Goal: Task Accomplishment & Management: Complete application form

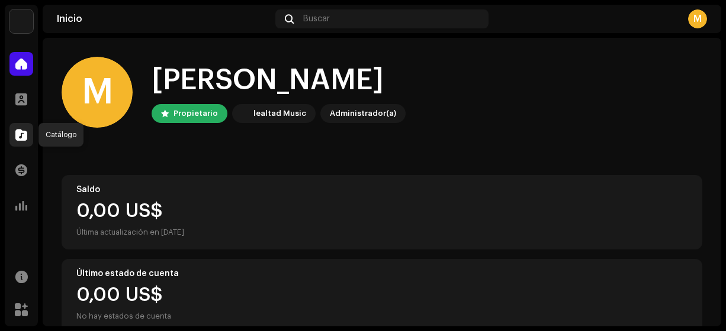
click at [20, 136] on span at bounding box center [21, 134] width 12 height 9
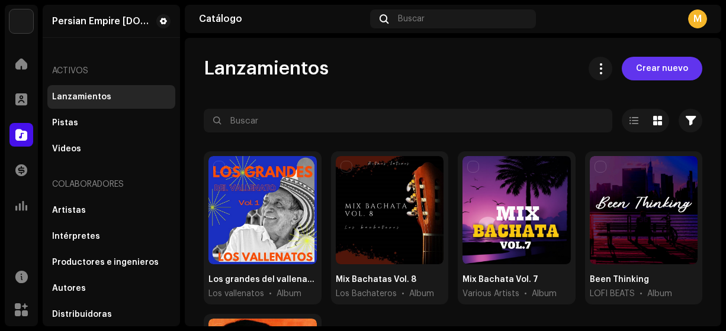
click at [642, 70] on span "Crear nuevo" at bounding box center [662, 69] width 52 height 24
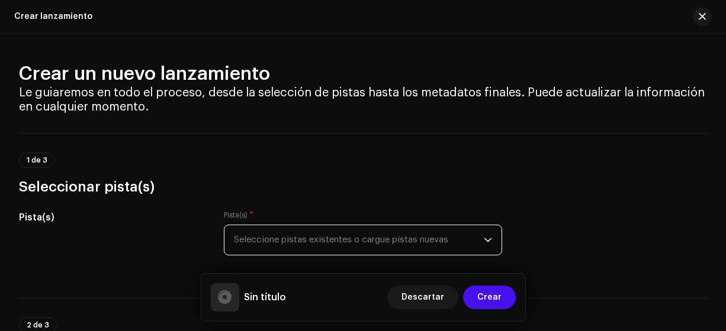
click at [475, 246] on span "Seleccione pistas existentes o cargue pistas nuevas" at bounding box center [359, 241] width 250 height 30
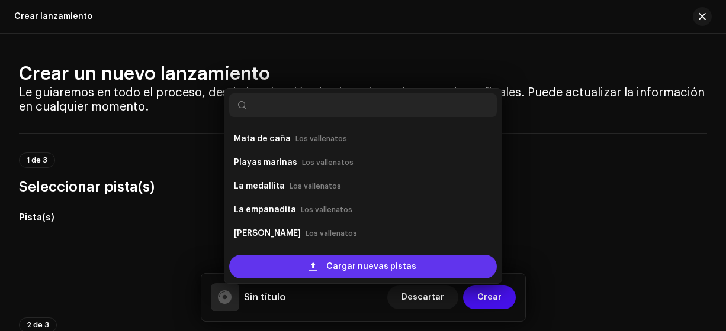
scroll to position [19, 0]
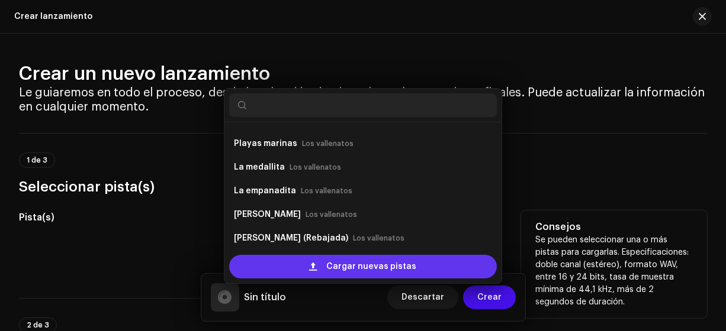
click at [391, 266] on span "Cargar nuevas pistas" at bounding box center [371, 267] width 90 height 24
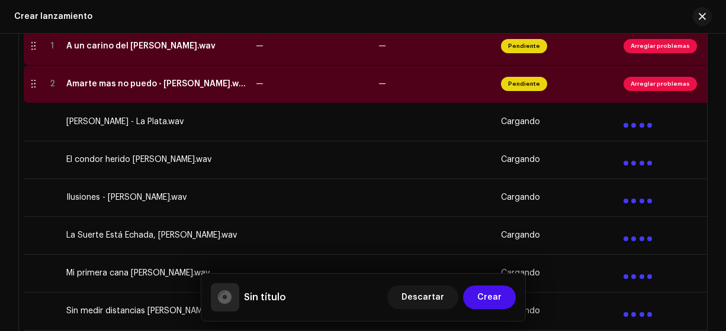
scroll to position [303, 0]
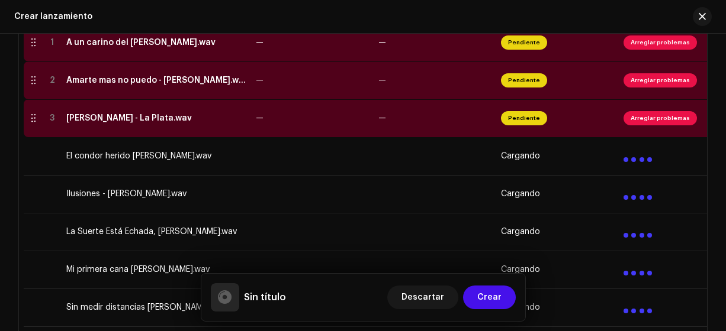
click at [206, 41] on div "A un carino del [PERSON_NAME].wav" at bounding box center [140, 42] width 149 height 9
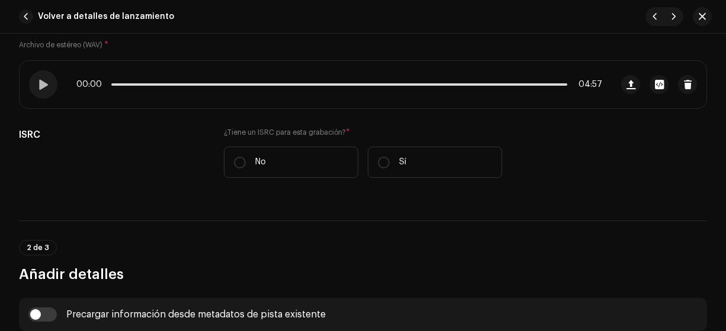
scroll to position [200, 0]
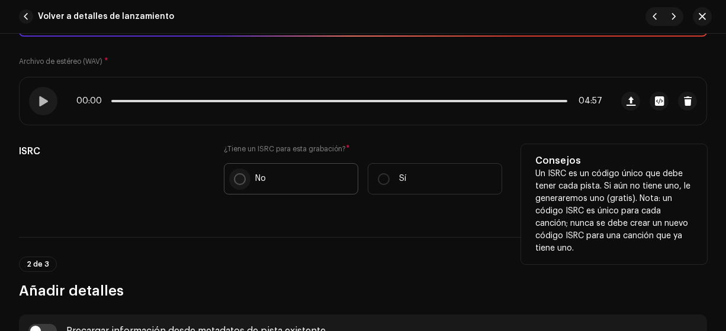
click at [234, 179] on input "No" at bounding box center [240, 179] width 12 height 12
radio input "true"
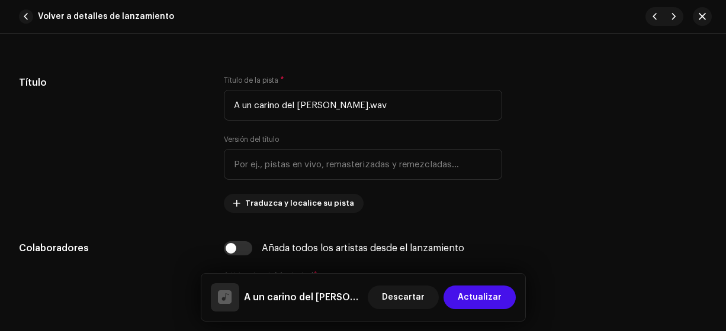
scroll to position [546, 0]
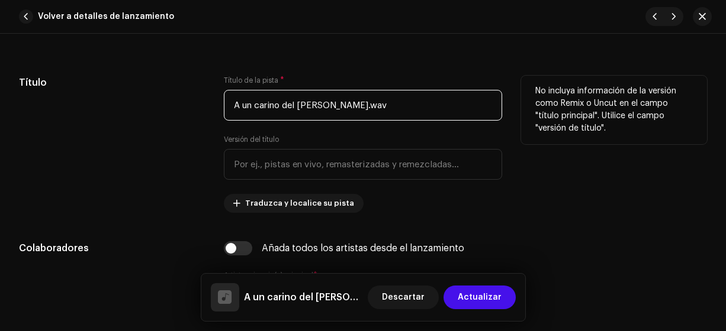
click at [437, 100] on input "A un carino del [PERSON_NAME].wav" at bounding box center [363, 105] width 279 height 31
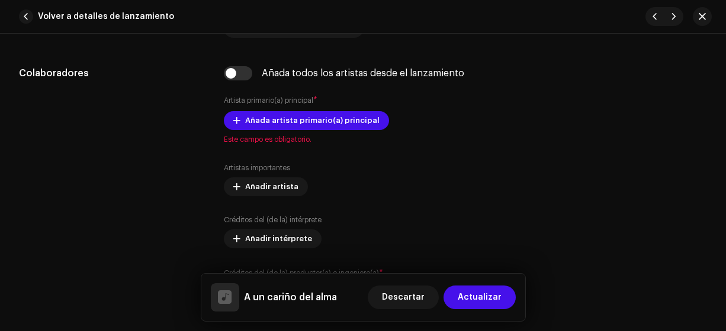
scroll to position [721, 0]
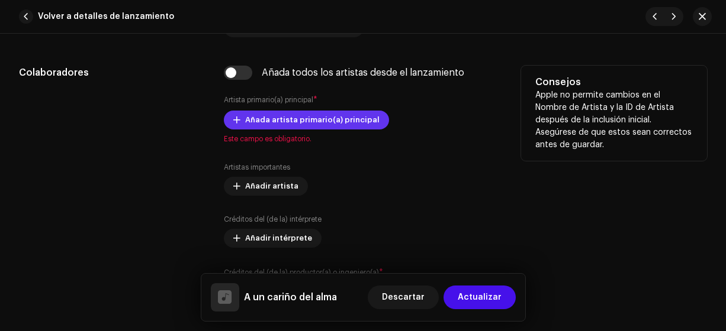
click at [250, 118] on span "Añada artista primario(a) principal" at bounding box center [312, 120] width 134 height 24
type input "A un cariño del alma"
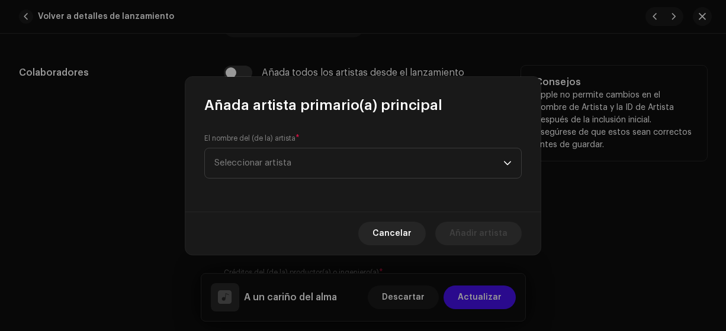
click at [223, 164] on span "Seleccionar artista" at bounding box center [252, 163] width 77 height 9
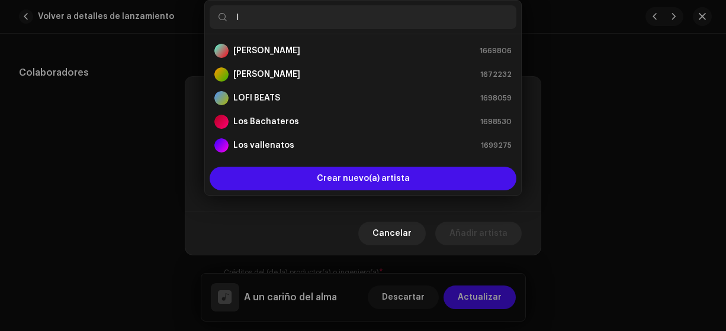
type input "lo"
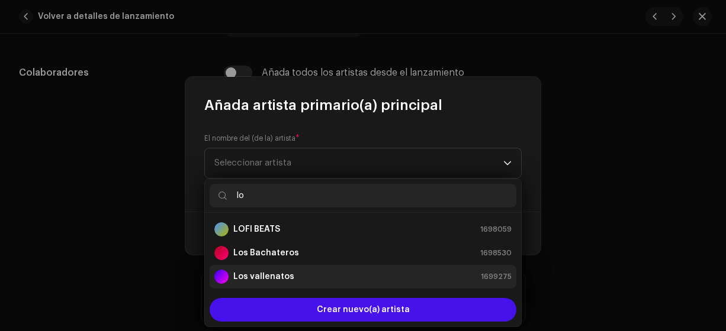
click at [255, 278] on strong "Los vallenatos" at bounding box center [263, 277] width 61 height 12
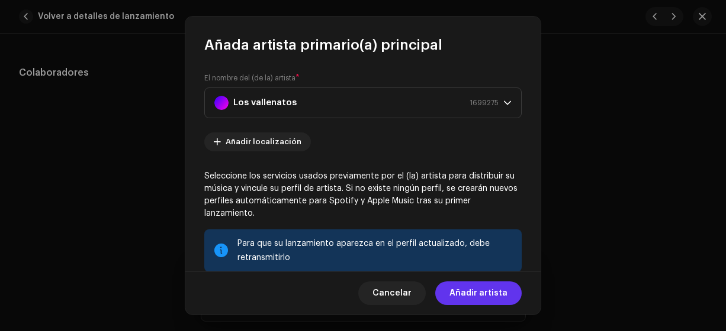
click at [470, 295] on span "Añadir artista" at bounding box center [478, 294] width 58 height 24
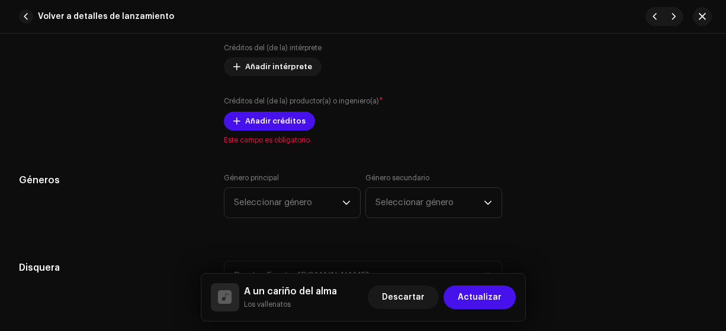
scroll to position [917, 0]
click at [256, 121] on span "Añadir créditos" at bounding box center [275, 121] width 60 height 24
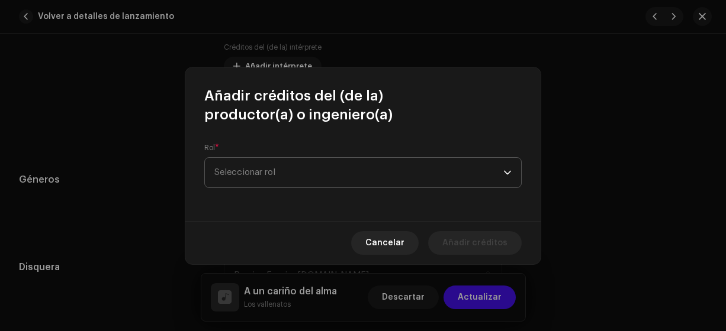
click at [259, 172] on span "Seleccionar rol" at bounding box center [358, 173] width 289 height 30
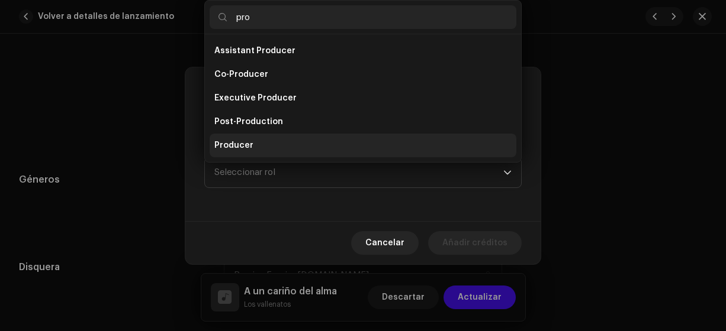
type input "pro"
click at [243, 144] on span "Producer" at bounding box center [233, 146] width 39 height 12
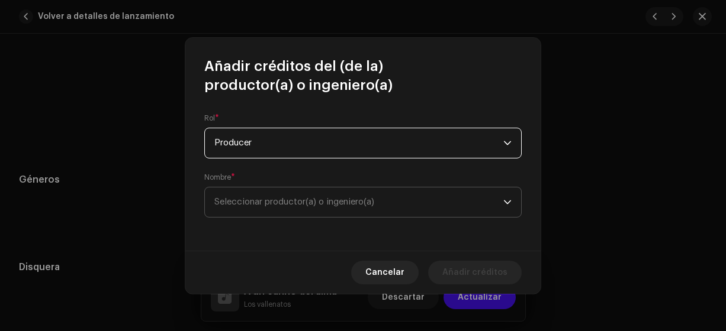
click at [234, 204] on span "Seleccionar productor(a) o ingeniero(a)" at bounding box center [294, 202] width 160 height 9
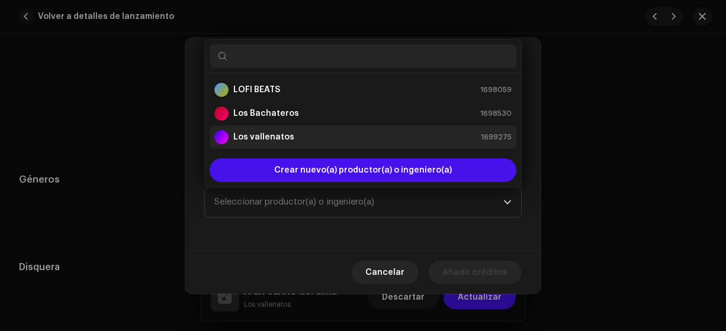
click at [253, 140] on strong "Los vallenatos" at bounding box center [263, 137] width 61 height 12
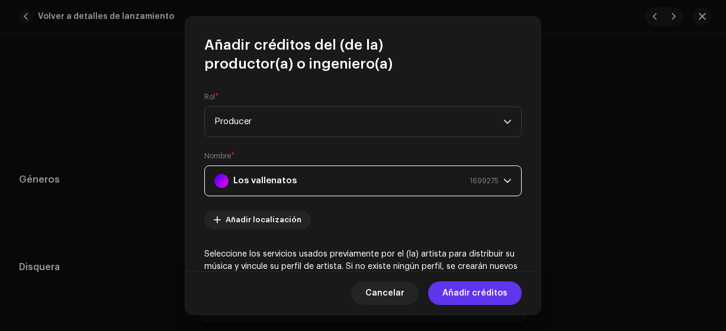
click at [457, 295] on span "Añadir créditos" at bounding box center [474, 294] width 65 height 24
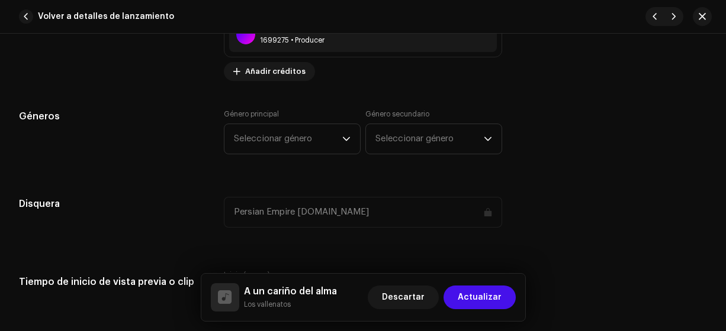
scroll to position [1019, 0]
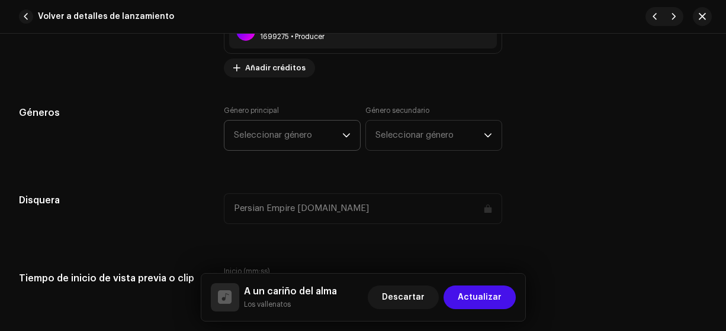
click at [322, 141] on span "Seleccionar género" at bounding box center [288, 136] width 108 height 30
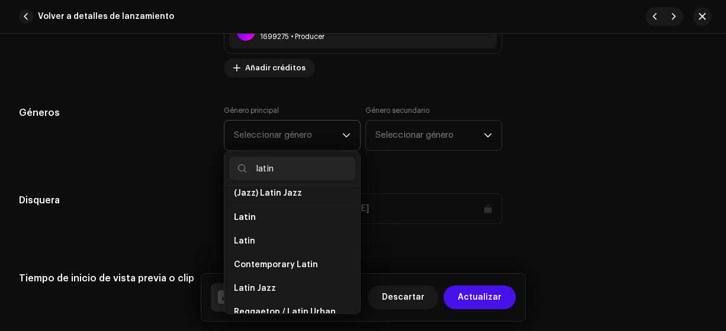
scroll to position [81, 0]
type input "latin"
click at [249, 237] on span "Latin" at bounding box center [244, 241] width 21 height 12
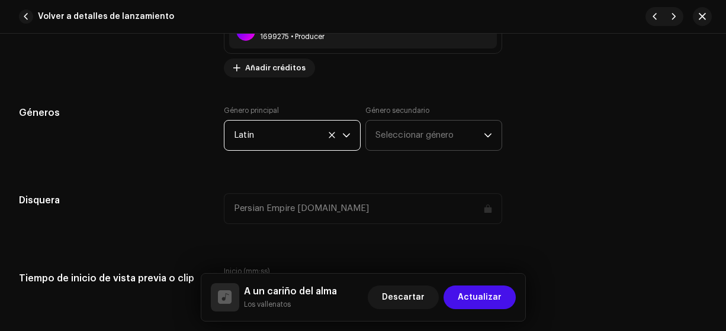
click at [388, 136] on span "Seleccionar género" at bounding box center [429, 136] width 108 height 30
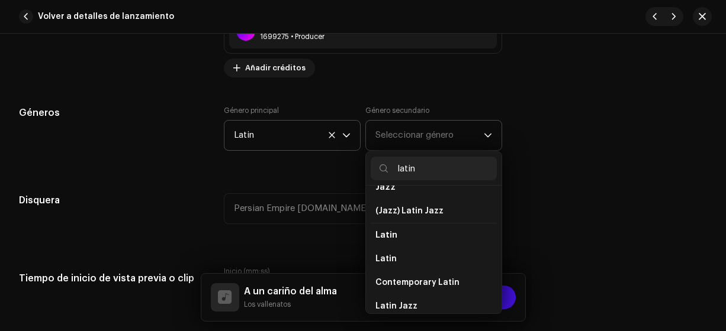
scroll to position [64, 0]
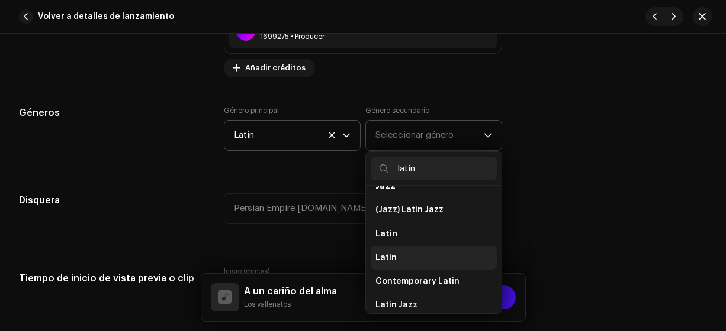
type input "latin"
click at [384, 253] on span "Latin" at bounding box center [385, 258] width 21 height 12
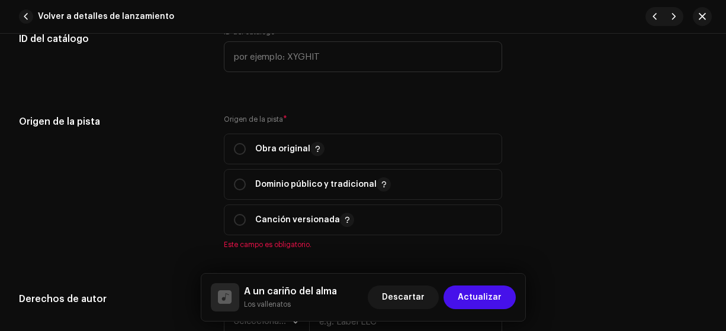
scroll to position [1347, 0]
click at [236, 143] on input "radio" at bounding box center [240, 149] width 12 height 12
radio input "true"
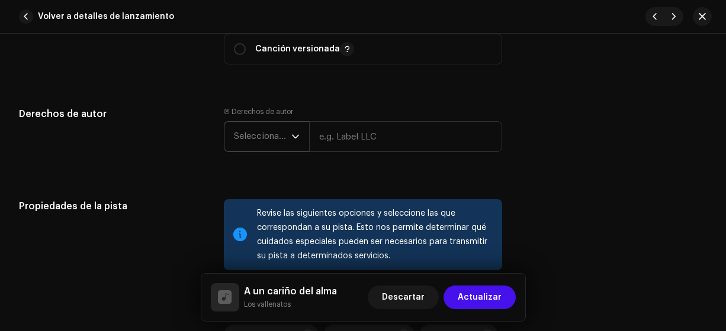
click at [243, 141] on span "Seleccionar año" at bounding box center [262, 137] width 57 height 30
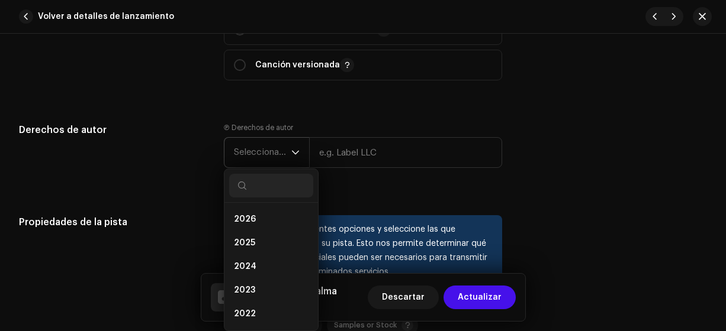
scroll to position [1499, 0]
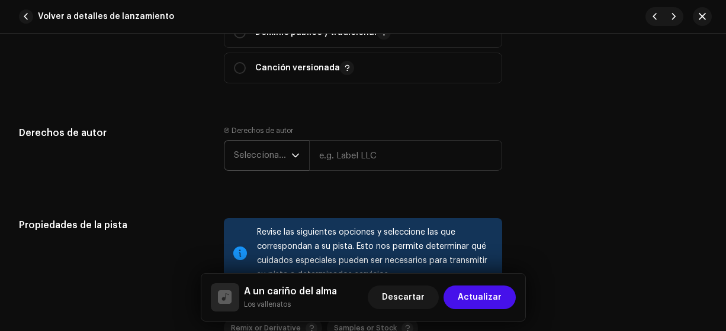
click at [241, 162] on span "Seleccionar año" at bounding box center [262, 156] width 57 height 30
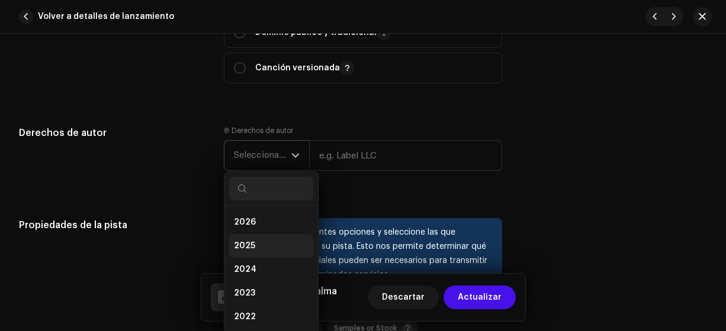
click at [240, 246] on span "2025" at bounding box center [244, 246] width 21 height 12
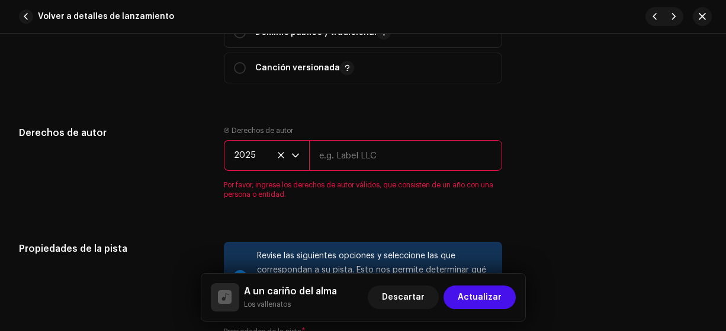
click at [326, 153] on input "text" at bounding box center [406, 155] width 194 height 31
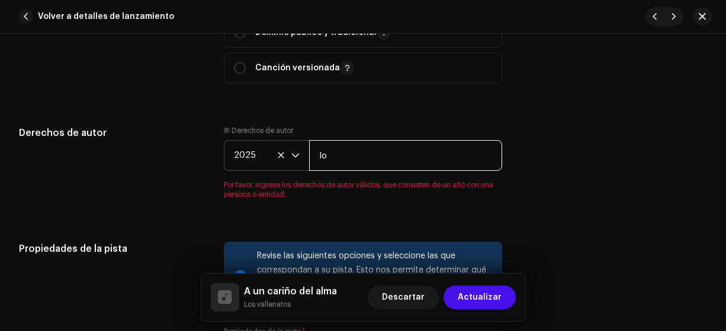
type input "Los Vallenatos"
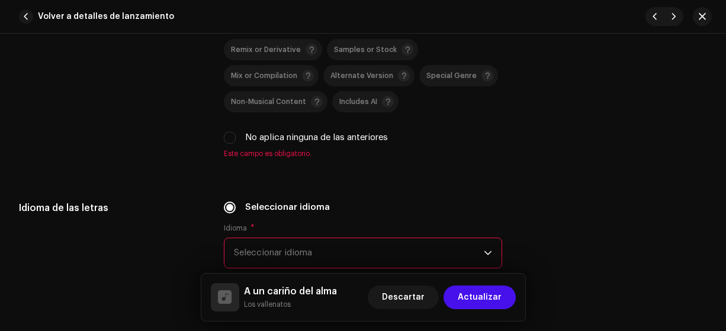
scroll to position [1785, 0]
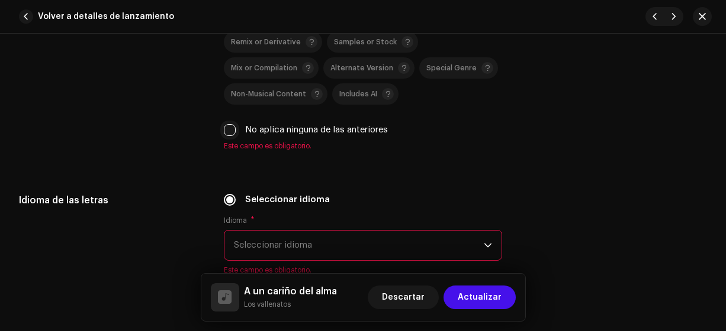
click at [230, 128] on input "No aplica ninguna de las anteriores" at bounding box center [230, 130] width 12 height 12
checkbox input "true"
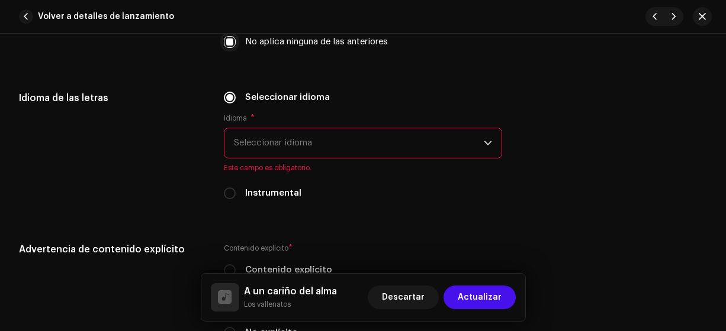
scroll to position [1874, 0]
click at [234, 138] on span "Seleccionar idioma" at bounding box center [359, 143] width 250 height 30
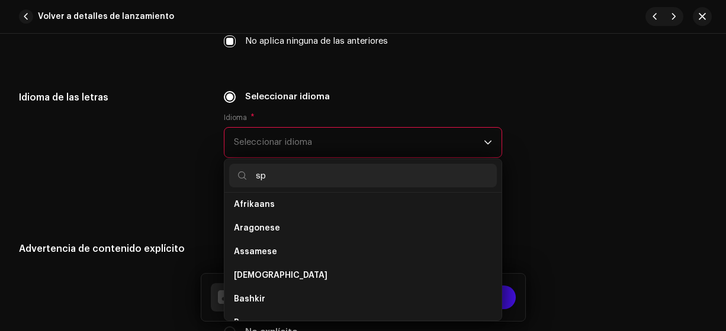
scroll to position [0, 0]
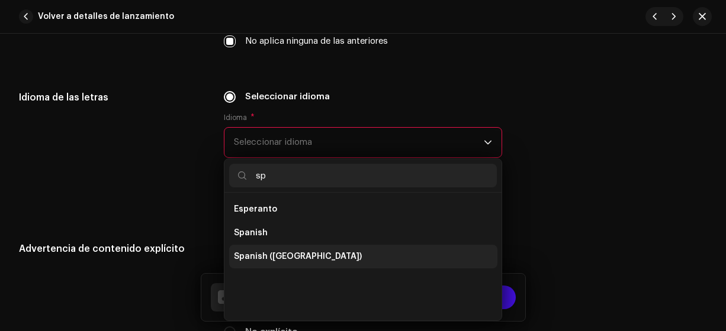
type input "sp"
click at [271, 256] on span "Spanish ([GEOGRAPHIC_DATA])" at bounding box center [298, 257] width 128 height 12
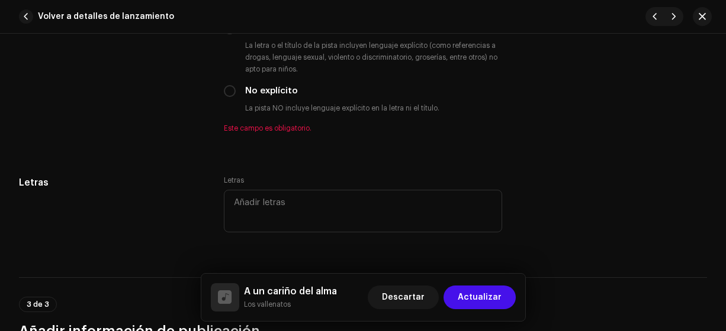
scroll to position [2114, 0]
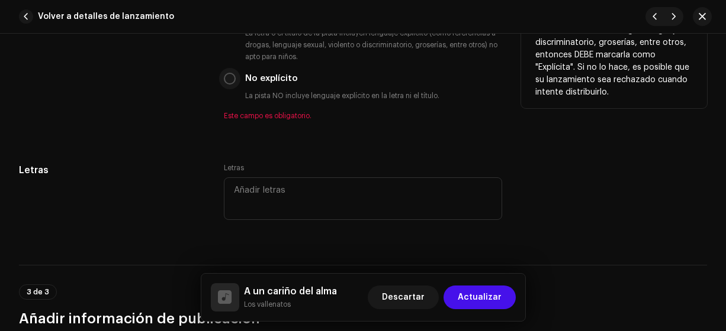
click at [230, 76] on input "No explícito" at bounding box center [230, 79] width 12 height 12
radio input "true"
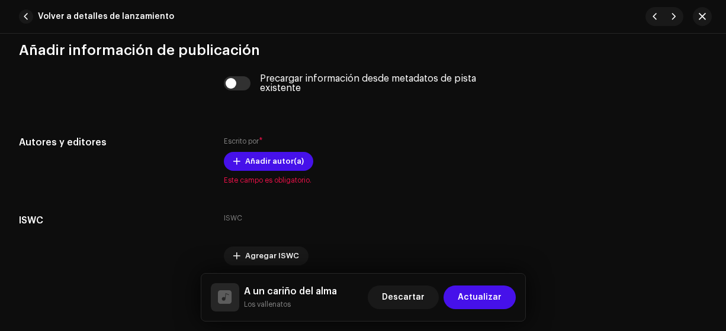
scroll to position [2369, 0]
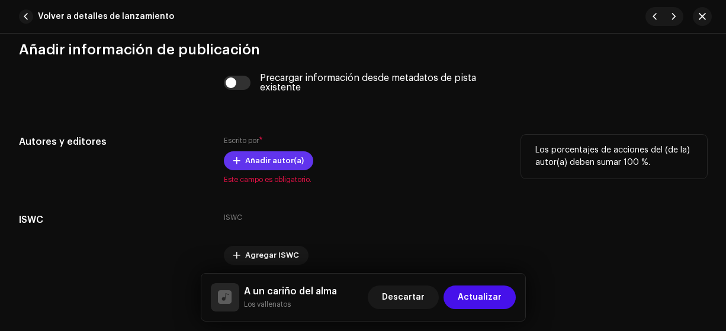
click at [236, 158] on span at bounding box center [236, 160] width 7 height 9
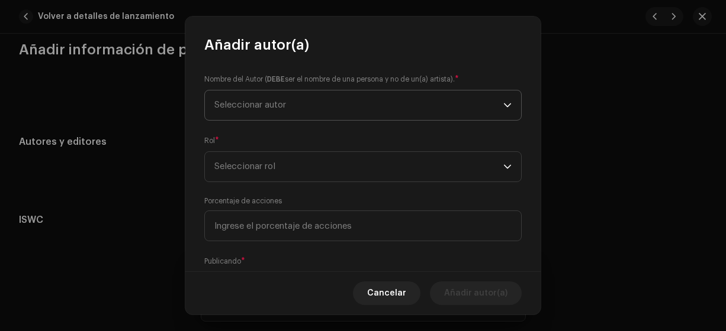
click at [245, 106] on span "Seleccionar autor" at bounding box center [250, 105] width 72 height 9
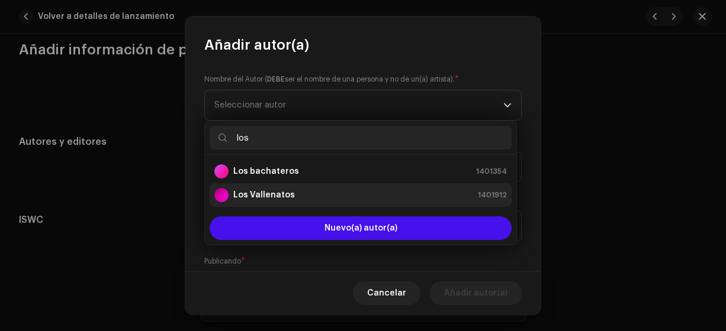
type input "los"
click at [253, 195] on strong "Los Vallenatos" at bounding box center [264, 195] width 62 height 12
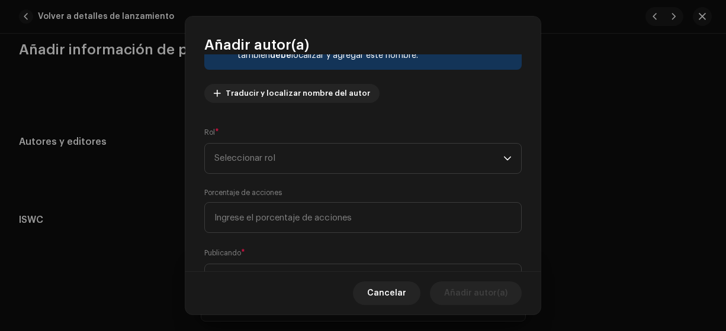
scroll to position [123, 0]
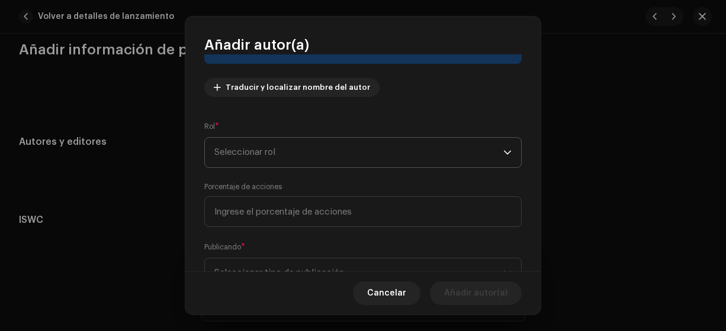
click at [224, 157] on span "Seleccionar rol" at bounding box center [358, 153] width 289 height 30
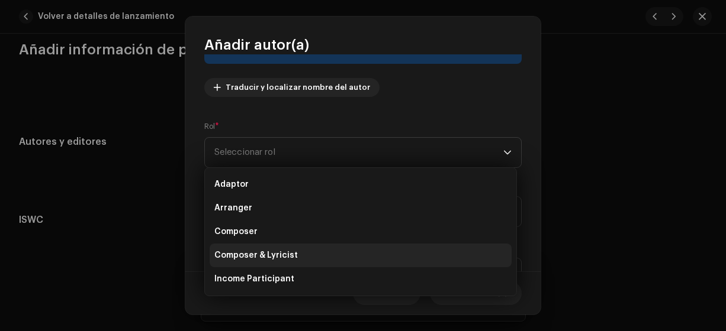
click at [240, 252] on span "Composer & Lyricist" at bounding box center [255, 256] width 83 height 12
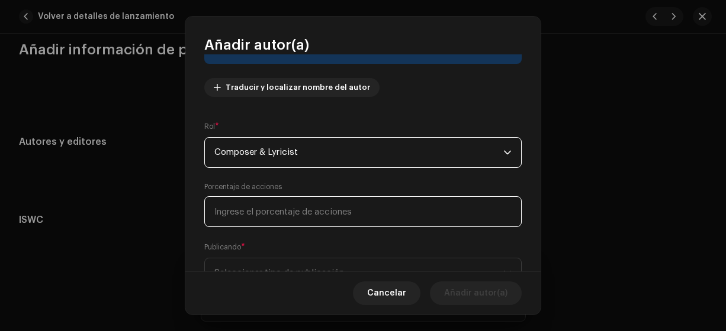
click at [231, 212] on input at bounding box center [362, 212] width 317 height 31
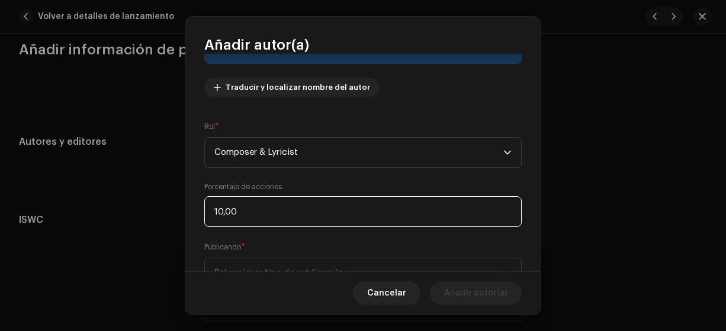
type input "100,00"
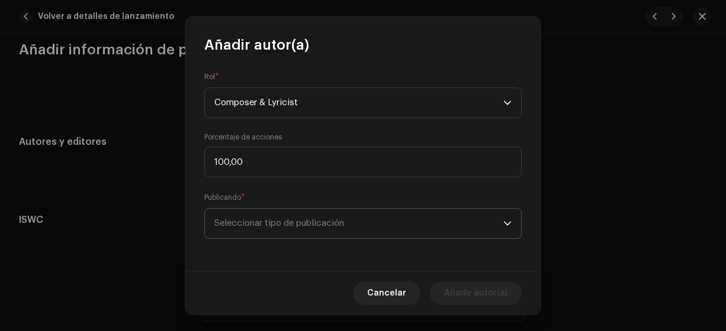
click at [253, 226] on span "Seleccionar tipo de publicación" at bounding box center [358, 224] width 289 height 30
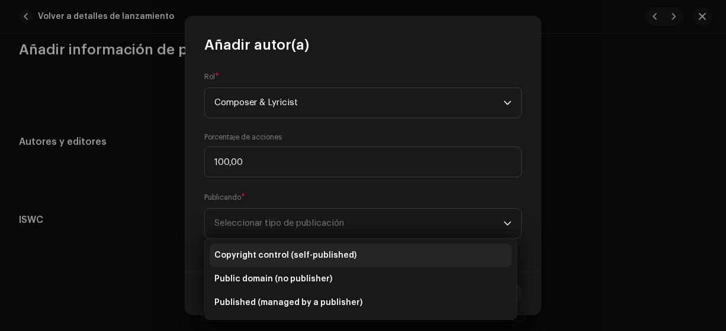
click at [252, 255] on span "Copyright control (self-published)" at bounding box center [285, 256] width 142 height 12
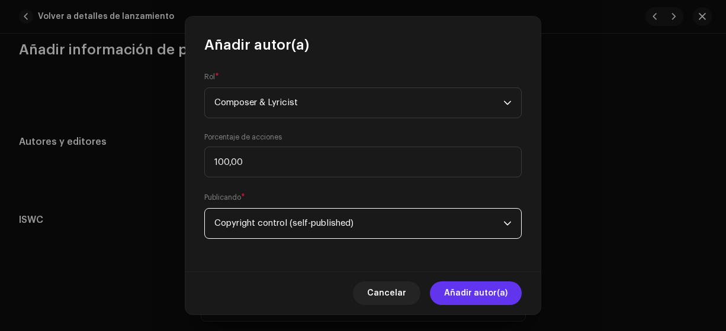
click at [456, 297] on span "Añadir autor(a)" at bounding box center [475, 294] width 63 height 24
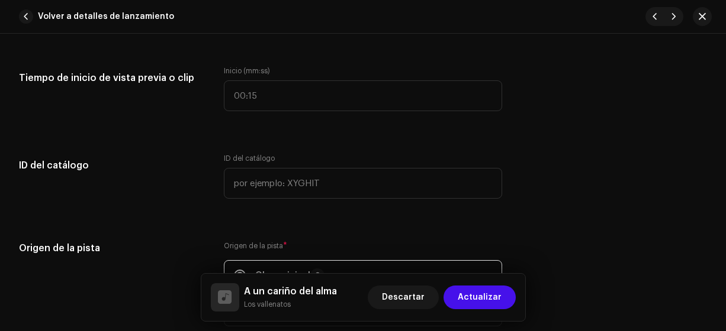
scroll to position [1175, 0]
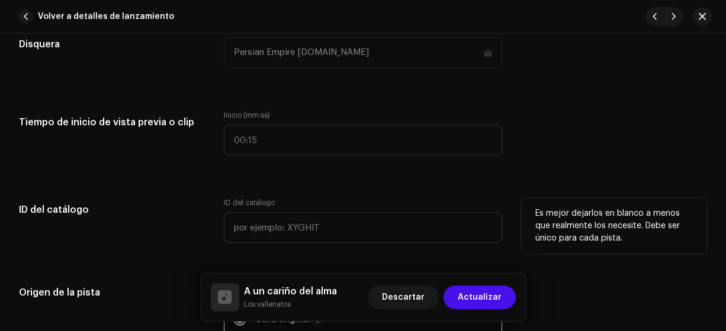
click at [184, 243] on div "ID del catálogo" at bounding box center [112, 227] width 186 height 59
click at [241, 222] on input "text" at bounding box center [363, 227] width 279 height 31
type input "13-00001"
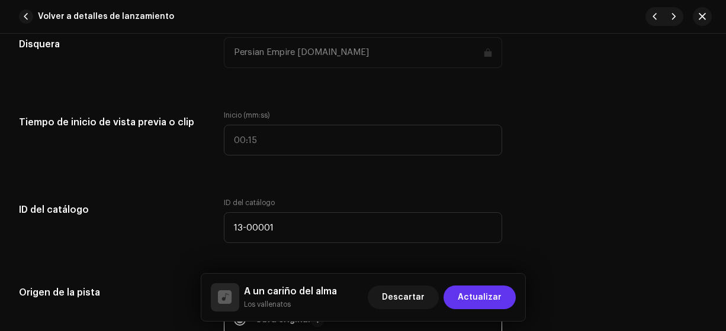
click at [476, 297] on span "Actualizar" at bounding box center [480, 298] width 44 height 24
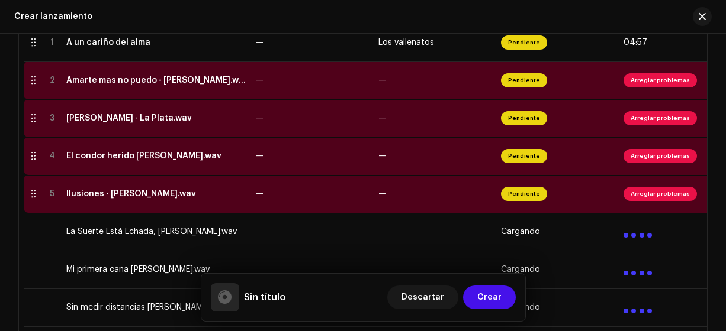
click at [186, 76] on div "Amarte mas no puedo - [PERSON_NAME].wav" at bounding box center [156, 80] width 180 height 9
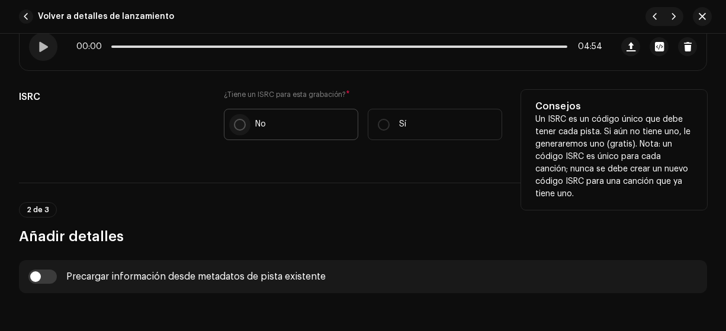
click at [237, 125] on input "No" at bounding box center [240, 125] width 12 height 12
radio input "true"
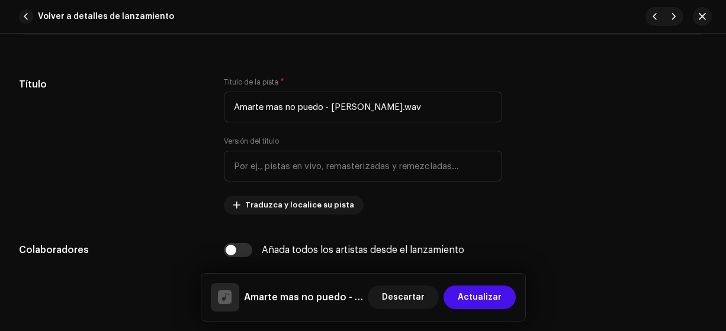
scroll to position [554, 0]
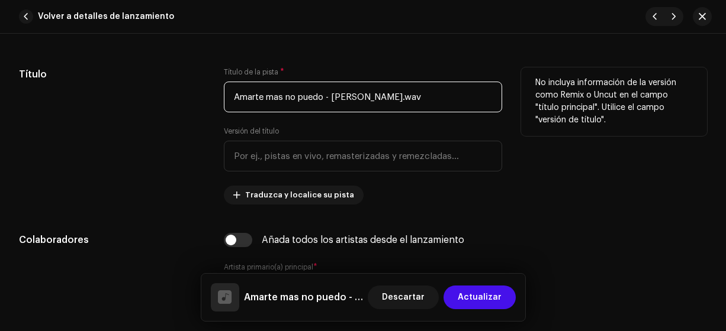
click at [437, 97] on input "Amarte mas no puedo - [PERSON_NAME].wav" at bounding box center [363, 97] width 279 height 31
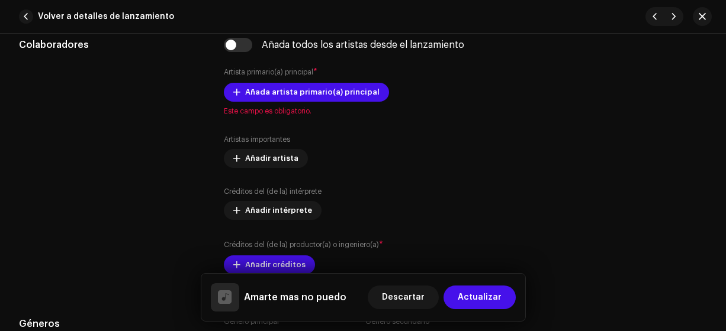
scroll to position [751, 0]
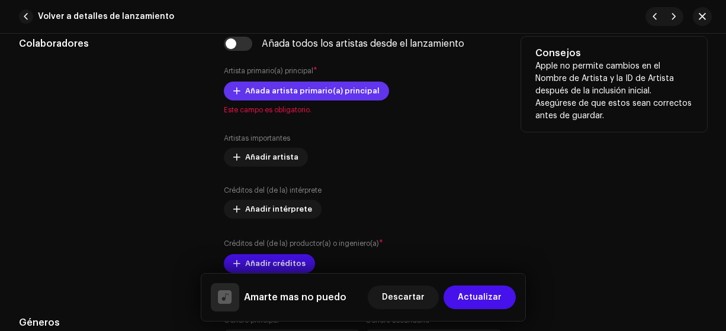
type input "Amarte mas no puedo"
click at [252, 89] on span "Añada artista primario(a) principal" at bounding box center [312, 91] width 134 height 24
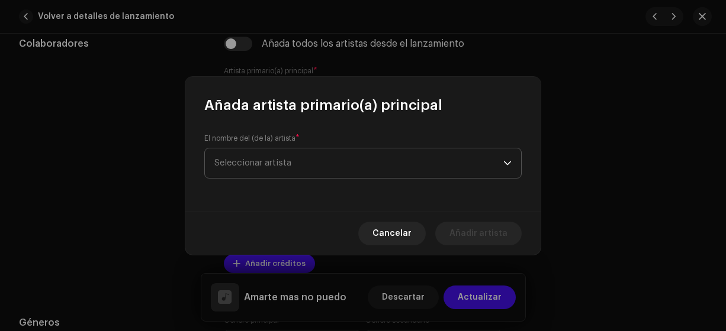
click at [220, 164] on span "Seleccionar artista" at bounding box center [252, 163] width 77 height 9
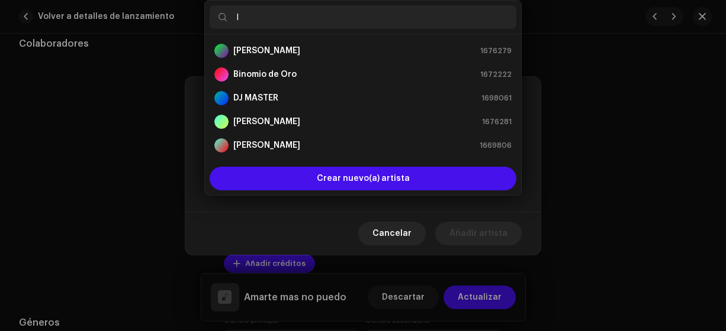
type input "lo"
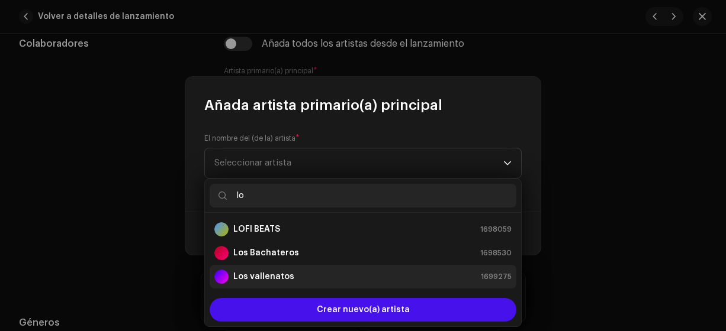
click at [260, 279] on strong "Los vallenatos" at bounding box center [263, 277] width 61 height 12
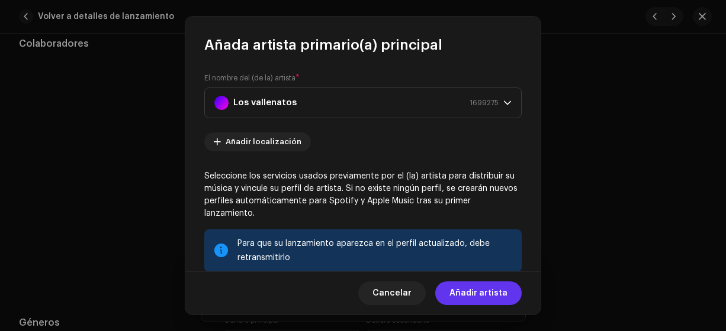
click at [459, 290] on span "Añadir artista" at bounding box center [478, 294] width 58 height 24
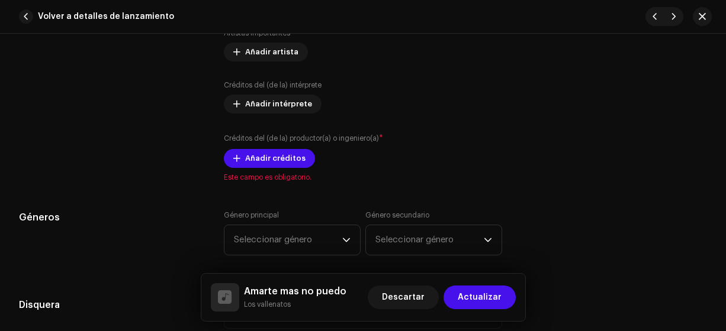
scroll to position [906, 0]
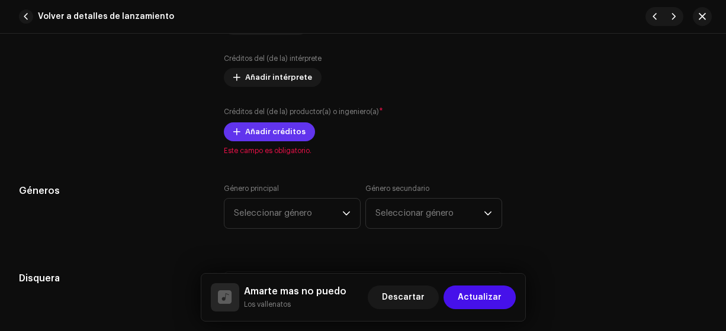
click at [251, 129] on span "Añadir créditos" at bounding box center [275, 132] width 60 height 24
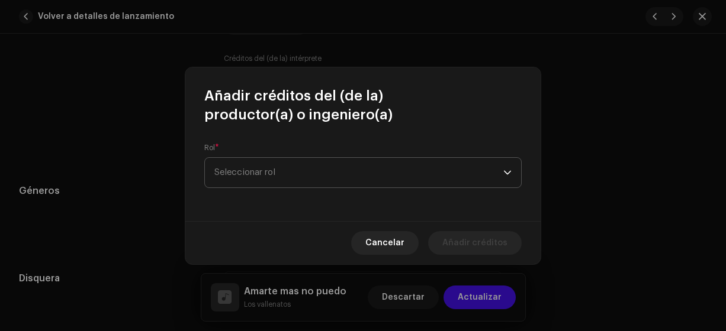
click at [223, 178] on span "Seleccionar rol" at bounding box center [358, 173] width 289 height 30
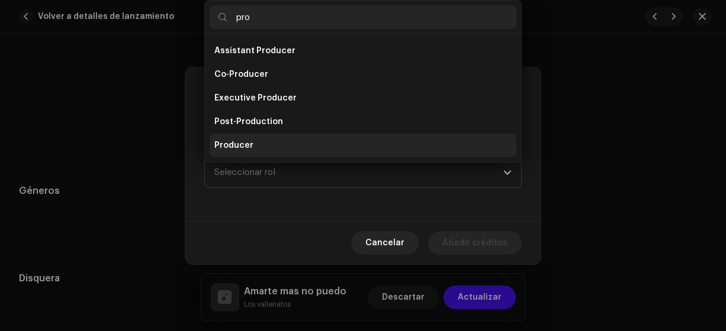
type input "pro"
click at [237, 149] on span "Producer" at bounding box center [233, 146] width 39 height 12
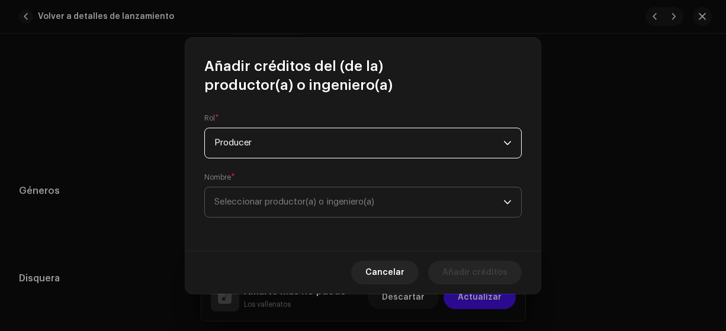
click at [238, 216] on span "Seleccionar productor(a) o ingeniero(a)" at bounding box center [358, 203] width 289 height 30
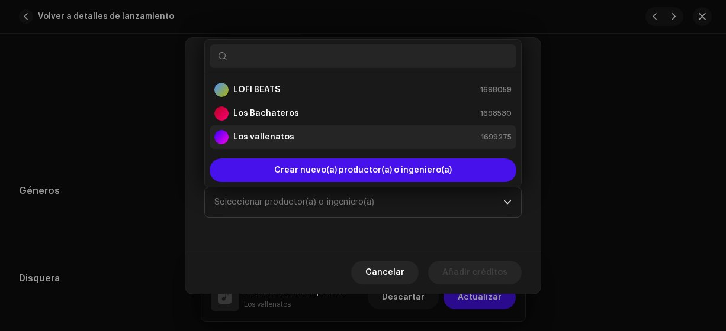
click at [241, 138] on strong "Los vallenatos" at bounding box center [263, 137] width 61 height 12
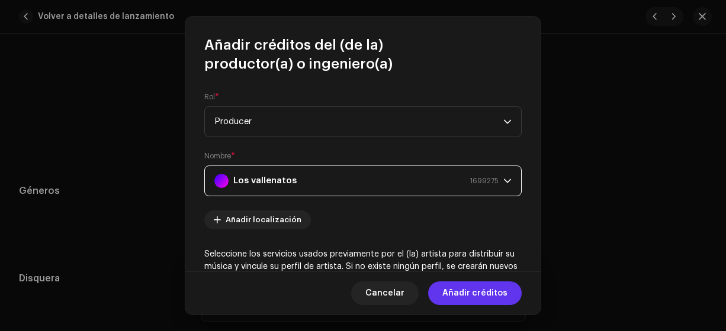
click at [459, 293] on span "Añadir créditos" at bounding box center [474, 294] width 65 height 24
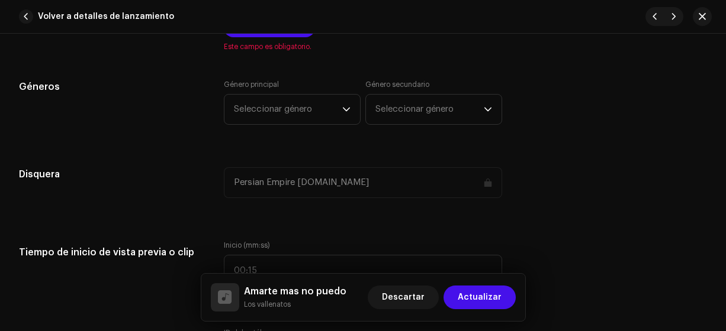
scroll to position [1011, 0]
click at [244, 110] on span "Seleccionar género" at bounding box center [288, 109] width 108 height 30
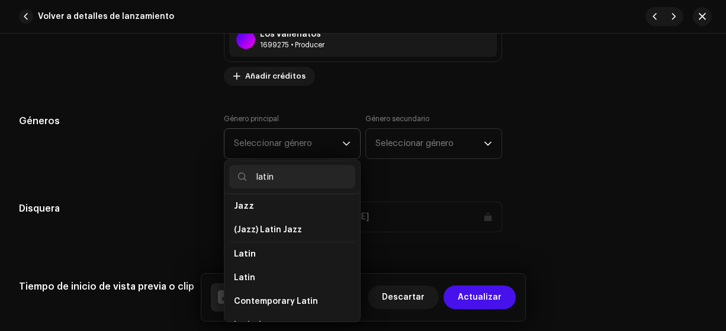
scroll to position [56, 0]
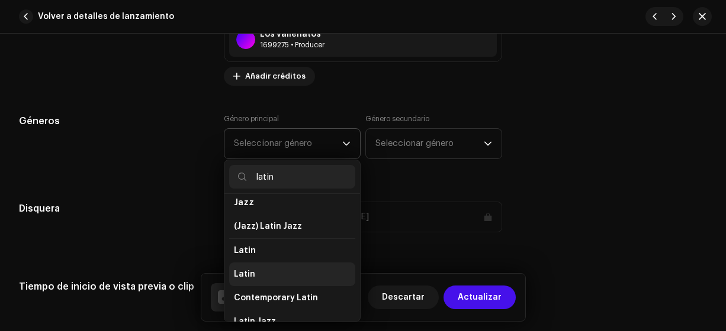
type input "latin"
click at [245, 274] on span "Latin" at bounding box center [244, 275] width 21 height 12
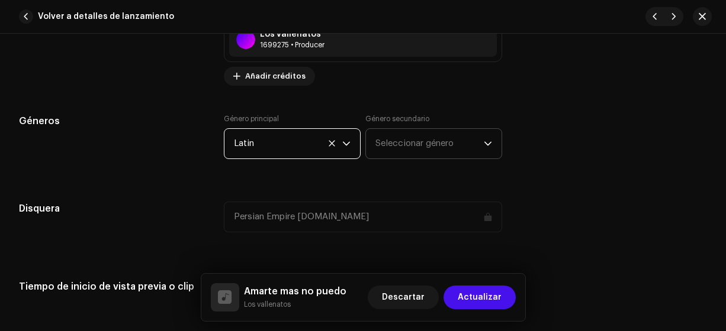
click at [388, 140] on span "Seleccionar género" at bounding box center [429, 144] width 108 height 30
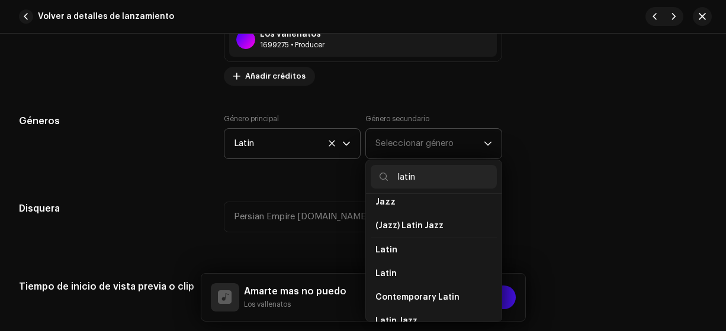
scroll to position [57, 0]
type input "latin"
click at [384, 271] on span "Latin" at bounding box center [385, 274] width 21 height 12
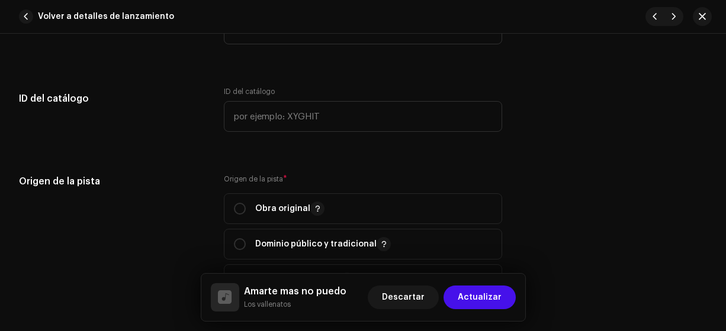
scroll to position [1287, 0]
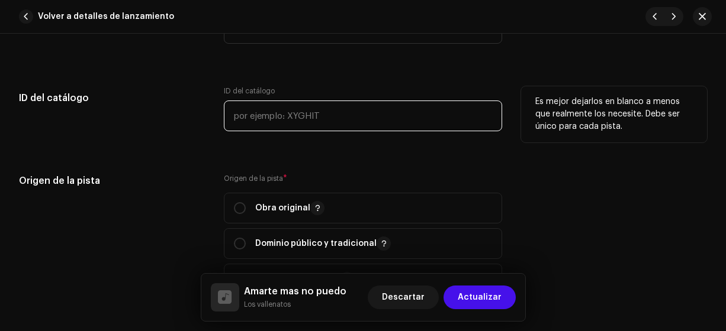
click at [244, 115] on input "text" at bounding box center [363, 116] width 279 height 31
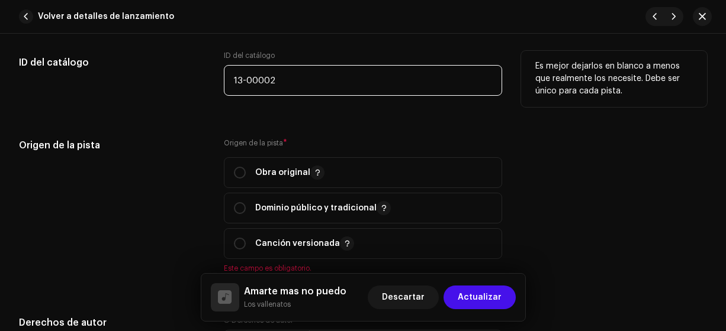
scroll to position [1348, 0]
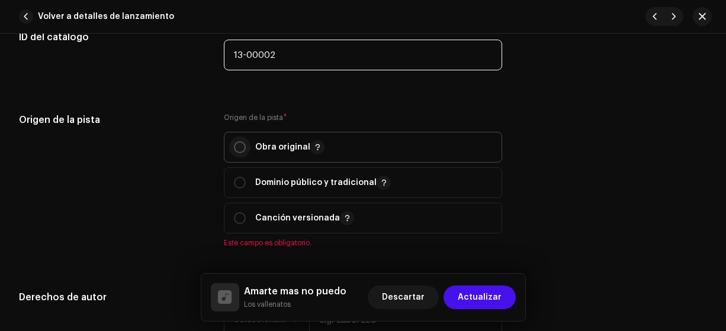
type input "13-00002"
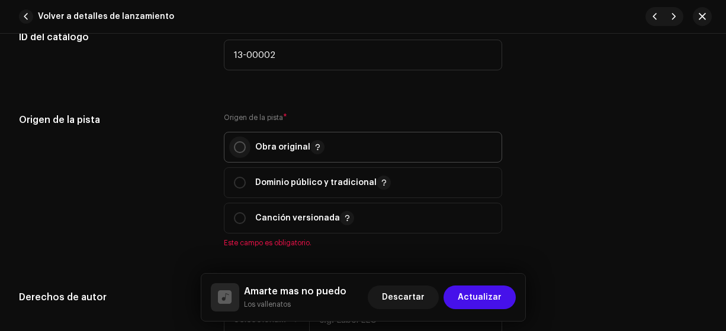
click at [238, 148] on input "radio" at bounding box center [240, 147] width 12 height 12
radio input "true"
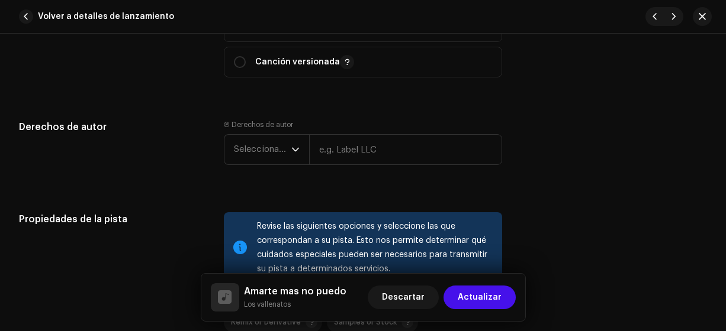
scroll to position [1505, 0]
click at [241, 147] on span "Seleccionar año" at bounding box center [262, 149] width 57 height 30
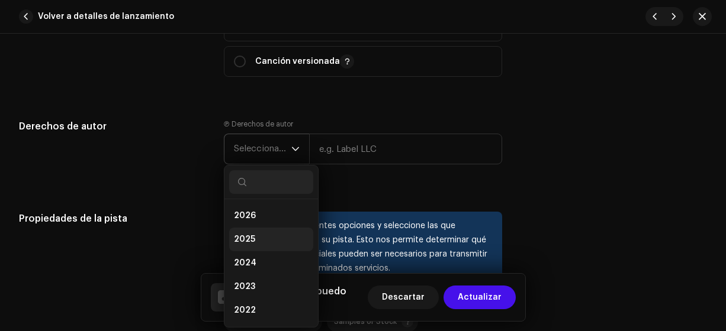
click at [241, 236] on span "2025" at bounding box center [244, 240] width 21 height 12
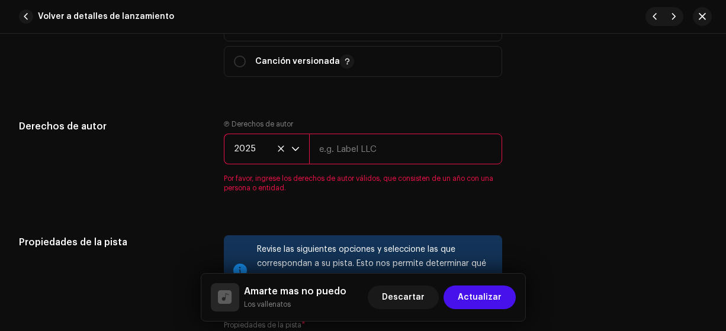
click at [326, 150] on input "text" at bounding box center [406, 149] width 194 height 31
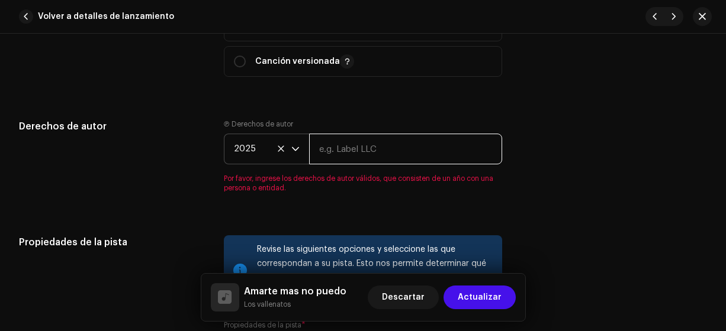
type input "Los Vallenatos"
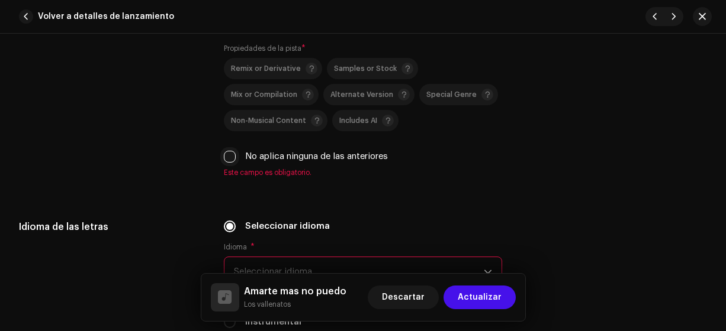
click at [228, 155] on input "No aplica ninguna de las anteriores" at bounding box center [230, 157] width 12 height 12
checkbox input "true"
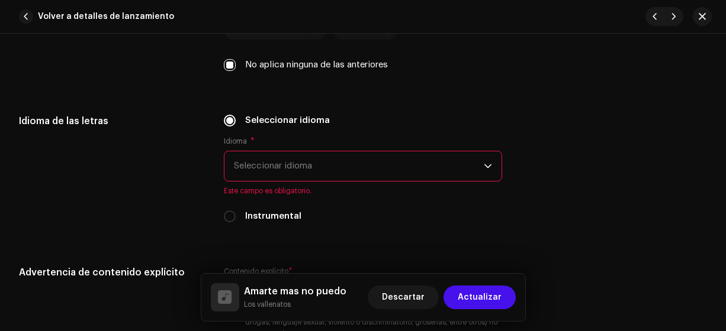
click at [239, 163] on span "Seleccionar idioma" at bounding box center [359, 167] width 250 height 30
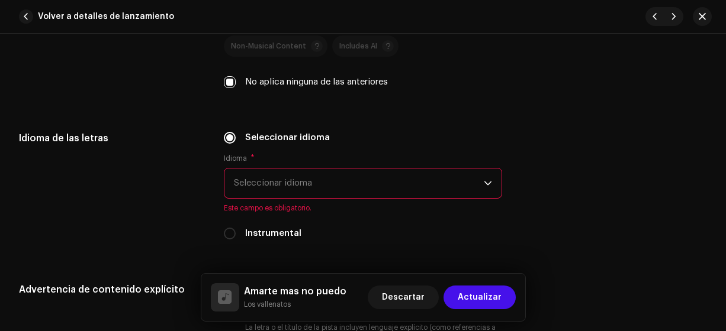
scroll to position [1829, 0]
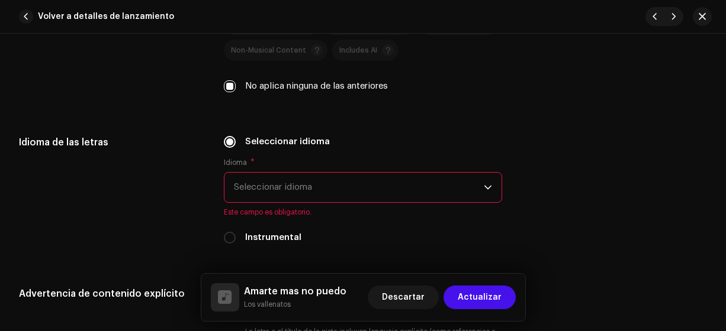
click at [245, 173] on span "Seleccionar idioma" at bounding box center [359, 188] width 250 height 30
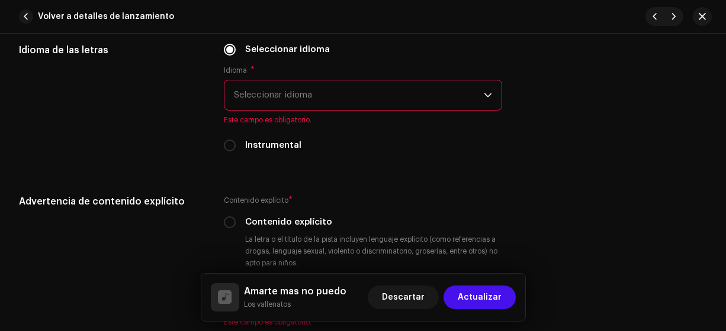
scroll to position [1922, 0]
click at [249, 93] on span "Seleccionar idioma" at bounding box center [359, 95] width 250 height 30
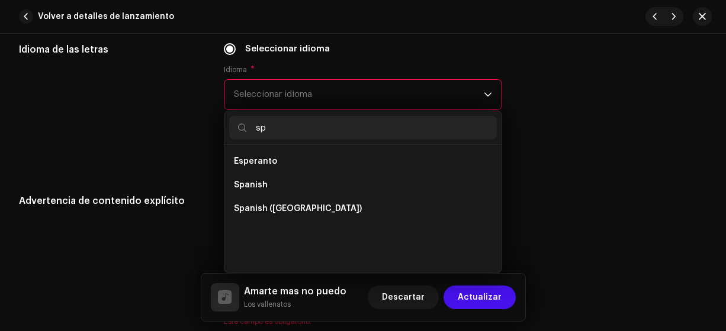
scroll to position [0, 0]
type input "sp"
click at [286, 204] on span "Spanish ([GEOGRAPHIC_DATA])" at bounding box center [298, 209] width 128 height 12
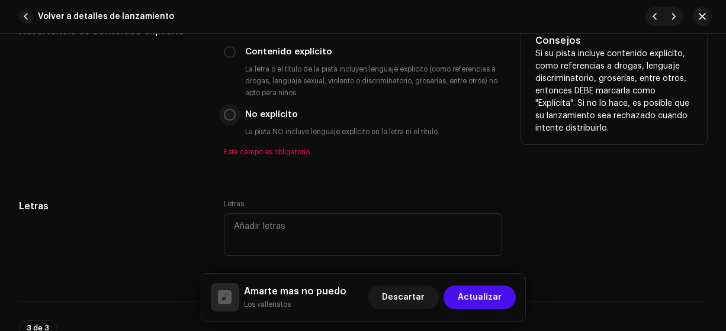
click at [227, 114] on input "No explícito" at bounding box center [230, 115] width 12 height 12
radio input "true"
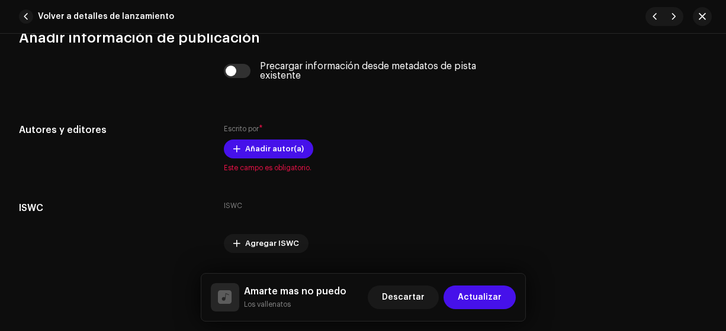
scroll to position [2382, 0]
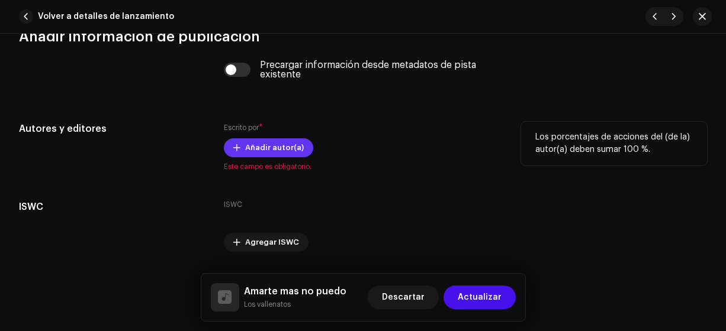
click at [247, 148] on span "Añadir autor(a)" at bounding box center [274, 148] width 59 height 24
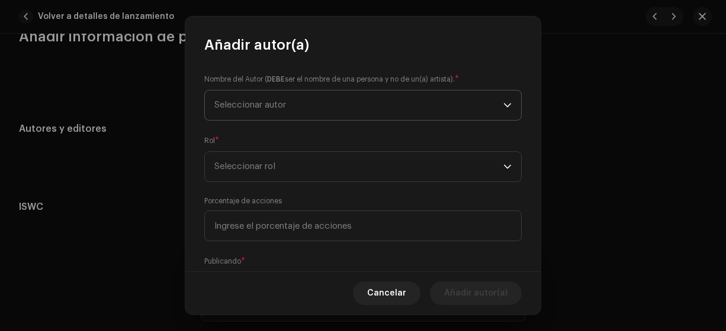
click at [226, 107] on span "Seleccionar autor" at bounding box center [250, 105] width 72 height 9
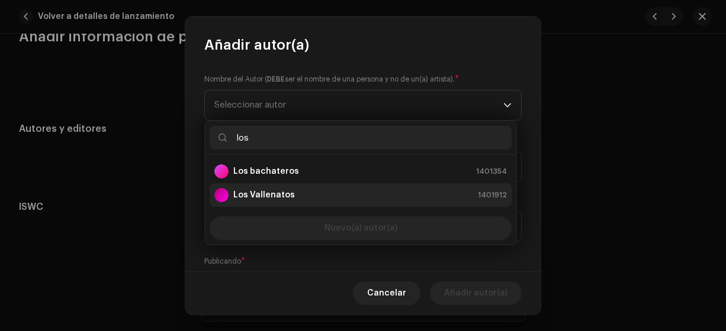
type input "los"
click at [258, 197] on strong "Los Vallenatos" at bounding box center [264, 195] width 62 height 12
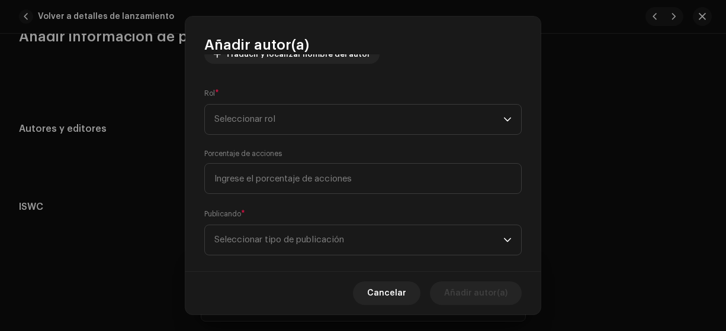
scroll to position [160, 0]
click at [230, 115] on span "Seleccionar rol" at bounding box center [358, 116] width 289 height 30
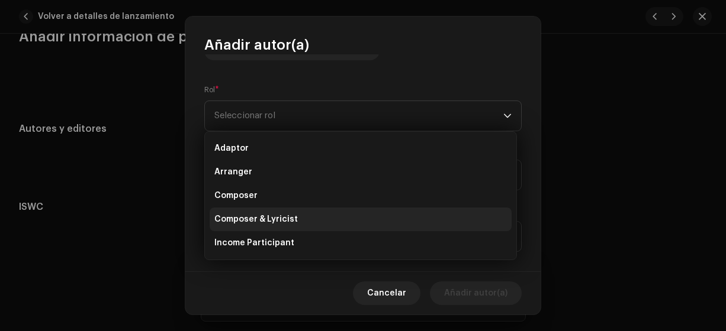
click at [239, 221] on span "Composer & Lyricist" at bounding box center [255, 220] width 83 height 12
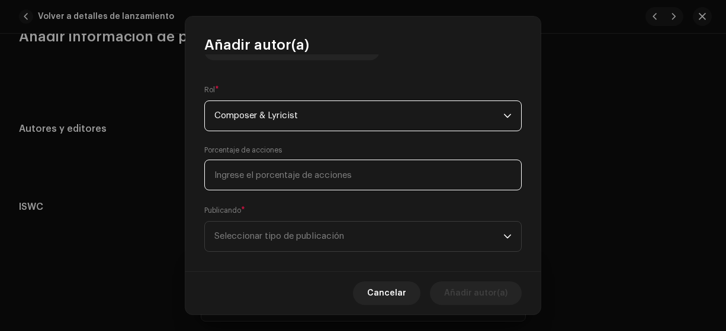
click at [225, 176] on input at bounding box center [362, 175] width 317 height 31
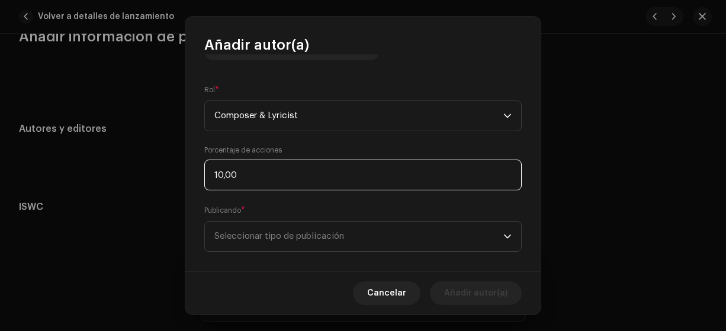
type input "100,00"
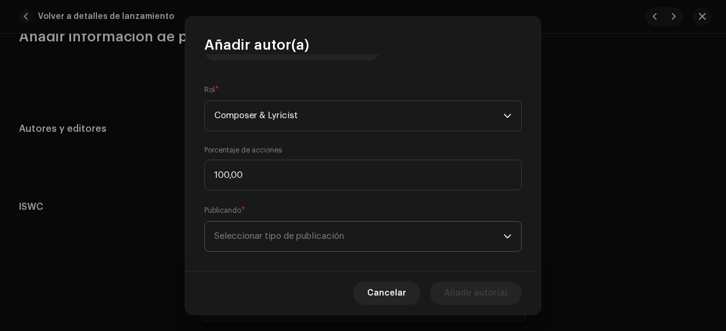
click at [294, 241] on span "Seleccionar tipo de publicación" at bounding box center [358, 237] width 289 height 30
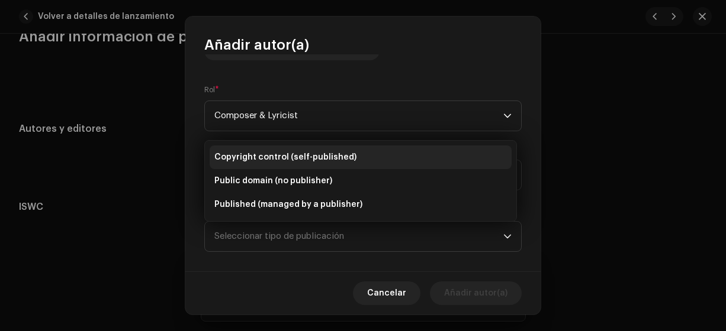
click at [259, 157] on span "Copyright control (self-published)" at bounding box center [285, 158] width 142 height 12
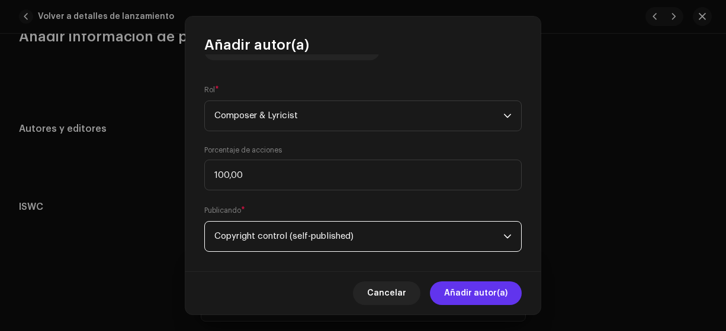
click at [450, 297] on span "Añadir autor(a)" at bounding box center [475, 294] width 63 height 24
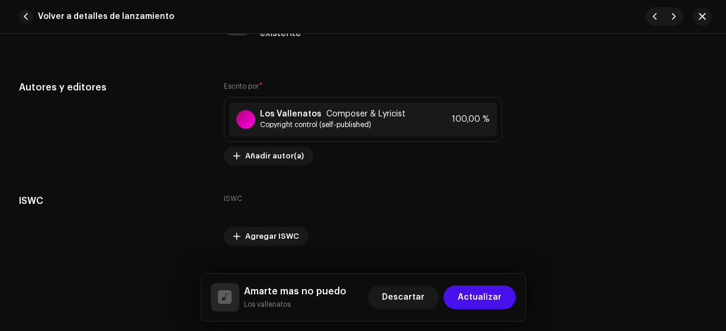
scroll to position [2448, 0]
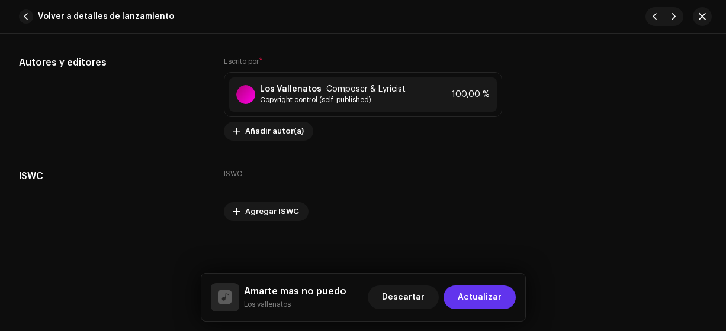
click at [474, 297] on span "Actualizar" at bounding box center [480, 298] width 44 height 24
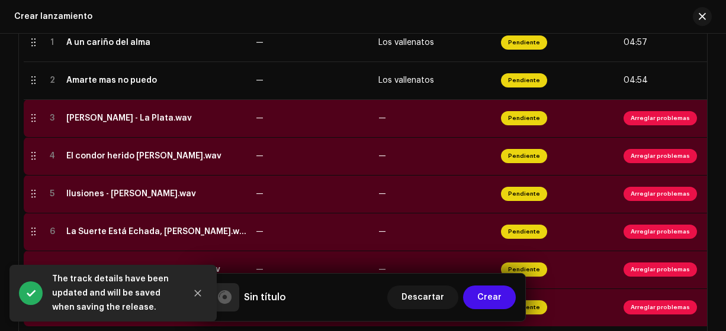
click at [261, 117] on span "—" at bounding box center [260, 118] width 8 height 8
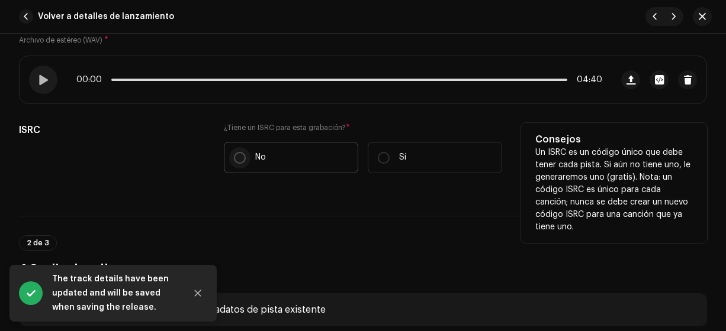
click at [243, 158] on input "No" at bounding box center [240, 158] width 12 height 12
radio input "true"
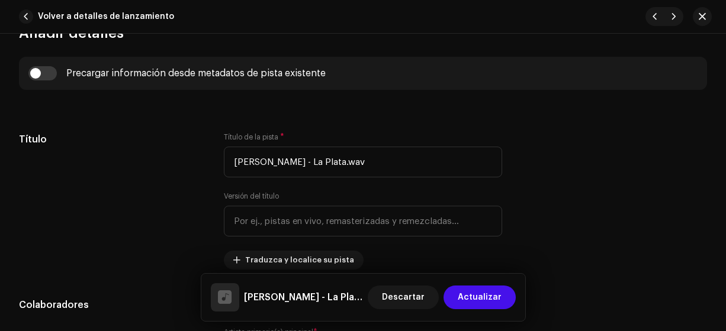
scroll to position [489, 0]
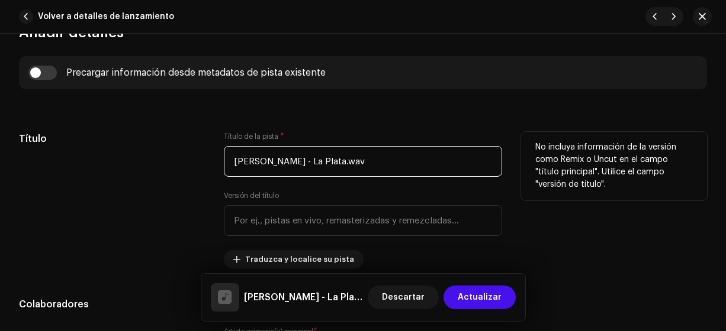
click at [376, 161] on input "[PERSON_NAME] - La Plata.wav" at bounding box center [363, 161] width 279 height 31
click at [304, 160] on input "[PERSON_NAME] - La Plata.wav" at bounding box center [363, 161] width 279 height 31
click at [326, 162] on input "La Plata.wav" at bounding box center [363, 161] width 279 height 31
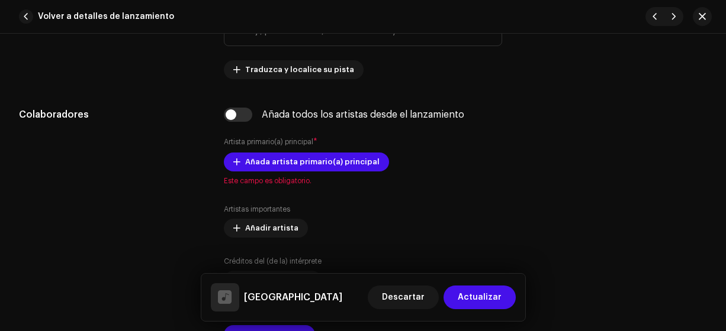
scroll to position [685, 0]
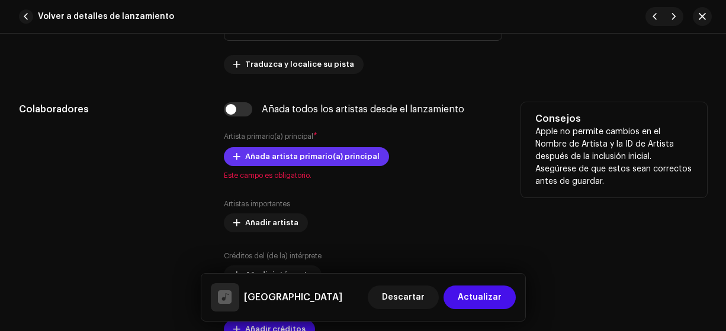
type input "[GEOGRAPHIC_DATA]"
click at [245, 158] on span "Añada artista primario(a) principal" at bounding box center [312, 157] width 134 height 24
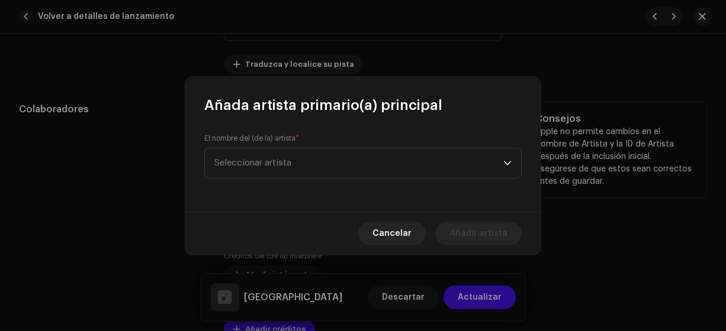
click at [228, 163] on span "Seleccionar artista" at bounding box center [252, 163] width 77 height 9
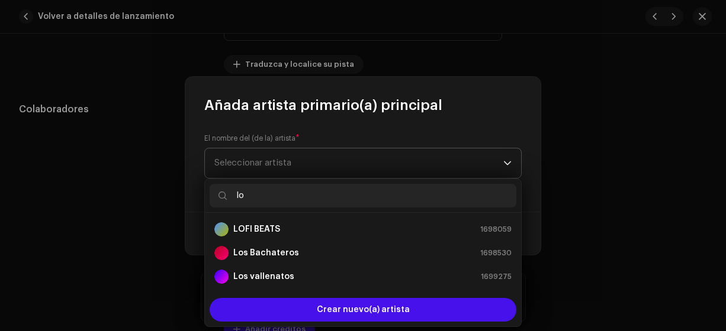
type input "los"
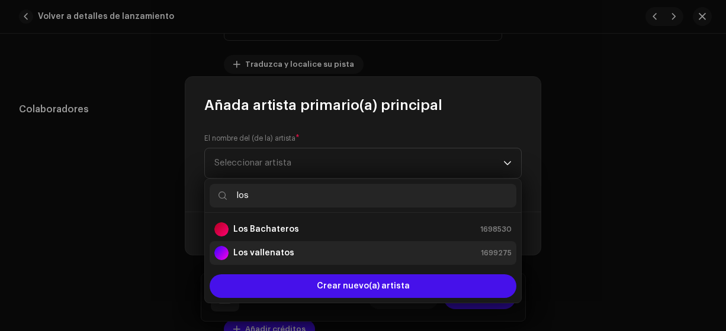
click at [255, 255] on strong "Los vallenatos" at bounding box center [263, 253] width 61 height 12
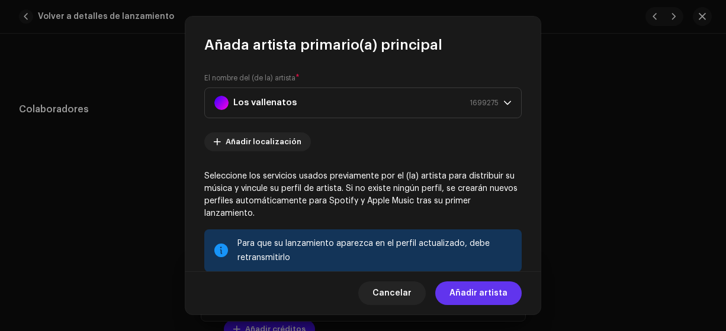
click at [465, 293] on span "Añadir artista" at bounding box center [478, 294] width 58 height 24
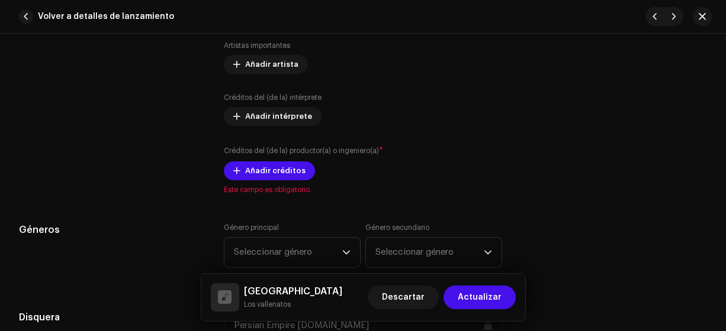
scroll to position [867, 0]
click at [245, 168] on span "Añadir créditos" at bounding box center [275, 171] width 60 height 24
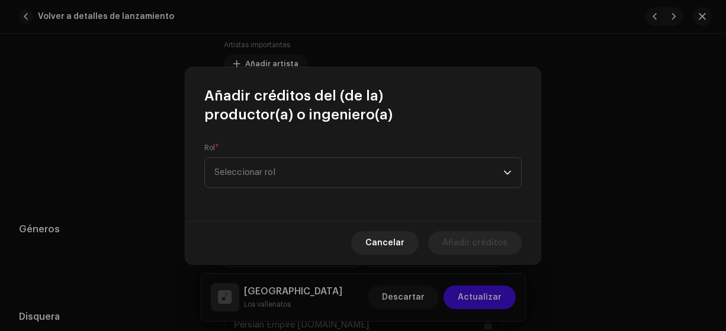
click at [228, 181] on span "Seleccionar rol" at bounding box center [358, 173] width 289 height 30
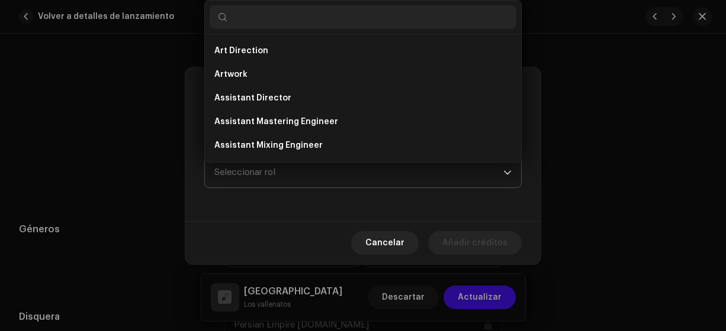
type input "o"
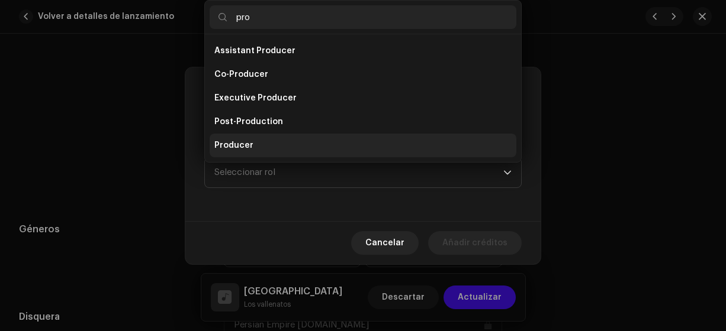
type input "pro"
click at [230, 146] on span "Producer" at bounding box center [233, 146] width 39 height 12
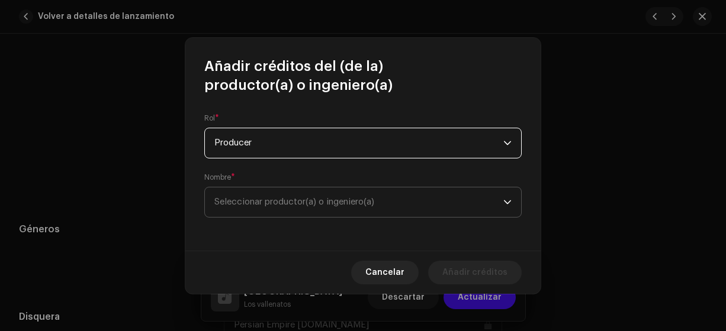
click at [247, 201] on span "Seleccionar productor(a) o ingeniero(a)" at bounding box center [294, 202] width 160 height 9
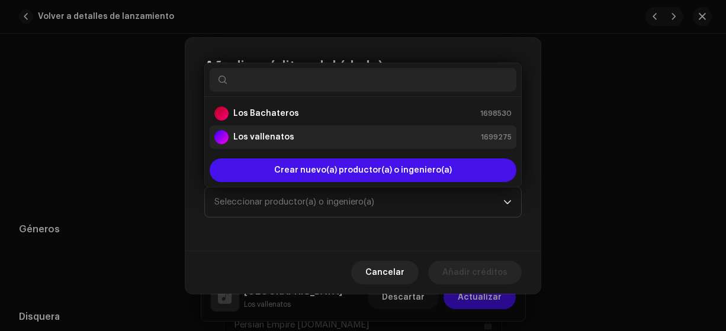
click at [224, 136] on div "Los vallenatos" at bounding box center [221, 137] width 14 height 14
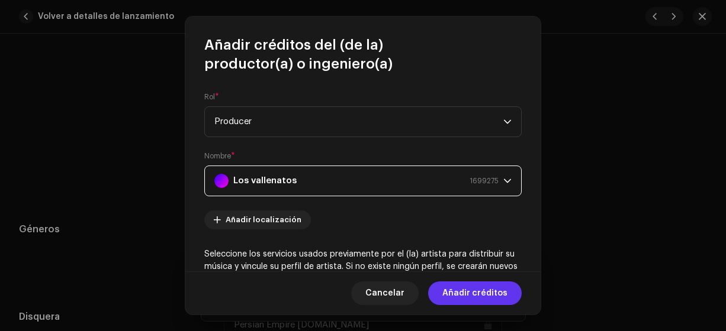
click at [459, 293] on span "Añadir créditos" at bounding box center [474, 294] width 65 height 24
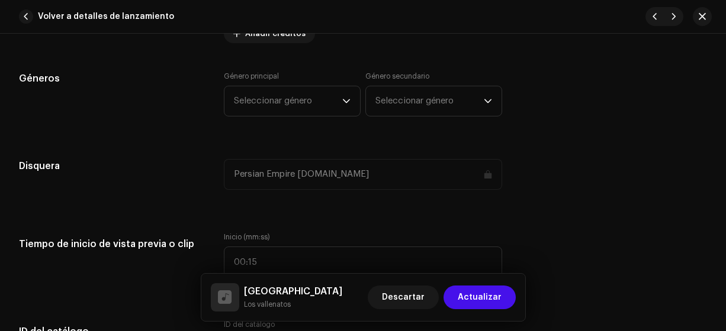
scroll to position [1057, 0]
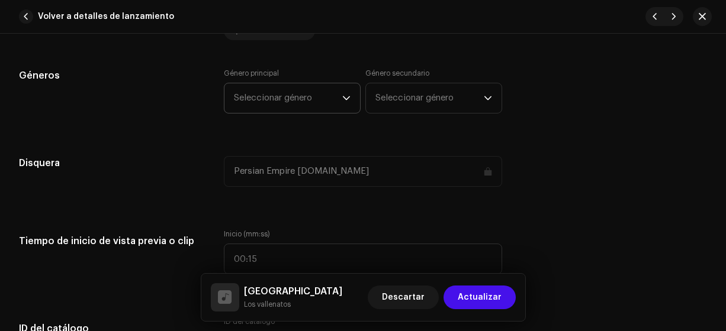
click at [250, 94] on span "Seleccionar género" at bounding box center [288, 98] width 108 height 30
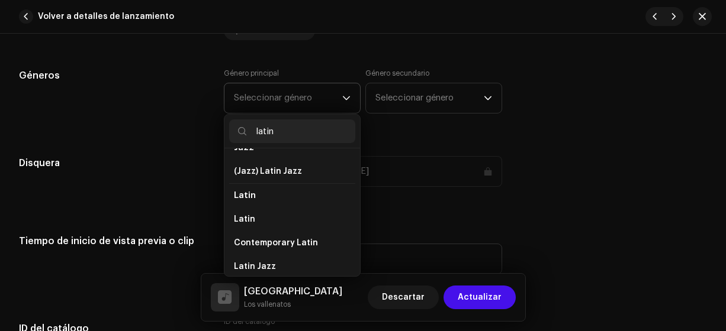
scroll to position [95, 0]
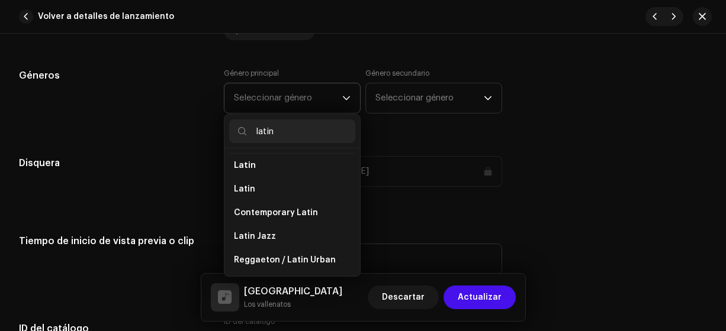
type input "latin"
click at [240, 163] on span "Latin" at bounding box center [245, 165] width 22 height 9
click at [241, 183] on span "Latin" at bounding box center [244, 189] width 21 height 12
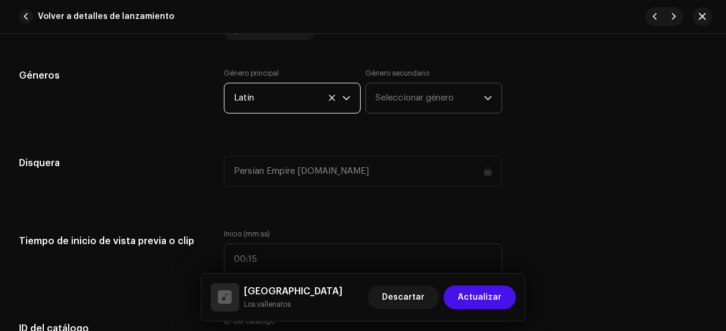
click at [394, 98] on span "Seleccionar género" at bounding box center [429, 98] width 108 height 30
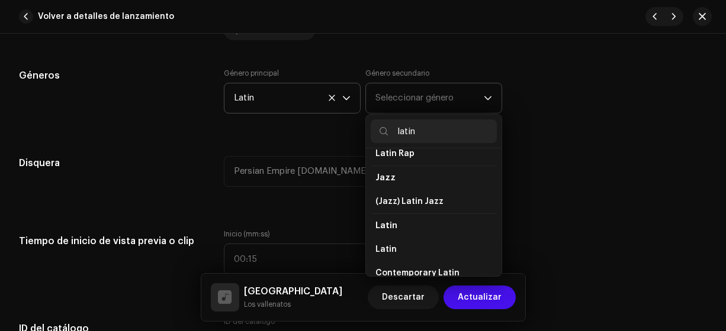
scroll to position [50, 0]
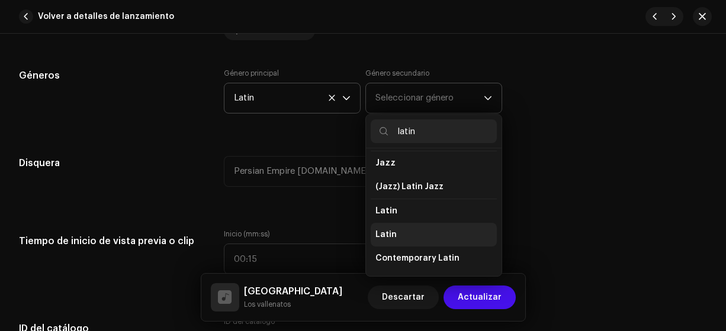
type input "latin"
click at [385, 233] on span "Latin" at bounding box center [385, 235] width 21 height 12
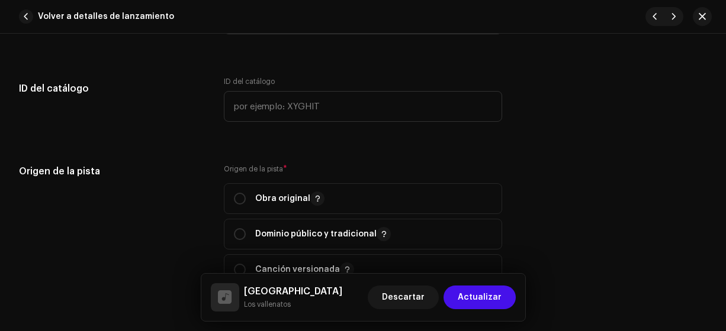
scroll to position [1299, 0]
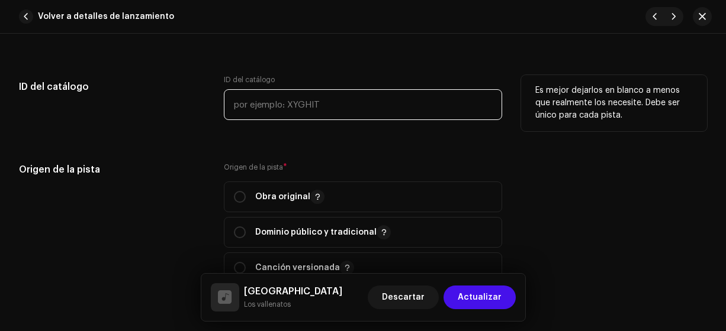
click at [237, 107] on input "text" at bounding box center [363, 104] width 279 height 31
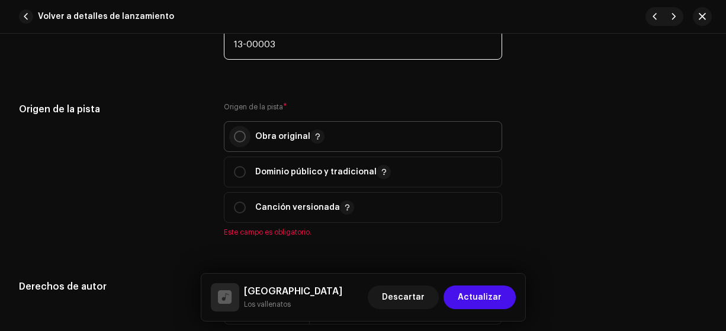
type input "13-00003"
click at [239, 136] on input "radio" at bounding box center [240, 137] width 12 height 12
radio input "true"
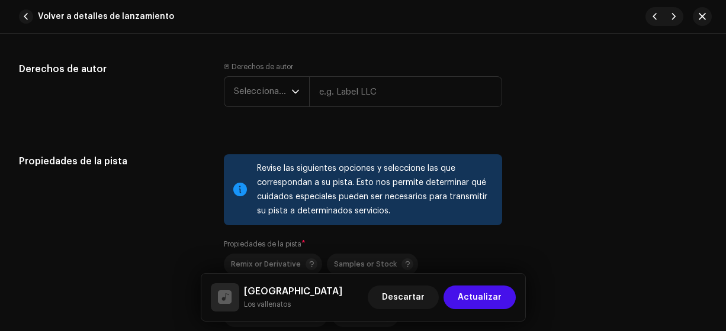
scroll to position [1573, 0]
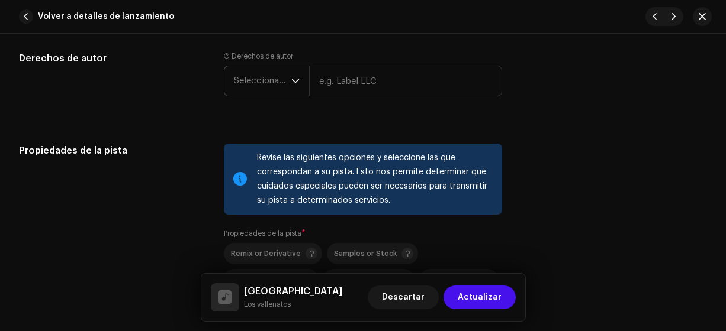
click at [240, 78] on span "Seleccionar año" at bounding box center [262, 81] width 57 height 30
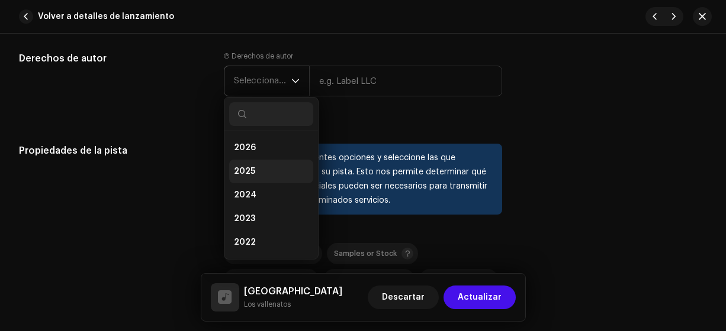
click at [240, 169] on span "2025" at bounding box center [244, 172] width 21 height 12
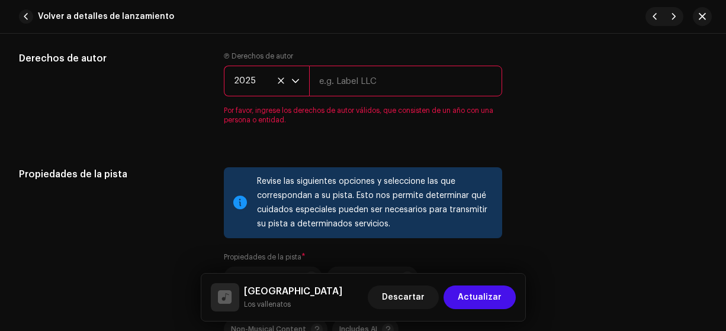
click at [339, 81] on input "text" at bounding box center [406, 81] width 194 height 31
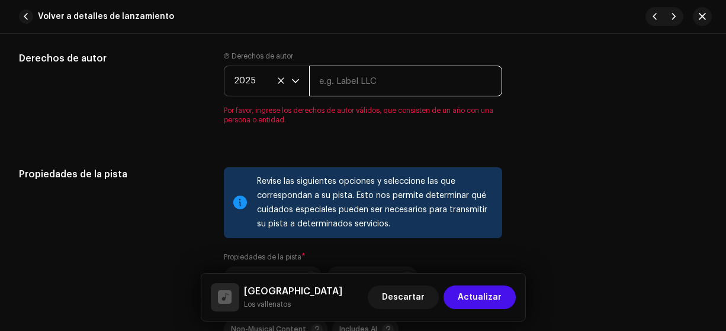
type input "Los Vallenatos"
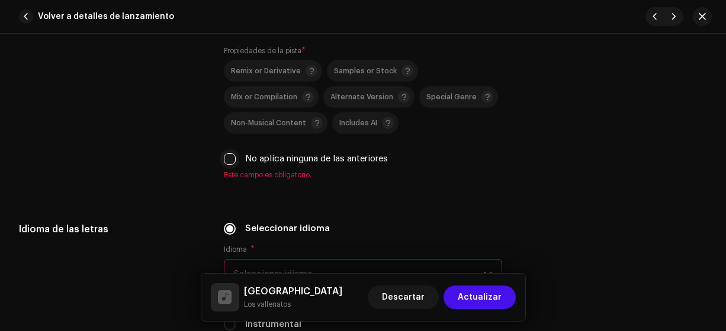
click at [227, 156] on input "No aplica ninguna de las anteriores" at bounding box center [230, 159] width 12 height 12
checkbox input "true"
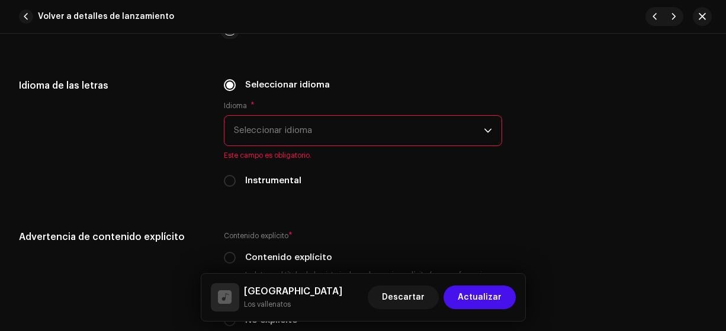
scroll to position [1888, 0]
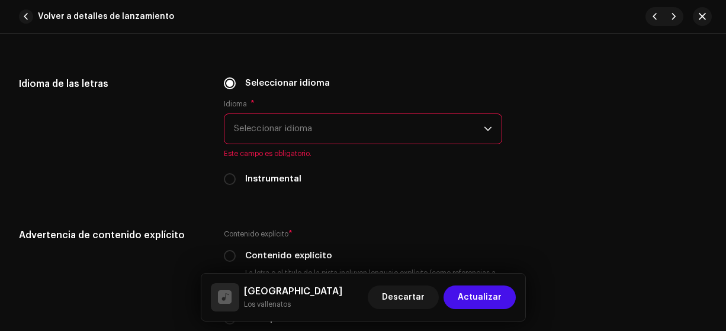
click at [245, 130] on span "Seleccionar idioma" at bounding box center [359, 129] width 250 height 30
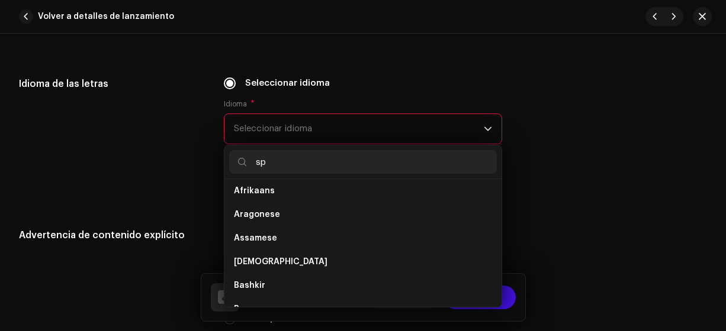
scroll to position [0, 0]
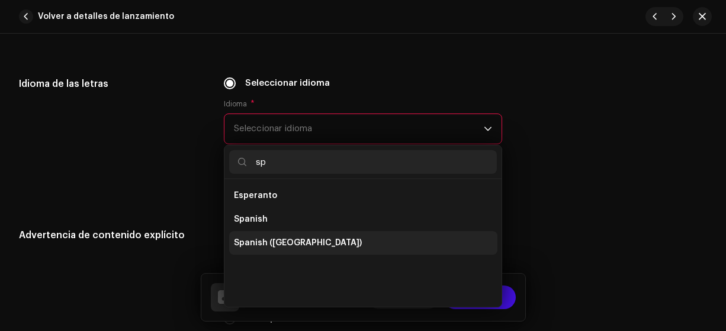
type input "sp"
click at [310, 240] on span "Spanish ([GEOGRAPHIC_DATA])" at bounding box center [298, 243] width 128 height 12
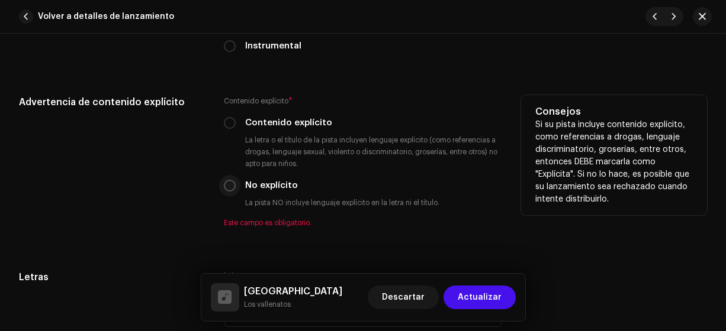
click at [228, 185] on input "No explícito" at bounding box center [230, 186] width 12 height 12
radio input "true"
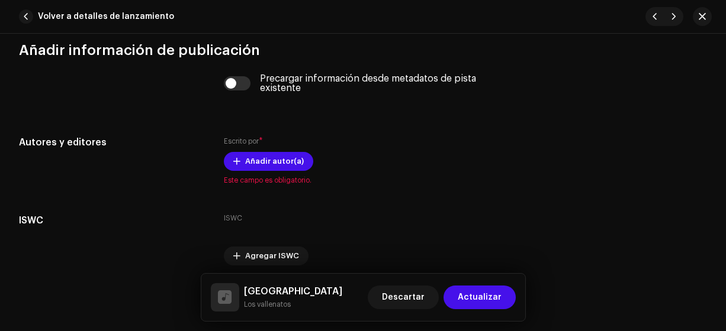
scroll to position [2398, 0]
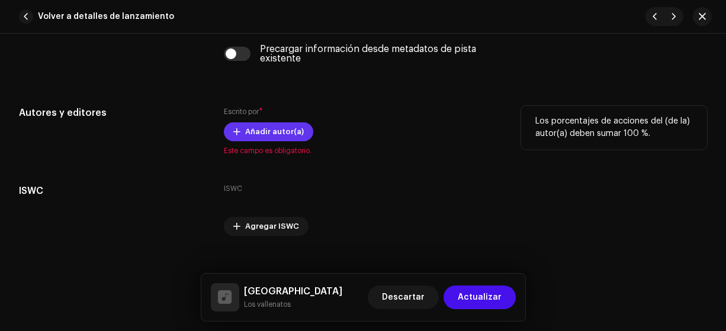
click at [235, 129] on span at bounding box center [236, 131] width 7 height 9
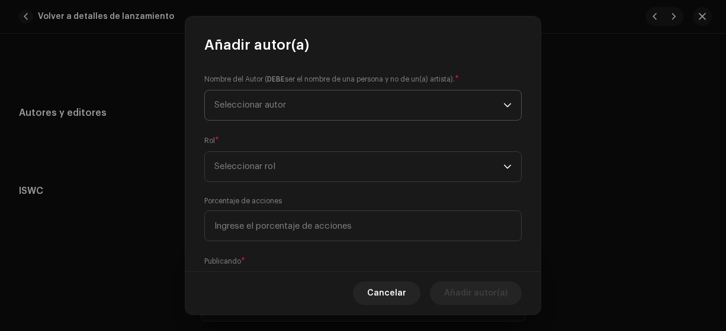
click at [226, 107] on span "Seleccionar autor" at bounding box center [250, 105] width 72 height 9
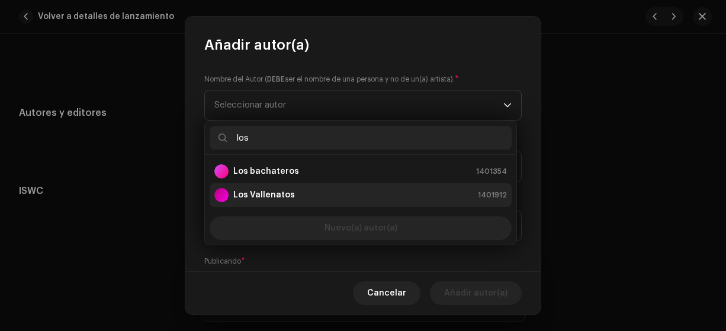
type input "los"
click at [256, 197] on strong "Los Vallenatos" at bounding box center [264, 195] width 62 height 12
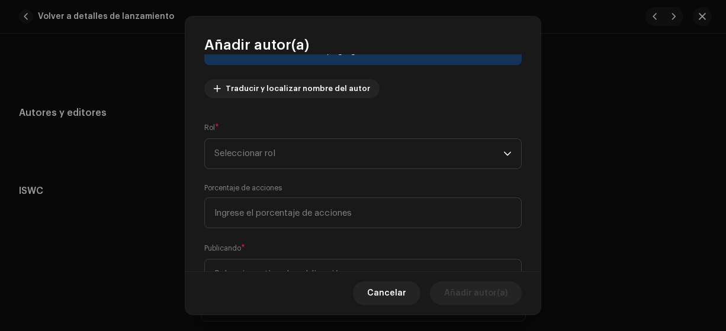
scroll to position [124, 0]
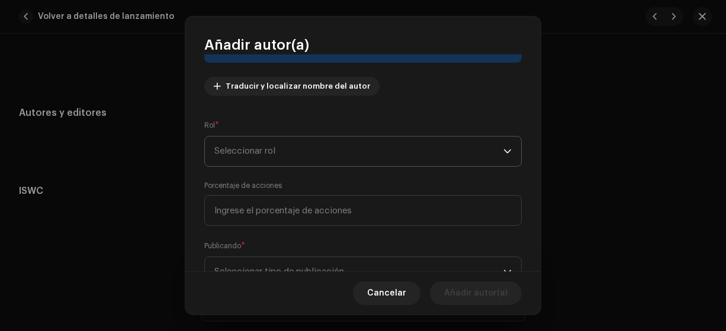
click at [223, 150] on span "Seleccionar rol" at bounding box center [358, 152] width 289 height 30
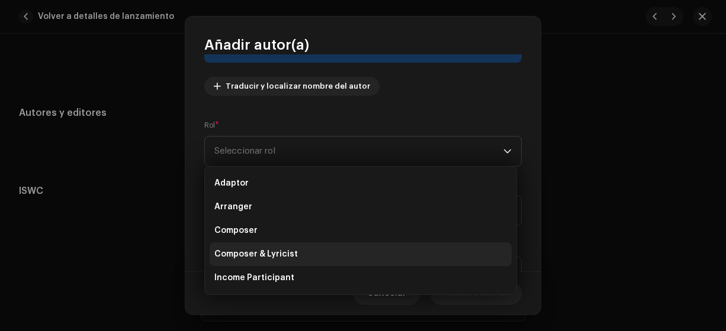
click at [249, 257] on span "Composer & Lyricist" at bounding box center [255, 255] width 83 height 12
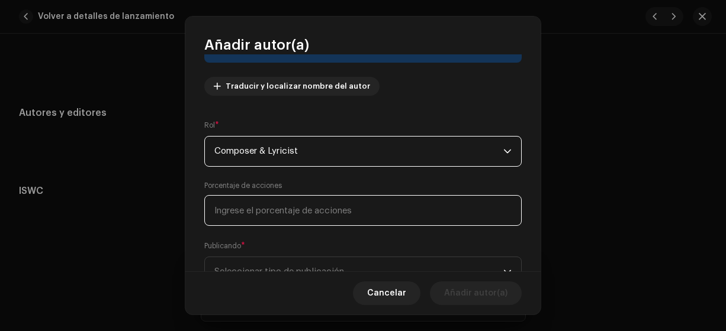
click at [220, 211] on input at bounding box center [362, 210] width 317 height 31
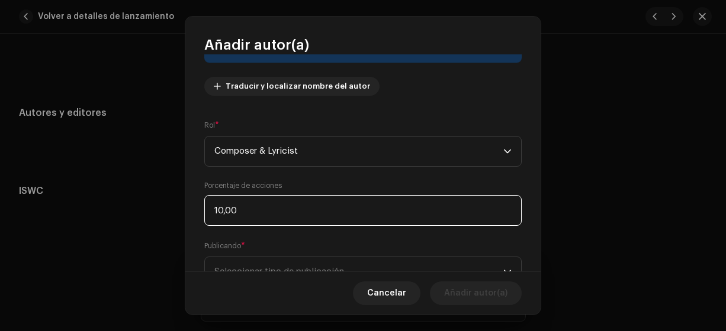
type input "100,00"
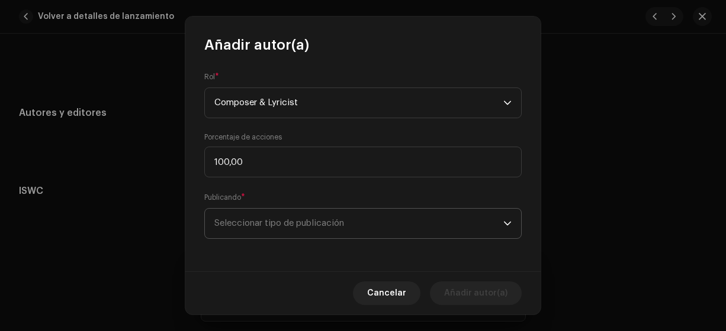
click at [258, 228] on span "Seleccionar tipo de publicación" at bounding box center [358, 224] width 289 height 30
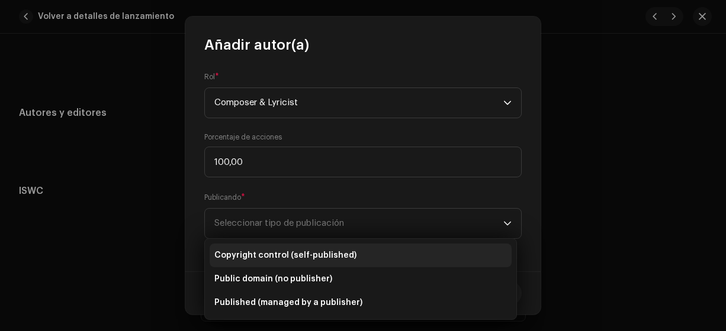
click at [263, 255] on span "Copyright control (self-published)" at bounding box center [285, 256] width 142 height 12
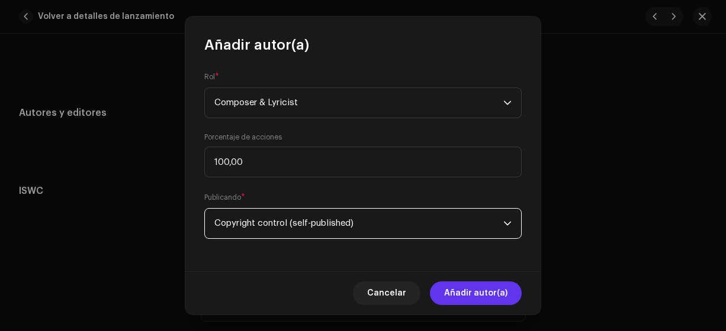
click at [451, 296] on span "Añadir autor(a)" at bounding box center [475, 294] width 63 height 24
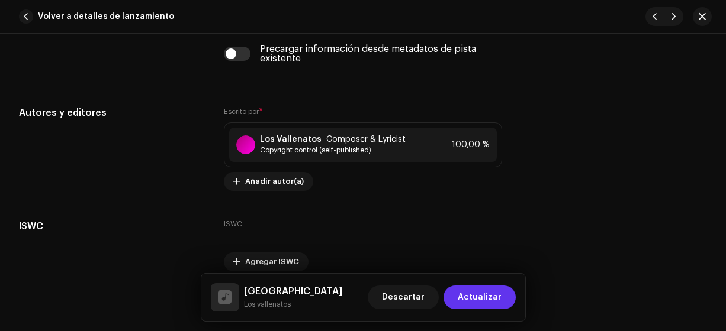
click at [470, 297] on span "Actualizar" at bounding box center [480, 298] width 44 height 24
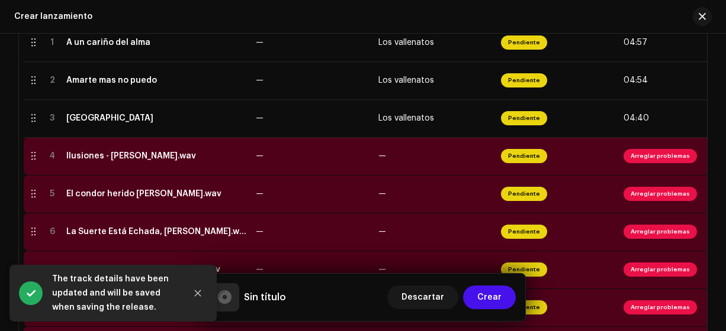
click at [236, 155] on div "Ilusiones - [PERSON_NAME].wav" at bounding box center [156, 156] width 180 height 9
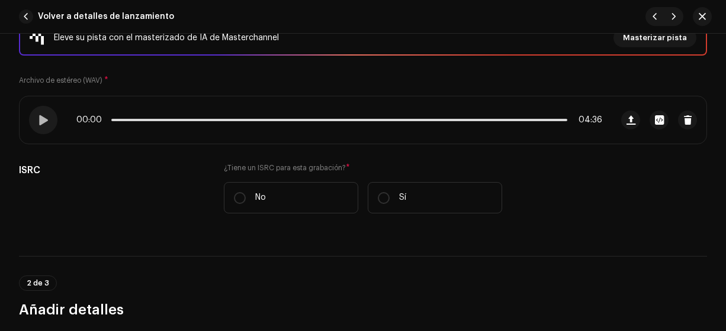
scroll to position [185, 0]
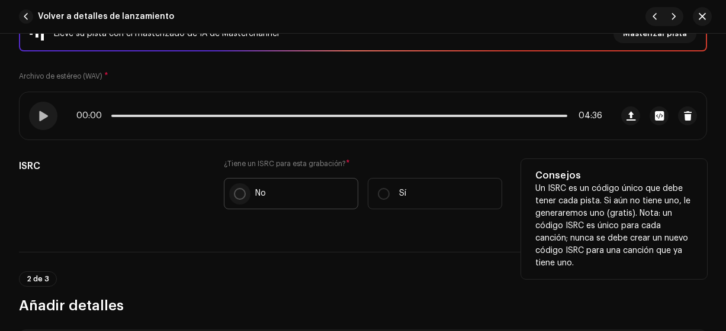
click at [238, 194] on input "No" at bounding box center [240, 194] width 12 height 12
radio input "true"
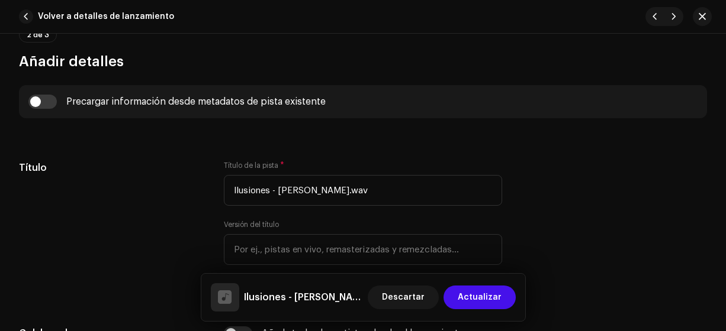
scroll to position [466, 0]
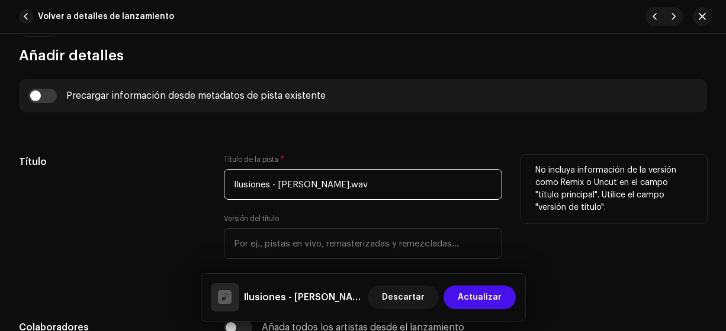
click at [424, 186] on input "Ilusiones - [PERSON_NAME].wav" at bounding box center [363, 184] width 279 height 31
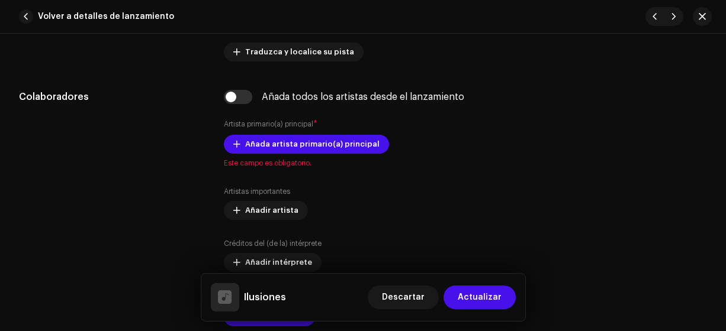
scroll to position [699, 0]
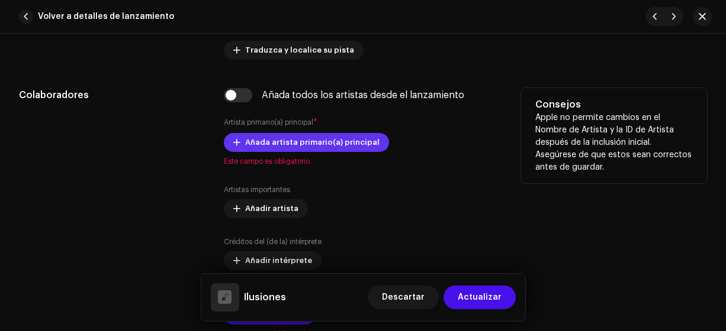
type input "Ilusiones"
click at [346, 140] on span "Añada artista primario(a) principal" at bounding box center [312, 143] width 134 height 24
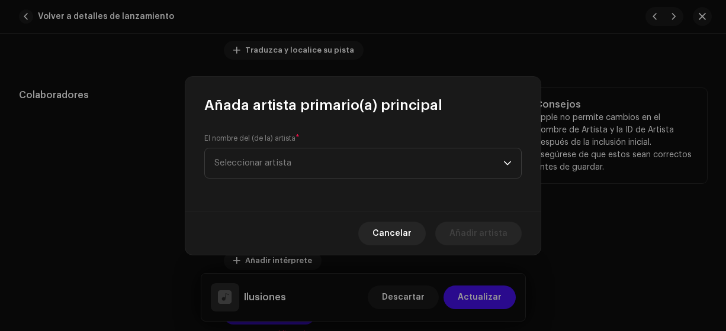
click at [398, 172] on span "Seleccionar artista" at bounding box center [358, 164] width 289 height 30
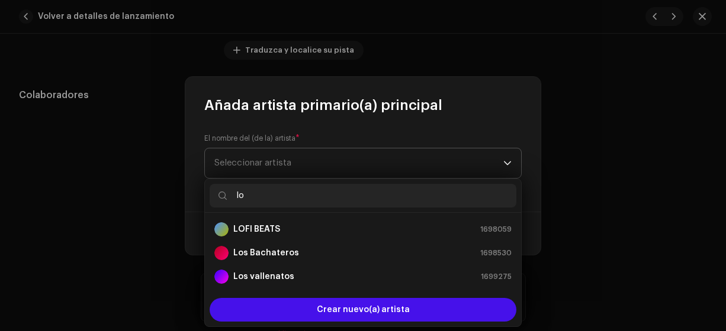
type input "los"
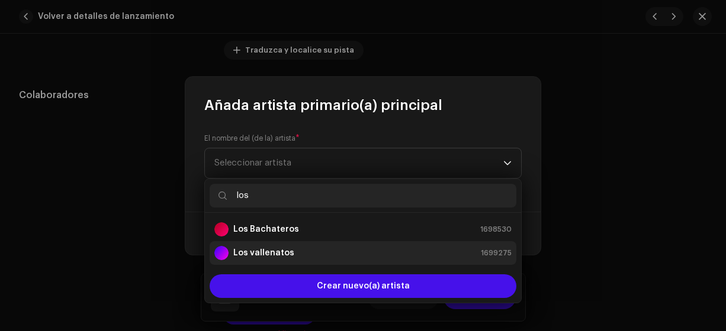
click at [281, 253] on strong "Los vallenatos" at bounding box center [263, 253] width 61 height 12
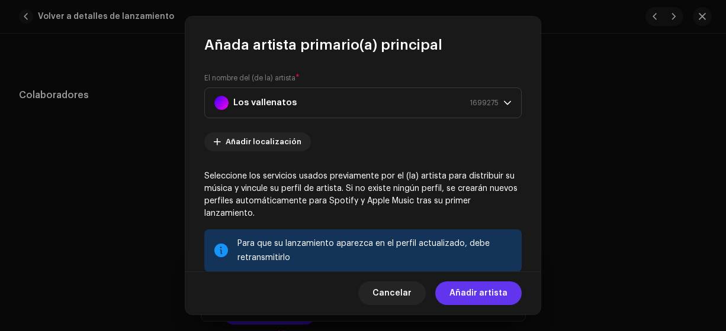
click at [476, 293] on span "Añadir artista" at bounding box center [478, 294] width 58 height 24
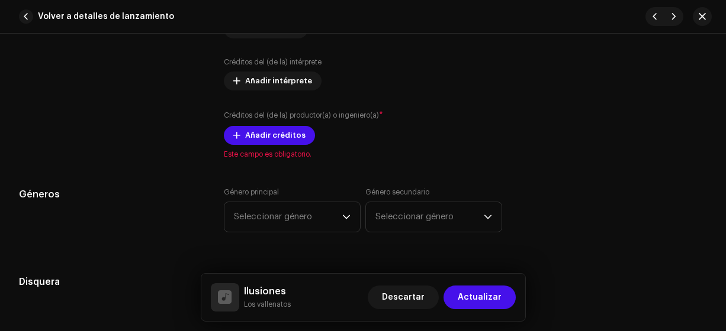
scroll to position [902, 0]
click at [278, 129] on span "Añadir créditos" at bounding box center [275, 136] width 60 height 24
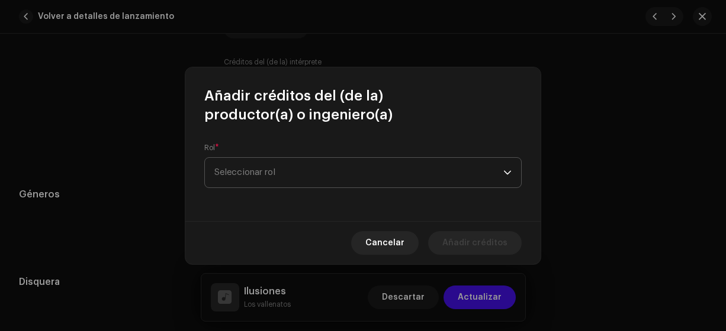
click at [453, 174] on span "Seleccionar rol" at bounding box center [358, 173] width 289 height 30
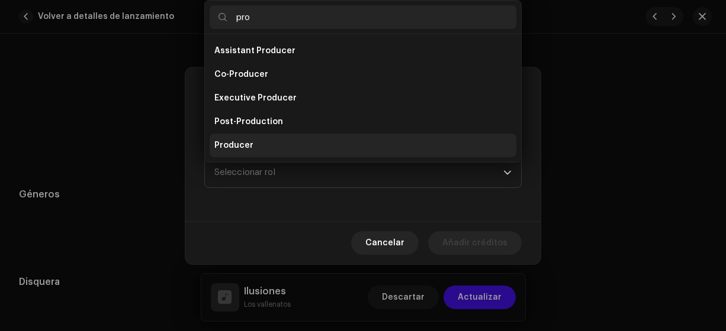
type input "pro"
click at [233, 147] on span "Producer" at bounding box center [233, 146] width 39 height 12
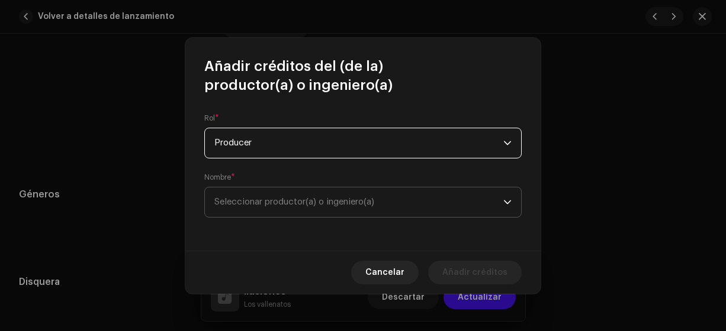
click at [298, 201] on span "Seleccionar productor(a) o ingeniero(a)" at bounding box center [294, 202] width 160 height 9
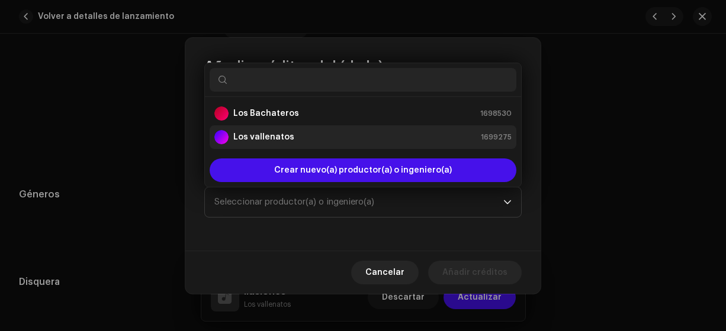
click at [275, 137] on strong "Los vallenatos" at bounding box center [263, 137] width 61 height 12
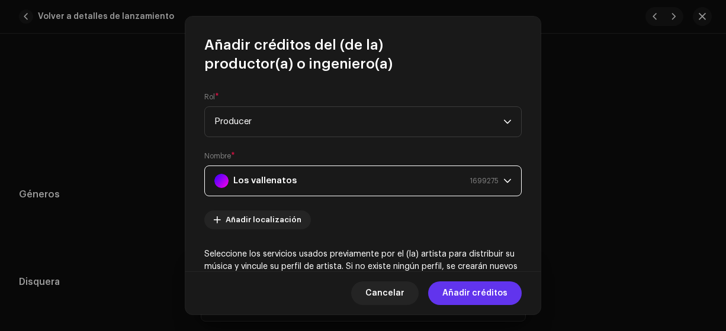
click at [472, 294] on span "Añadir créditos" at bounding box center [474, 294] width 65 height 24
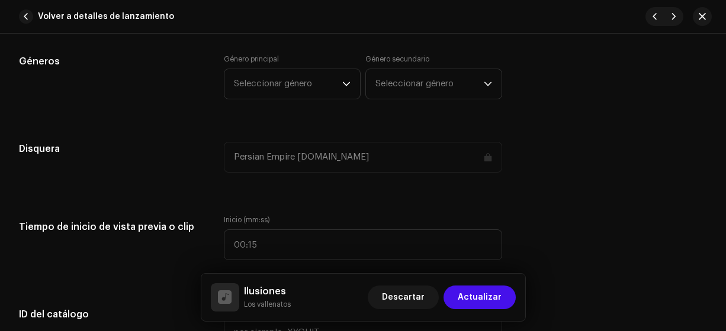
scroll to position [1071, 0]
click at [343, 80] on icon "dropdown trigger" at bounding box center [346, 83] width 8 height 8
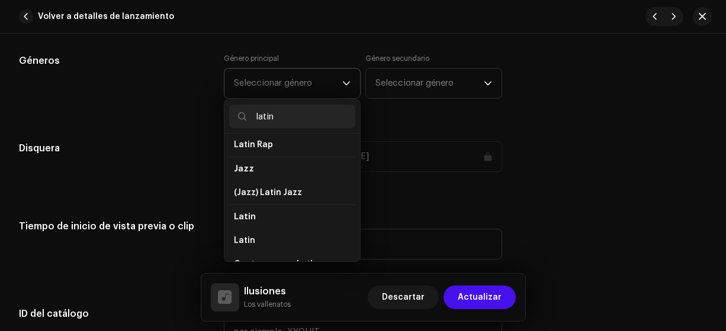
scroll to position [30, 0]
type input "latin"
click at [289, 237] on li "Latin" at bounding box center [292, 240] width 126 height 24
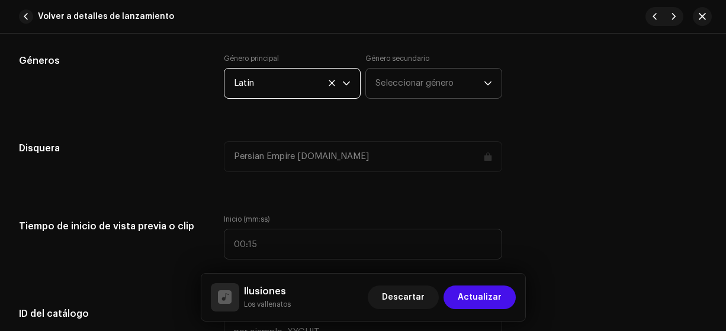
click at [429, 88] on span "Seleccionar género" at bounding box center [429, 84] width 108 height 30
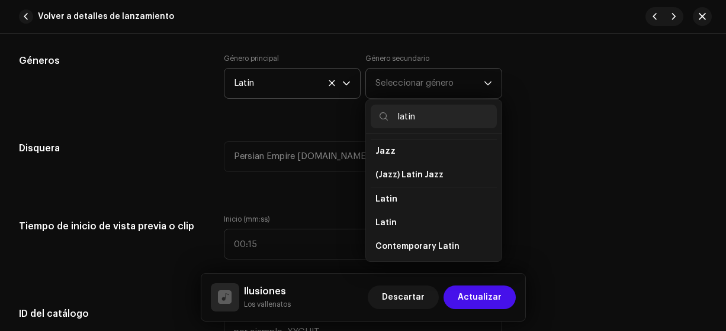
scroll to position [49, 0]
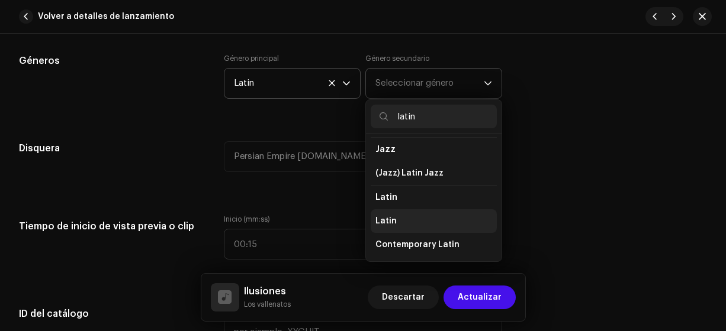
type input "latin"
click at [440, 218] on li "Latin" at bounding box center [434, 222] width 126 height 24
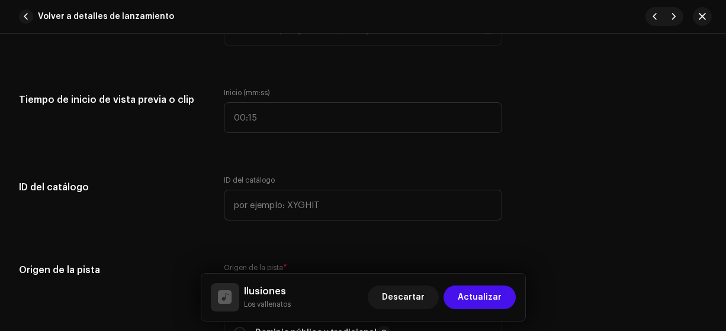
scroll to position [1197, 0]
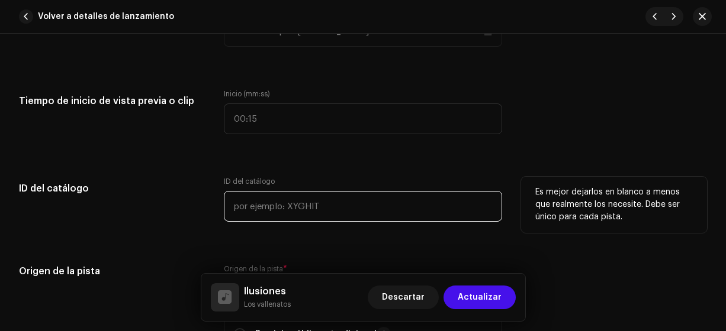
click at [410, 191] on input "text" at bounding box center [363, 206] width 279 height 31
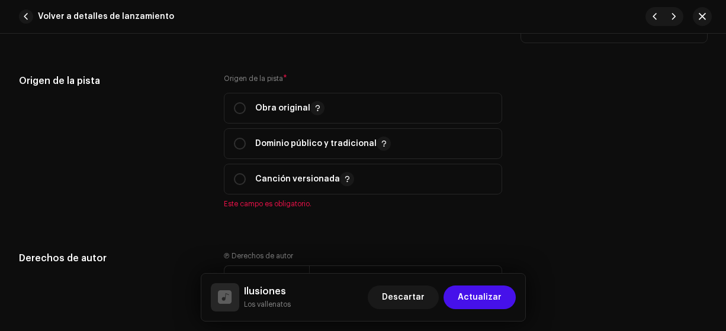
scroll to position [1390, 0]
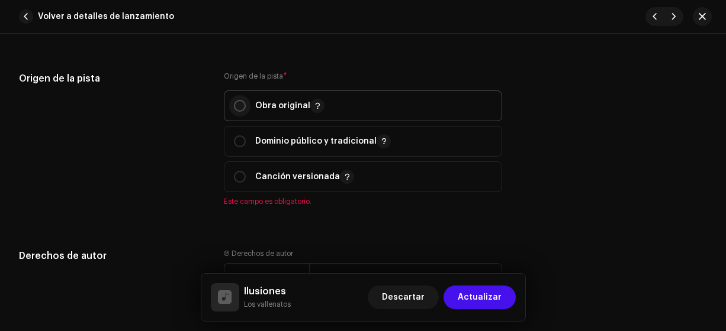
type input "13-00004"
click at [238, 105] on input "radio" at bounding box center [240, 106] width 12 height 12
radio input "true"
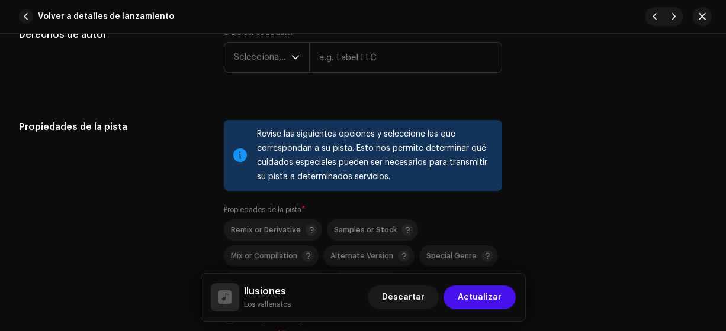
scroll to position [1597, 0]
click at [286, 54] on span "Seleccionar año" at bounding box center [262, 57] width 57 height 30
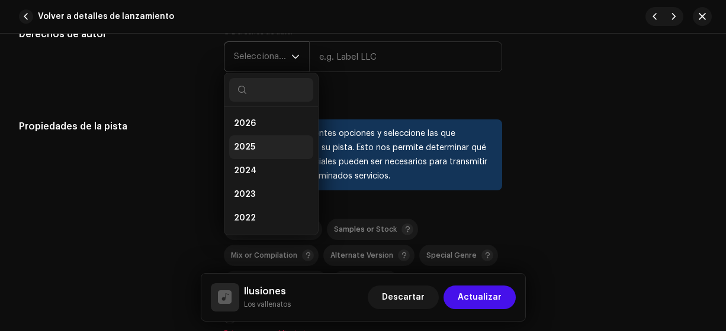
click at [270, 146] on li "2025" at bounding box center [271, 148] width 84 height 24
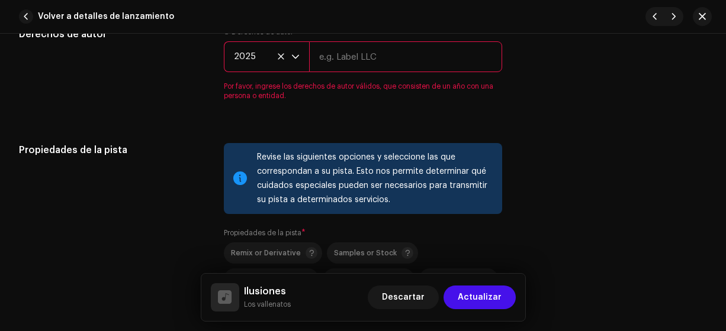
click at [367, 57] on input "text" at bounding box center [406, 56] width 194 height 31
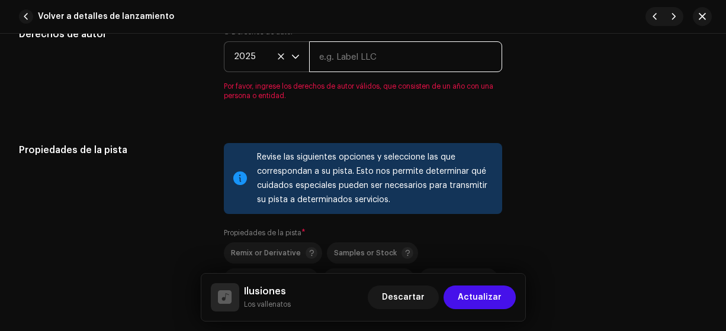
type input "Los Vallenatos"
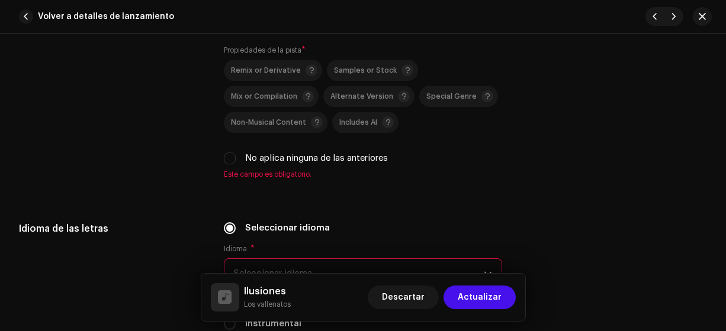
scroll to position [1760, 0]
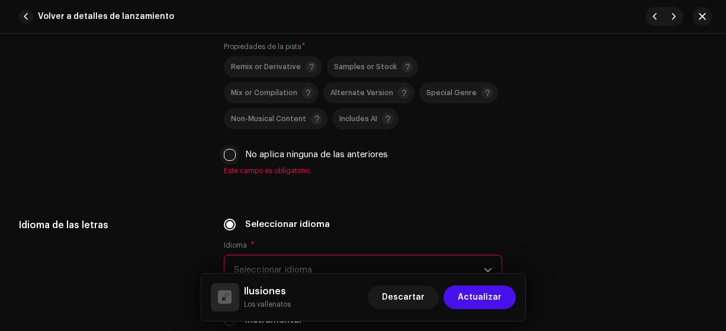
click at [227, 150] on input "No aplica ninguna de las anteriores" at bounding box center [230, 155] width 12 height 12
checkbox input "true"
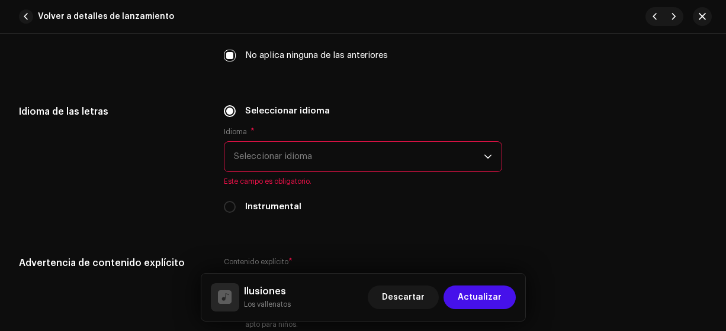
click at [405, 162] on span "Seleccionar idioma" at bounding box center [359, 157] width 250 height 30
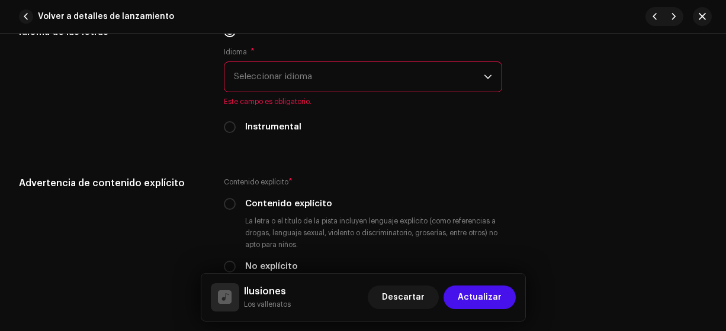
scroll to position [1948, 0]
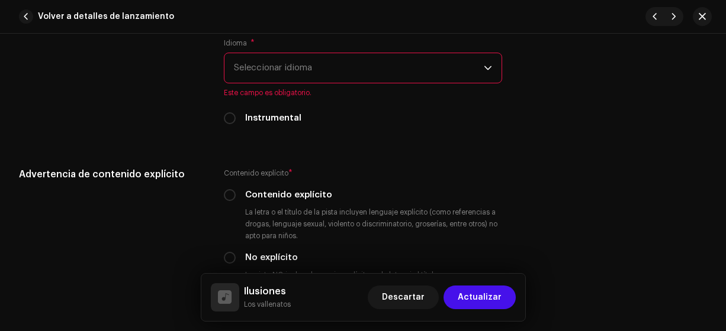
click at [407, 65] on span "Seleccionar idioma" at bounding box center [359, 68] width 250 height 30
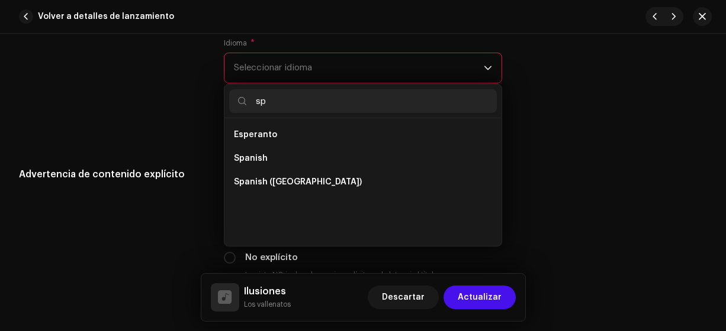
scroll to position [0, 0]
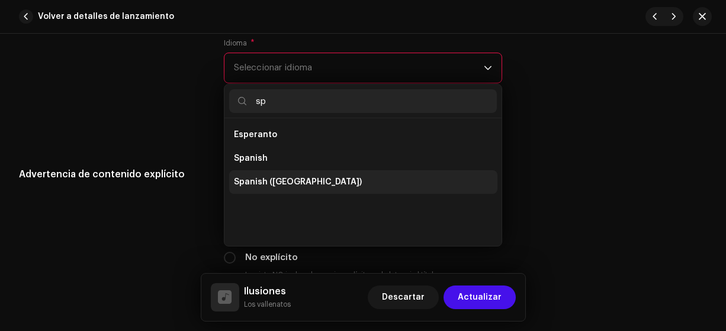
type input "sp"
click at [302, 181] on span "Spanish ([GEOGRAPHIC_DATA])" at bounding box center [298, 182] width 128 height 12
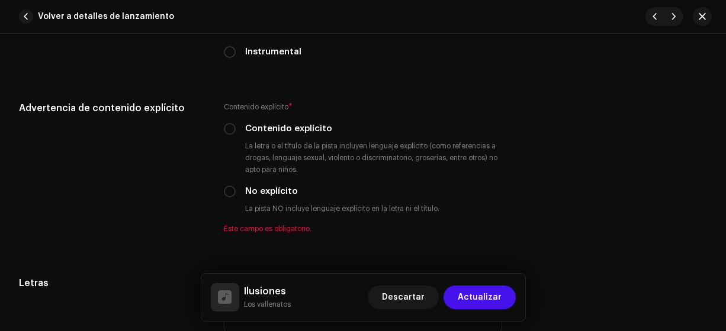
scroll to position [2002, 0]
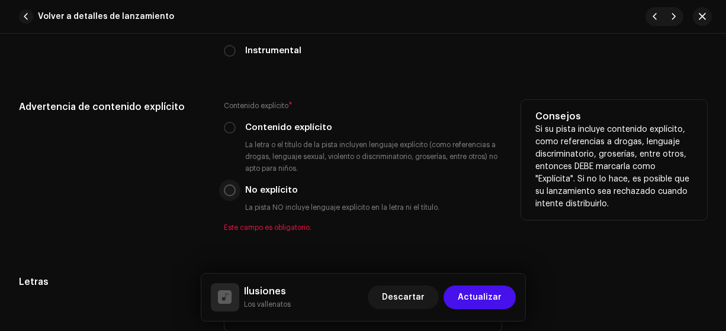
click at [230, 188] on input "No explícito" at bounding box center [230, 191] width 12 height 12
radio input "true"
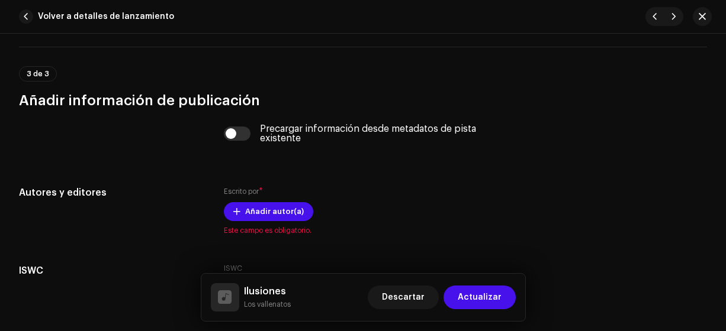
scroll to position [2325, 0]
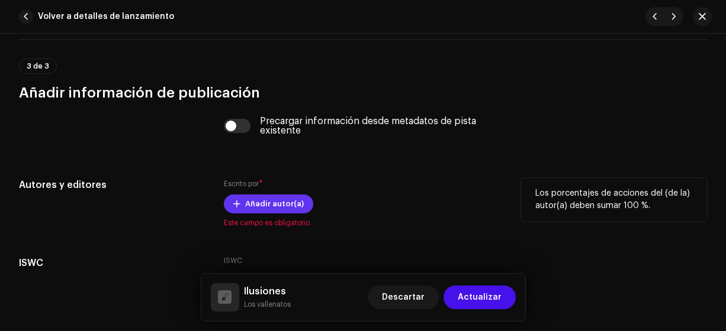
click at [282, 204] on span "Añadir autor(a)" at bounding box center [274, 204] width 59 height 24
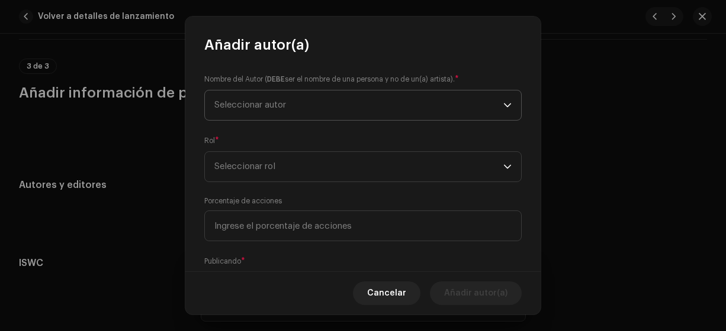
click at [384, 108] on span "Seleccionar autor" at bounding box center [358, 106] width 289 height 30
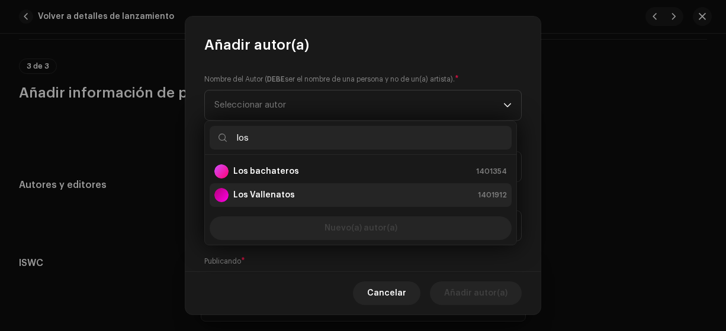
type input "los"
click at [269, 196] on strong "Los Vallenatos" at bounding box center [264, 195] width 62 height 12
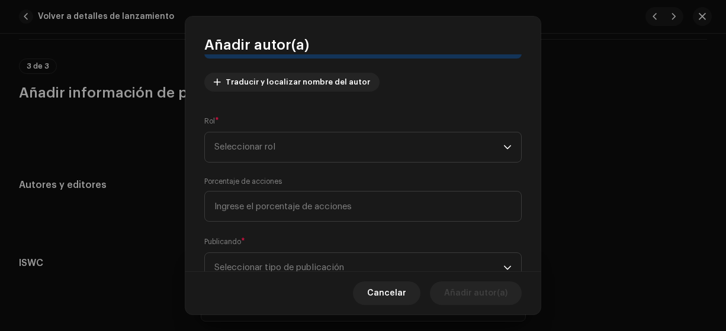
scroll to position [130, 0]
click at [398, 146] on span "Seleccionar rol" at bounding box center [358, 146] width 289 height 30
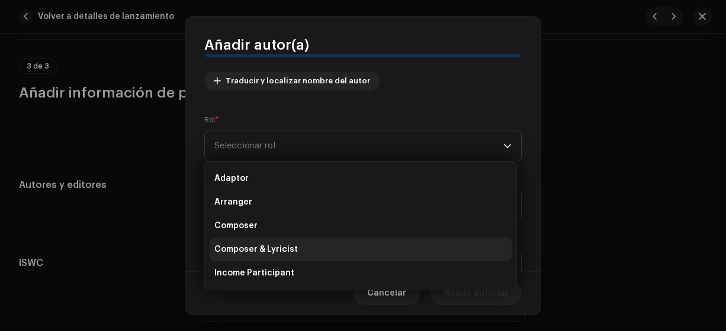
click at [276, 252] on span "Composer & Lyricist" at bounding box center [255, 250] width 83 height 12
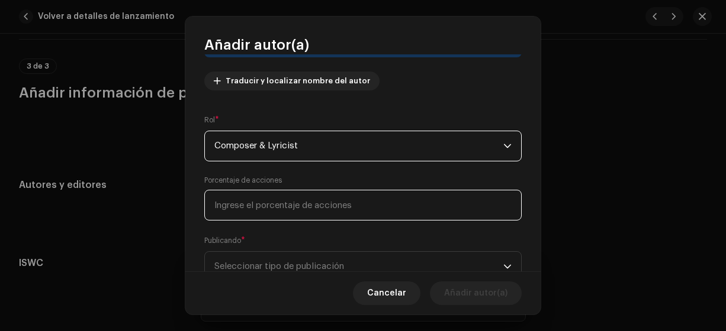
click at [368, 202] on input at bounding box center [362, 205] width 317 height 31
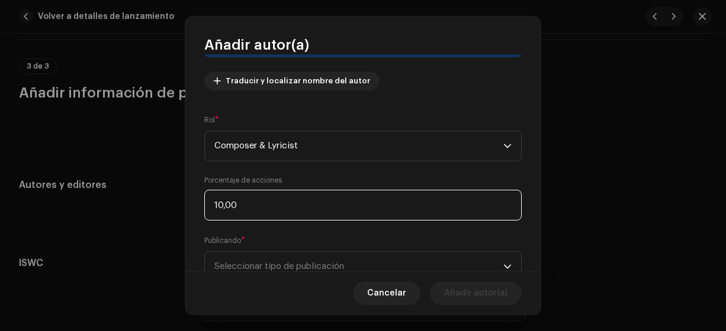
type input "100,00"
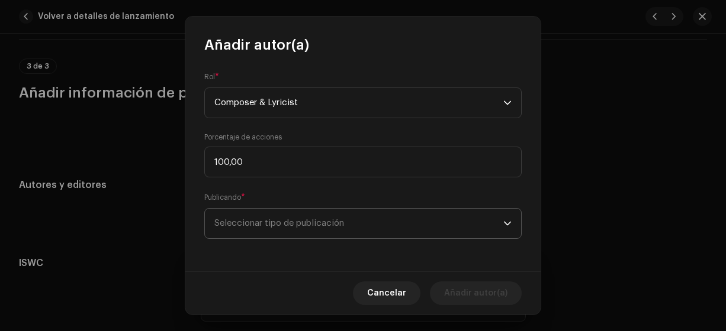
click at [362, 228] on span "Seleccionar tipo de publicación" at bounding box center [358, 224] width 289 height 30
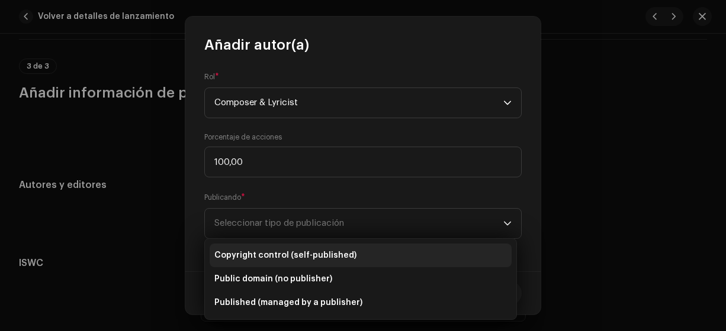
click at [342, 254] on span "Copyright control (self-published)" at bounding box center [285, 256] width 142 height 12
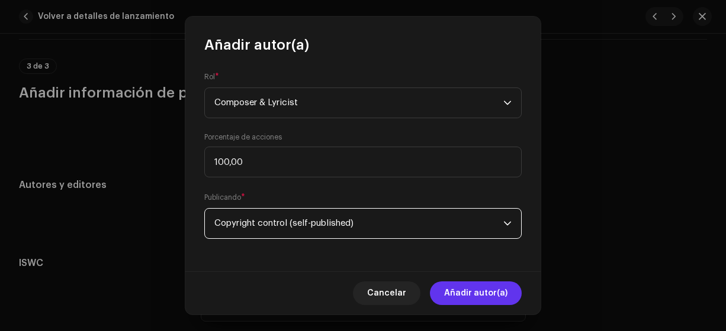
click at [483, 294] on span "Añadir autor(a)" at bounding box center [475, 294] width 63 height 24
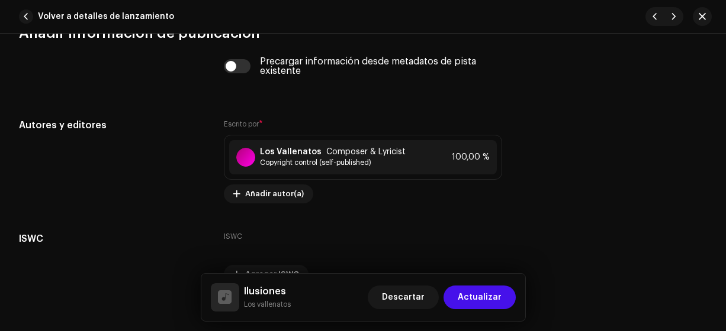
scroll to position [2448, 0]
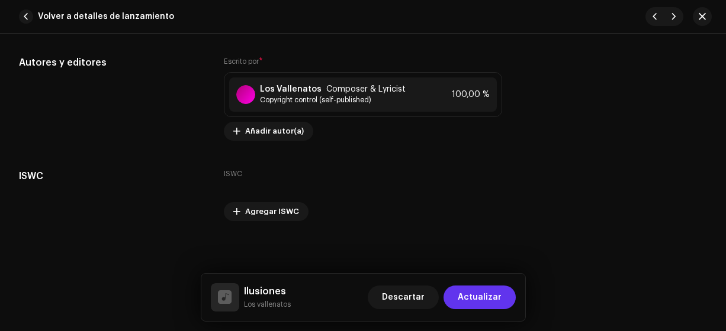
click at [492, 299] on span "Actualizar" at bounding box center [480, 298] width 44 height 24
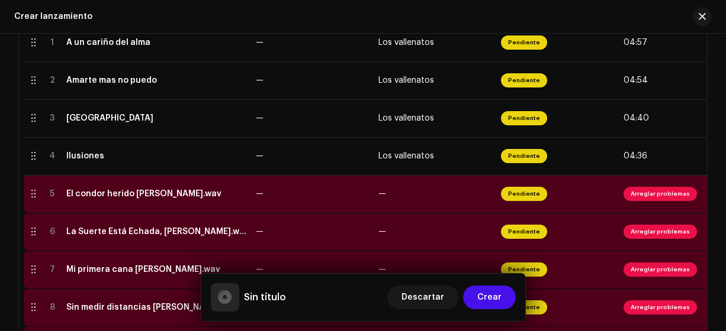
click at [204, 195] on div "El condor herido [PERSON_NAME].wav" at bounding box center [143, 193] width 155 height 9
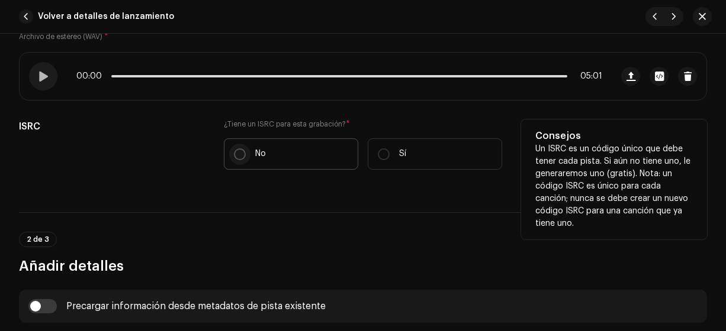
click at [234, 159] on p-radiobutton at bounding box center [240, 155] width 12 height 12
click at [234, 159] on input "No" at bounding box center [240, 155] width 12 height 12
radio input "true"
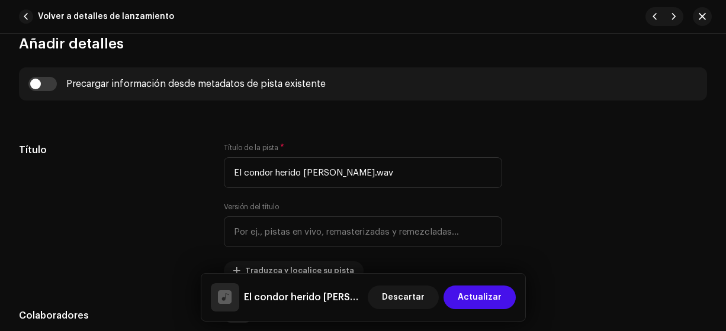
scroll to position [479, 0]
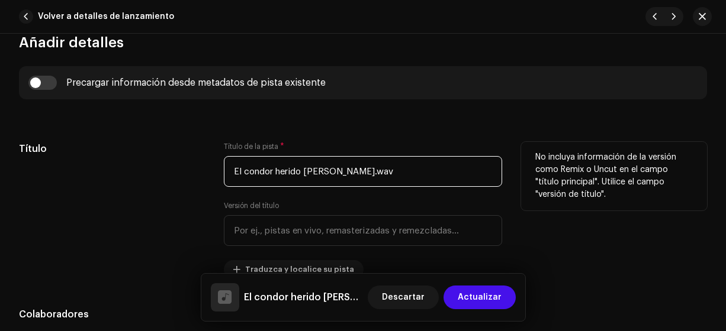
click at [437, 173] on input "El condor herido [PERSON_NAME].wav" at bounding box center [363, 171] width 279 height 31
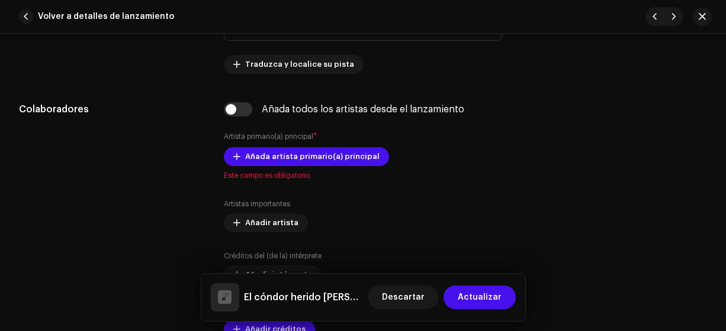
scroll to position [699, 0]
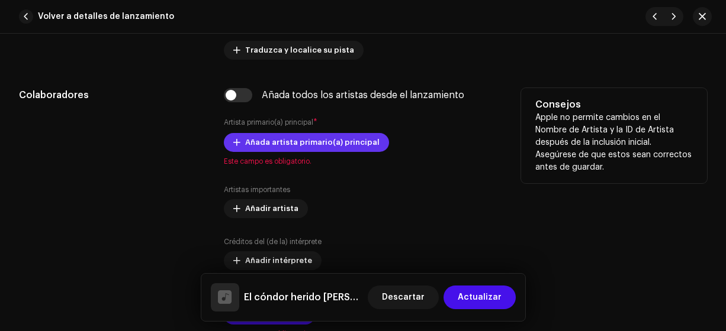
type input "El cóndor herido [PERSON_NAME]"
click at [355, 140] on span "Añada artista primario(a) principal" at bounding box center [312, 143] width 134 height 24
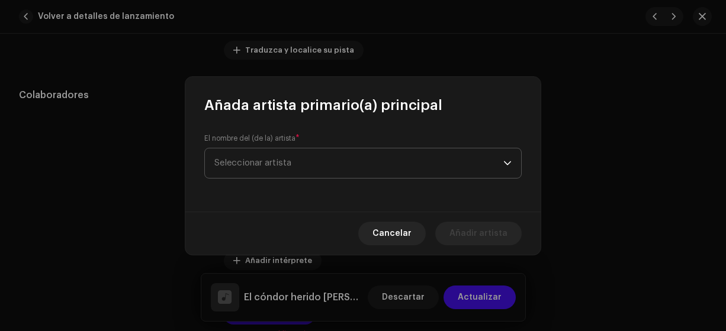
click at [421, 162] on span "Seleccionar artista" at bounding box center [358, 164] width 289 height 30
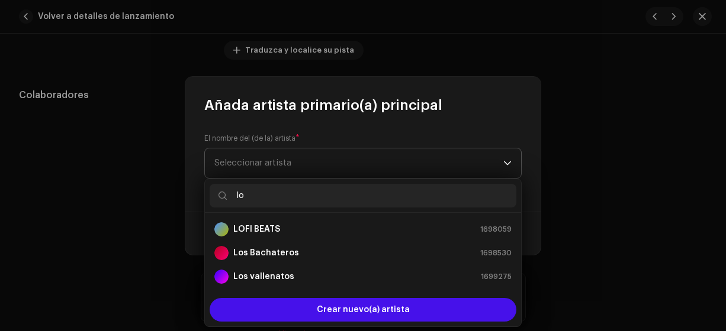
type input "los"
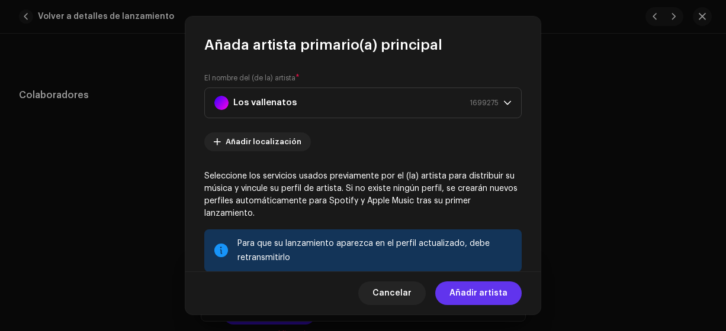
click at [476, 295] on span "Añadir artista" at bounding box center [478, 294] width 58 height 24
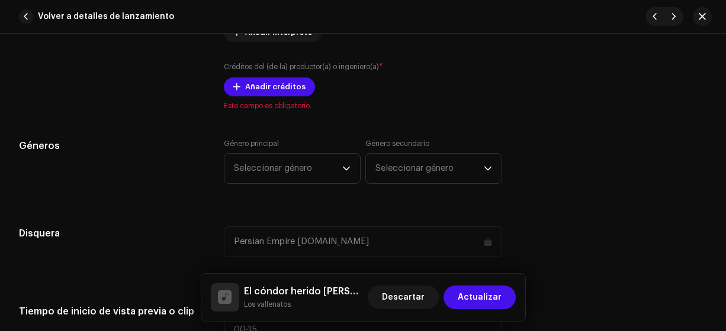
scroll to position [954, 0]
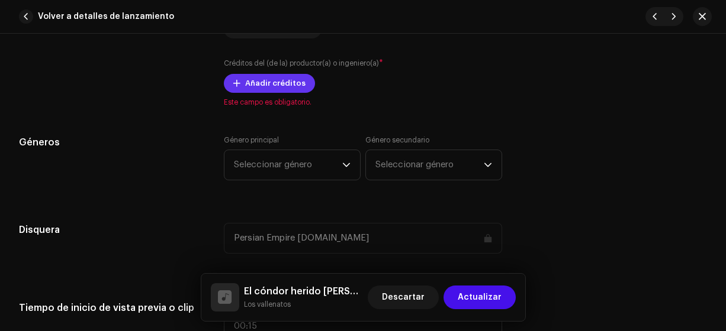
click at [285, 82] on span "Añadir créditos" at bounding box center [275, 84] width 60 height 24
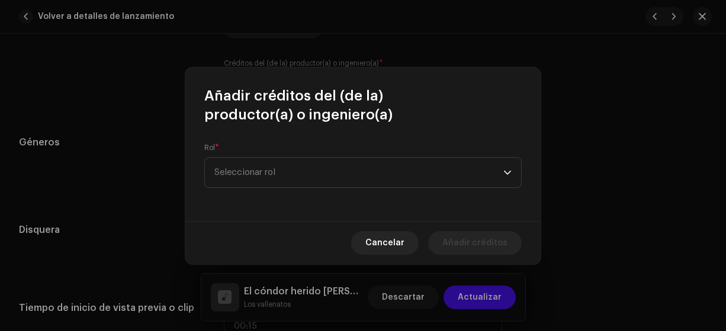
click at [468, 174] on span "Seleccionar rol" at bounding box center [358, 173] width 289 height 30
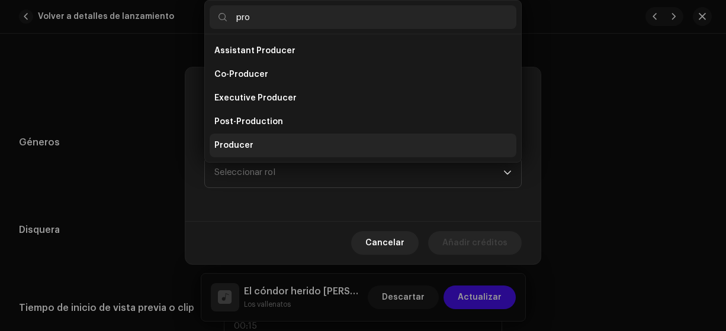
type input "pro"
click at [235, 148] on span "Producer" at bounding box center [233, 146] width 39 height 12
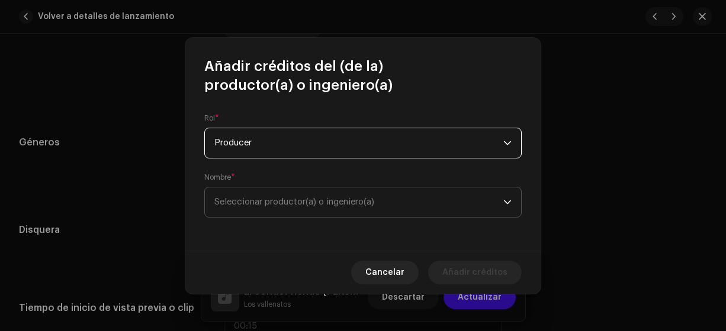
click at [310, 204] on span "Seleccionar productor(a) o ingeniero(a)" at bounding box center [294, 202] width 160 height 9
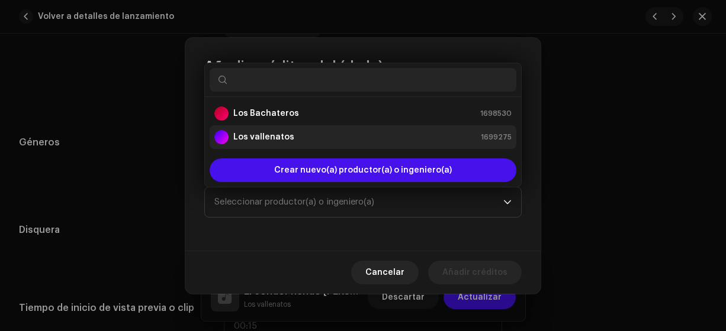
click at [275, 137] on strong "Los vallenatos" at bounding box center [263, 137] width 61 height 12
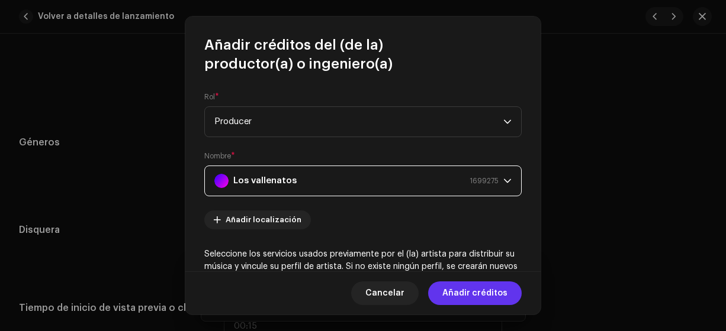
click at [478, 295] on span "Añadir créditos" at bounding box center [474, 294] width 65 height 24
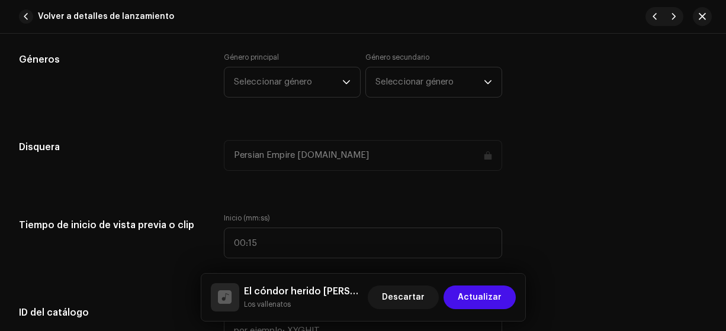
scroll to position [1074, 0]
click at [327, 84] on span "Seleccionar género" at bounding box center [288, 81] width 108 height 30
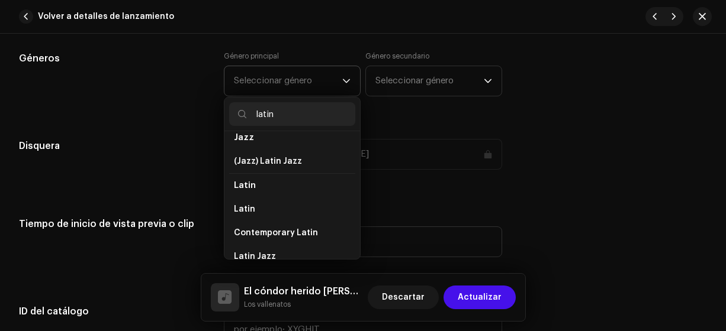
scroll to position [59, 0]
type input "latin"
click at [275, 207] on li "Latin" at bounding box center [292, 209] width 126 height 24
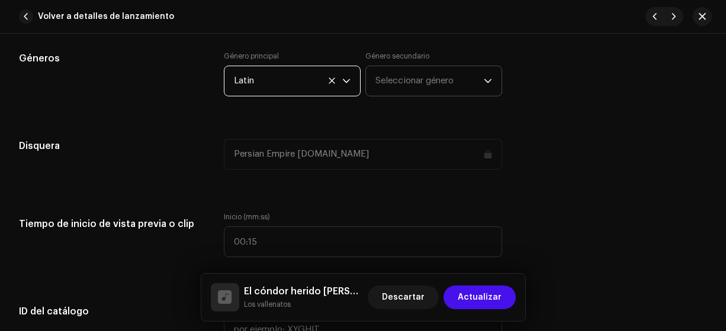
click at [433, 71] on span "Seleccionar género" at bounding box center [429, 81] width 108 height 30
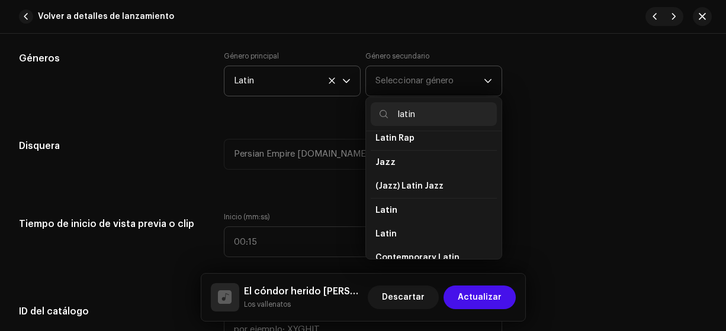
scroll to position [43, 0]
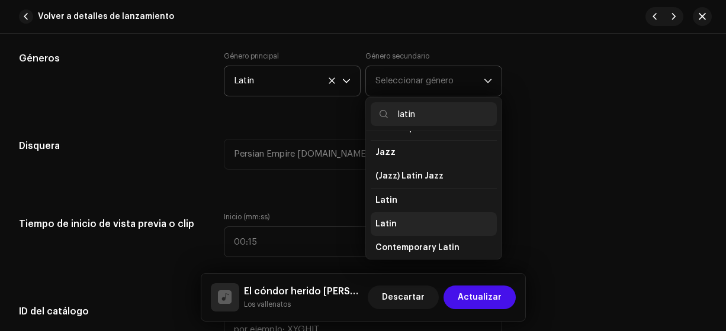
type input "latin"
click at [414, 221] on li "Latin" at bounding box center [434, 224] width 126 height 24
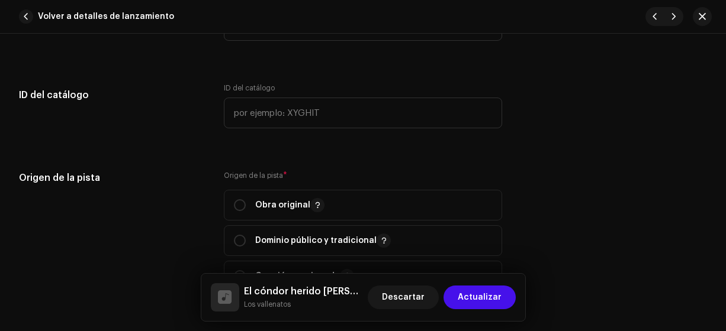
scroll to position [1291, 0]
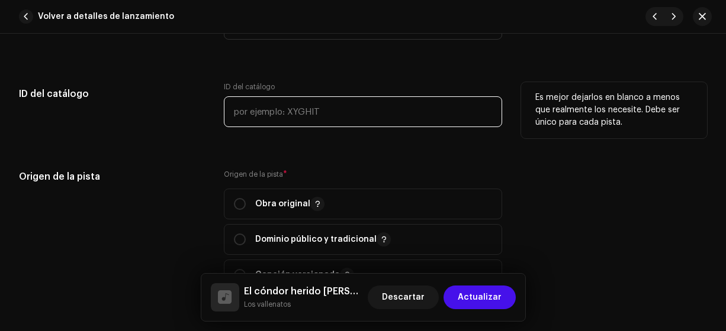
click at [386, 112] on input "text" at bounding box center [363, 111] width 279 height 31
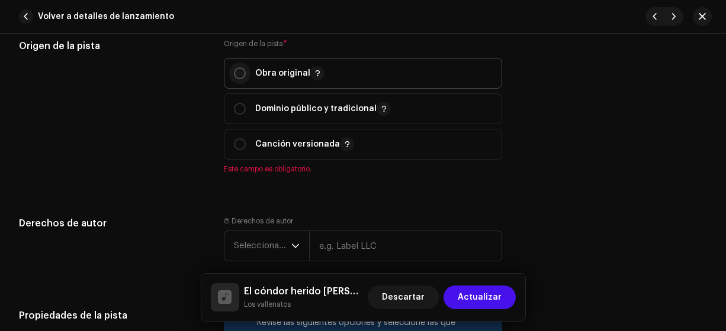
type input "13-00005"
click at [238, 73] on input "radio" at bounding box center [240, 73] width 12 height 12
radio input "true"
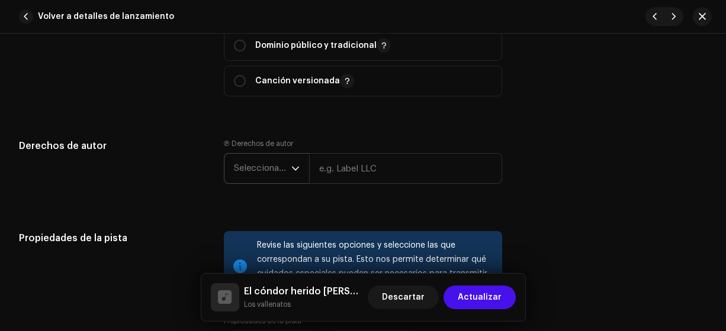
click at [282, 165] on span "Seleccionar año" at bounding box center [262, 169] width 57 height 30
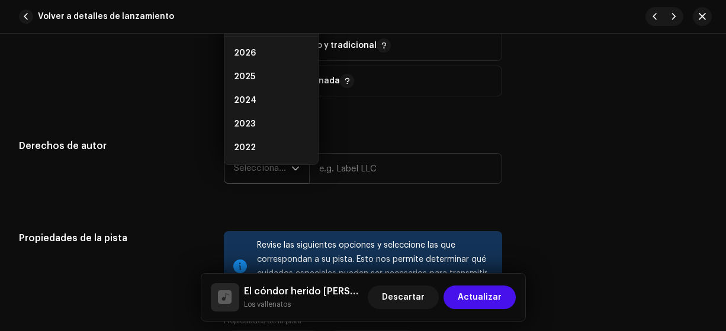
scroll to position [1468, 0]
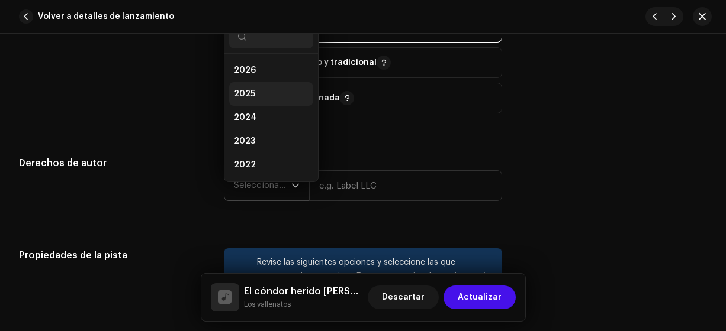
click at [246, 88] on span "2025" at bounding box center [244, 94] width 21 height 12
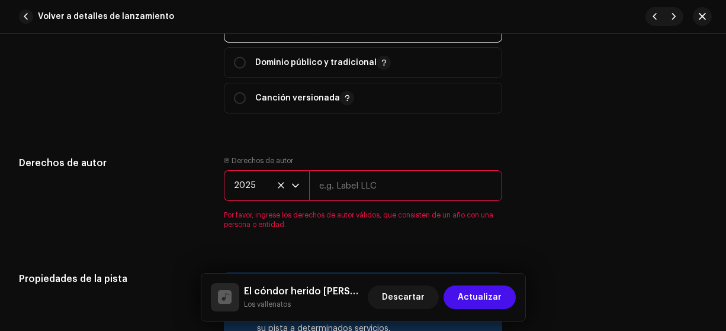
click at [366, 183] on input "text" at bounding box center [406, 185] width 194 height 31
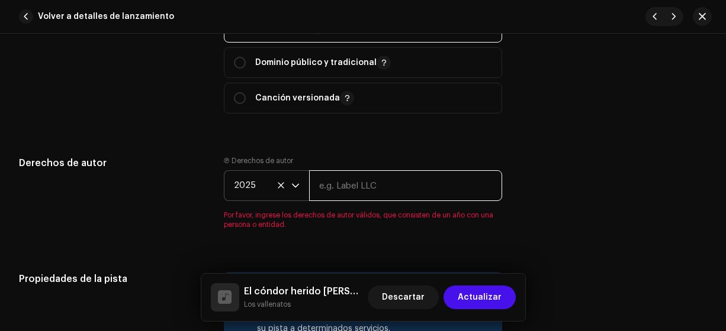
type input "Los Vallenatos"
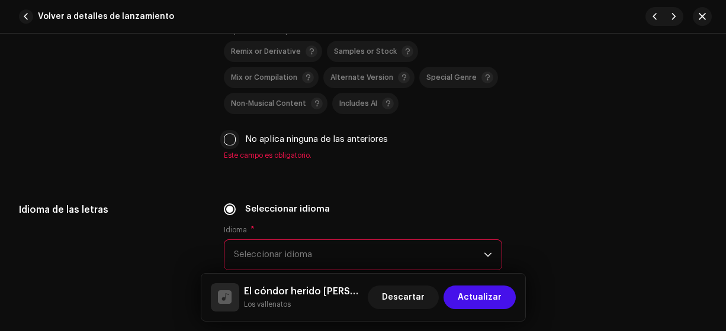
click at [230, 137] on input "No aplica ninguna de las anteriores" at bounding box center [230, 140] width 12 height 12
checkbox input "true"
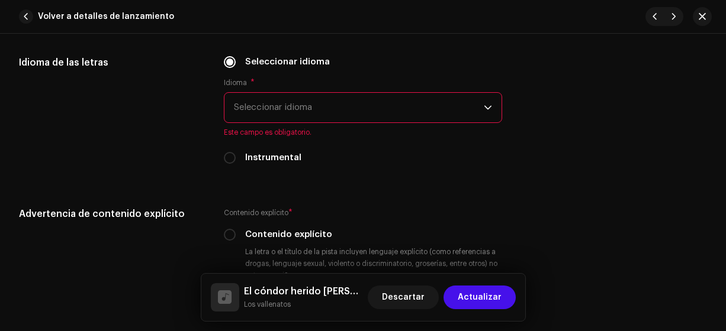
scroll to position [1920, 0]
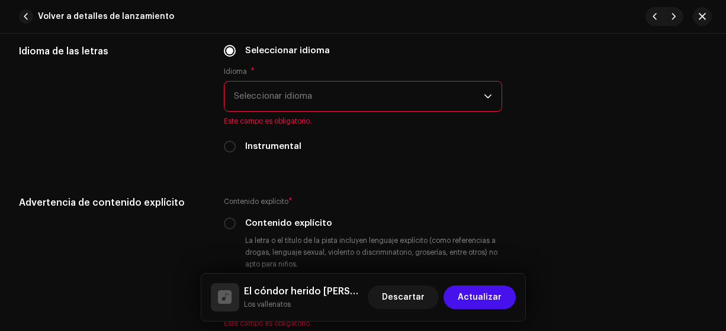
click at [430, 95] on span "Seleccionar idioma" at bounding box center [359, 97] width 250 height 30
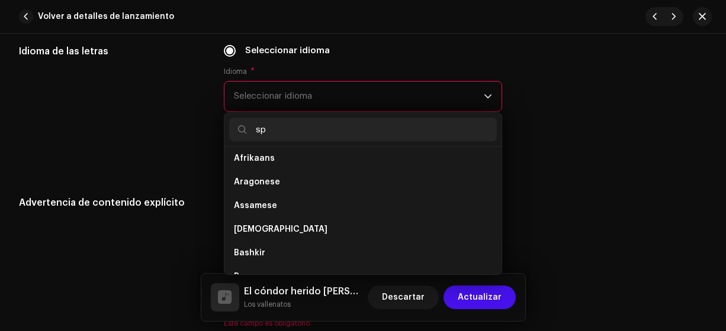
scroll to position [0, 0]
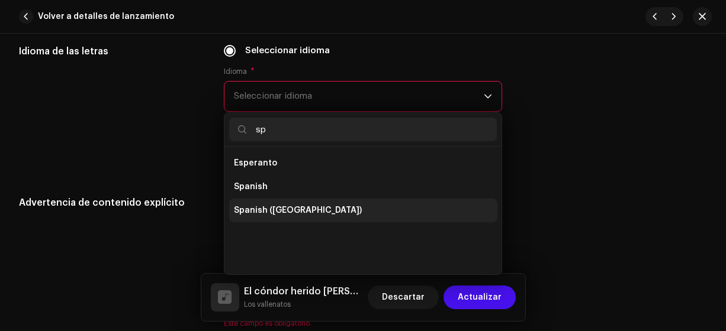
type input "sp"
click at [300, 205] on span "Spanish ([GEOGRAPHIC_DATA])" at bounding box center [298, 211] width 128 height 12
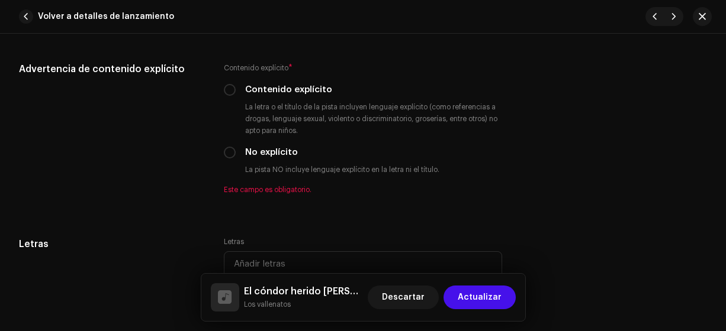
scroll to position [2041, 0]
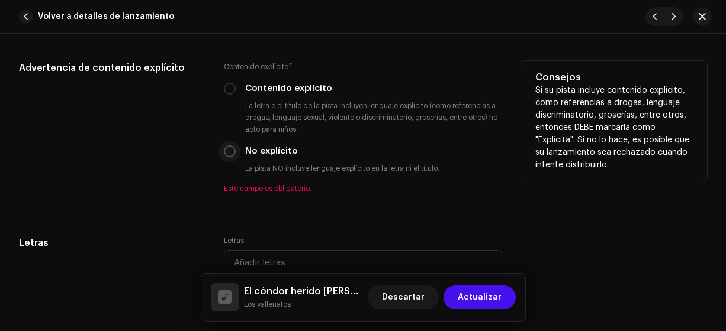
click at [225, 152] on input "No explícito" at bounding box center [230, 152] width 12 height 12
radio input "true"
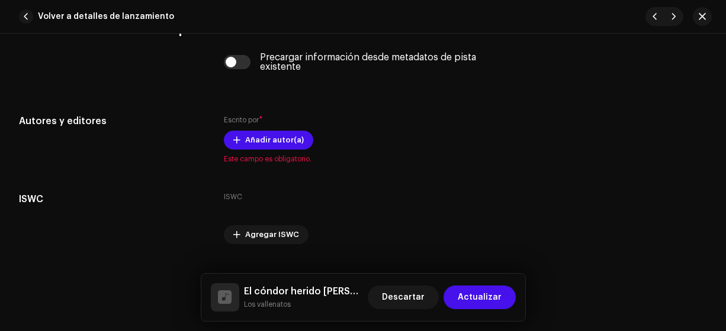
scroll to position [2390, 0]
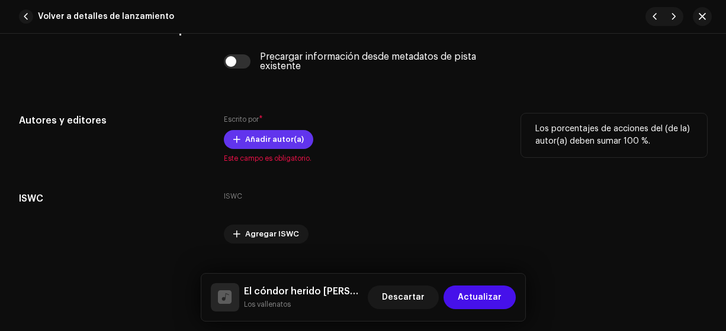
click at [284, 136] on span "Añadir autor(a)" at bounding box center [274, 140] width 59 height 24
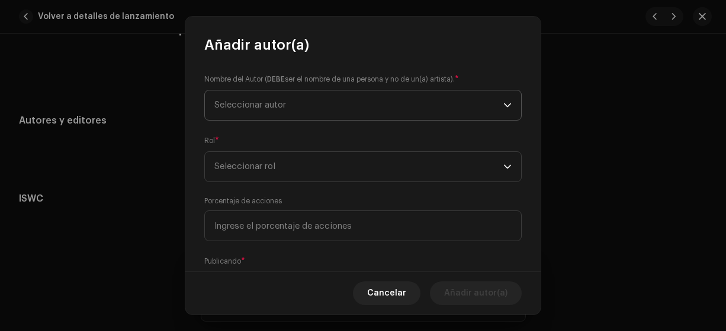
click at [470, 105] on span "Seleccionar autor" at bounding box center [358, 106] width 289 height 30
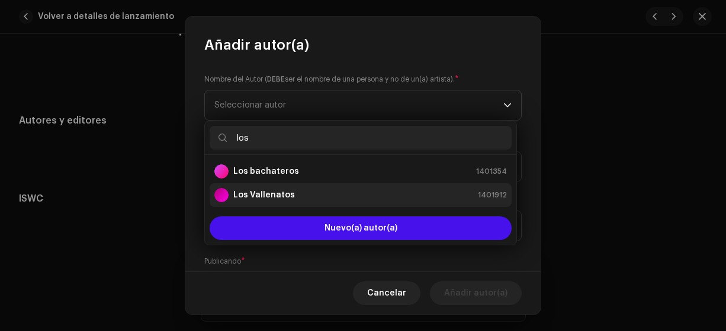
type input "los"
click at [284, 194] on strong "Los Vallenatos" at bounding box center [264, 195] width 62 height 12
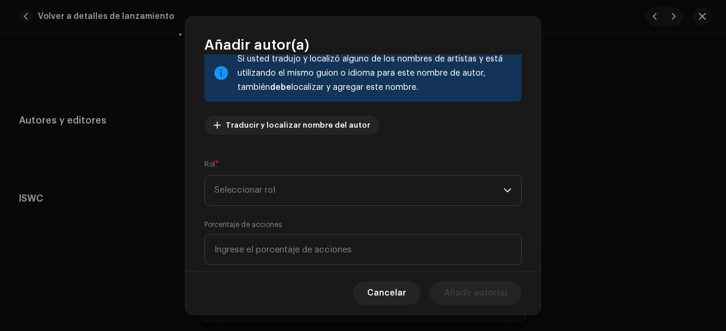
scroll to position [88, 0]
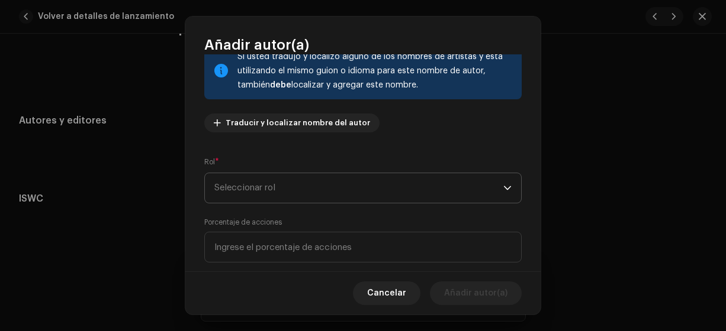
click at [412, 191] on span "Seleccionar rol" at bounding box center [358, 188] width 289 height 30
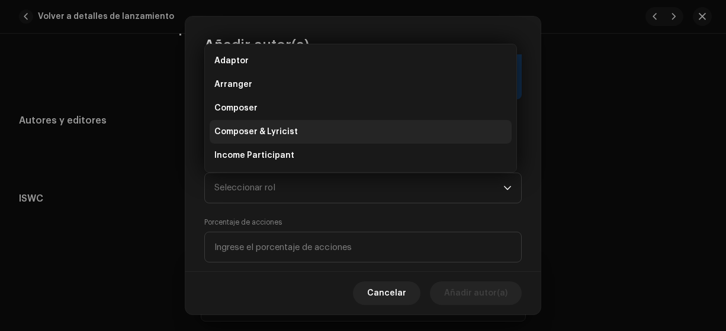
click at [273, 134] on span "Composer & Lyricist" at bounding box center [255, 132] width 83 height 12
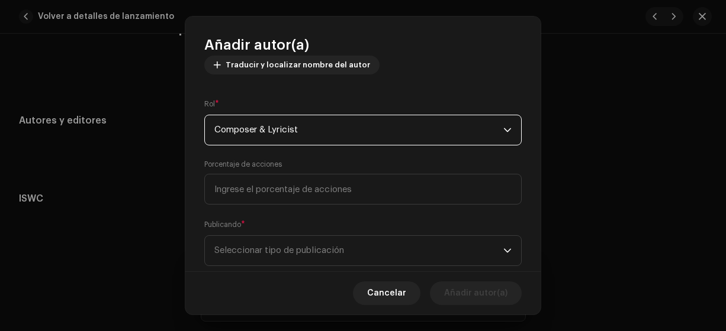
scroll to position [173, 0]
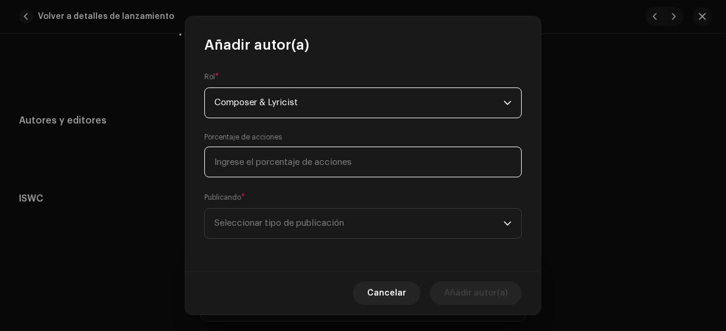
click at [367, 161] on input at bounding box center [362, 162] width 317 height 31
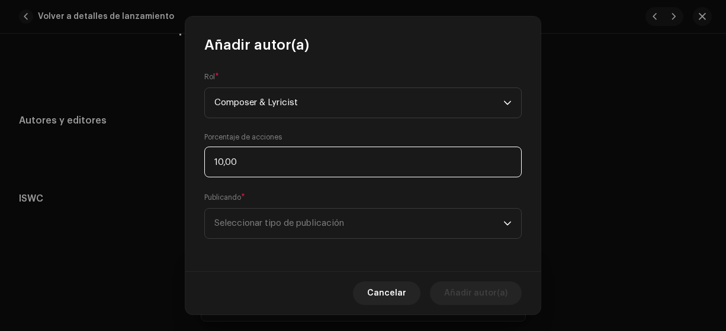
type input "100,00"
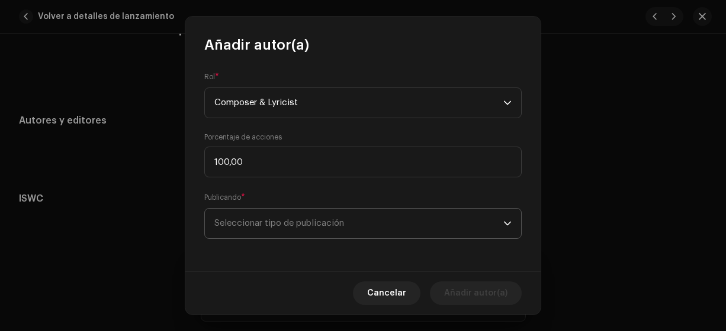
click at [343, 226] on span "Seleccionar tipo de publicación" at bounding box center [358, 224] width 289 height 30
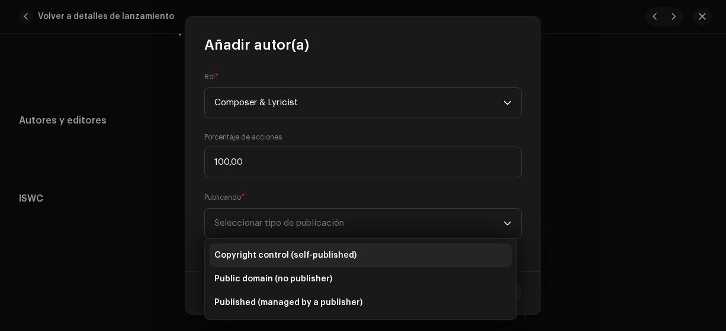
click at [328, 255] on span "Copyright control (self-published)" at bounding box center [285, 256] width 142 height 12
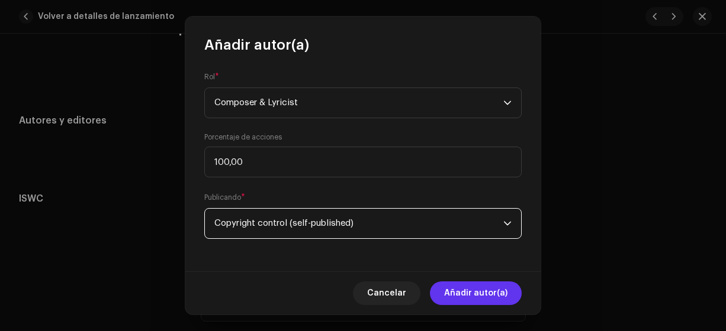
click at [458, 292] on span "Añadir autor(a)" at bounding box center [475, 294] width 63 height 24
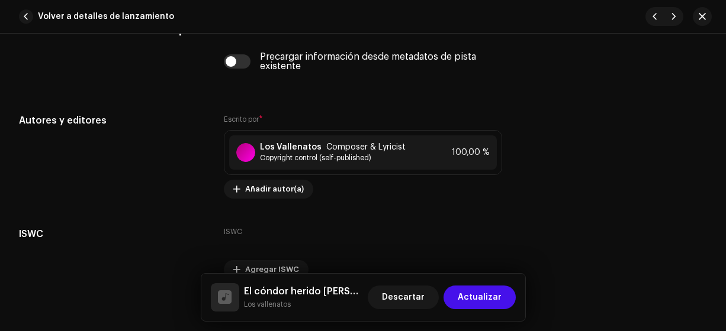
scroll to position [2448, 0]
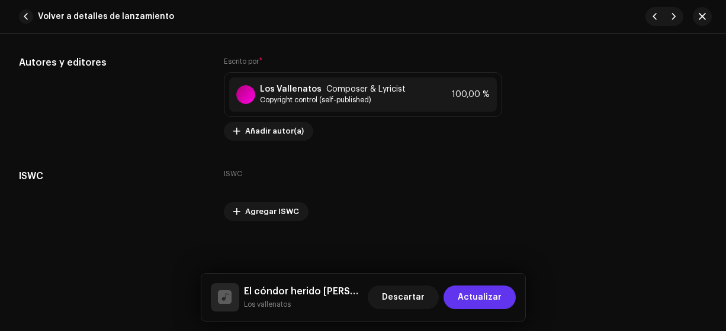
click at [489, 295] on span "Actualizar" at bounding box center [480, 298] width 44 height 24
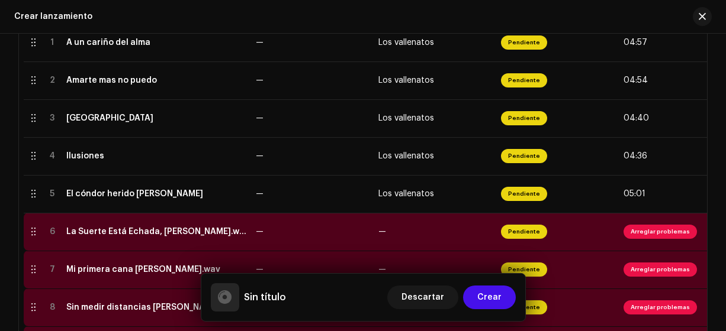
click at [193, 230] on div "La Suerte Está Echada, [PERSON_NAME].wav" at bounding box center [156, 231] width 180 height 9
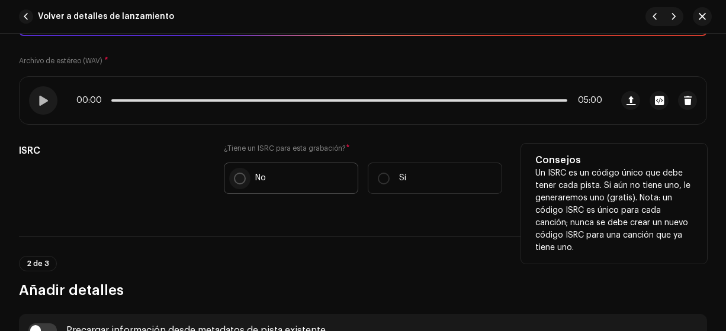
click at [236, 177] on input "No" at bounding box center [240, 179] width 12 height 12
radio input "true"
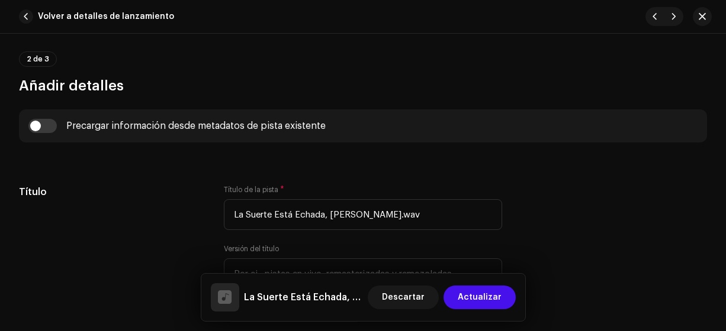
scroll to position [439, 0]
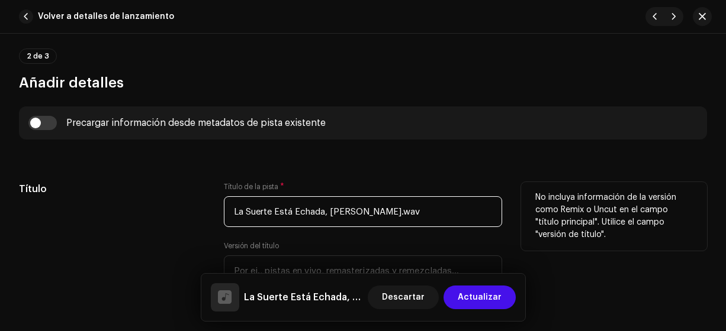
click at [438, 210] on input "La Suerte Está Echada, [PERSON_NAME].wav" at bounding box center [363, 212] width 279 height 31
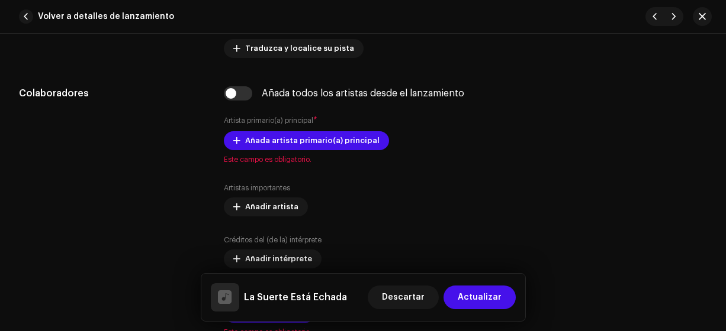
scroll to position [710, 0]
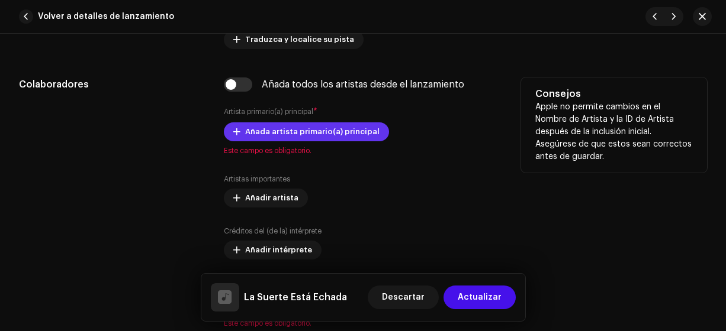
type input "La Suerte Está Echada"
click at [349, 133] on span "Añada artista primario(a) principal" at bounding box center [312, 132] width 134 height 24
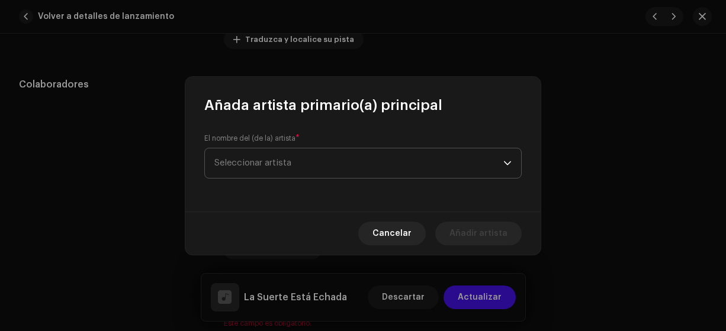
click at [412, 170] on span "Seleccionar artista" at bounding box center [358, 164] width 289 height 30
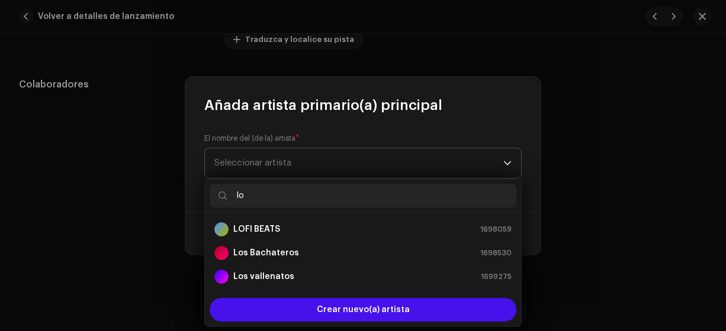
type input "los"
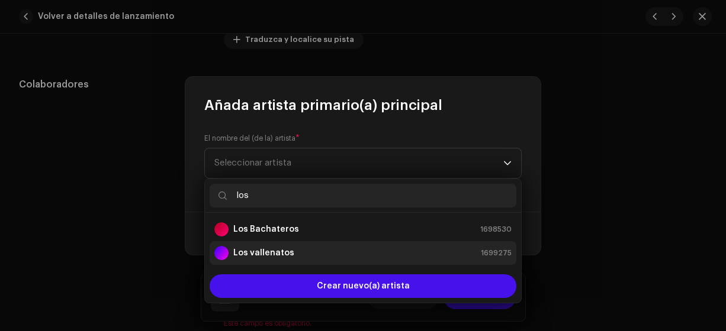
click at [281, 248] on strong "Los vallenatos" at bounding box center [263, 253] width 61 height 12
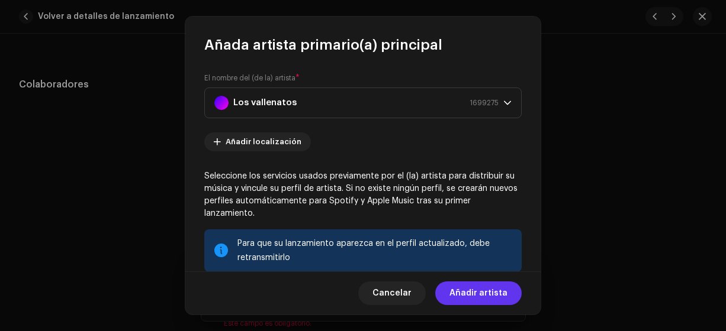
click at [476, 295] on span "Añadir artista" at bounding box center [478, 294] width 58 height 24
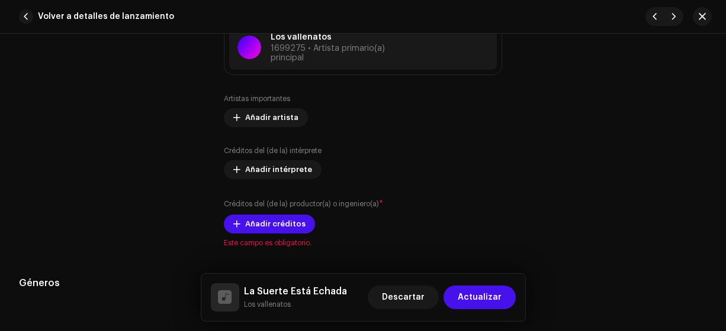
scroll to position [815, 0]
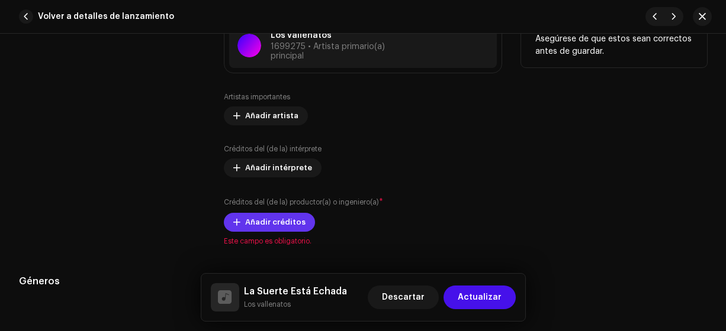
click at [287, 221] on span "Añadir créditos" at bounding box center [275, 223] width 60 height 24
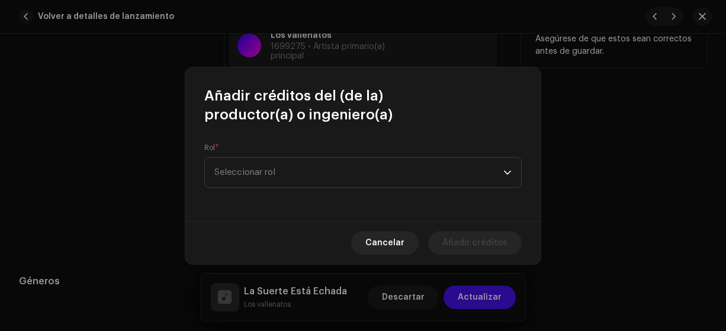
click at [459, 182] on span "Seleccionar rol" at bounding box center [358, 173] width 289 height 30
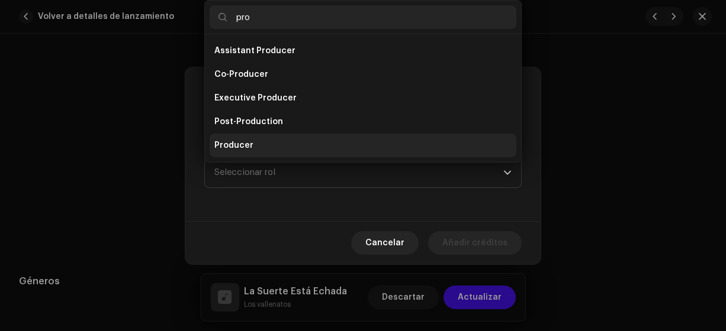
type input "pro"
click at [239, 145] on span "Producer" at bounding box center [233, 146] width 39 height 12
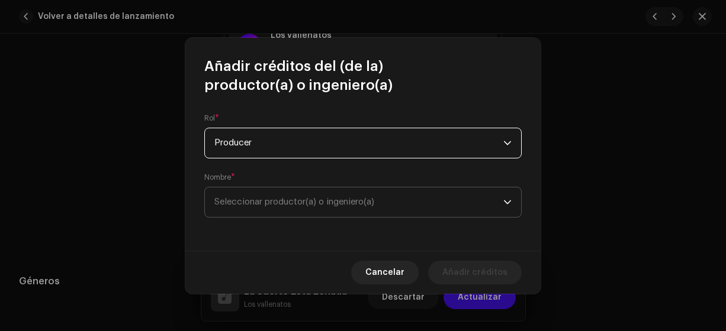
click at [333, 201] on span "Seleccionar productor(a) o ingeniero(a)" at bounding box center [294, 202] width 160 height 9
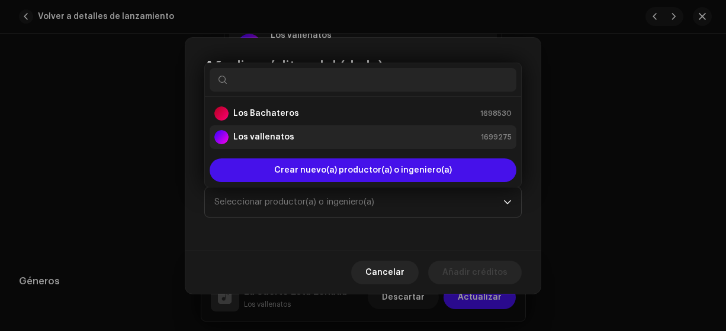
click at [282, 140] on strong "Los vallenatos" at bounding box center [263, 137] width 61 height 12
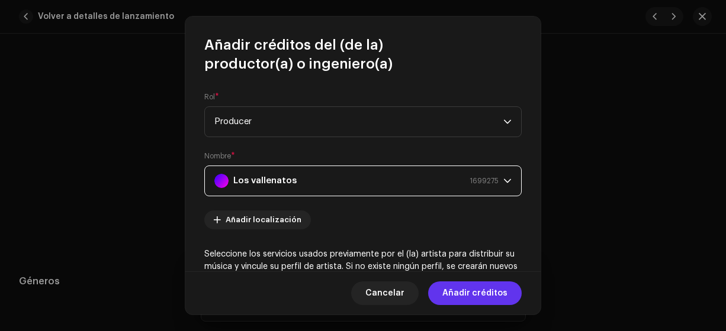
click at [468, 294] on span "Añadir créditos" at bounding box center [474, 294] width 65 height 24
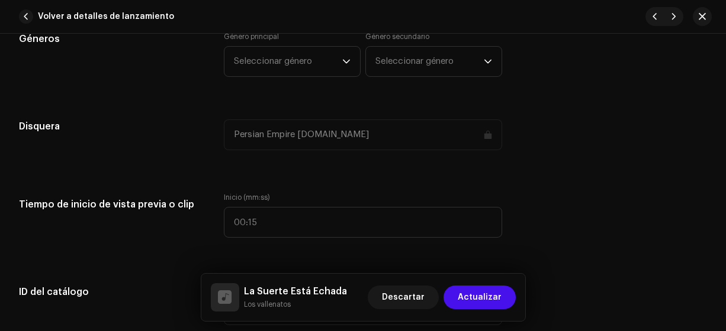
scroll to position [1094, 0]
click at [333, 58] on span "Seleccionar género" at bounding box center [288, 61] width 108 height 30
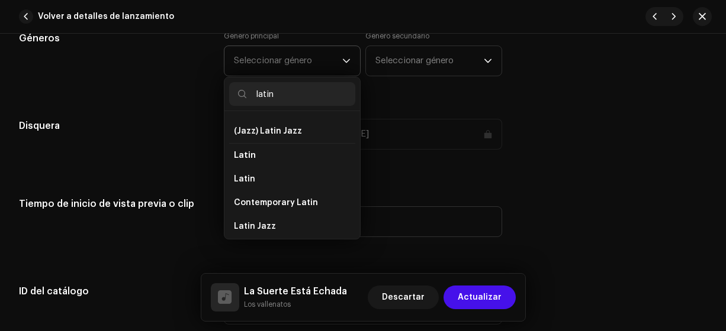
scroll to position [69, 0]
type input "latin"
click at [297, 181] on li "Latin" at bounding box center [292, 179] width 126 height 24
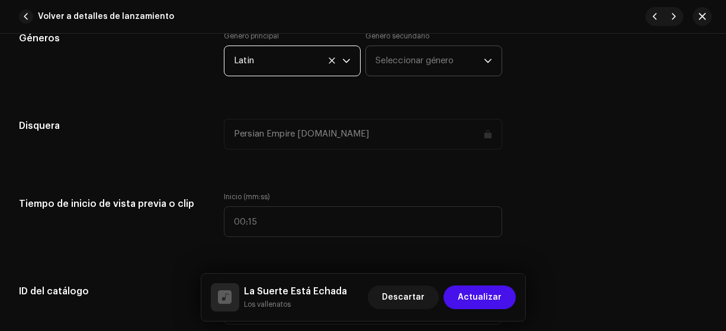
click at [427, 60] on span "Seleccionar género" at bounding box center [429, 61] width 108 height 30
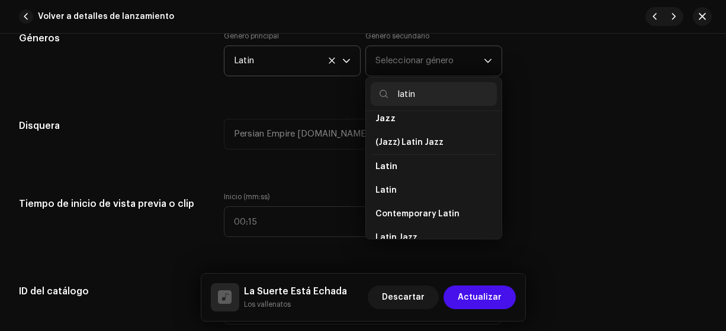
scroll to position [59, 0]
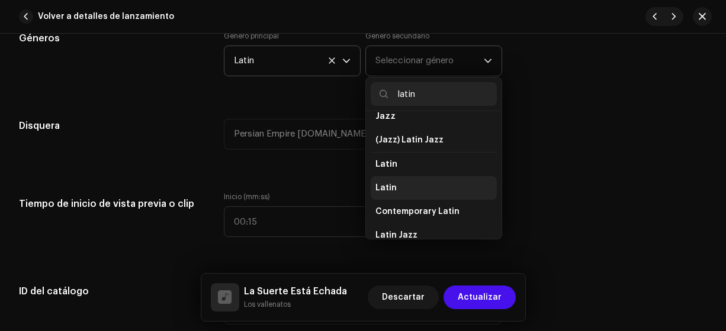
type input "latin"
click at [423, 188] on li "Latin" at bounding box center [434, 188] width 126 height 24
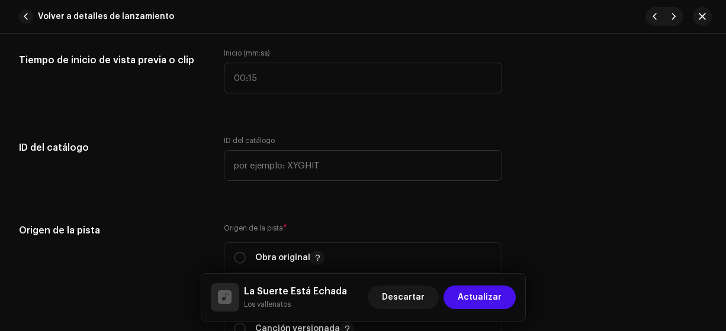
scroll to position [1238, 0]
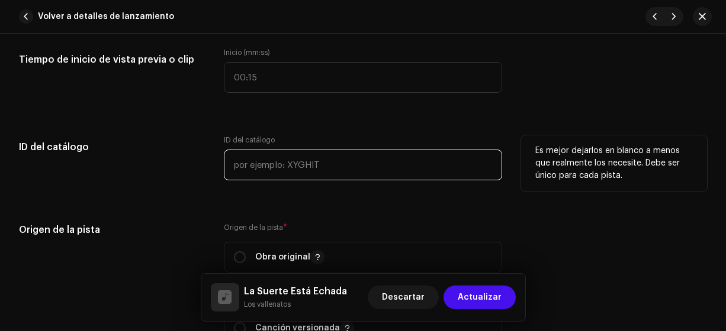
click at [371, 165] on input "text" at bounding box center [363, 165] width 279 height 31
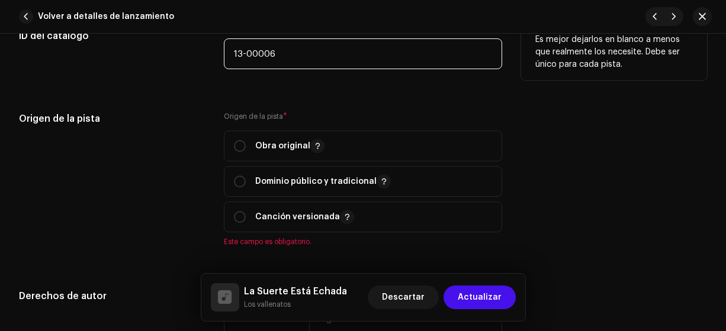
type input "13-00006"
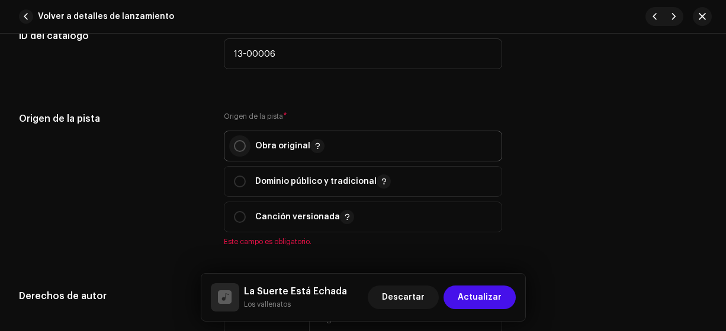
click at [238, 144] on input "radio" at bounding box center [240, 146] width 12 height 12
radio input "true"
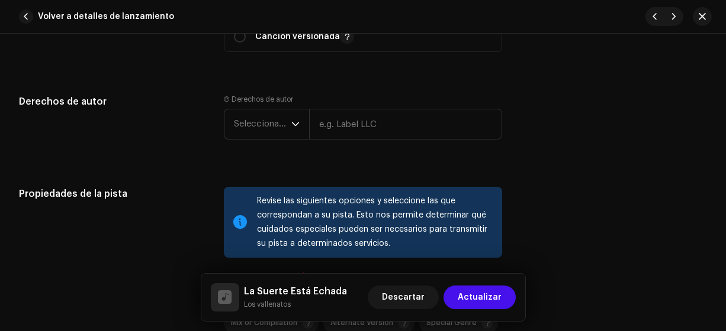
scroll to position [1533, 0]
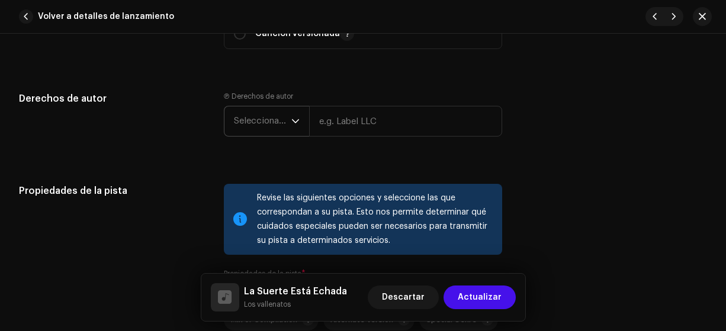
click at [279, 125] on span "Seleccionar año" at bounding box center [262, 122] width 57 height 30
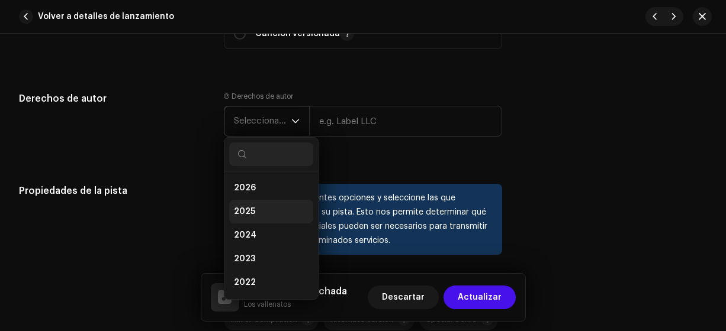
click at [266, 211] on li "2025" at bounding box center [271, 212] width 84 height 24
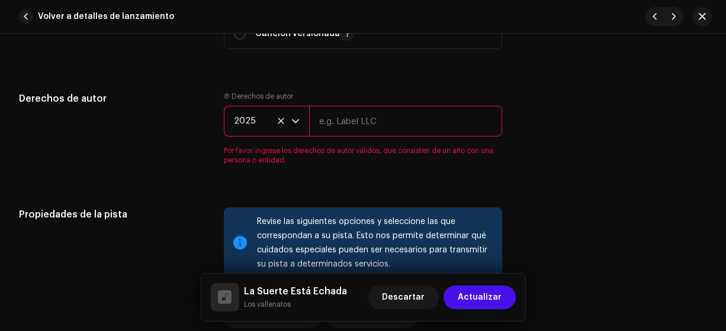
click at [381, 121] on input "text" at bounding box center [406, 121] width 194 height 31
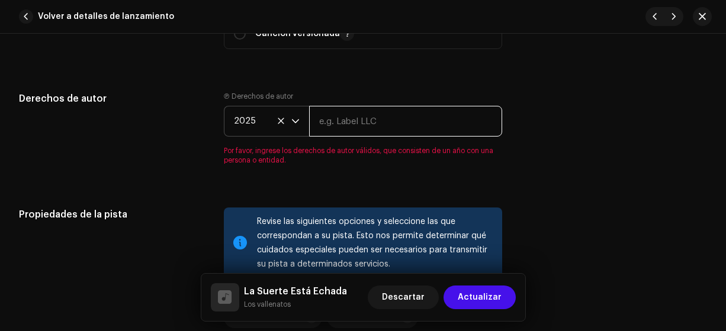
type input "Los Vallenatos"
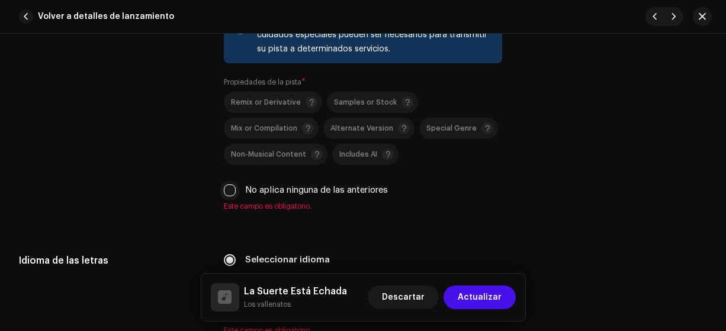
click at [229, 192] on input "No aplica ninguna de las anteriores" at bounding box center [230, 191] width 12 height 12
checkbox input "true"
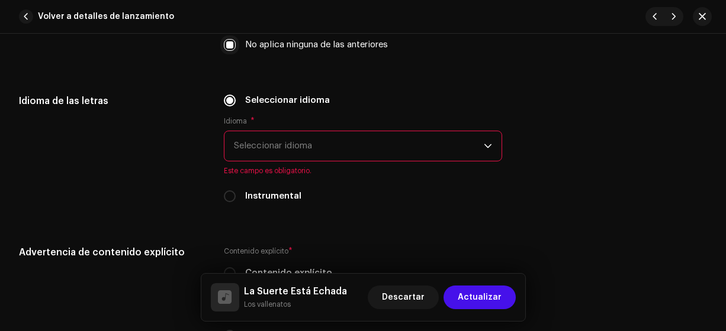
scroll to position [1871, 0]
click at [405, 148] on span "Seleccionar idioma" at bounding box center [359, 146] width 250 height 30
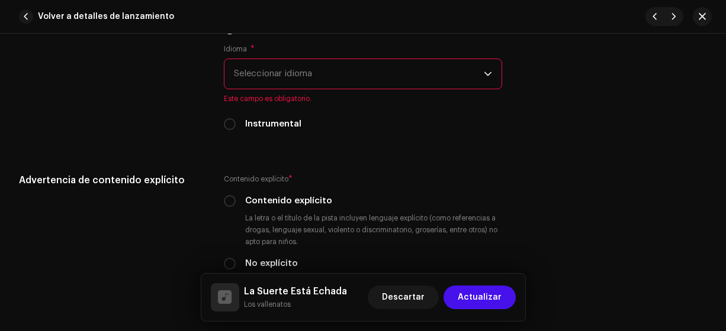
scroll to position [1965, 0]
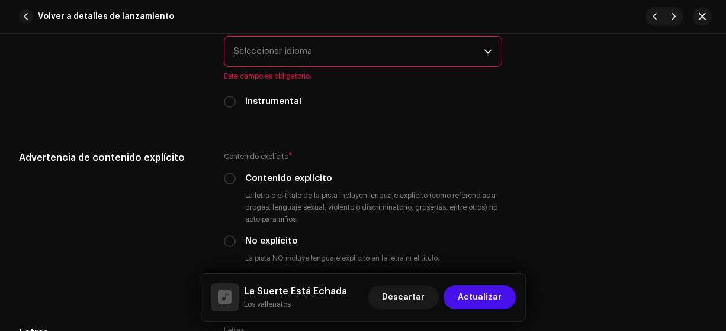
click at [424, 54] on span "Seleccionar idioma" at bounding box center [359, 52] width 250 height 30
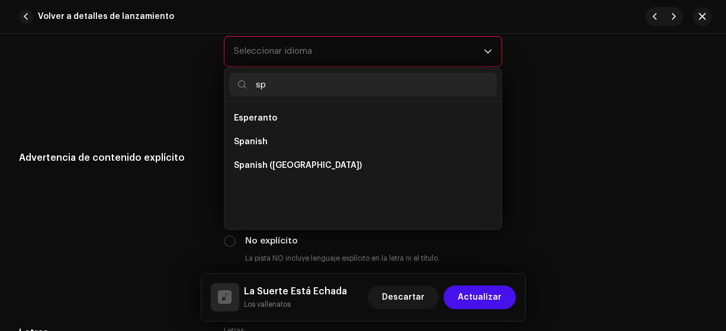
scroll to position [0, 0]
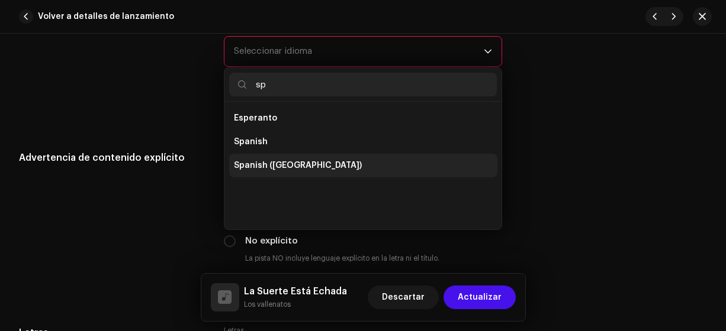
type input "sp"
click at [311, 162] on span "Spanish ([GEOGRAPHIC_DATA])" at bounding box center [298, 166] width 128 height 12
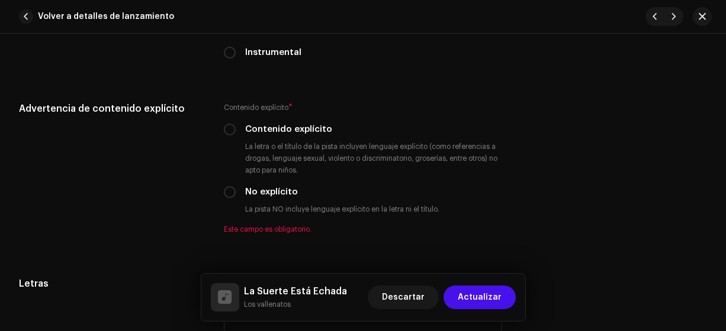
scroll to position [2019, 0]
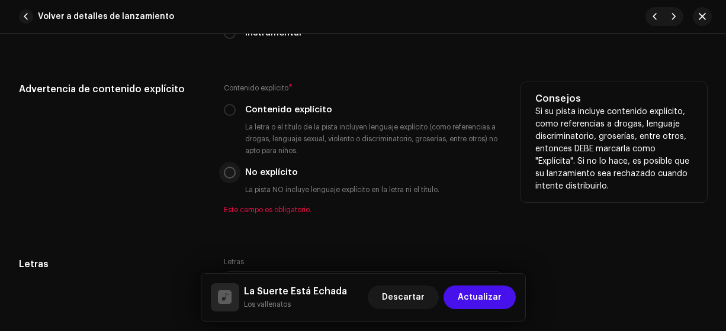
click at [228, 173] on input "No explícito" at bounding box center [230, 173] width 12 height 12
radio input "true"
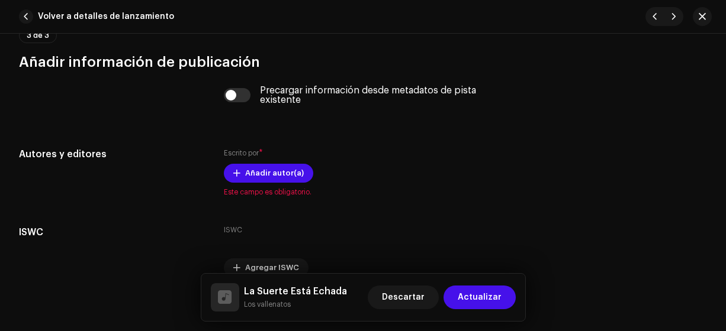
scroll to position [2357, 0]
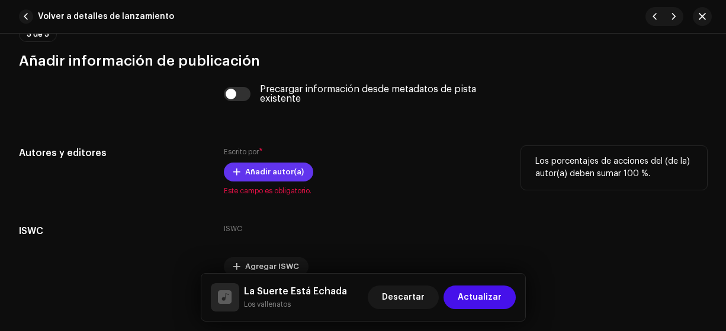
click at [277, 171] on span "Añadir autor(a)" at bounding box center [274, 172] width 59 height 24
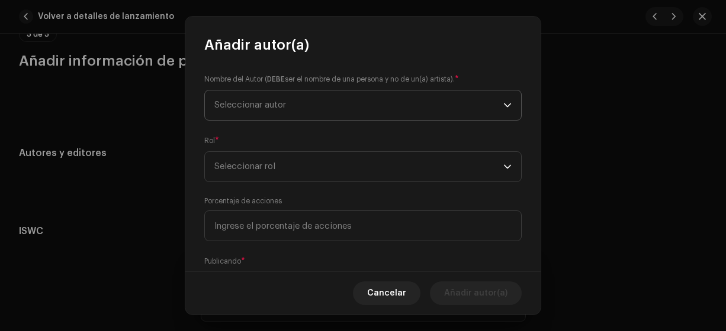
click at [395, 102] on span "Seleccionar autor" at bounding box center [358, 106] width 289 height 30
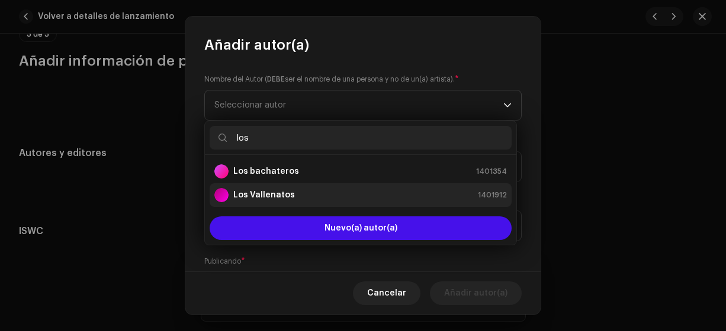
type input "los"
click at [289, 195] on strong "Los Vallenatos" at bounding box center [264, 195] width 62 height 12
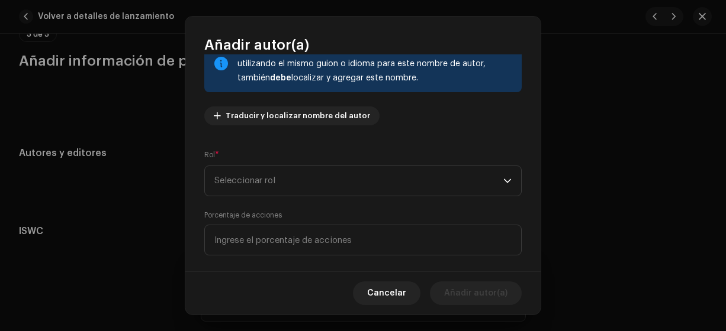
scroll to position [98, 0]
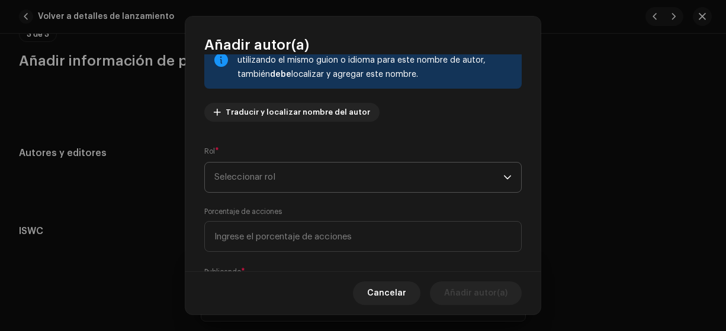
click at [382, 183] on span "Seleccionar rol" at bounding box center [358, 178] width 289 height 30
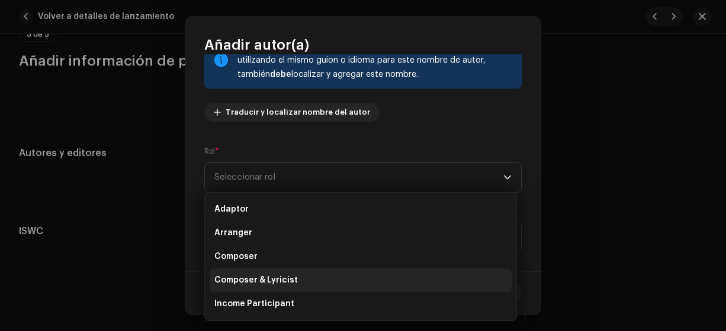
click at [282, 283] on span "Composer & Lyricist" at bounding box center [255, 281] width 83 height 12
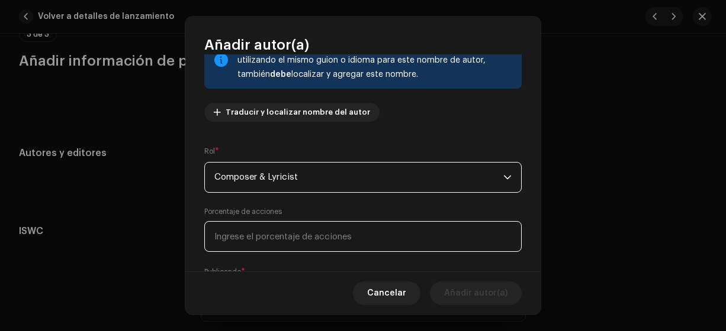
click at [392, 237] on input at bounding box center [362, 236] width 317 height 31
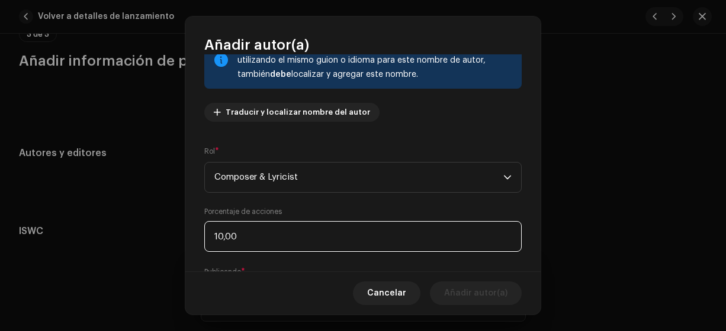
type input "100,00"
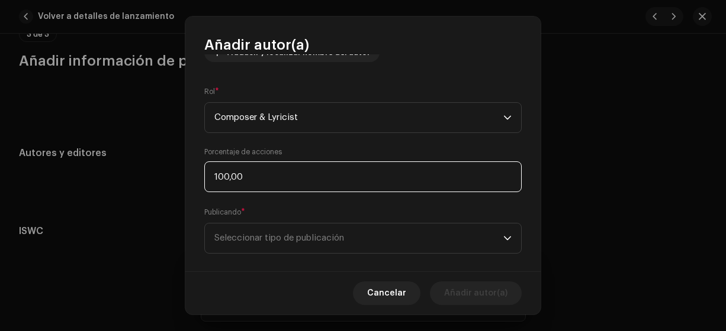
scroll to position [173, 0]
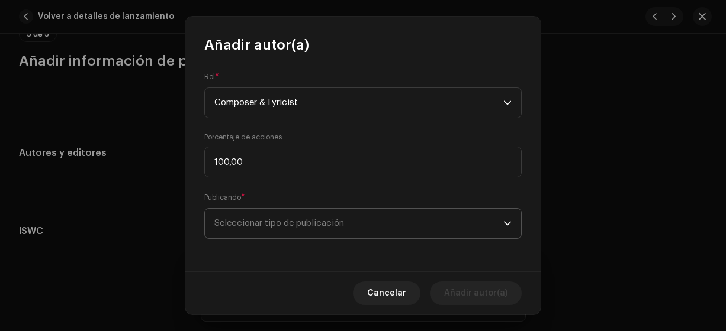
click at [357, 224] on span "Seleccionar tipo de publicación" at bounding box center [358, 224] width 289 height 30
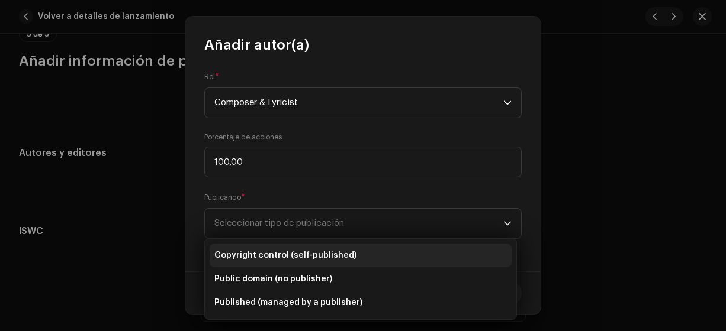
click at [360, 257] on li "Copyright control (self-published)" at bounding box center [361, 256] width 302 height 24
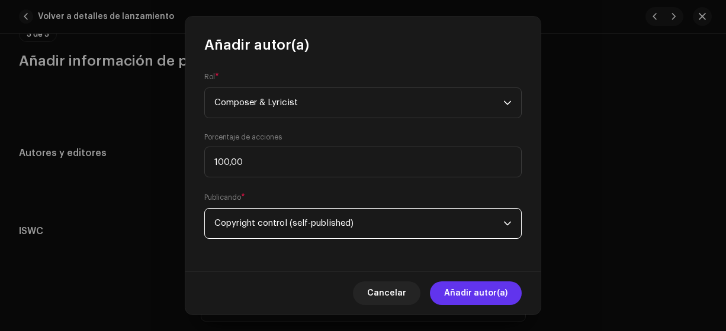
click at [478, 294] on span "Añadir autor(a)" at bounding box center [475, 294] width 63 height 24
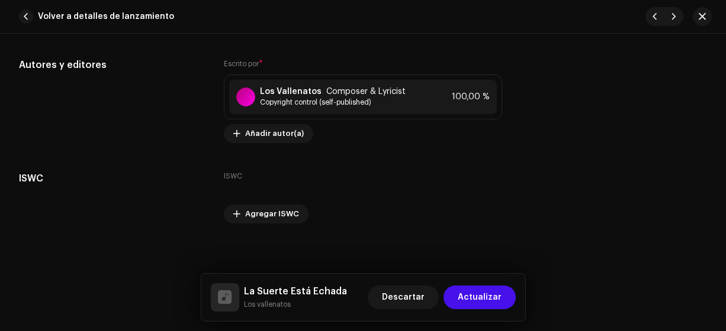
scroll to position [2448, 0]
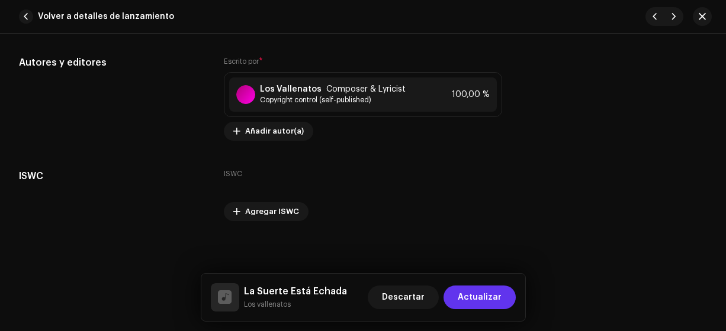
click at [483, 299] on span "Actualizar" at bounding box center [480, 298] width 44 height 24
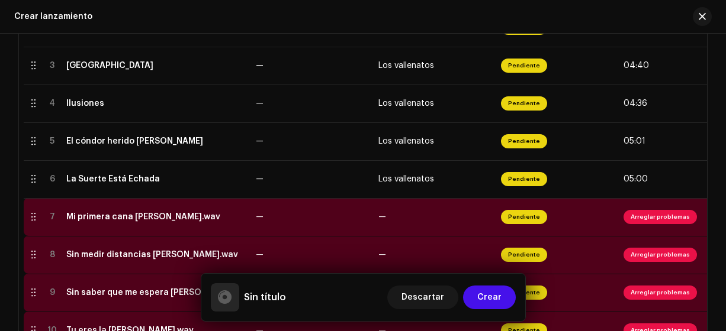
scroll to position [352, 0]
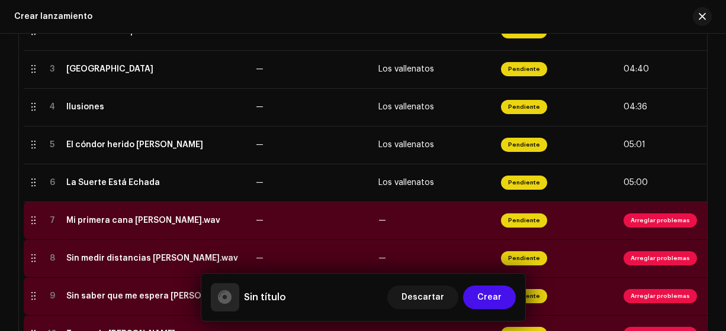
click at [189, 224] on div "Mi primera cana [PERSON_NAME].wav" at bounding box center [143, 220] width 154 height 9
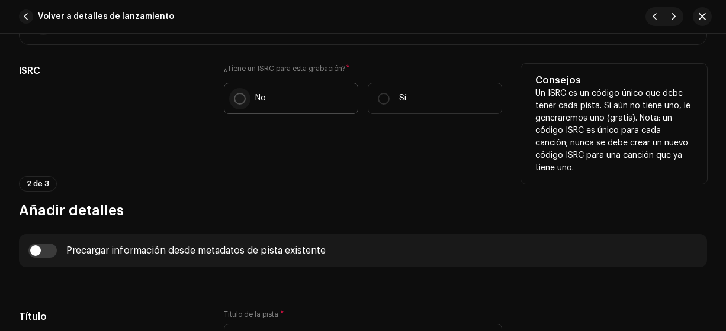
click at [236, 101] on input "No" at bounding box center [240, 99] width 12 height 12
radio input "true"
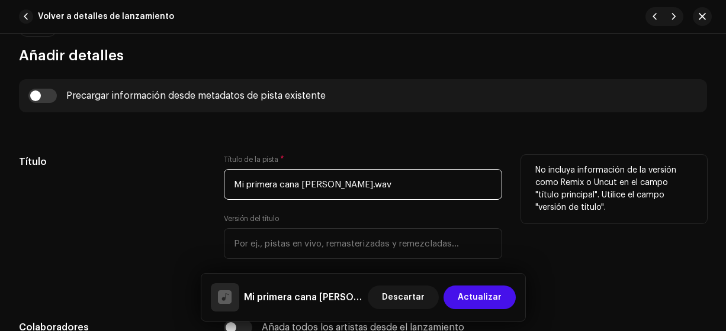
click at [431, 183] on input "Mi primera cana [PERSON_NAME].wav" at bounding box center [363, 184] width 279 height 31
type input "Mi primera cana"
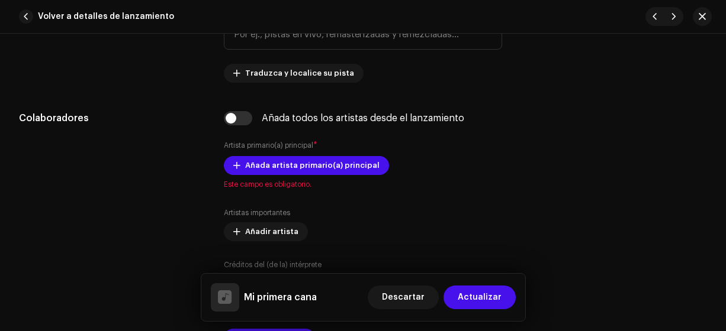
scroll to position [678, 0]
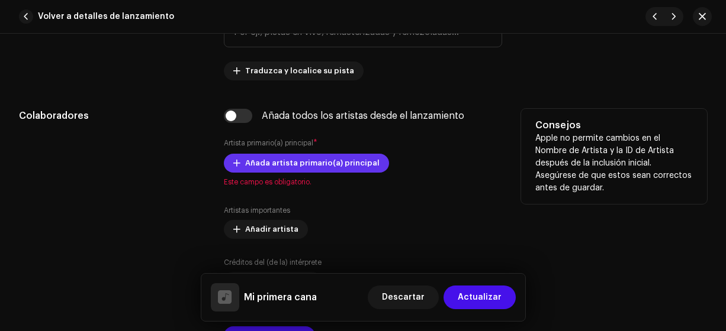
click at [347, 162] on span "Añada artista primario(a) principal" at bounding box center [312, 164] width 134 height 24
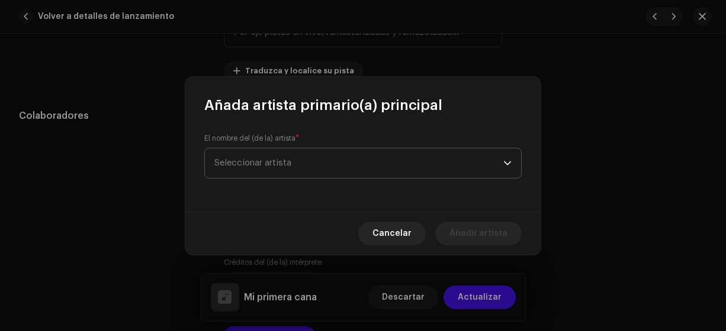
click at [431, 162] on span "Seleccionar artista" at bounding box center [358, 164] width 289 height 30
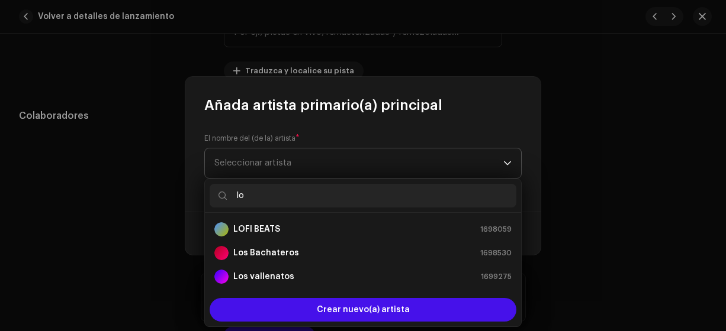
type input "los"
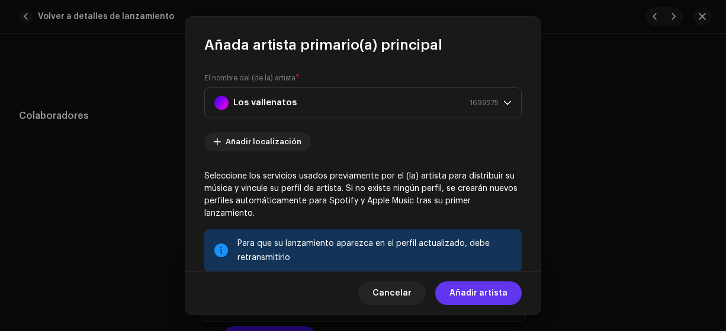
click at [481, 297] on span "Añadir artista" at bounding box center [478, 294] width 58 height 24
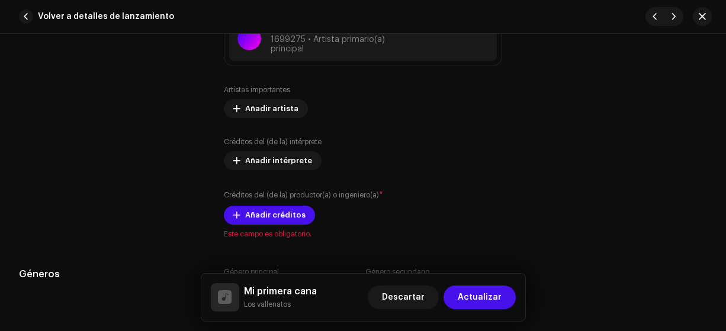
scroll to position [823, 0]
click at [286, 215] on span "Añadir créditos" at bounding box center [275, 215] width 60 height 24
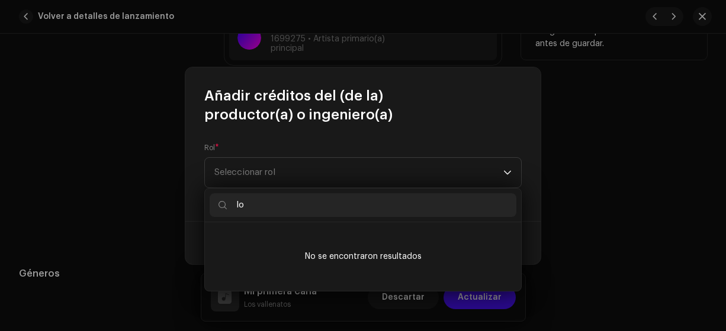
type input "l"
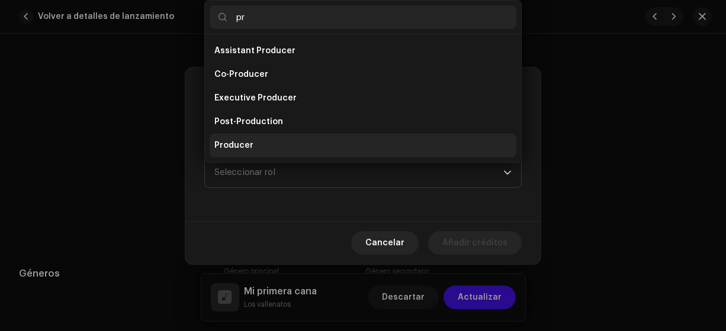
type input "pr"
click at [249, 144] on span "Producer" at bounding box center [233, 146] width 39 height 12
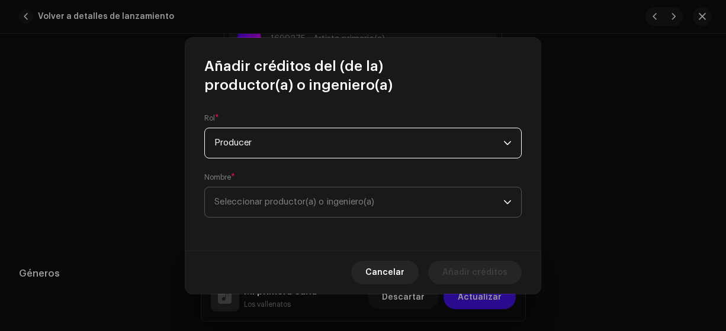
click at [408, 203] on span "Seleccionar productor(a) o ingeniero(a)" at bounding box center [358, 203] width 289 height 30
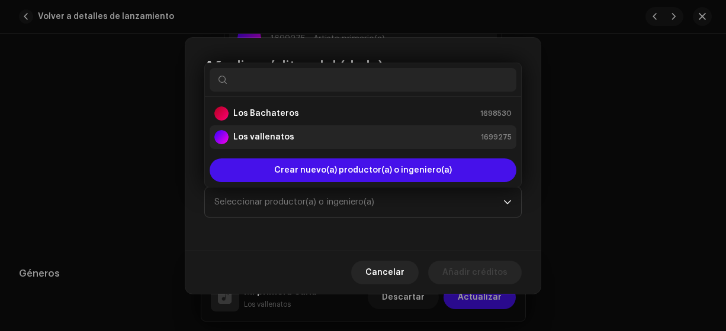
click at [278, 137] on strong "Los vallenatos" at bounding box center [263, 137] width 61 height 12
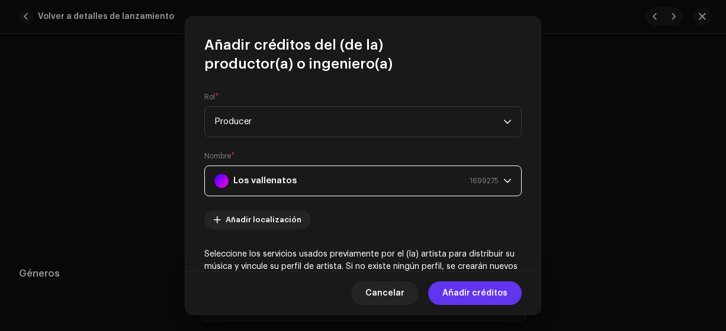
click at [485, 294] on span "Añadir créditos" at bounding box center [474, 294] width 65 height 24
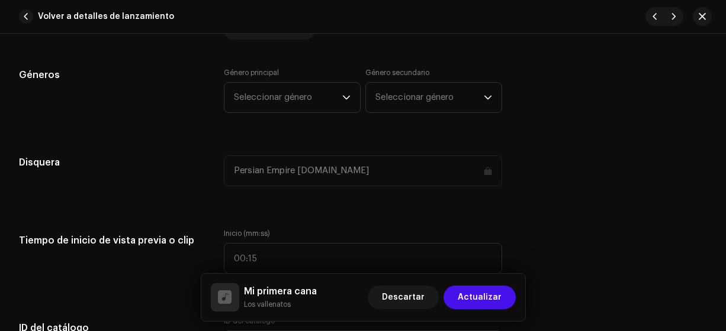
scroll to position [1060, 0]
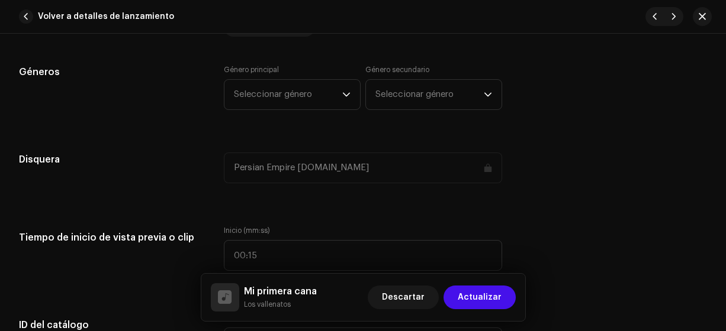
click at [343, 92] on icon "dropdown trigger" at bounding box center [346, 95] width 8 height 8
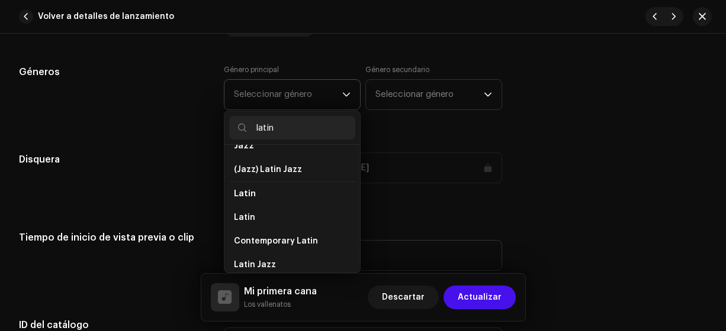
scroll to position [64, 0]
type input "latin"
click at [295, 220] on li "Latin" at bounding box center [292, 217] width 126 height 24
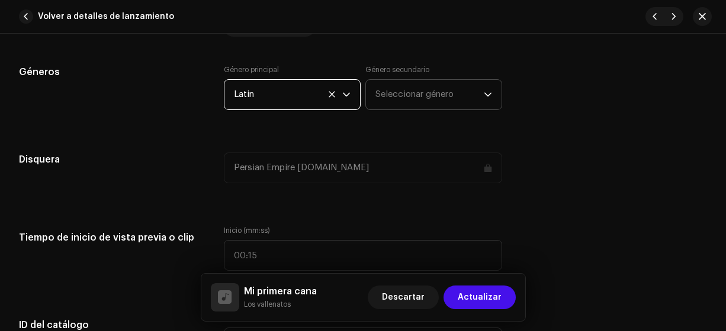
click at [433, 93] on span "Seleccionar género" at bounding box center [429, 95] width 108 height 30
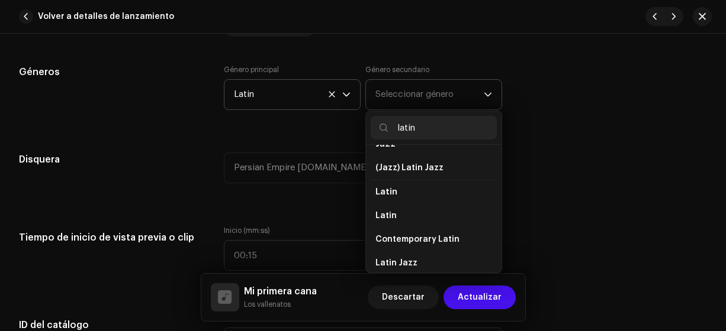
scroll to position [75, 0]
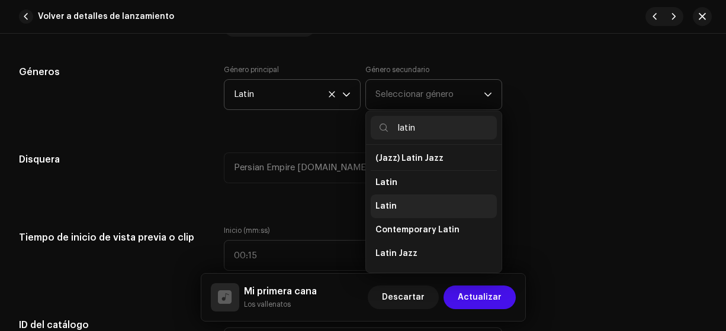
type input "latin"
click at [431, 208] on li "Latin" at bounding box center [434, 207] width 126 height 24
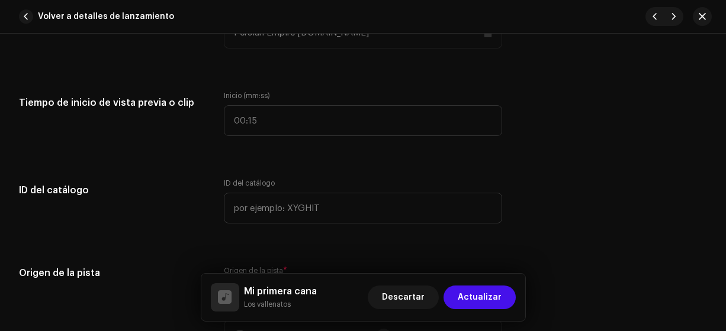
scroll to position [1207, 0]
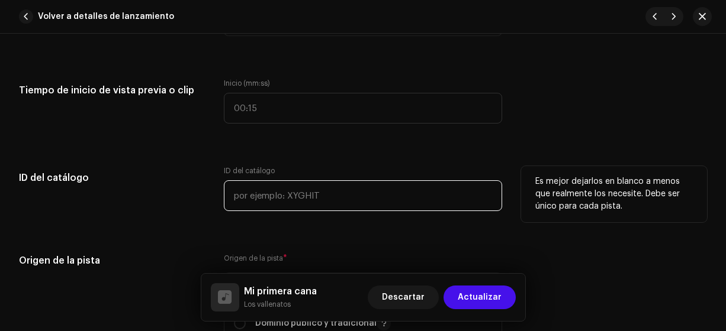
click at [400, 188] on input "text" at bounding box center [363, 196] width 279 height 31
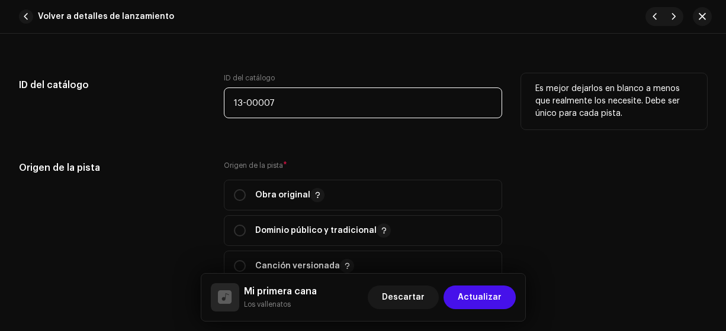
scroll to position [1302, 0]
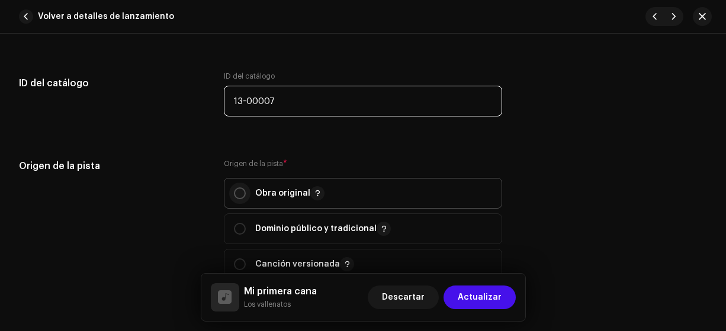
type input "13-00007"
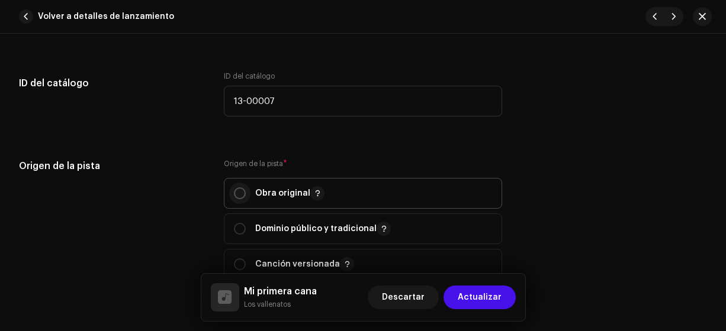
click at [237, 192] on input "radio" at bounding box center [240, 194] width 12 height 12
radio input "true"
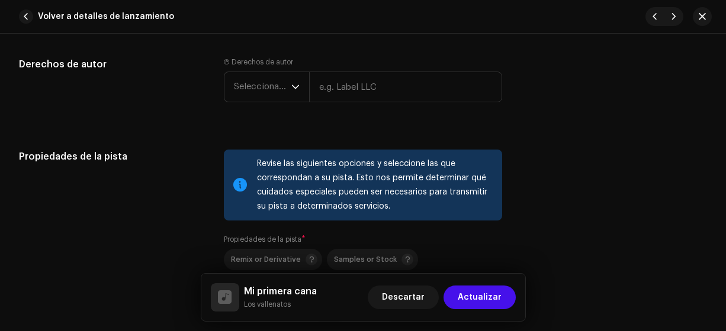
scroll to position [1567, 0]
click at [282, 83] on span "Seleccionar año" at bounding box center [262, 87] width 57 height 30
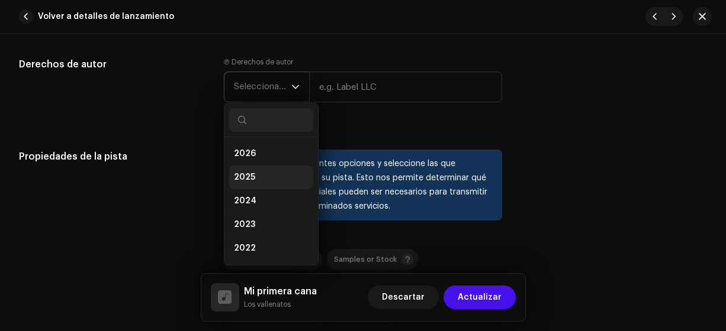
click at [251, 174] on span "2025" at bounding box center [244, 178] width 21 height 12
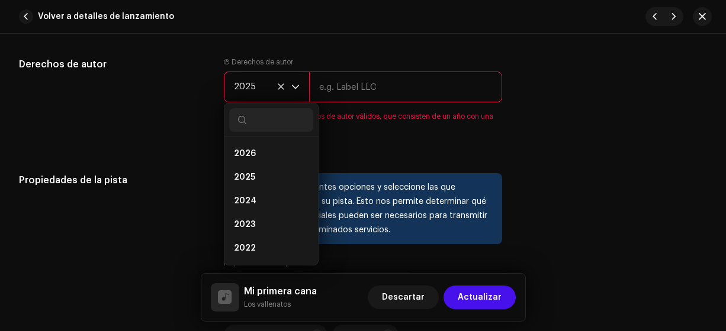
click at [375, 87] on input "text" at bounding box center [406, 87] width 194 height 31
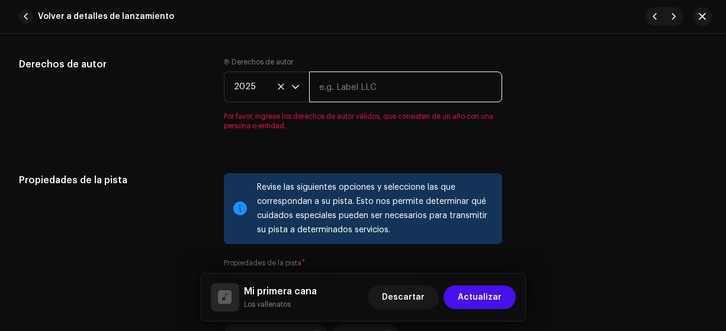
type input "Los Vallenatos"
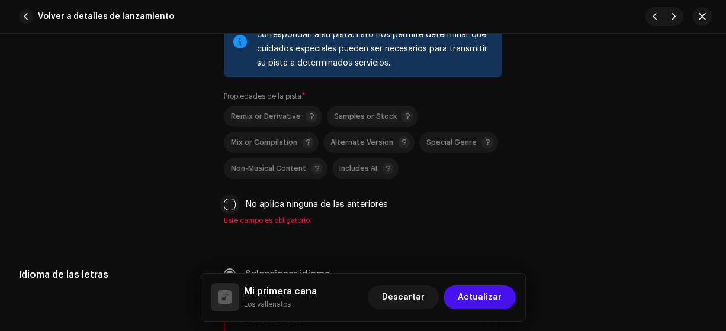
click at [232, 201] on input "No aplica ninguna de las anteriores" at bounding box center [230, 205] width 12 height 12
checkbox input "true"
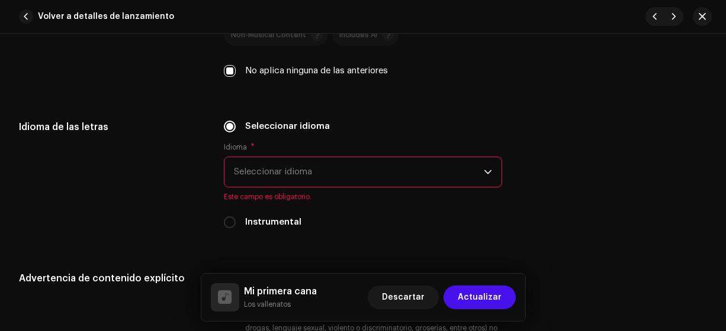
click at [378, 174] on span "Seleccionar idioma" at bounding box center [359, 172] width 250 height 30
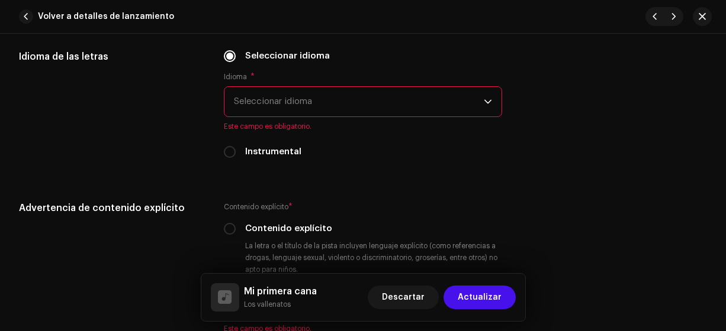
scroll to position [1915, 0]
click at [418, 107] on span "Seleccionar idioma" at bounding box center [359, 101] width 250 height 30
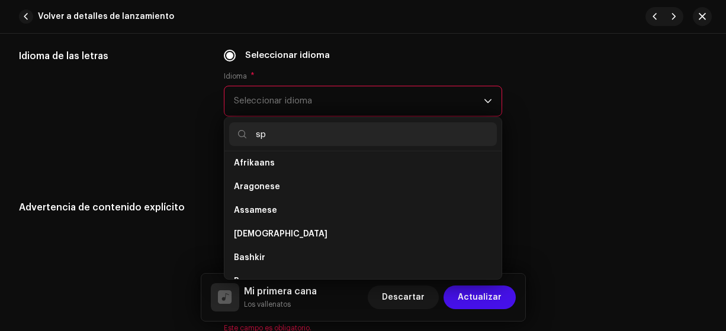
scroll to position [0, 0]
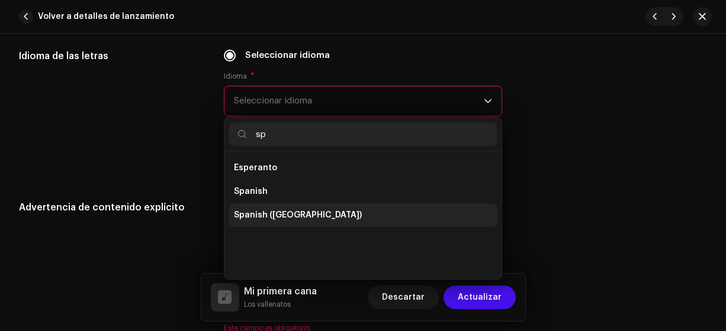
type input "sp"
click at [311, 212] on span "Spanish ([GEOGRAPHIC_DATA])" at bounding box center [298, 216] width 128 height 12
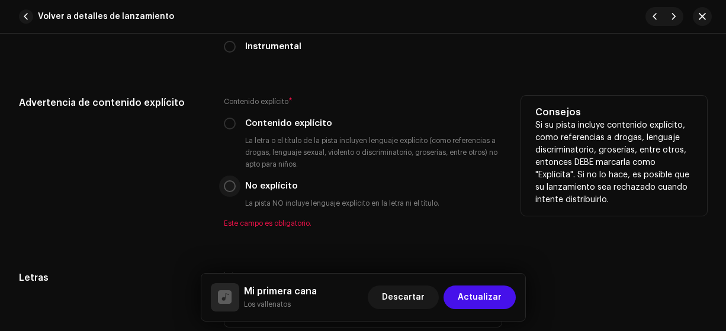
click at [224, 189] on p-radiobutton at bounding box center [230, 187] width 12 height 12
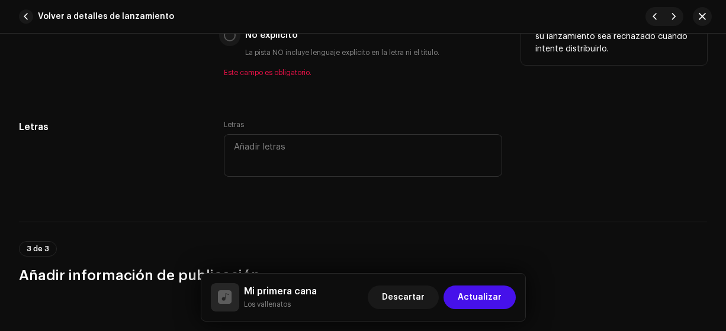
scroll to position [2077, 0]
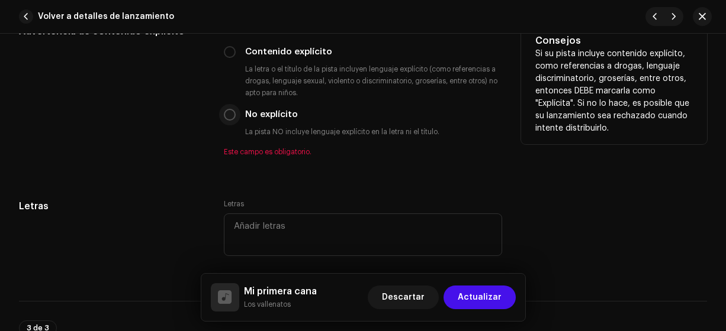
click at [228, 110] on input "No explícito" at bounding box center [230, 115] width 12 height 12
radio input "true"
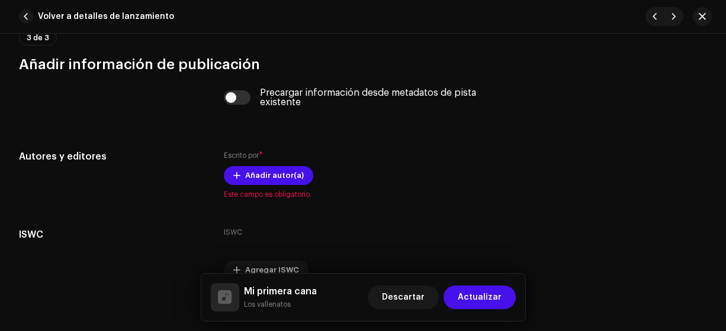
scroll to position [2362, 0]
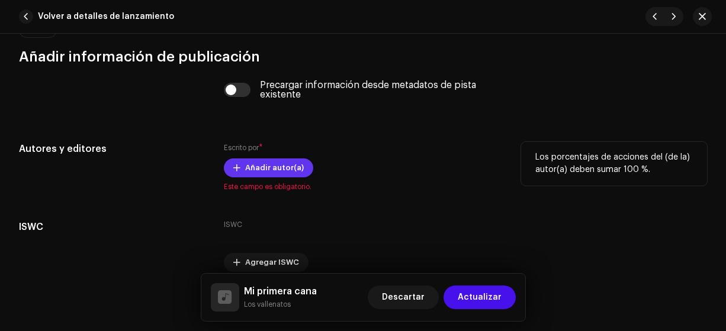
click at [285, 168] on span "Añadir autor(a)" at bounding box center [274, 168] width 59 height 24
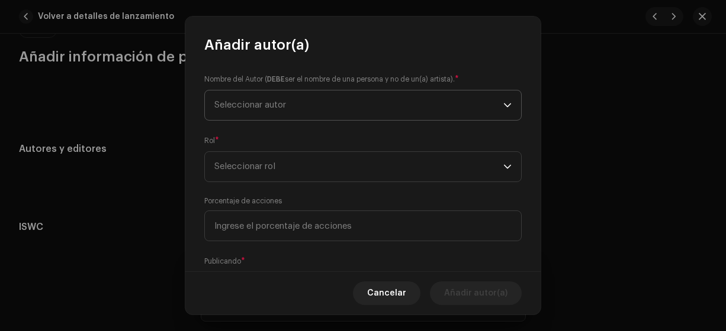
click at [455, 107] on span "Seleccionar autor" at bounding box center [358, 106] width 289 height 30
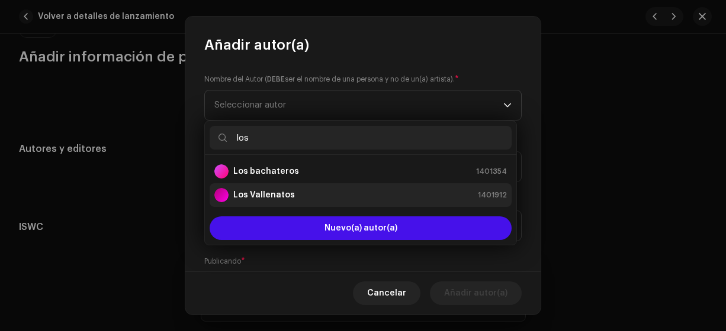
type input "los"
click at [283, 196] on strong "Los Vallenatos" at bounding box center [264, 195] width 62 height 12
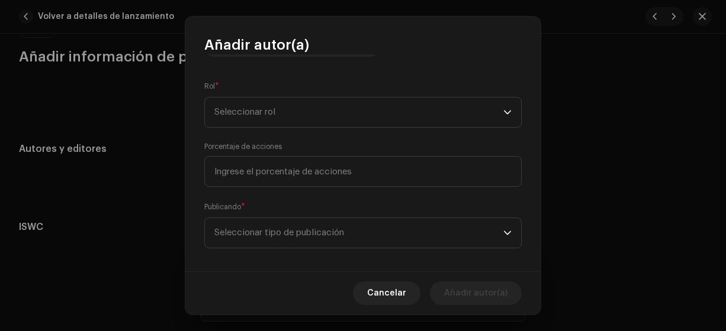
scroll to position [164, 0]
click at [437, 120] on span "Seleccionar rol" at bounding box center [358, 112] width 289 height 30
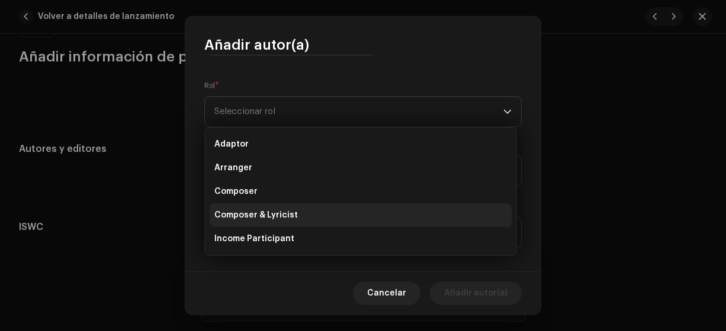
click at [286, 217] on span "Composer & Lyricist" at bounding box center [255, 216] width 83 height 12
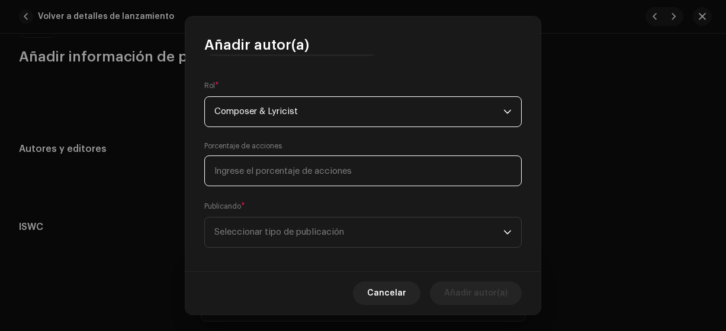
click at [367, 168] on input at bounding box center [362, 171] width 317 height 31
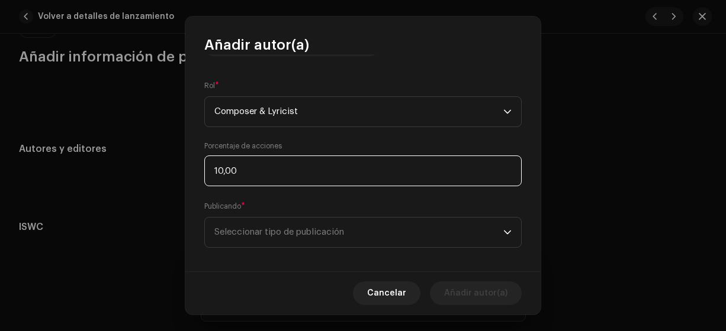
type input "100,00"
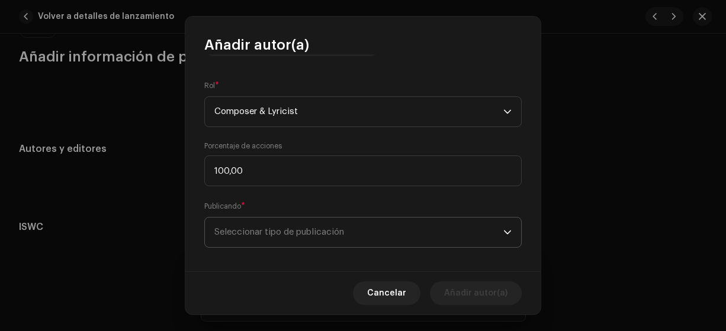
click at [429, 228] on span "Seleccionar tipo de publicación" at bounding box center [358, 233] width 289 height 30
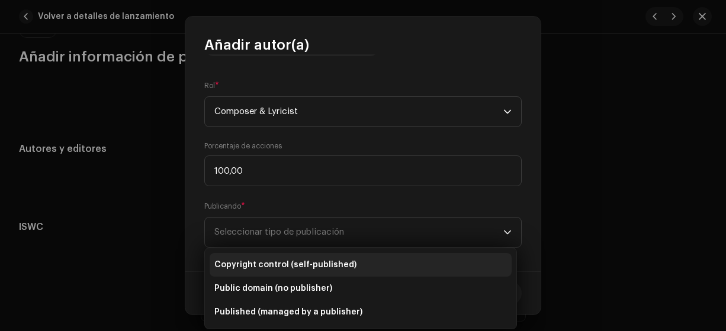
click at [346, 264] on span "Copyright control (self-published)" at bounding box center [285, 265] width 142 height 12
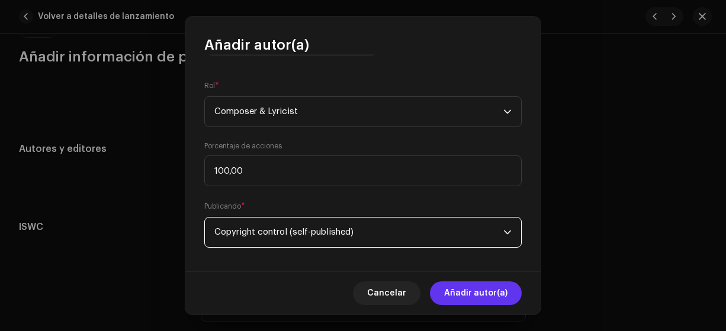
click at [459, 293] on span "Añadir autor(a)" at bounding box center [475, 294] width 63 height 24
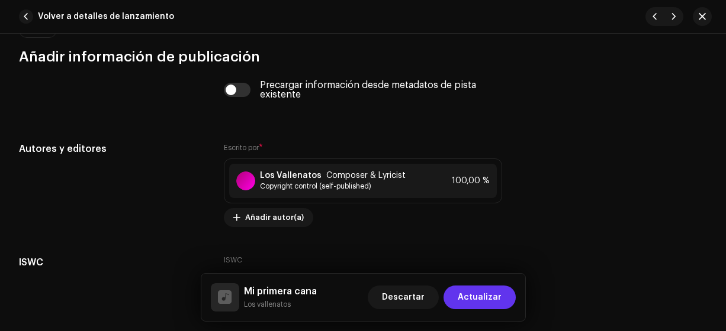
click at [479, 297] on span "Actualizar" at bounding box center [480, 298] width 44 height 24
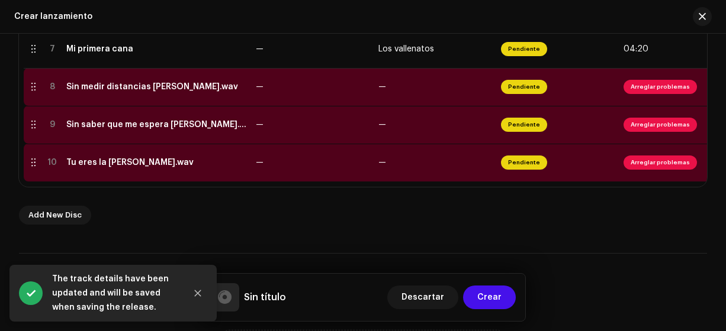
scroll to position [524, 0]
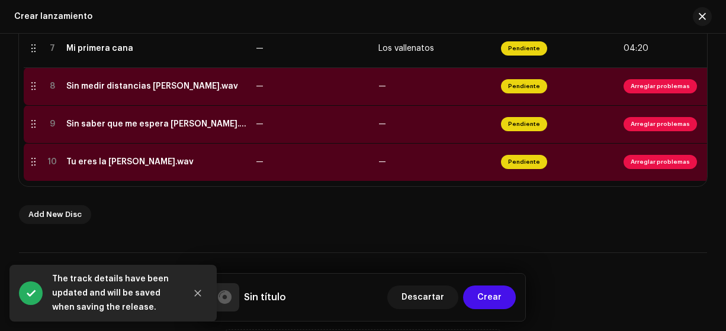
click at [235, 88] on div "Sin medir distancias [PERSON_NAME].wav" at bounding box center [152, 86] width 172 height 9
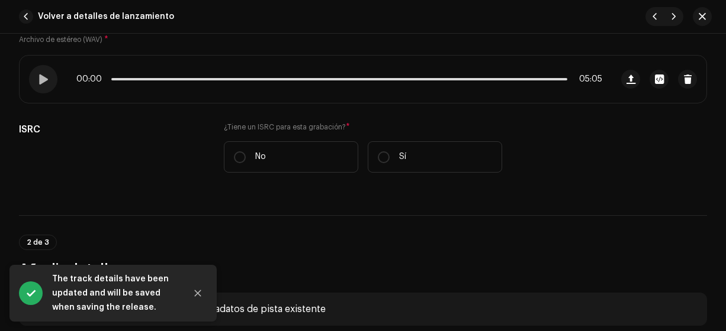
scroll to position [228, 0]
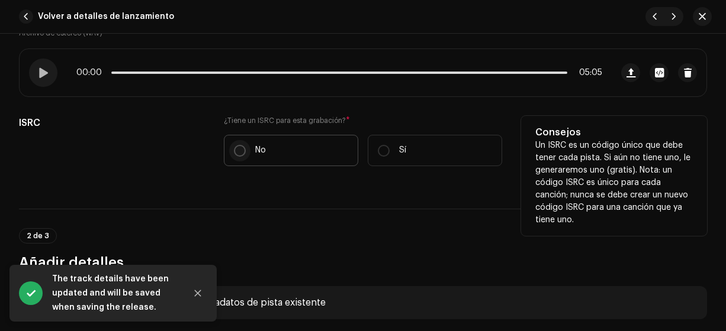
click at [234, 150] on input "No" at bounding box center [240, 151] width 12 height 12
radio input "true"
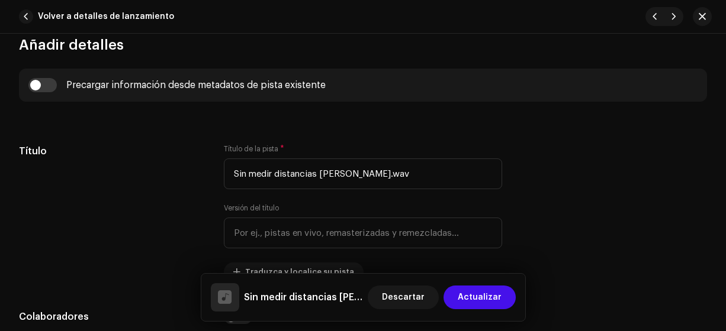
scroll to position [483, 0]
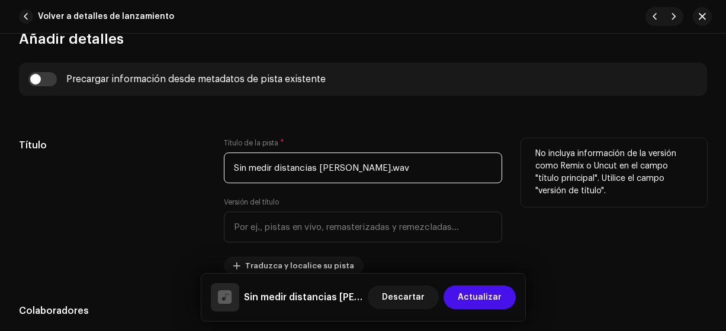
click at [451, 165] on input "Sin medir distancias [PERSON_NAME].wav" at bounding box center [363, 168] width 279 height 31
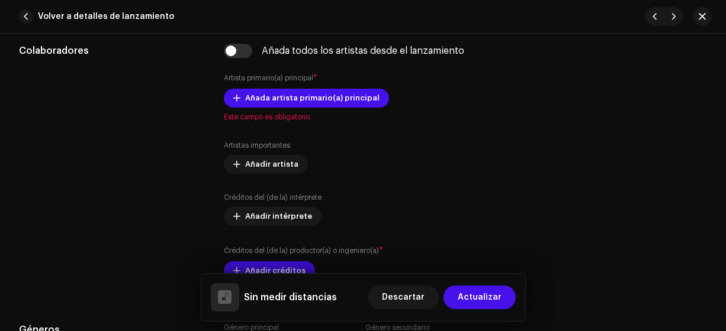
scroll to position [753, 0]
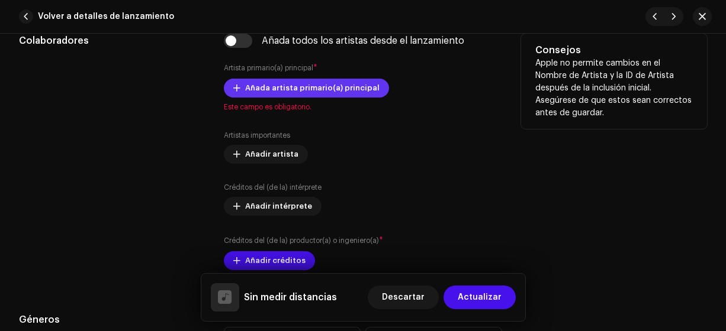
type input "Sin medir distancias"
click at [346, 87] on span "Añada artista primario(a) principal" at bounding box center [312, 88] width 134 height 24
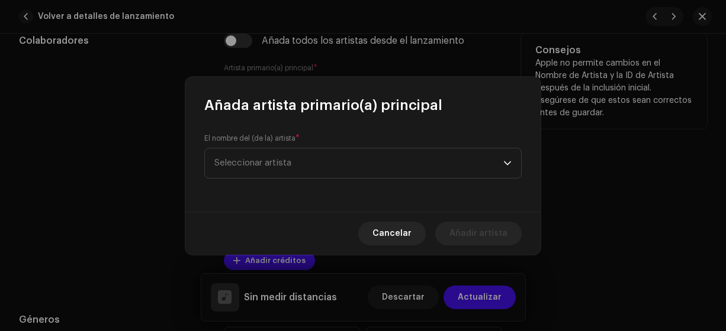
click at [417, 157] on span "Seleccionar artista" at bounding box center [358, 164] width 289 height 30
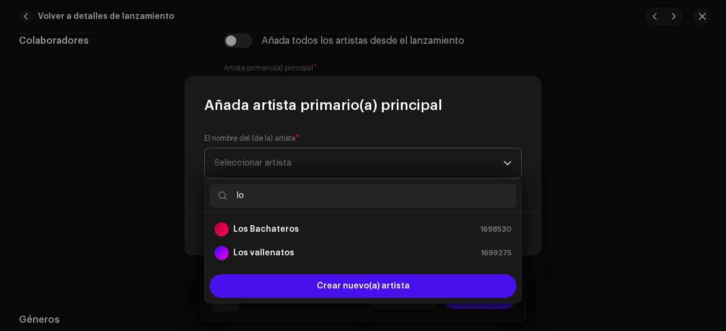
type input "los"
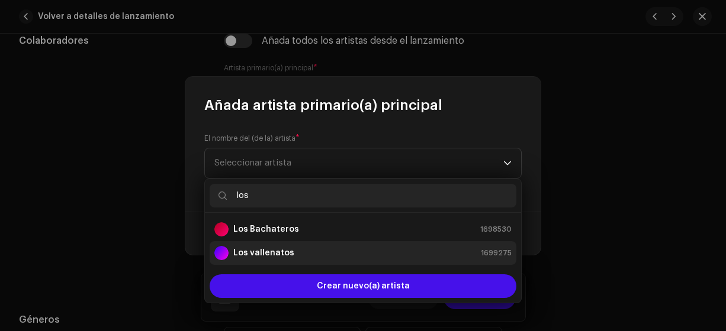
click at [288, 252] on strong "Los vallenatos" at bounding box center [263, 253] width 61 height 12
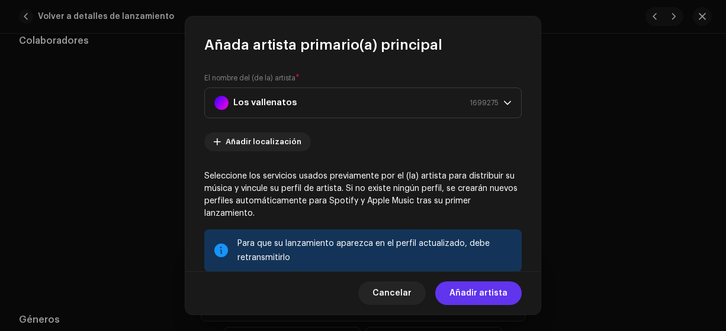
click at [484, 292] on span "Añadir artista" at bounding box center [478, 294] width 58 height 24
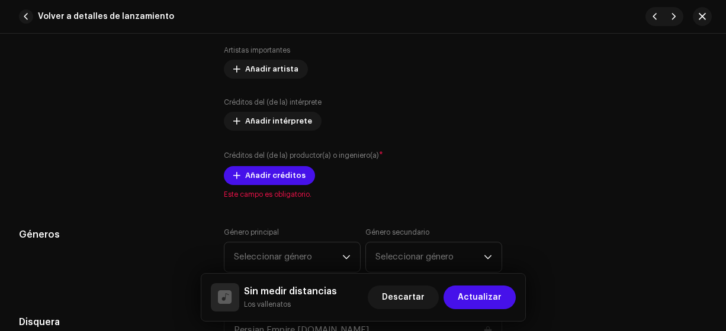
scroll to position [868, 0]
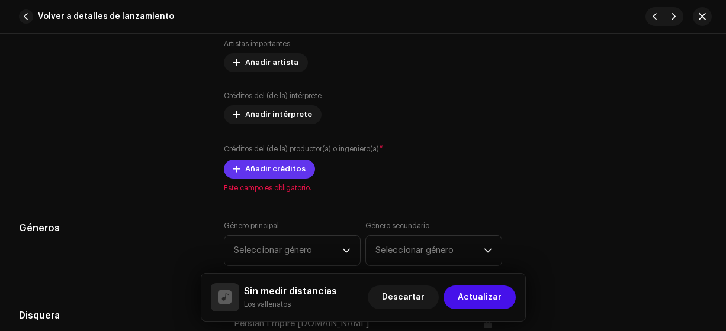
click at [291, 170] on span "Añadir créditos" at bounding box center [275, 169] width 60 height 24
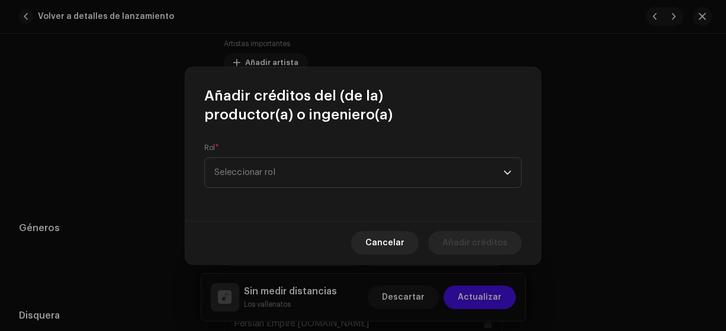
click at [470, 173] on span "Seleccionar rol" at bounding box center [358, 173] width 289 height 30
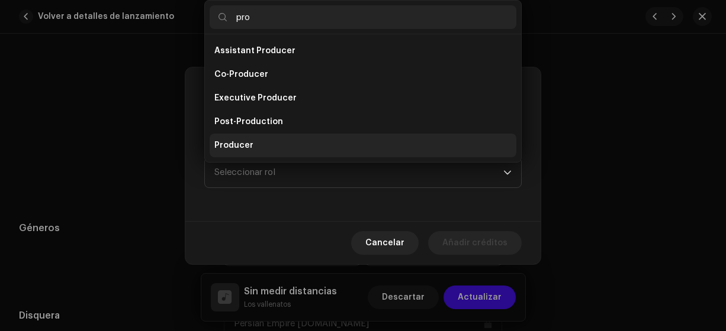
type input "pro"
click at [247, 148] on span "Producer" at bounding box center [233, 146] width 39 height 12
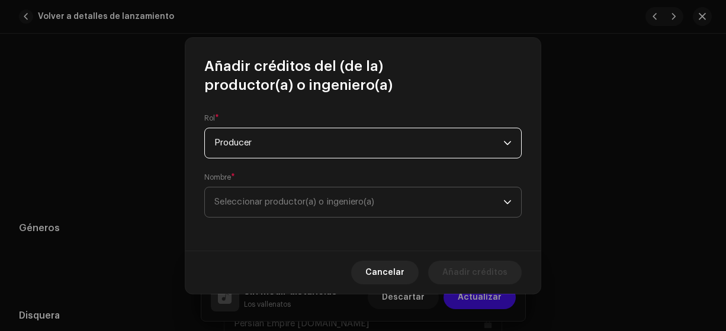
click at [415, 201] on span "Seleccionar productor(a) o ingeniero(a)" at bounding box center [358, 203] width 289 height 30
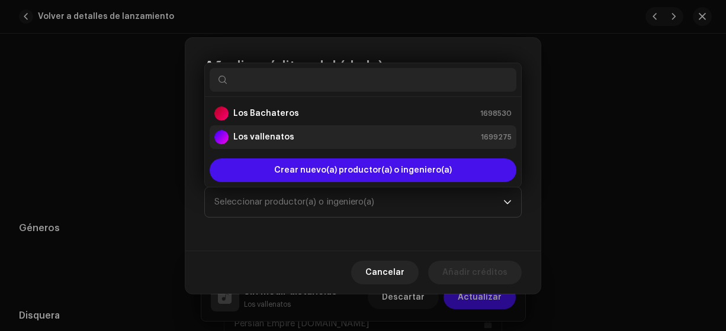
click at [280, 140] on strong "Los vallenatos" at bounding box center [263, 137] width 61 height 12
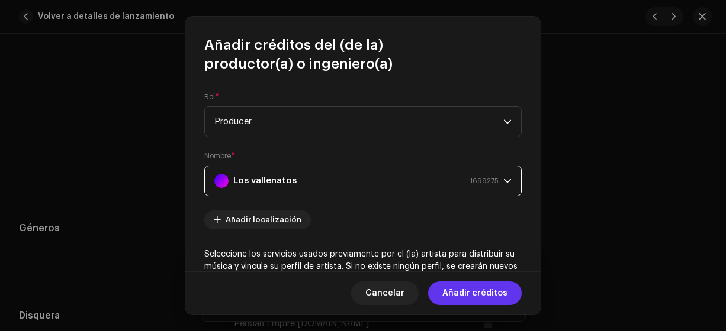
click at [480, 294] on span "Añadir créditos" at bounding box center [474, 294] width 65 height 24
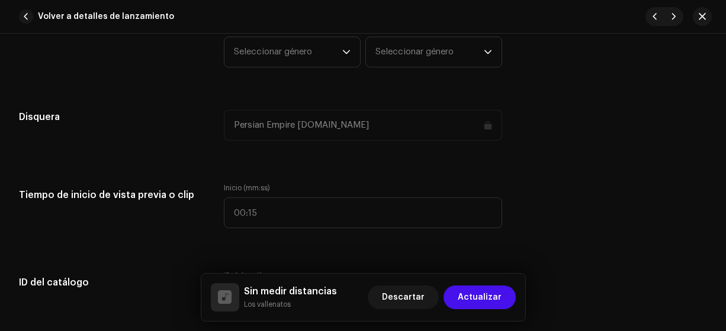
scroll to position [1103, 0]
click at [326, 57] on span "Seleccionar género" at bounding box center [288, 52] width 108 height 30
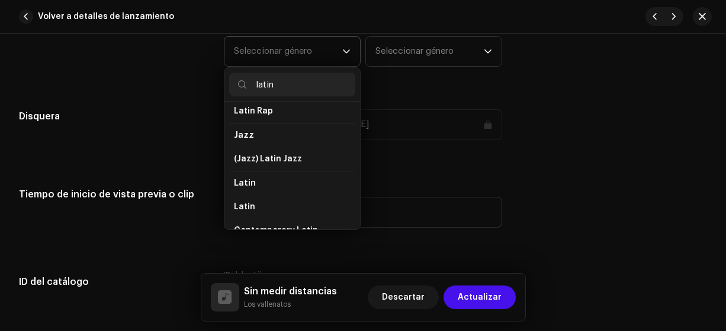
scroll to position [36, 0]
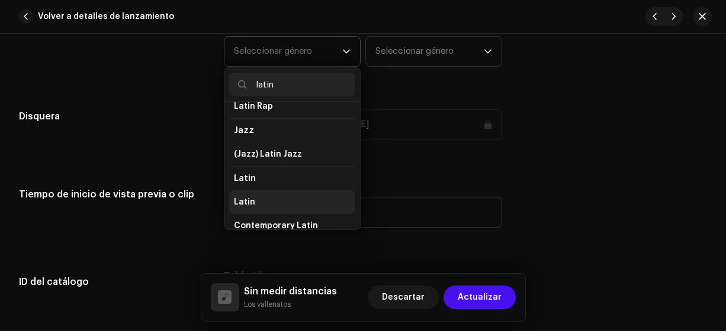
type input "latin"
click at [303, 202] on li "Latin" at bounding box center [292, 203] width 126 height 24
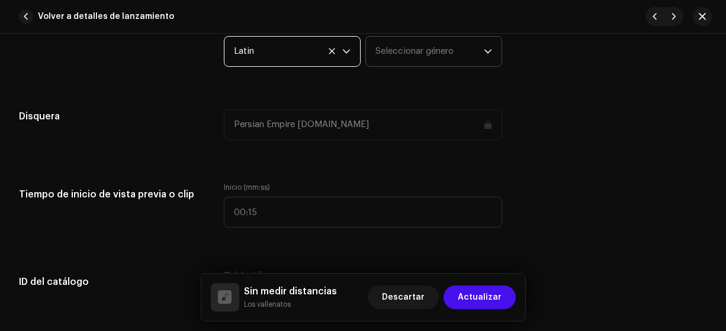
click at [428, 49] on span "Seleccionar género" at bounding box center [429, 52] width 108 height 30
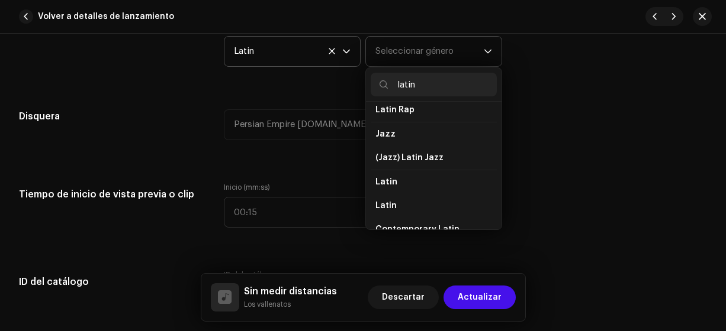
scroll to position [33, 0]
type input "latin"
click at [439, 203] on li "Latin" at bounding box center [434, 205] width 126 height 24
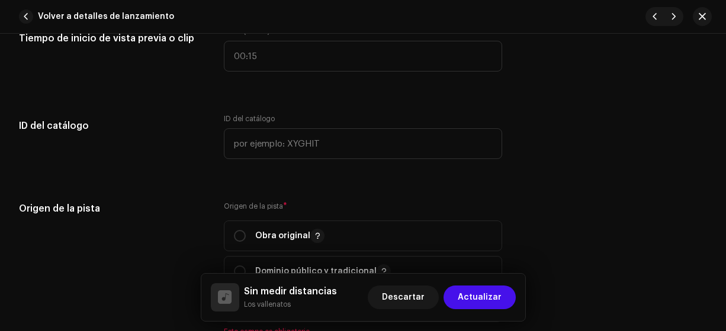
scroll to position [1261, 0]
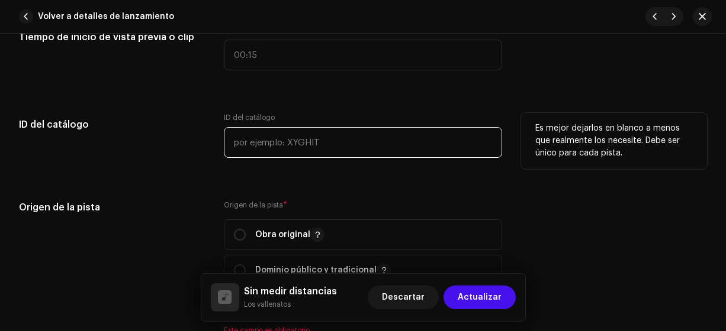
click at [409, 143] on input "text" at bounding box center [363, 142] width 279 height 31
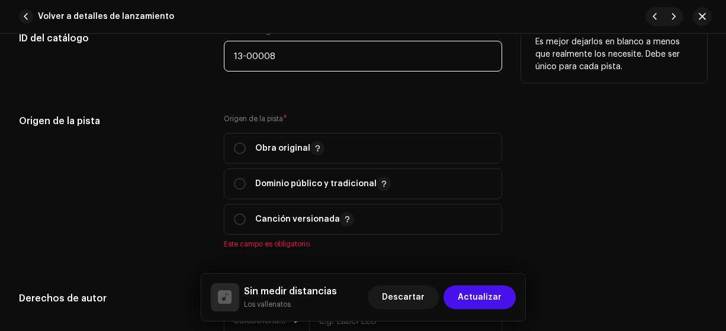
type input "13-00008"
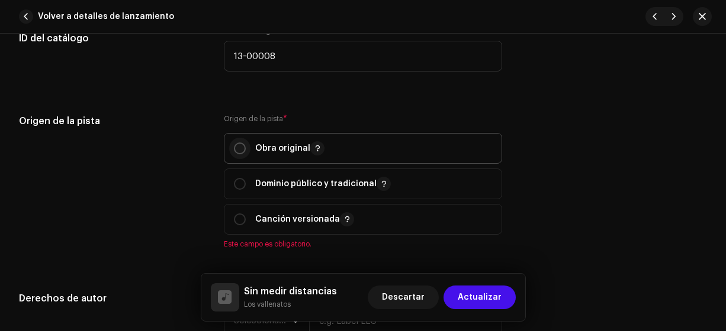
click at [242, 144] on input "radio" at bounding box center [240, 149] width 12 height 12
radio input "true"
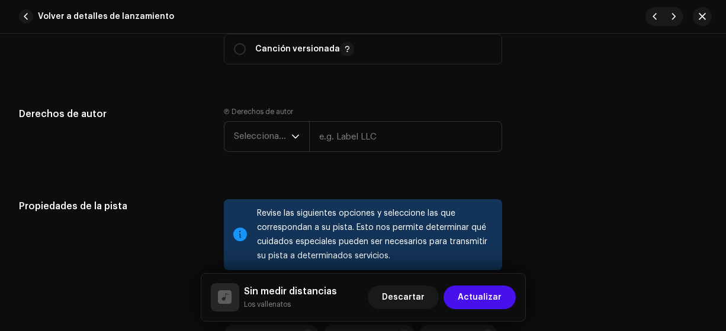
scroll to position [1518, 0]
click at [294, 133] on icon "dropdown trigger" at bounding box center [295, 136] width 8 height 8
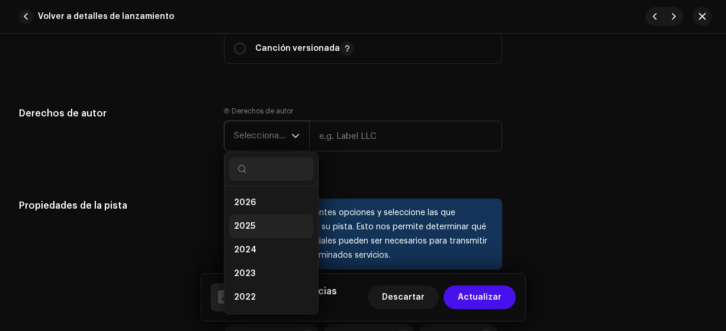
click at [265, 225] on li "2025" at bounding box center [271, 227] width 84 height 24
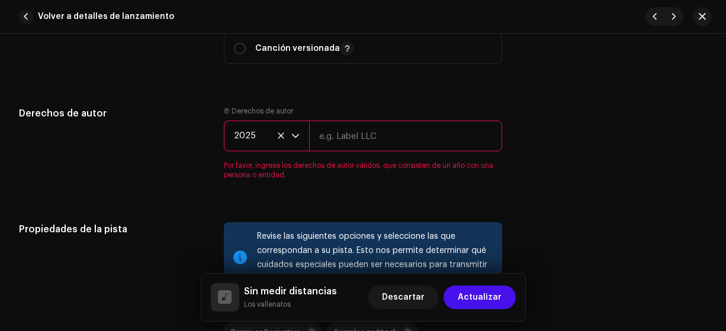
click at [371, 131] on input "text" at bounding box center [406, 136] width 194 height 31
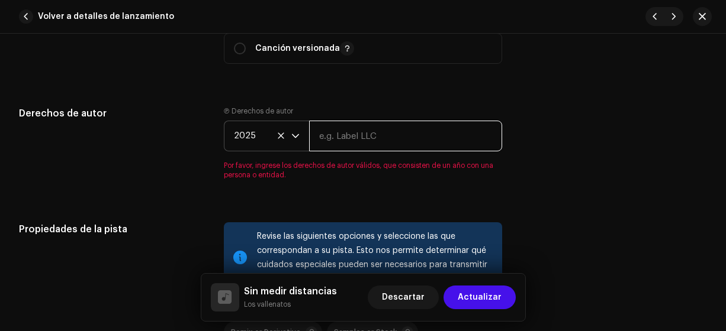
type input "Los Vallenatos"
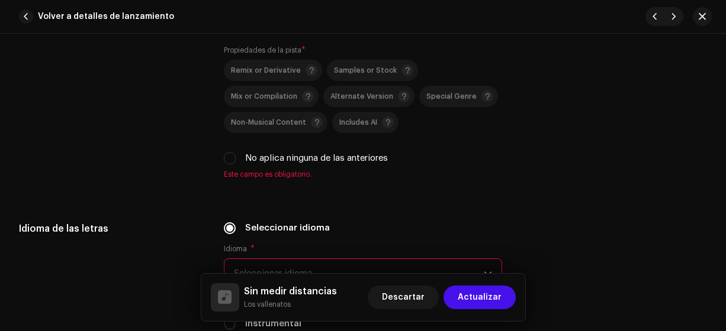
scroll to position [1766, 0]
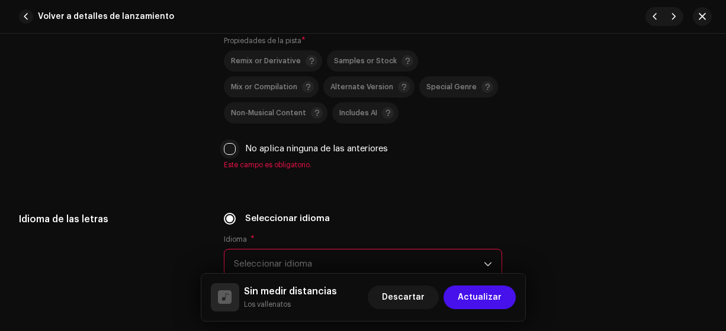
click at [226, 146] on input "No aplica ninguna de las anteriores" at bounding box center [230, 149] width 12 height 12
checkbox input "true"
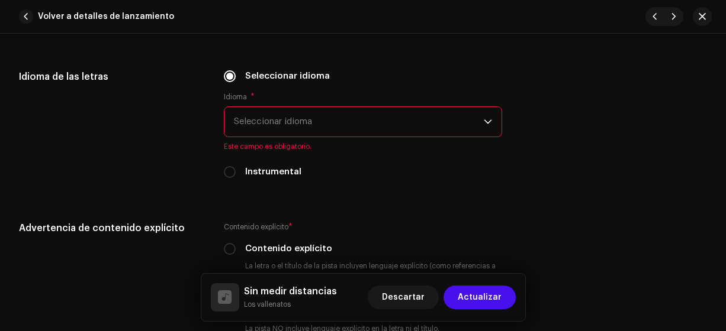
scroll to position [1919, 0]
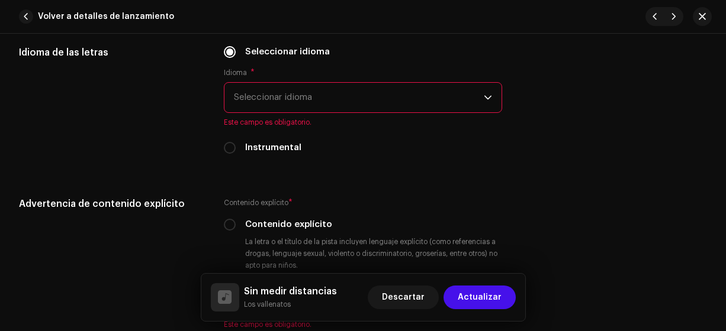
click at [420, 109] on span "Seleccionar idioma" at bounding box center [359, 98] width 250 height 30
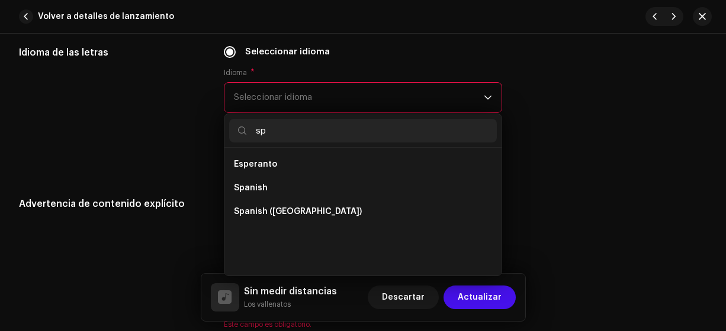
scroll to position [0, 0]
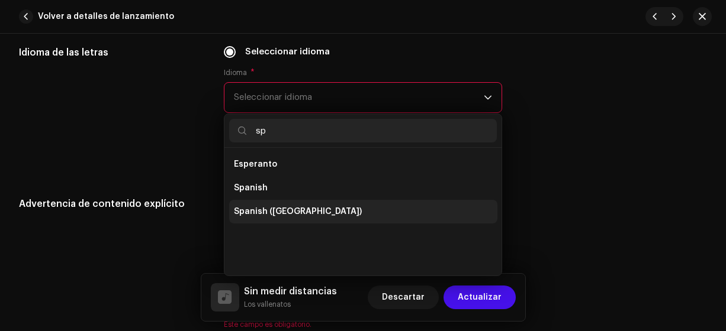
type input "sp"
click at [292, 212] on span "Spanish ([GEOGRAPHIC_DATA])" at bounding box center [298, 212] width 128 height 12
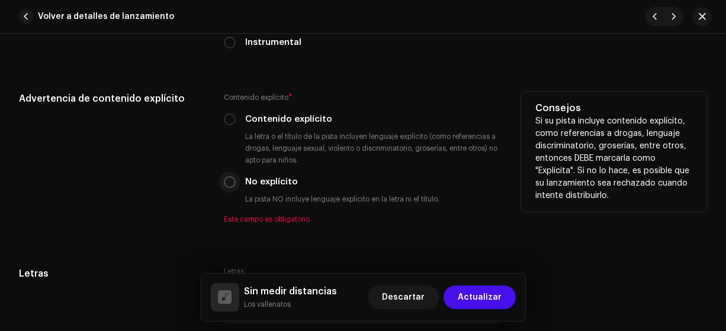
click at [230, 176] on input "No explícito" at bounding box center [230, 182] width 12 height 12
radio input "true"
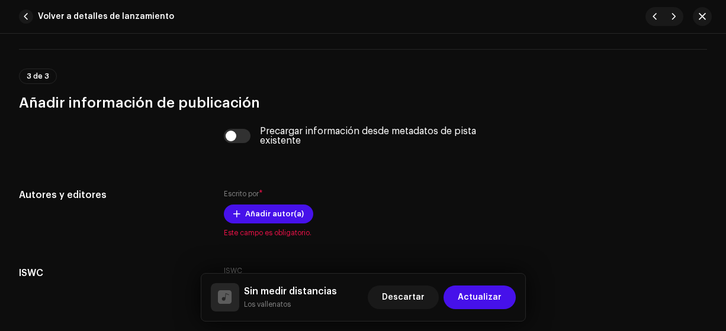
scroll to position [2318, 0]
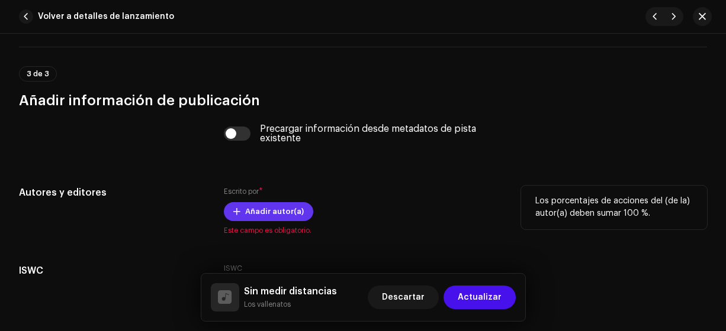
click at [270, 209] on span "Añadir autor(a)" at bounding box center [274, 212] width 59 height 24
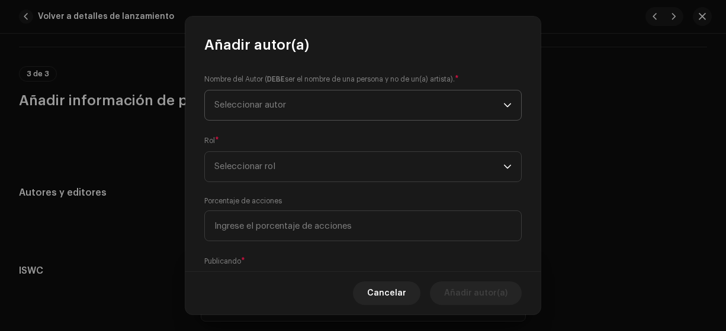
click at [394, 99] on span "Seleccionar autor" at bounding box center [358, 106] width 289 height 30
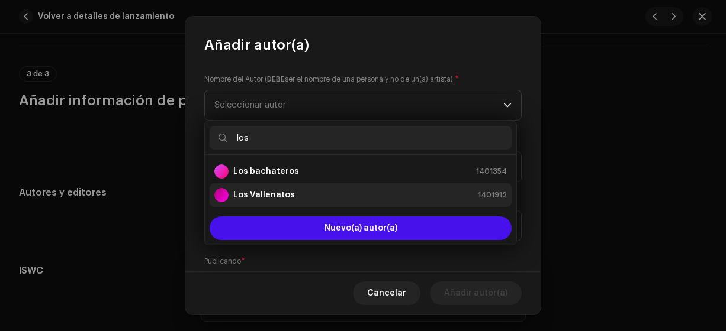
type input "los"
click at [286, 194] on strong "Los Vallenatos" at bounding box center [264, 195] width 62 height 12
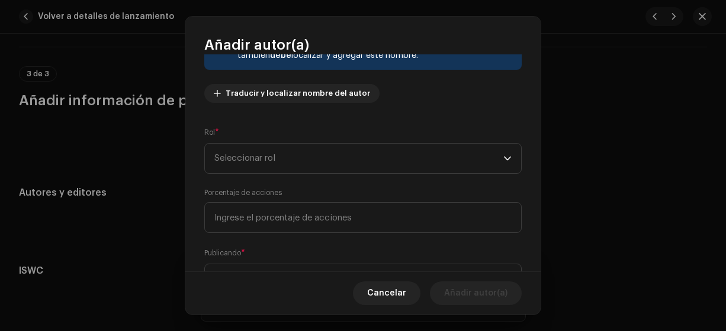
scroll to position [118, 0]
click at [337, 163] on span "Seleccionar rol" at bounding box center [358, 158] width 289 height 30
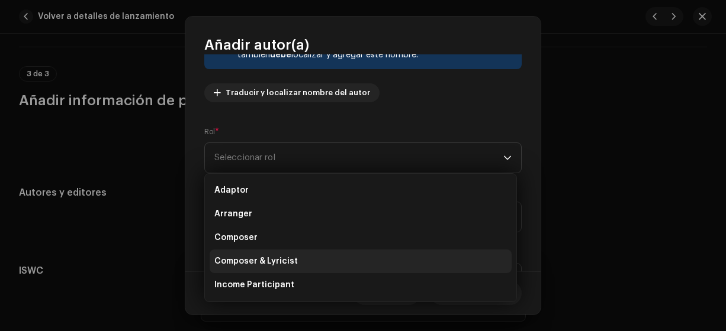
click at [284, 260] on span "Composer & Lyricist" at bounding box center [255, 262] width 83 height 12
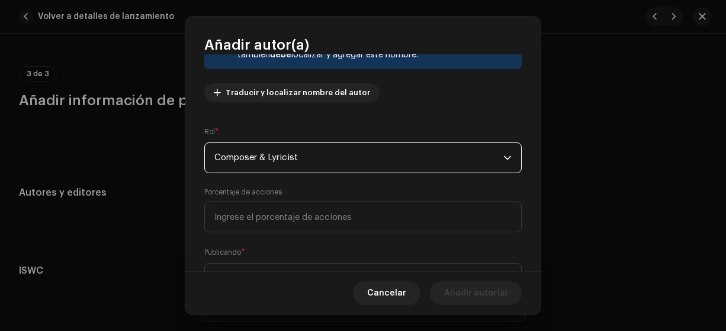
scroll to position [173, 0]
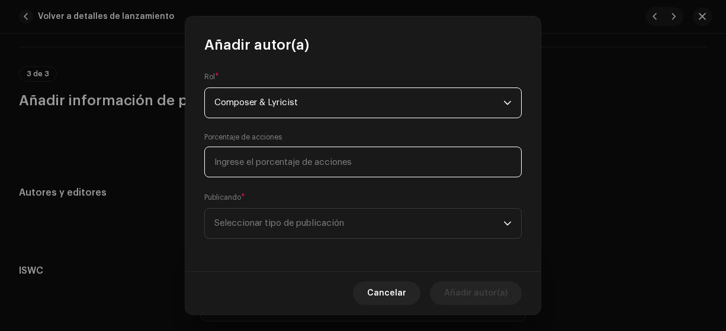
click at [352, 163] on input at bounding box center [362, 162] width 317 height 31
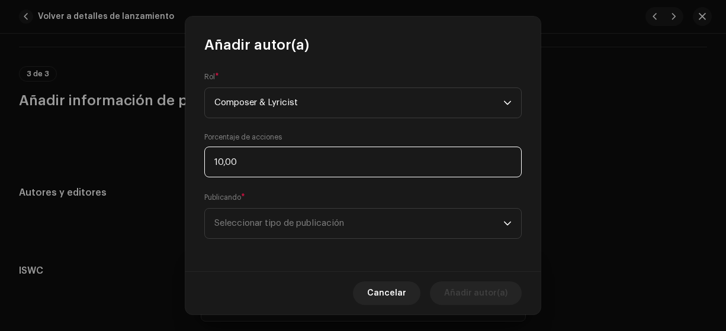
type input "100,00"
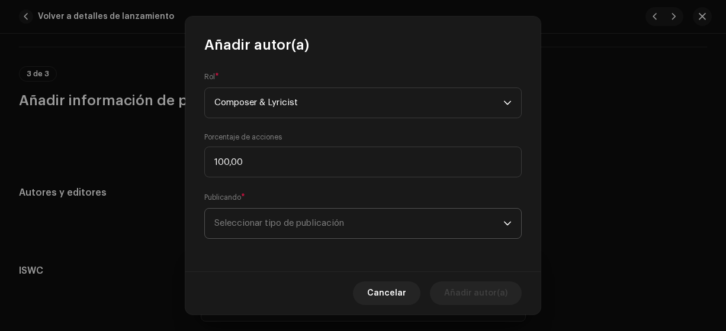
click at [353, 231] on span "Seleccionar tipo de publicación" at bounding box center [358, 224] width 289 height 30
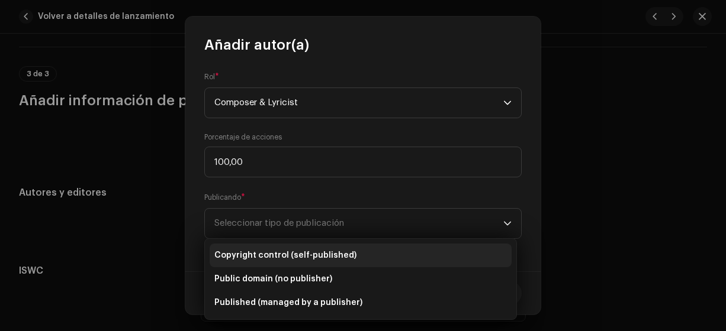
click at [347, 253] on span "Copyright control (self-published)" at bounding box center [285, 256] width 142 height 12
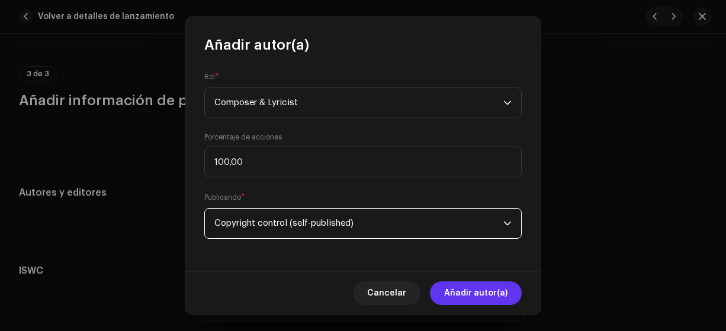
click at [472, 293] on span "Añadir autor(a)" at bounding box center [475, 294] width 63 height 24
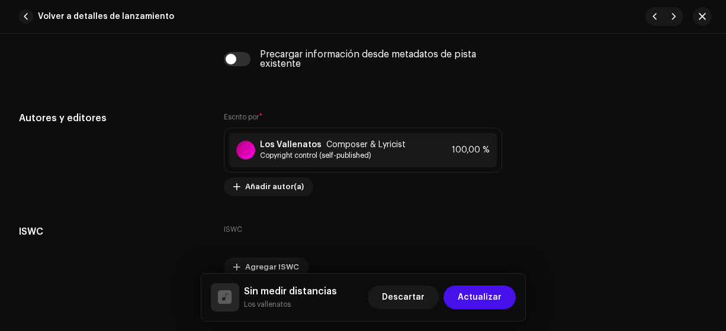
scroll to position [2448, 0]
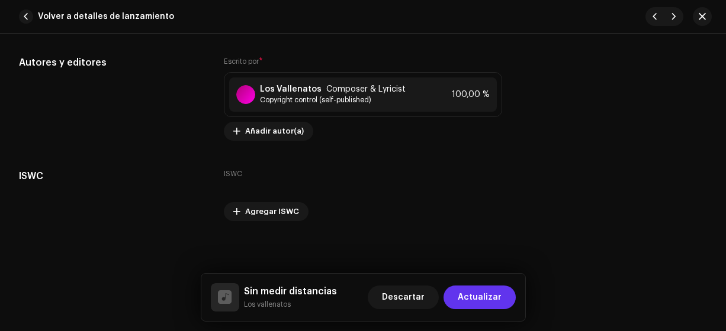
click at [487, 300] on span "Actualizar" at bounding box center [480, 298] width 44 height 24
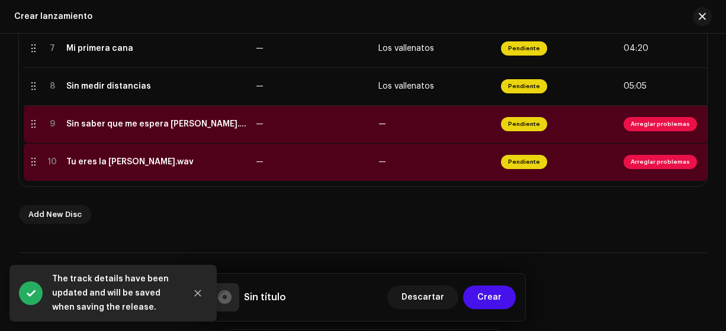
click at [278, 120] on td "—" at bounding box center [312, 124] width 123 height 38
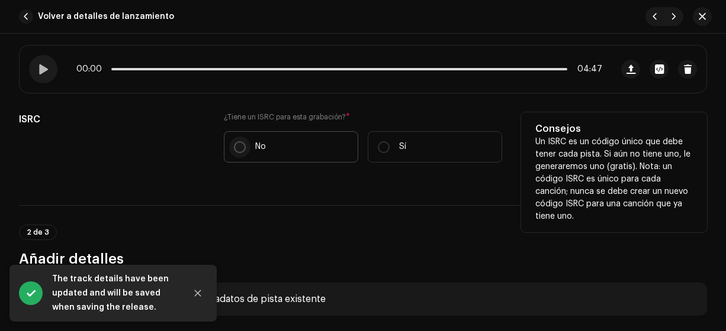
click at [234, 147] on input "No" at bounding box center [240, 147] width 12 height 12
radio input "true"
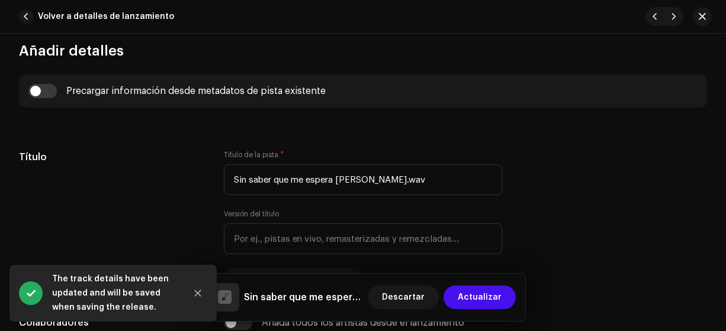
scroll to position [474, 0]
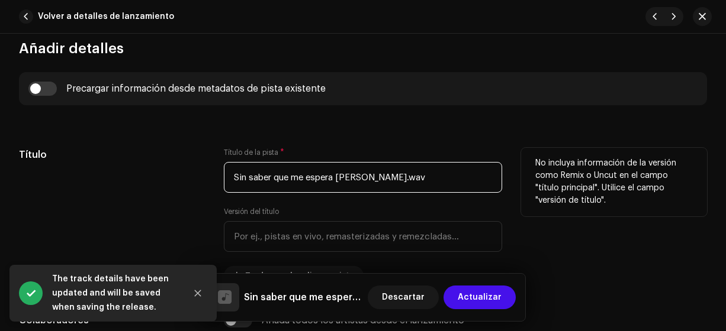
click at [464, 176] on input "Sin saber que me espera [PERSON_NAME].wav" at bounding box center [363, 177] width 279 height 31
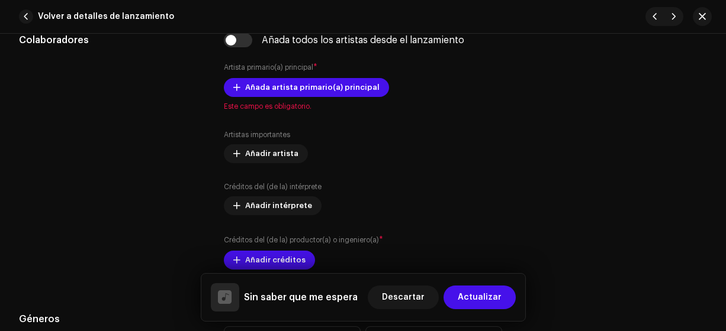
scroll to position [749, 0]
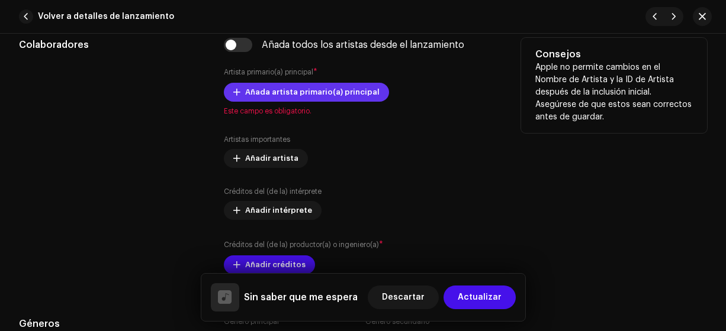
type input "Sin saber que me espera"
click at [343, 89] on span "Añada artista primario(a) principal" at bounding box center [312, 92] width 134 height 24
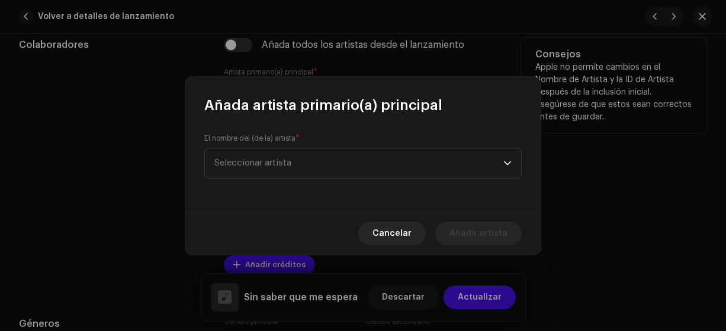
click at [474, 153] on span "Seleccionar artista" at bounding box center [358, 164] width 289 height 30
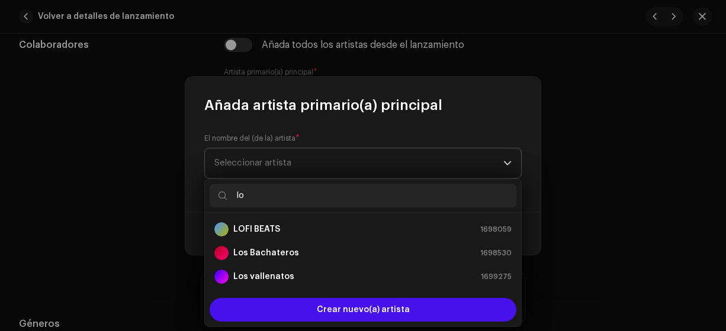
type input "los"
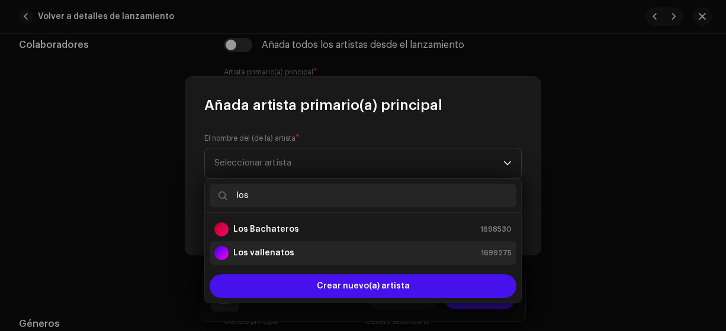
click at [286, 252] on strong "Los vallenatos" at bounding box center [263, 253] width 61 height 12
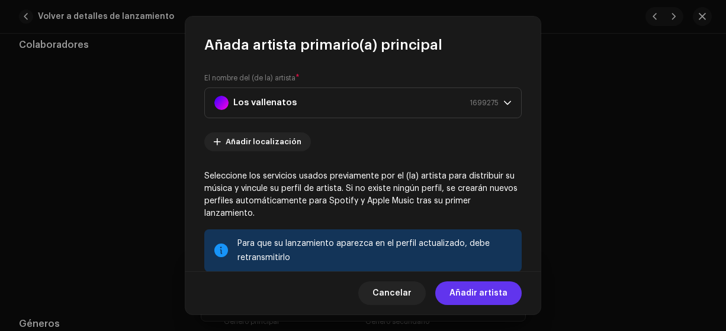
click at [478, 289] on span "Añadir artista" at bounding box center [478, 294] width 58 height 24
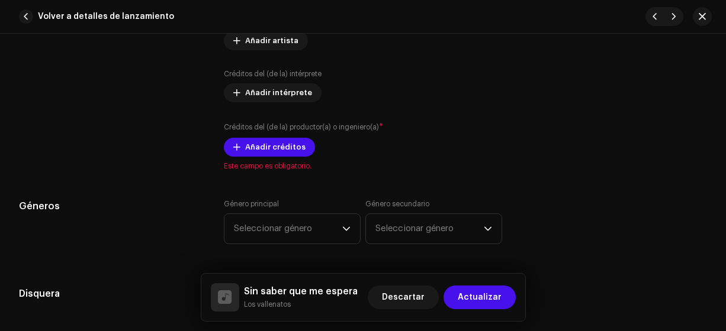
scroll to position [891, 0]
click at [282, 144] on span "Añadir créditos" at bounding box center [275, 147] width 60 height 24
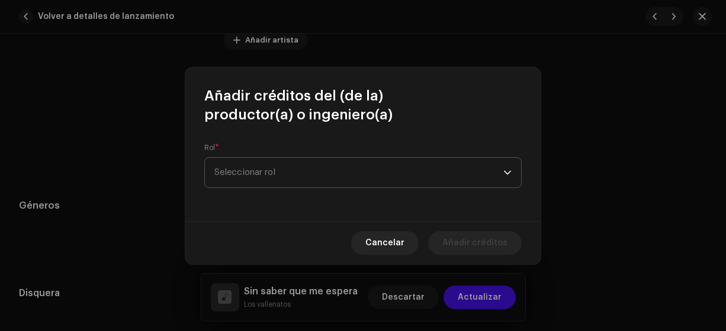
click at [446, 173] on span "Seleccionar rol" at bounding box center [358, 173] width 289 height 30
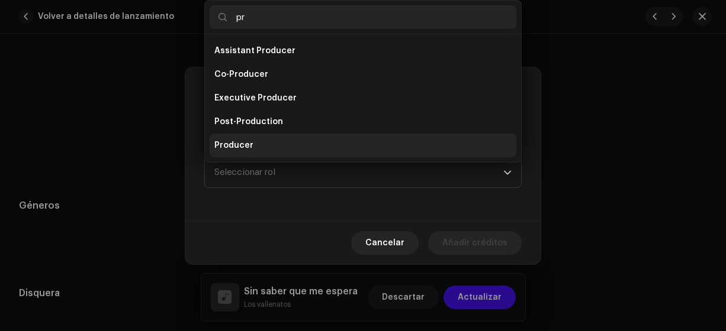
type input "pr"
click at [247, 144] on span "Producer" at bounding box center [233, 146] width 39 height 12
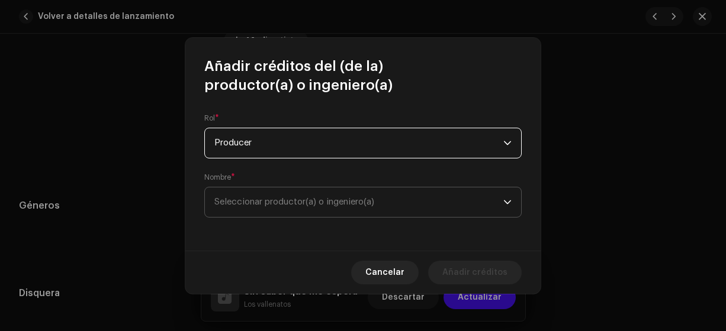
click at [313, 204] on span "Seleccionar productor(a) o ingeniero(a)" at bounding box center [294, 202] width 160 height 9
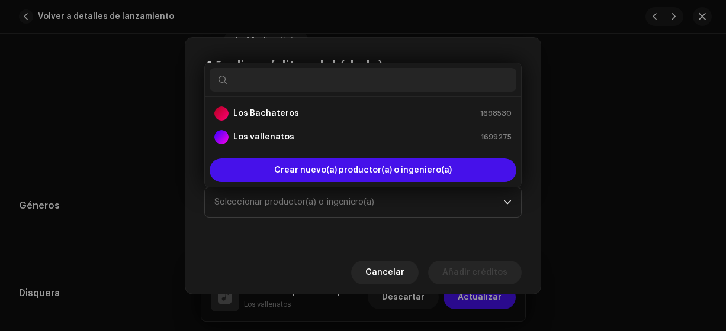
click at [291, 155] on div "Crear nuevo(a) productor(a) o ingeniero(a)" at bounding box center [363, 170] width 316 height 33
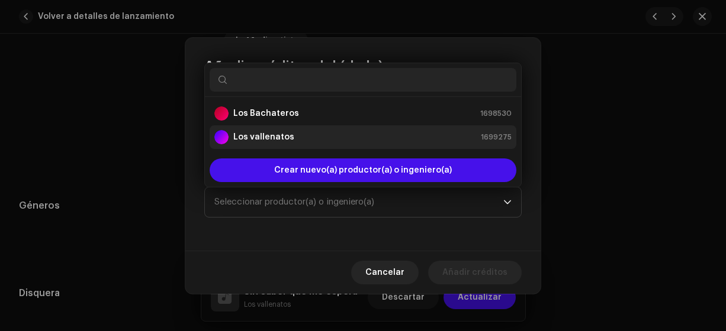
click at [279, 133] on strong "Los vallenatos" at bounding box center [263, 137] width 61 height 12
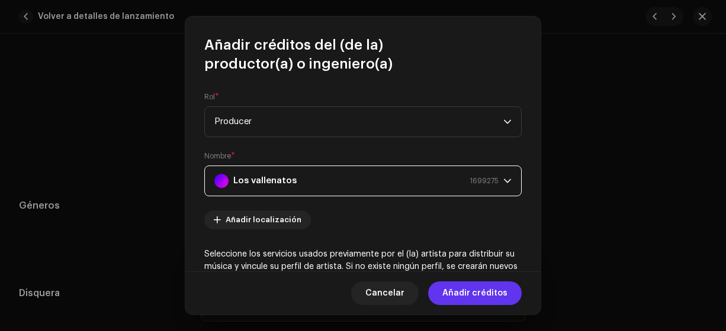
click at [479, 289] on span "Añadir créditos" at bounding box center [474, 294] width 65 height 24
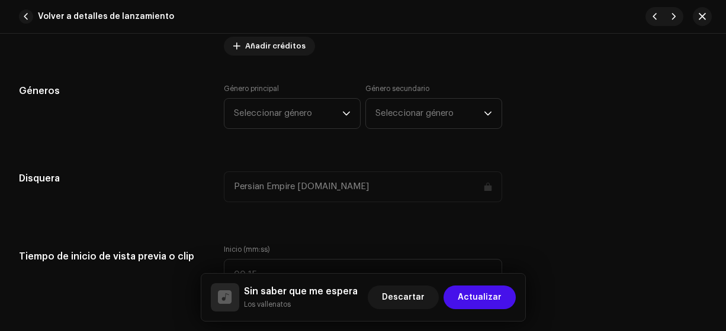
scroll to position [1093, 0]
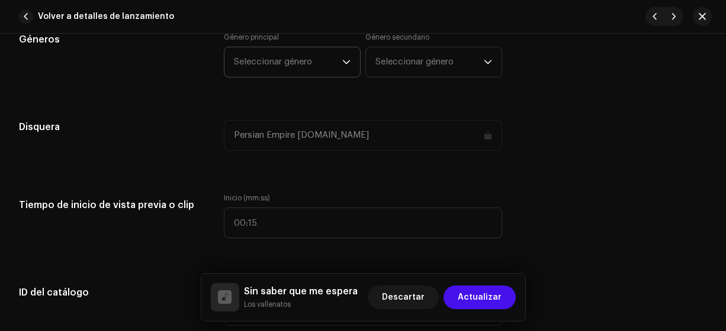
click at [328, 66] on span "Seleccionar género" at bounding box center [288, 62] width 108 height 30
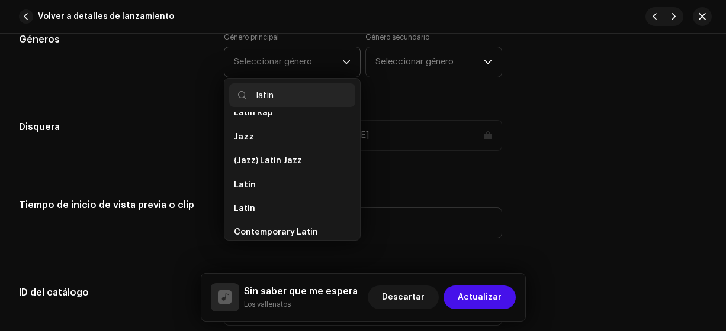
scroll to position [53, 0]
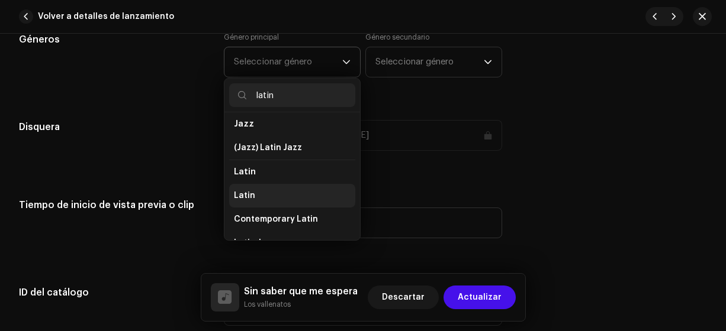
type input "latin"
click at [294, 192] on li "Latin" at bounding box center [292, 196] width 126 height 24
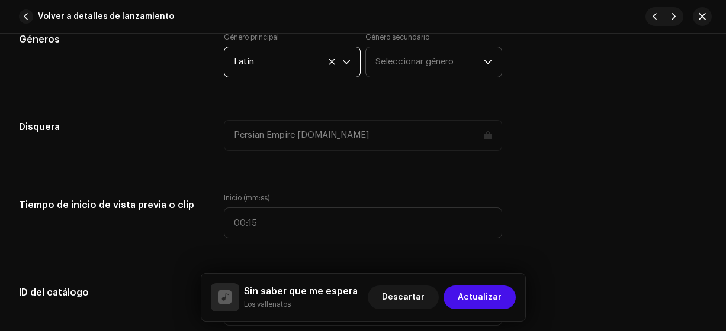
click at [426, 69] on span "Seleccionar género" at bounding box center [429, 62] width 108 height 30
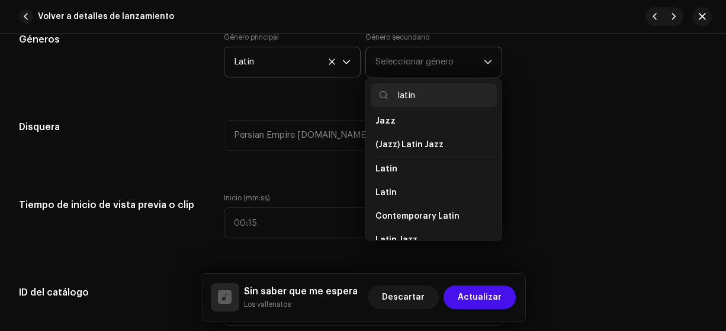
scroll to position [56, 0]
type input "latin"
click at [437, 198] on li "Latin" at bounding box center [434, 193] width 126 height 24
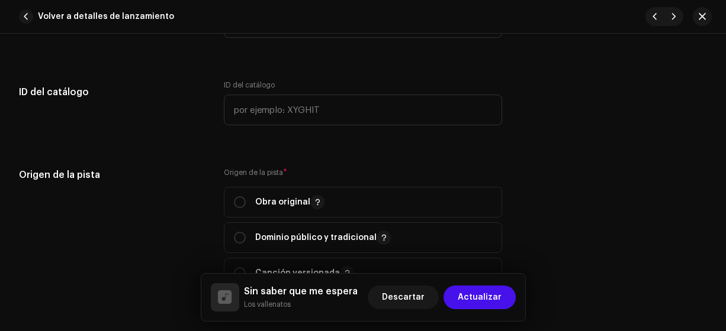
scroll to position [1298, 0]
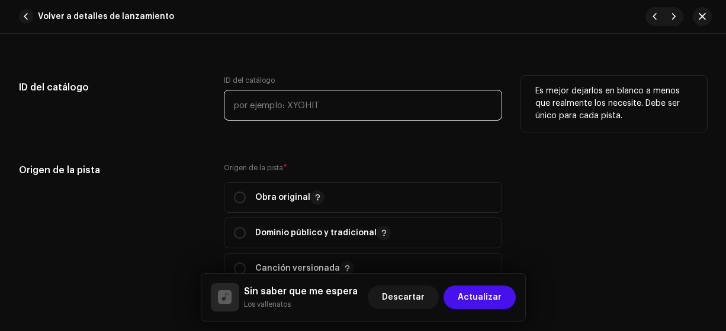
click at [442, 105] on input "text" at bounding box center [363, 105] width 279 height 31
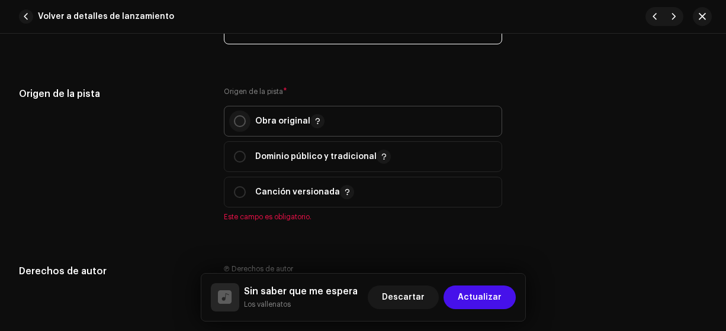
type input "13-00009"
click at [239, 124] on input "radio" at bounding box center [240, 121] width 12 height 12
radio input "true"
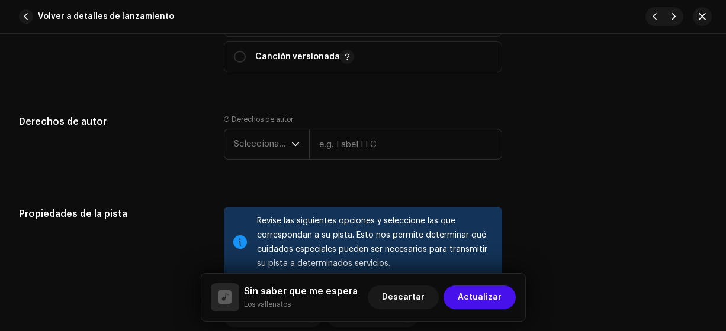
scroll to position [1511, 0]
click at [283, 142] on span "Seleccionar año" at bounding box center [262, 143] width 57 height 30
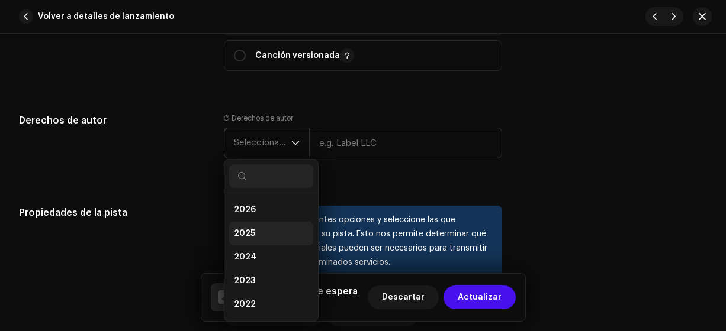
click at [262, 230] on li "2025" at bounding box center [271, 234] width 84 height 24
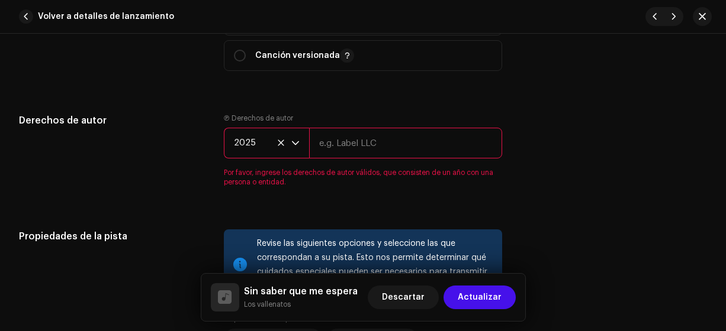
click at [386, 142] on input "text" at bounding box center [406, 143] width 194 height 31
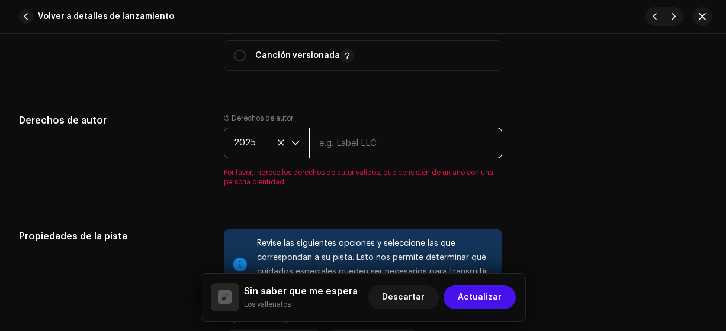
type input "Los Vallenatos"
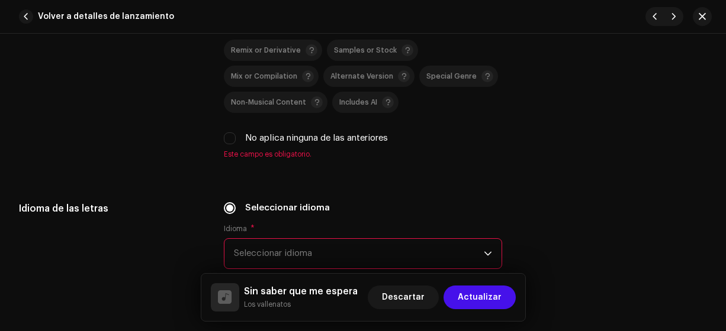
scroll to position [1780, 0]
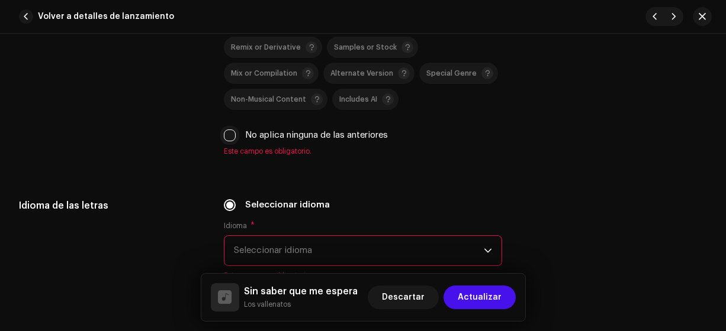
click at [228, 131] on input "No aplica ninguna de las anteriores" at bounding box center [230, 136] width 12 height 12
checkbox input "true"
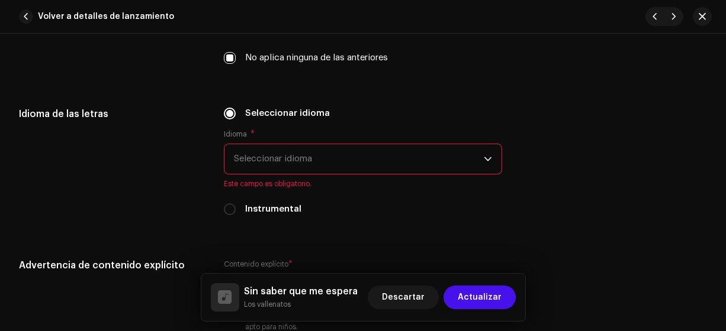
click at [432, 167] on span "Seleccionar idioma" at bounding box center [359, 159] width 250 height 30
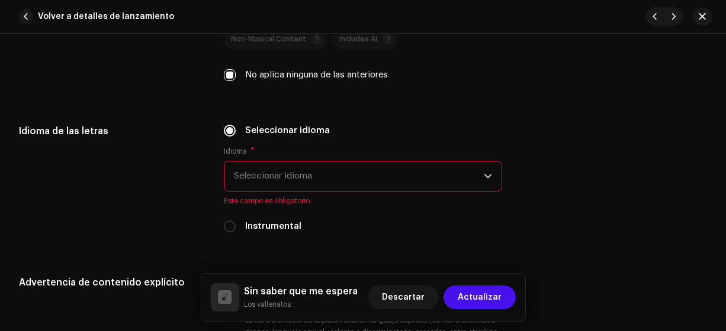
scroll to position [1836, 0]
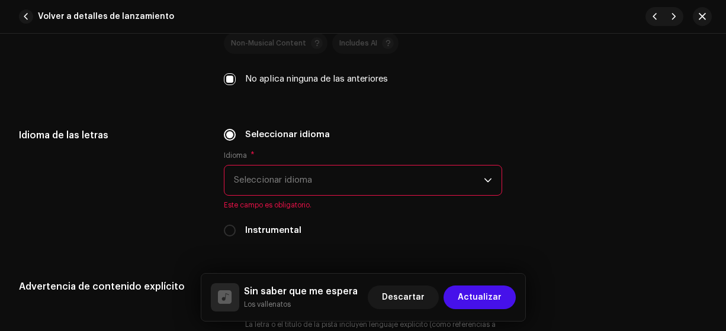
click at [431, 166] on span "Seleccionar idioma" at bounding box center [359, 181] width 250 height 30
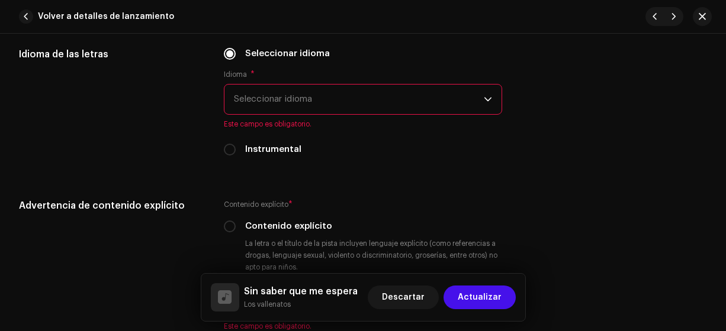
scroll to position [1920, 0]
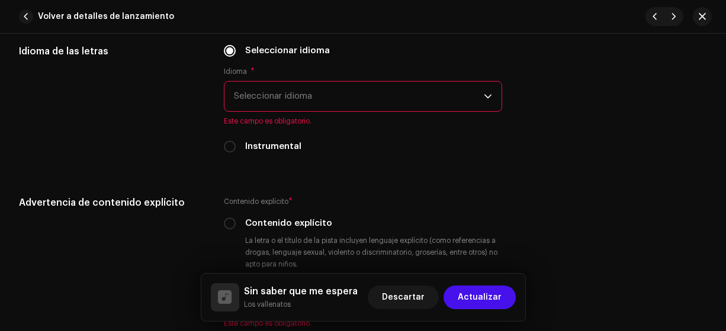
click at [459, 96] on span "Seleccionar idioma" at bounding box center [359, 97] width 250 height 30
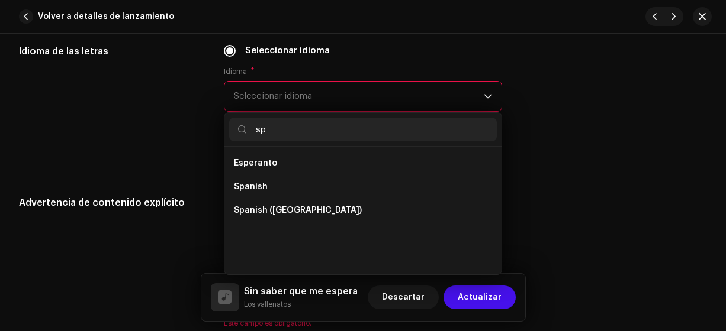
scroll to position [0, 0]
type input "sp"
click at [307, 210] on span "Spanish ([GEOGRAPHIC_DATA])" at bounding box center [298, 211] width 128 height 12
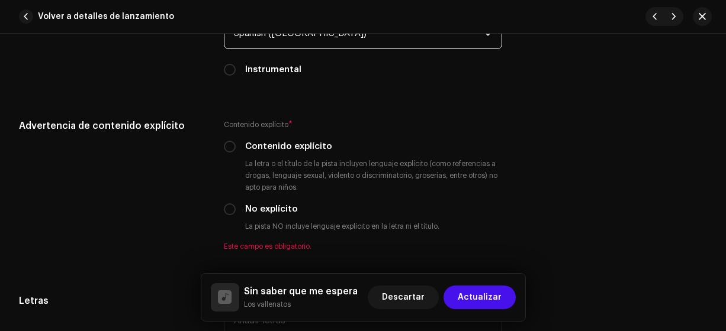
scroll to position [1996, 0]
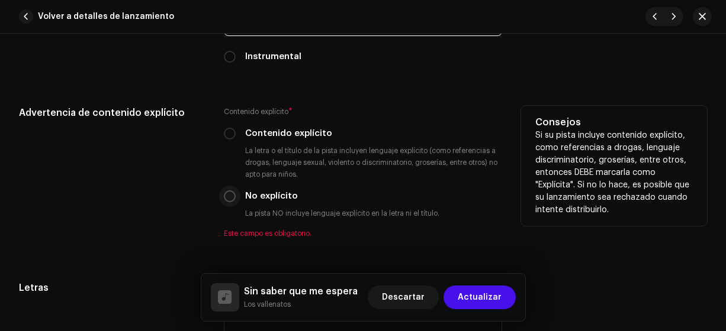
click at [227, 193] on input "No explícito" at bounding box center [230, 197] width 12 height 12
radio input "true"
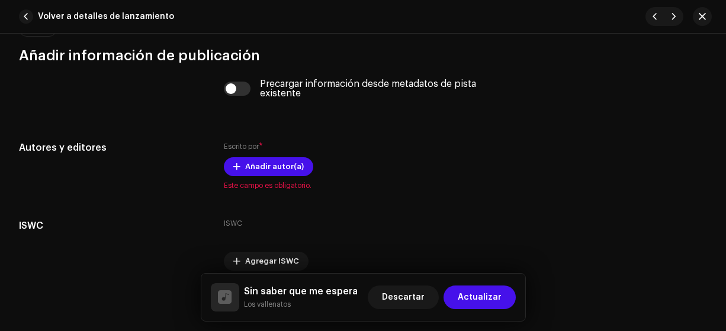
scroll to position [2364, 0]
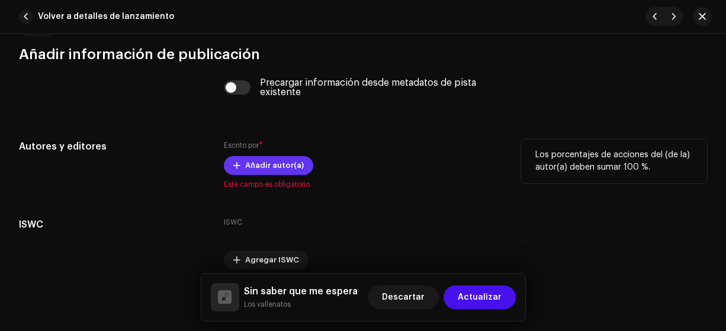
click at [285, 165] on span "Añadir autor(a)" at bounding box center [274, 166] width 59 height 24
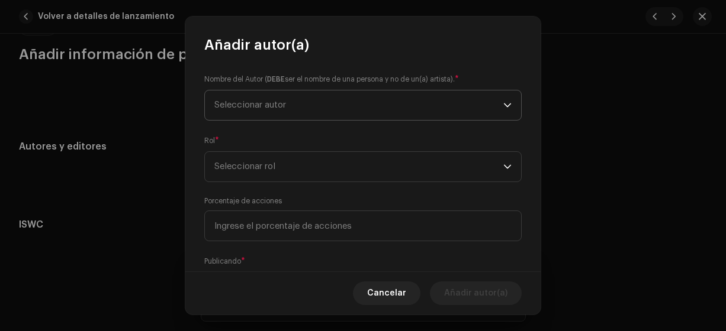
click at [413, 96] on span "Seleccionar autor" at bounding box center [358, 106] width 289 height 30
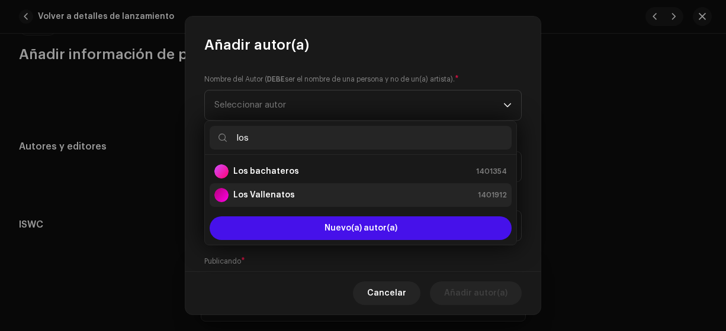
type input "los"
click at [288, 194] on strong "Los Vallenatos" at bounding box center [264, 195] width 62 height 12
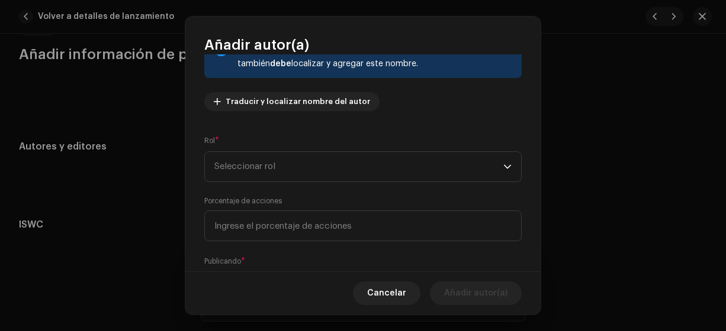
scroll to position [114, 0]
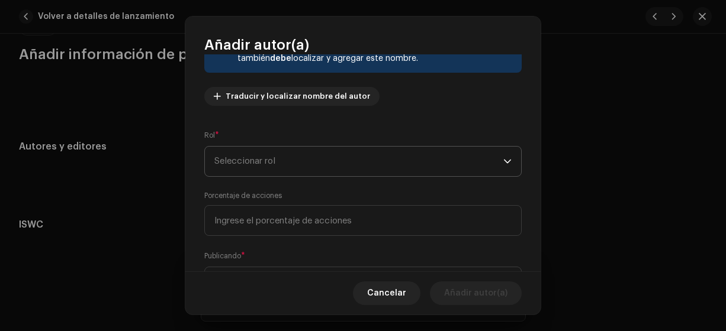
click at [445, 170] on span "Seleccionar rol" at bounding box center [358, 162] width 289 height 30
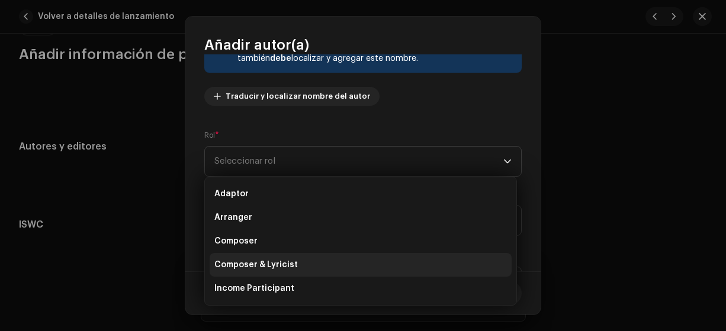
click at [279, 263] on span "Composer & Lyricist" at bounding box center [255, 265] width 83 height 12
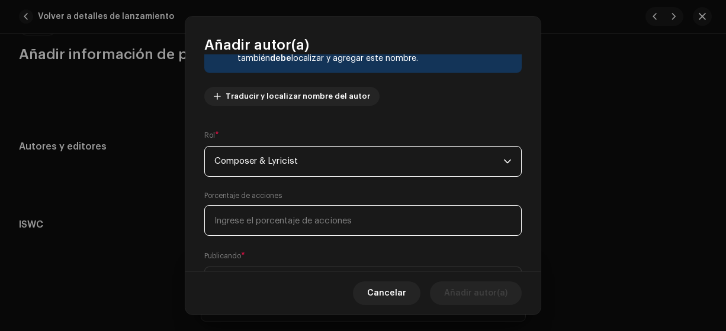
click at [396, 219] on input at bounding box center [362, 220] width 317 height 31
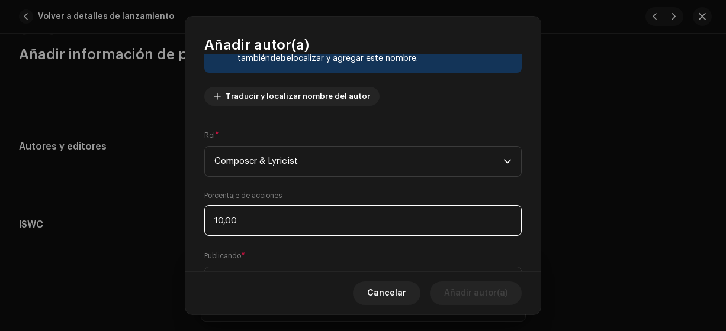
type input "100,00"
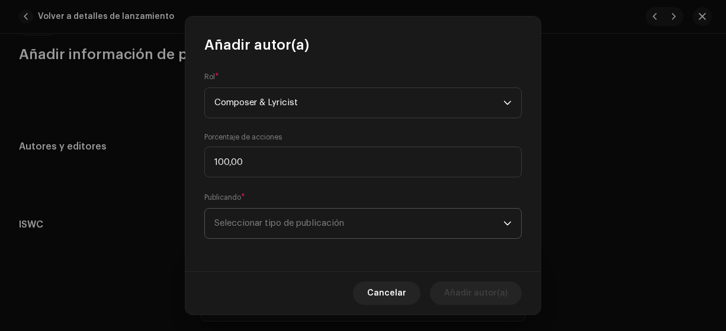
click at [388, 224] on span "Seleccionar tipo de publicación" at bounding box center [358, 224] width 289 height 30
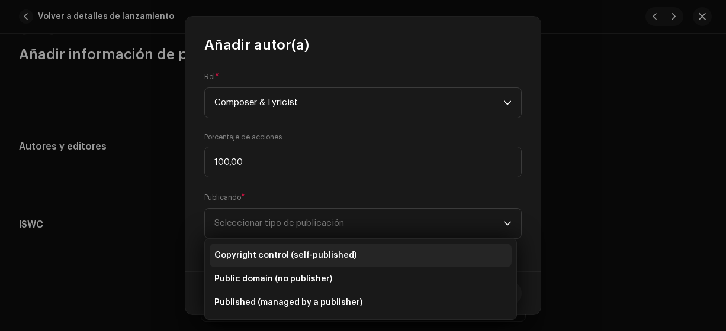
click at [374, 255] on li "Copyright control (self-published)" at bounding box center [361, 256] width 302 height 24
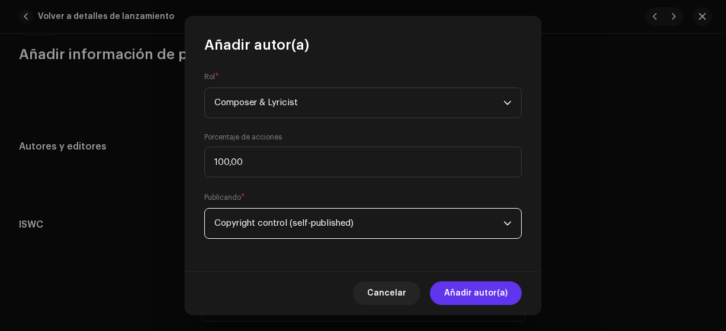
click at [488, 303] on span "Añadir autor(a)" at bounding box center [475, 294] width 63 height 24
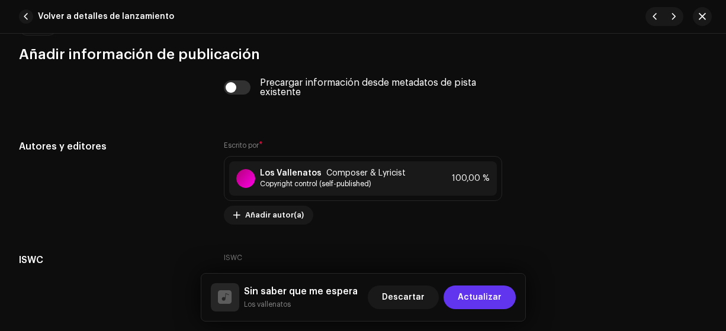
click at [491, 299] on span "Actualizar" at bounding box center [480, 298] width 44 height 24
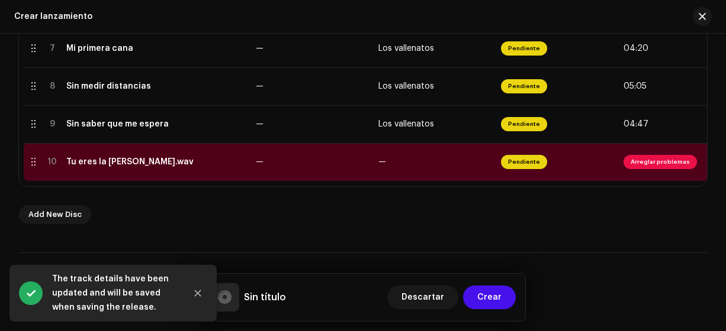
click at [291, 168] on td "—" at bounding box center [312, 162] width 123 height 38
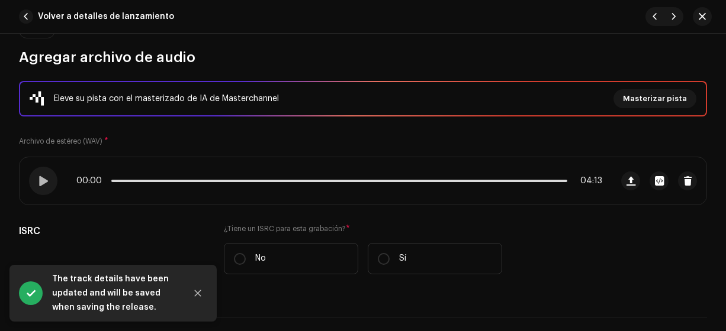
scroll to position [125, 0]
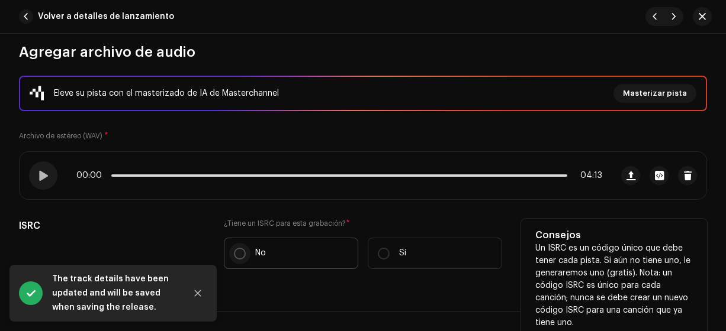
click at [239, 252] on input "No" at bounding box center [240, 254] width 12 height 12
radio input "true"
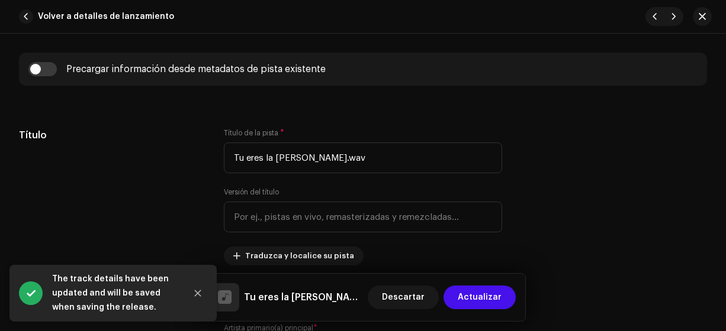
scroll to position [494, 0]
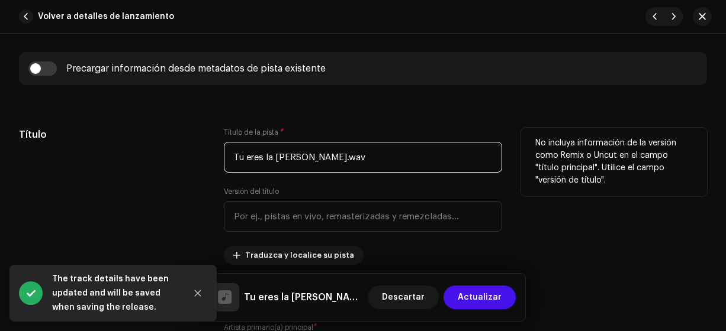
click at [426, 157] on input "Tu eres la [PERSON_NAME].wav" at bounding box center [363, 157] width 279 height 31
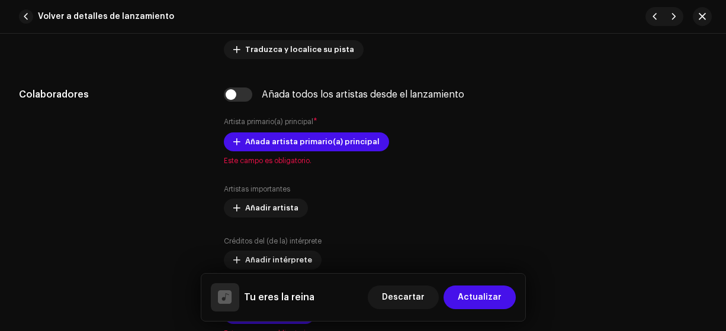
scroll to position [700, 0]
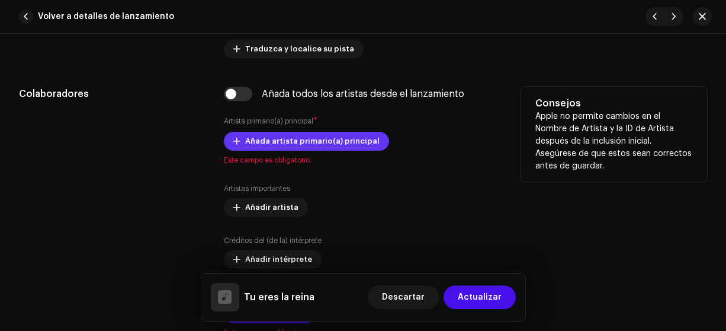
type input "Tu eres la reina"
click at [357, 137] on span "Añada artista primario(a) principal" at bounding box center [312, 142] width 134 height 24
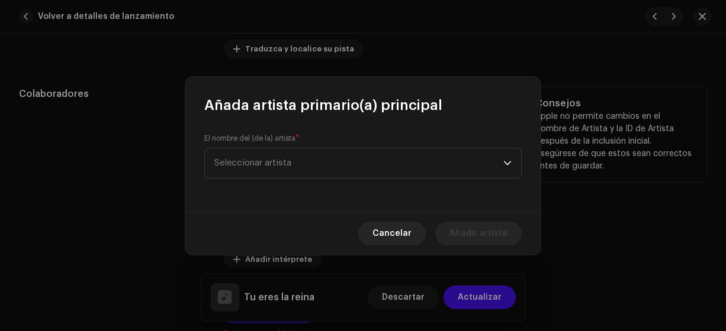
click at [410, 170] on span "Seleccionar artista" at bounding box center [358, 164] width 289 height 30
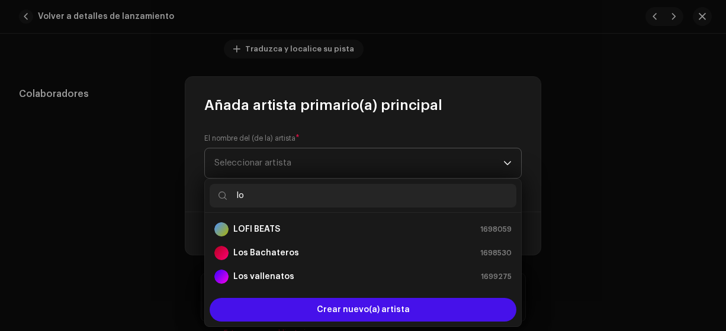
type input "los"
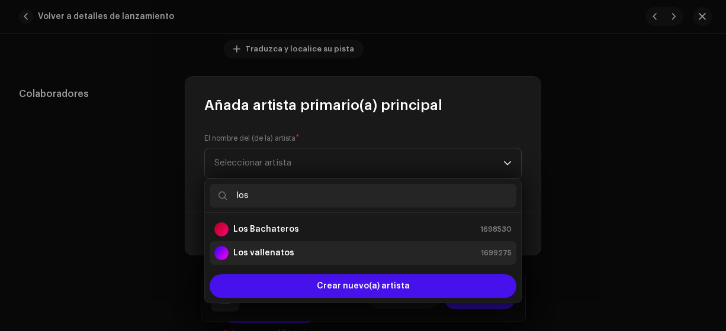
click at [282, 253] on strong "Los vallenatos" at bounding box center [263, 253] width 61 height 12
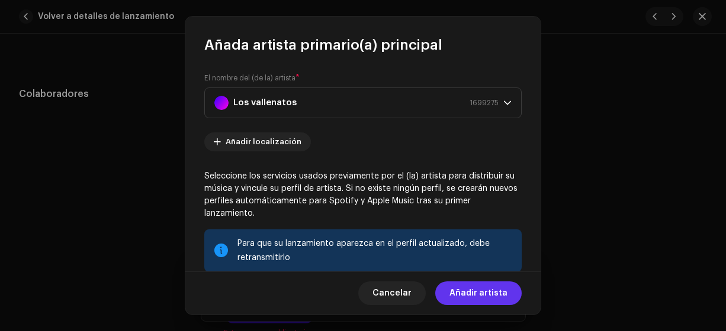
click at [476, 297] on span "Añadir artista" at bounding box center [478, 294] width 58 height 24
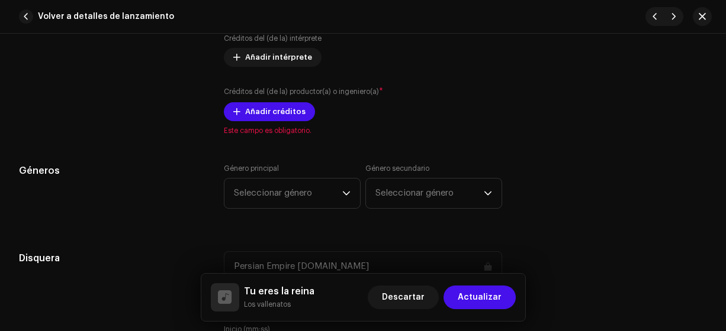
scroll to position [933, 0]
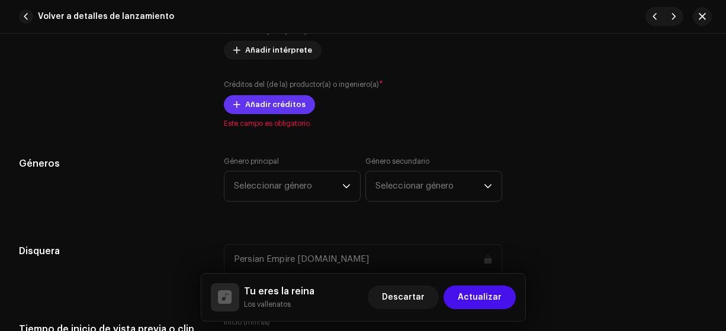
click at [283, 102] on span "Añadir créditos" at bounding box center [275, 105] width 60 height 24
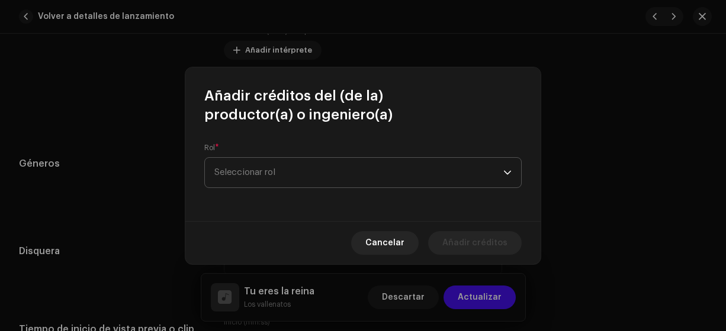
click at [443, 178] on span "Seleccionar rol" at bounding box center [358, 173] width 289 height 30
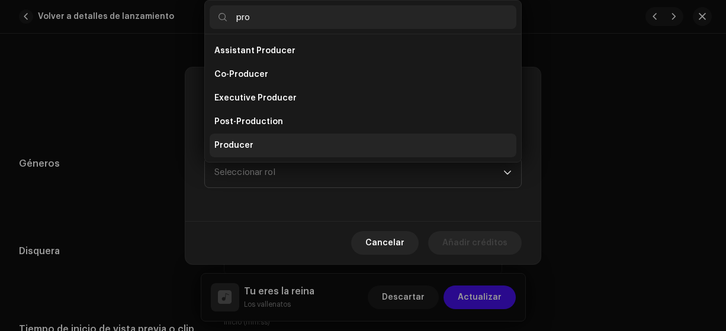
type input "pro"
click at [249, 147] on span "Producer" at bounding box center [233, 146] width 39 height 12
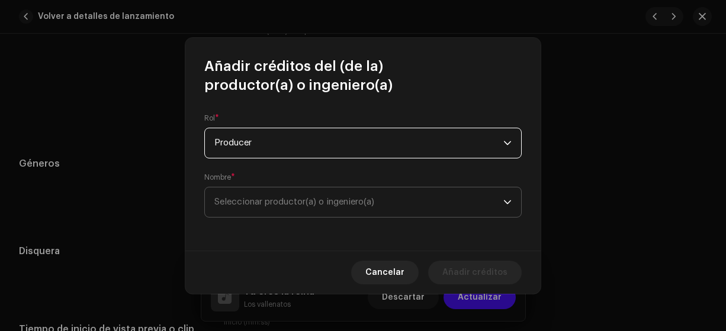
click at [333, 199] on span "Seleccionar productor(a) o ingeniero(a)" at bounding box center [294, 202] width 160 height 9
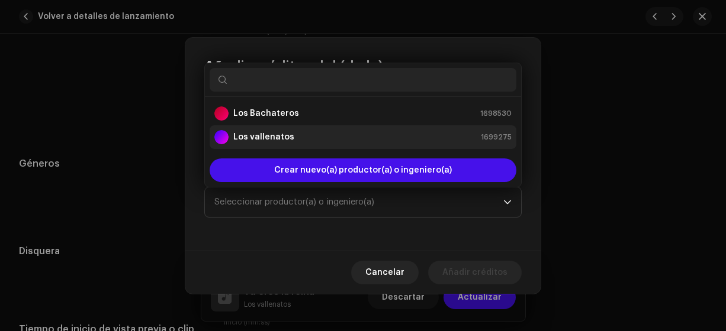
click at [338, 141] on div "Los vallenatos 1699275" at bounding box center [362, 137] width 297 height 14
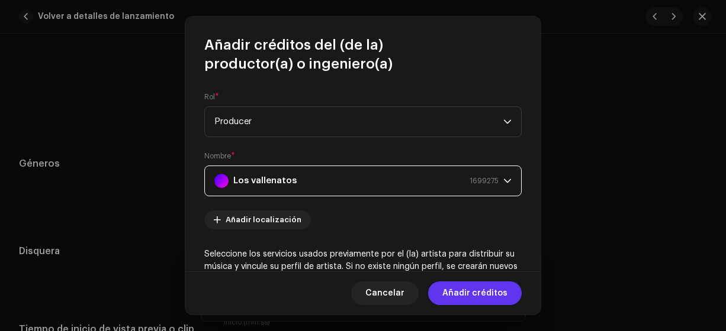
click at [483, 294] on span "Añadir créditos" at bounding box center [474, 294] width 65 height 24
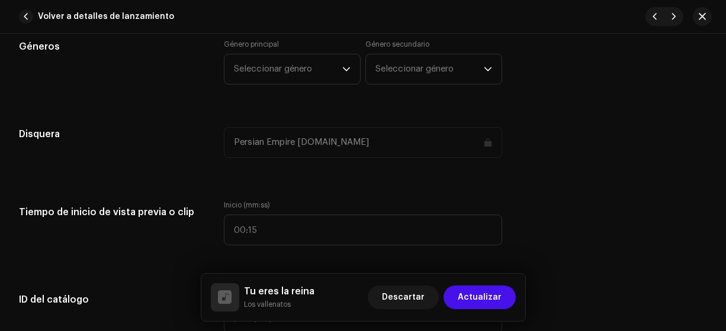
scroll to position [1086, 0]
click at [343, 66] on icon "dropdown trigger" at bounding box center [346, 69] width 8 height 8
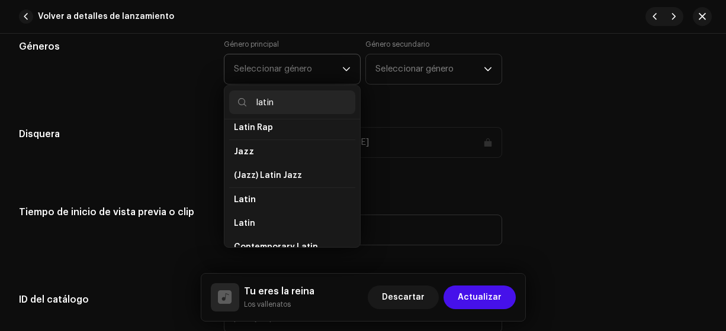
scroll to position [34, 0]
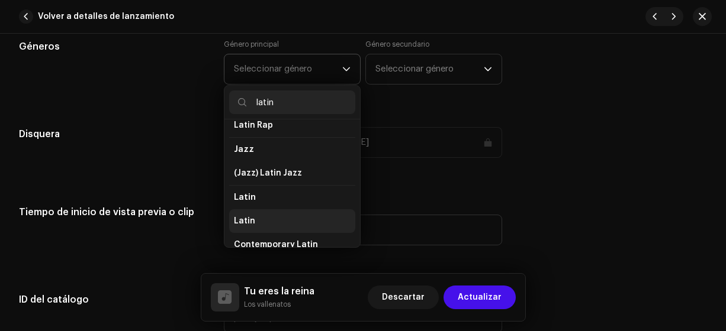
type input "latin"
click at [307, 215] on li "Latin" at bounding box center [292, 222] width 126 height 24
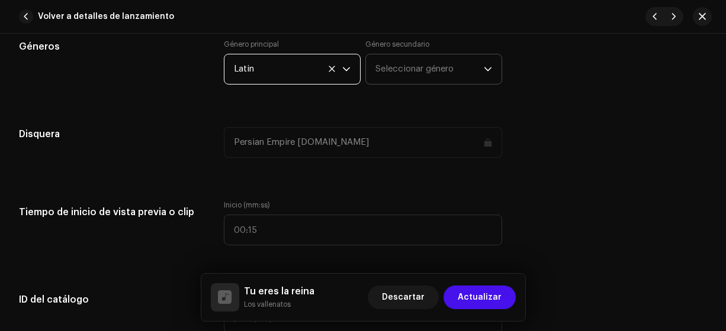
click at [426, 68] on span "Seleccionar género" at bounding box center [429, 69] width 108 height 30
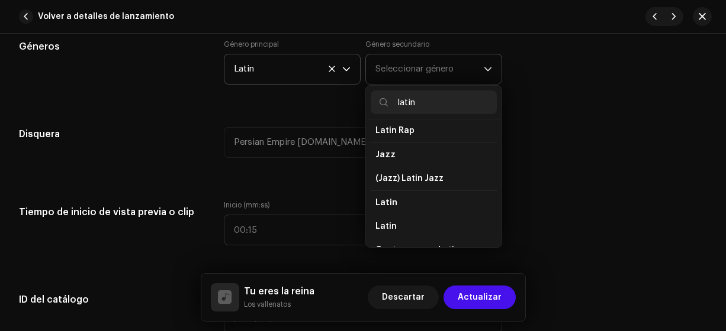
scroll to position [31, 0]
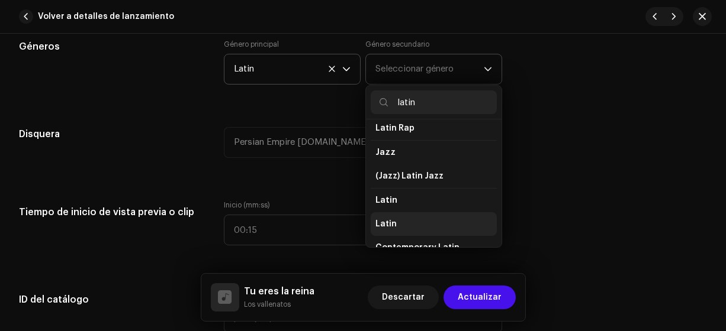
type input "latin"
click at [427, 218] on li "Latin" at bounding box center [434, 224] width 126 height 24
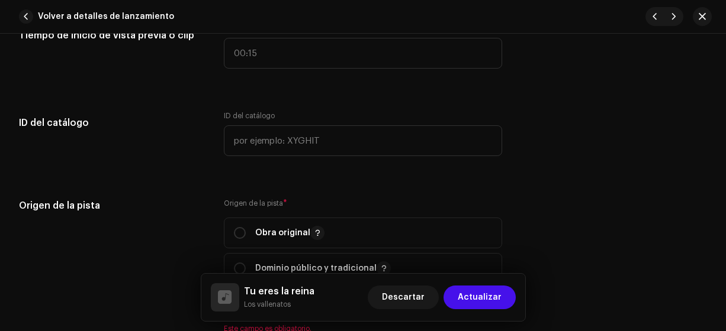
scroll to position [1266, 0]
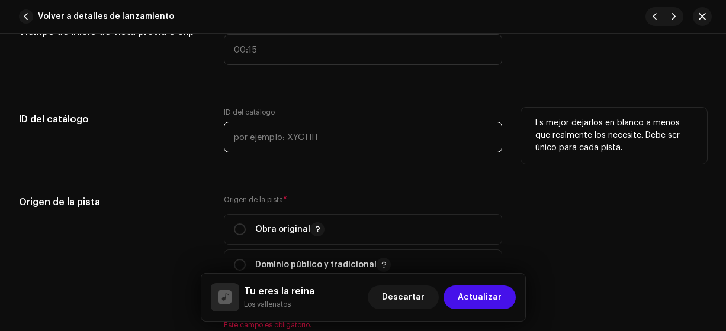
click at [423, 138] on input "text" at bounding box center [363, 137] width 279 height 31
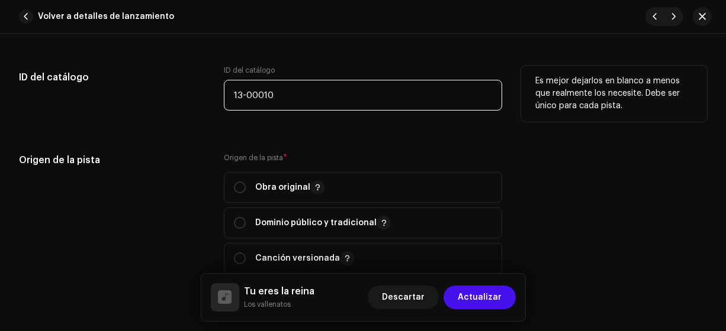
type input "13-00010"
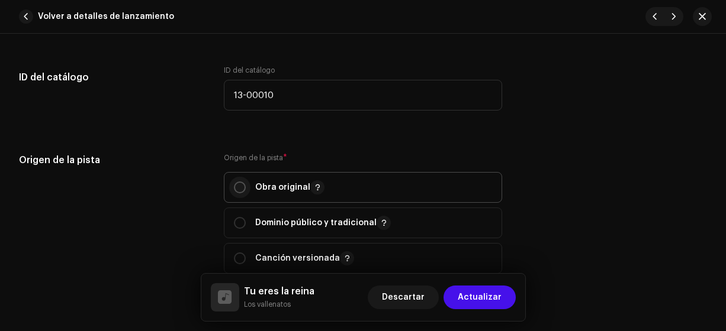
click at [236, 186] on input "radio" at bounding box center [240, 188] width 12 height 12
radio input "true"
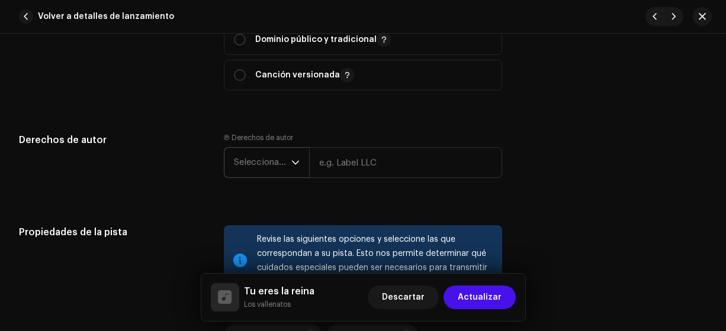
click at [279, 161] on span "Seleccionar año" at bounding box center [262, 163] width 57 height 30
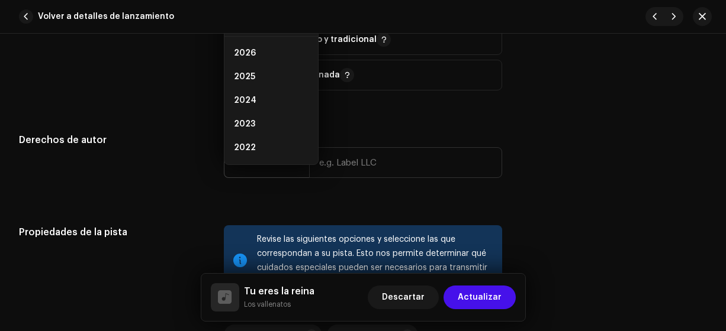
scroll to position [1474, 0]
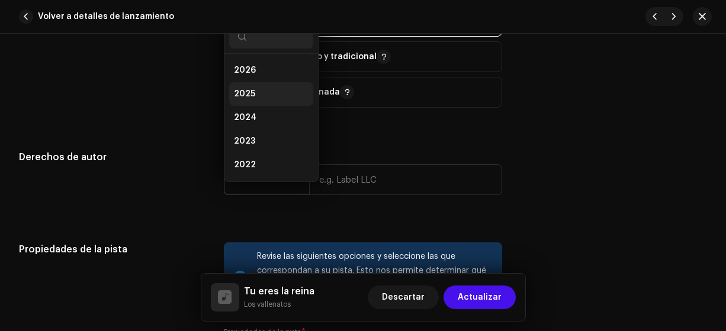
click at [248, 90] on span "2025" at bounding box center [244, 94] width 21 height 12
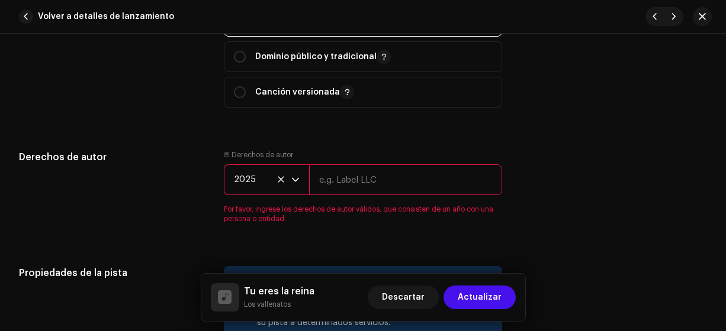
click at [393, 180] on input "text" at bounding box center [406, 180] width 194 height 31
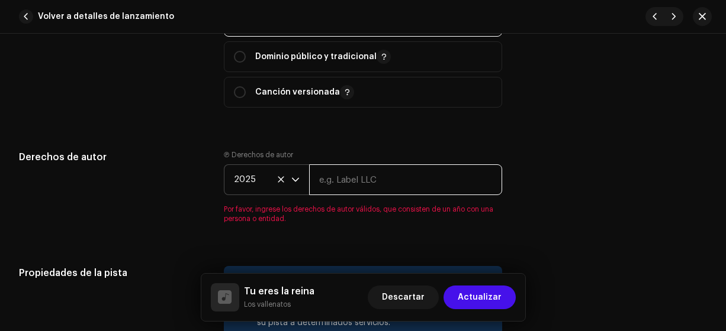
type input "Los Vallenatos"
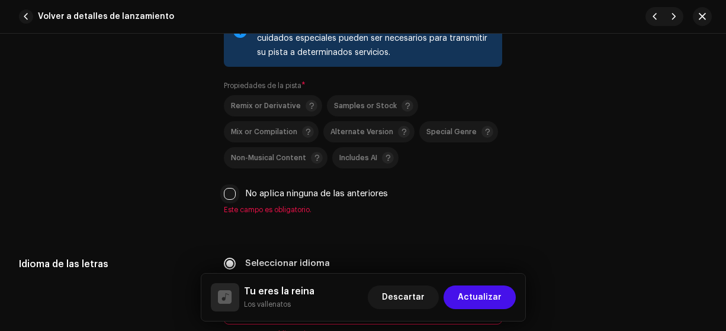
click at [226, 190] on input "No aplica ninguna de las anteriores" at bounding box center [230, 194] width 12 height 12
checkbox input "true"
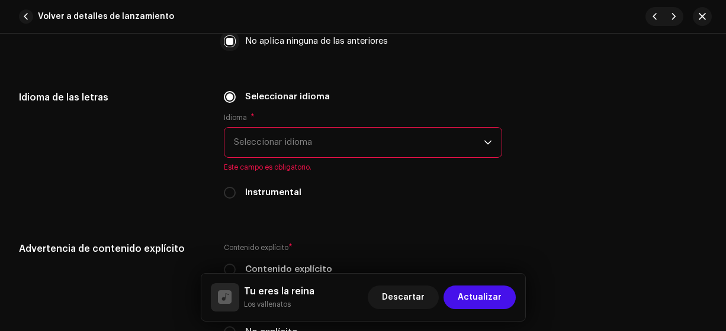
scroll to position [1875, 0]
click at [400, 131] on span "Seleccionar idioma" at bounding box center [359, 142] width 250 height 30
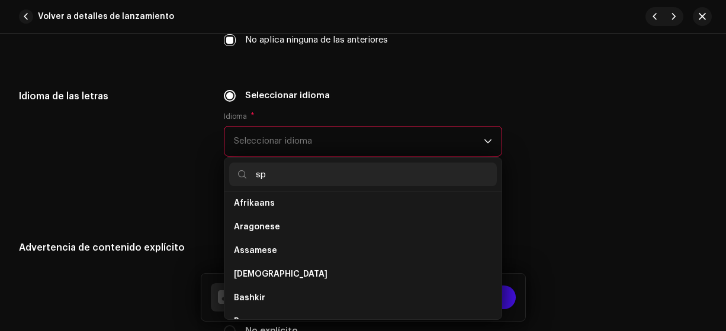
scroll to position [0, 0]
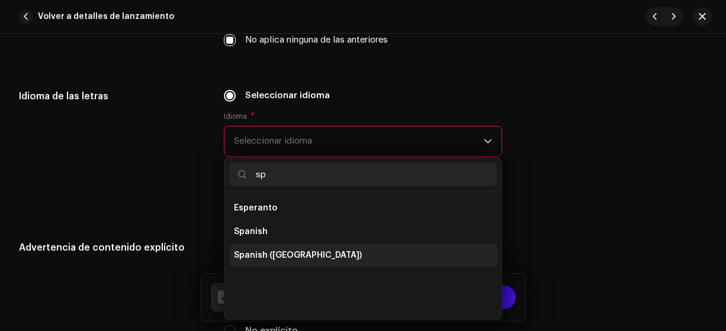
type input "sp"
click at [309, 253] on span "Spanish ([GEOGRAPHIC_DATA])" at bounding box center [298, 256] width 128 height 12
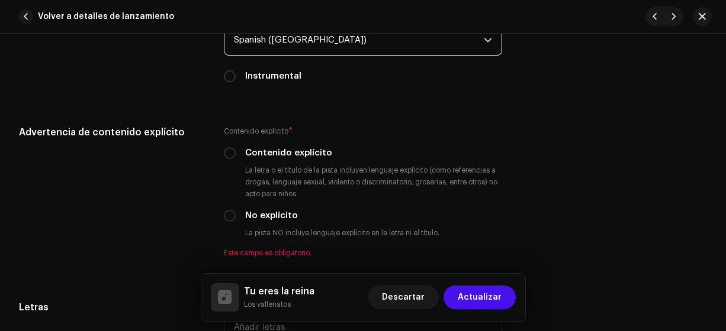
scroll to position [1979, 0]
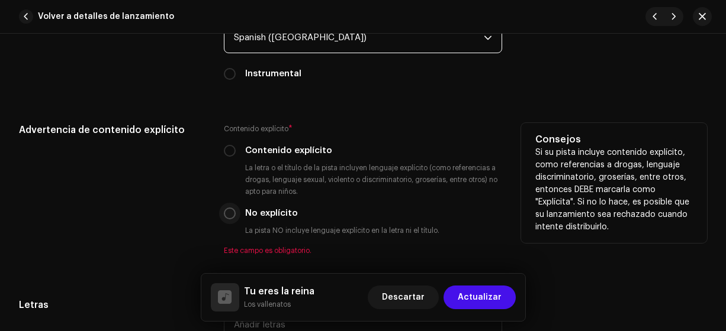
click at [231, 212] on input "No explícito" at bounding box center [230, 214] width 12 height 12
radio input "true"
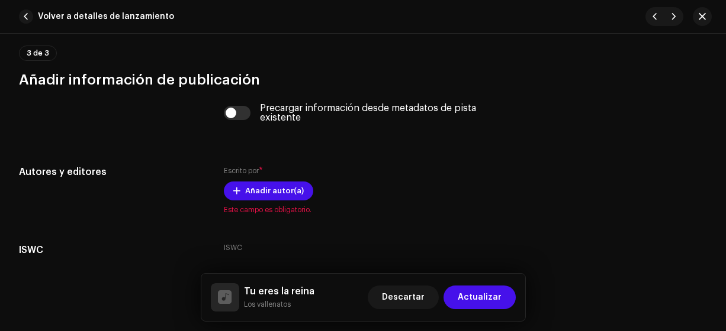
scroll to position [2339, 0]
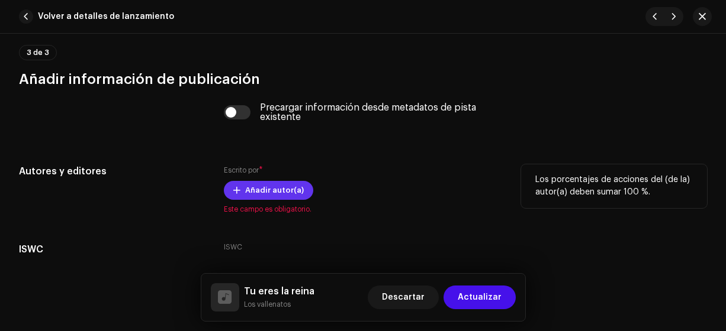
click at [286, 188] on span "Añadir autor(a)" at bounding box center [274, 191] width 59 height 24
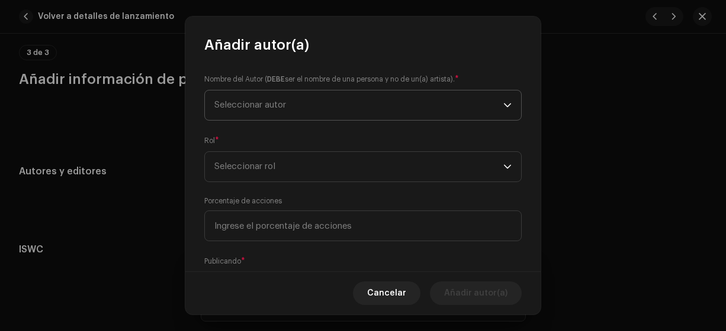
click at [369, 108] on span "Seleccionar autor" at bounding box center [358, 106] width 289 height 30
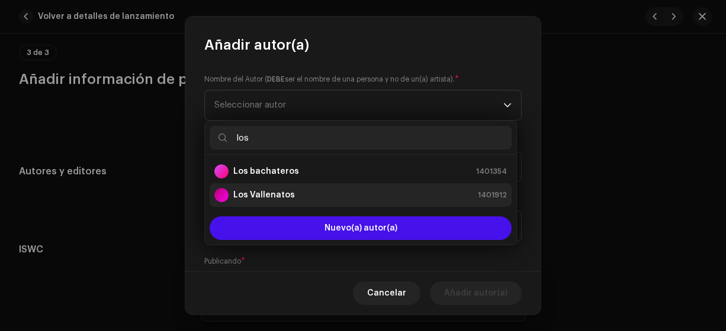
type input "los"
click at [324, 197] on div "Los Vallenatos 1401912" at bounding box center [360, 195] width 292 height 14
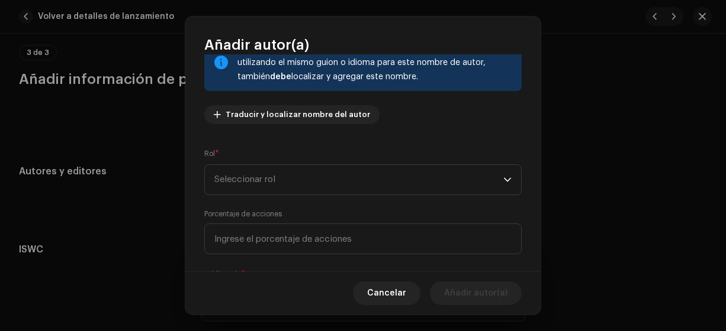
scroll to position [98, 0]
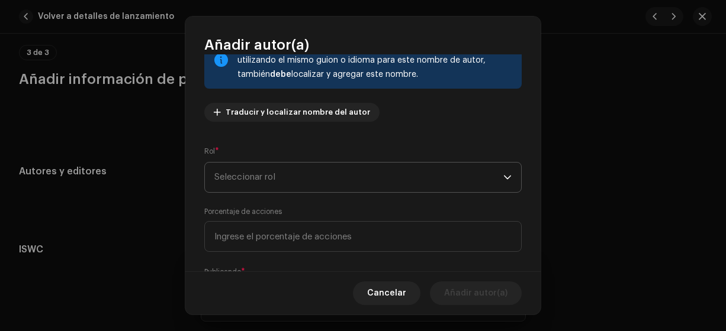
click at [411, 181] on span "Seleccionar rol" at bounding box center [358, 178] width 289 height 30
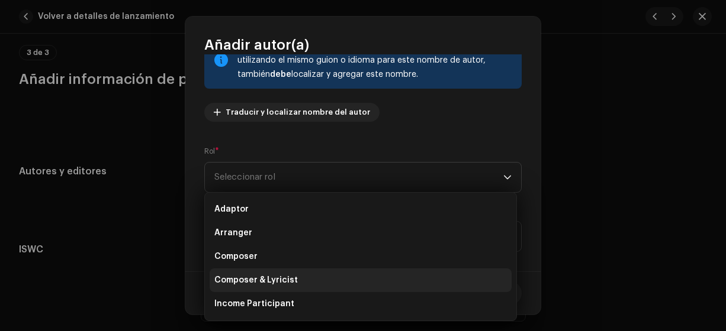
click at [282, 280] on span "Composer & Lyricist" at bounding box center [255, 281] width 83 height 12
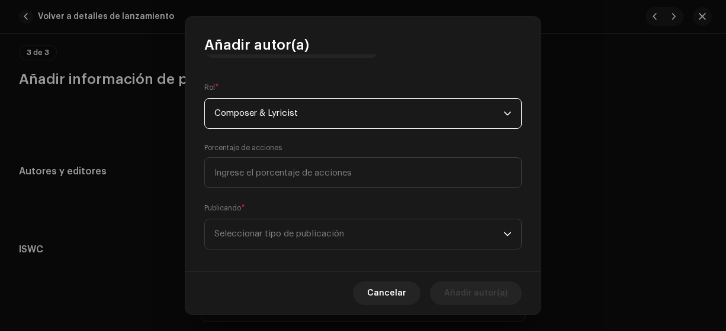
scroll to position [173, 0]
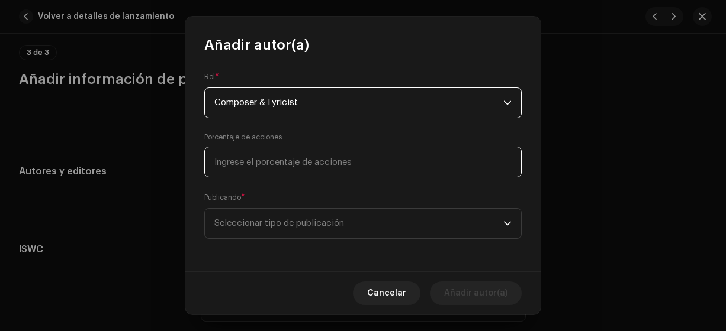
click at [374, 163] on input at bounding box center [362, 162] width 317 height 31
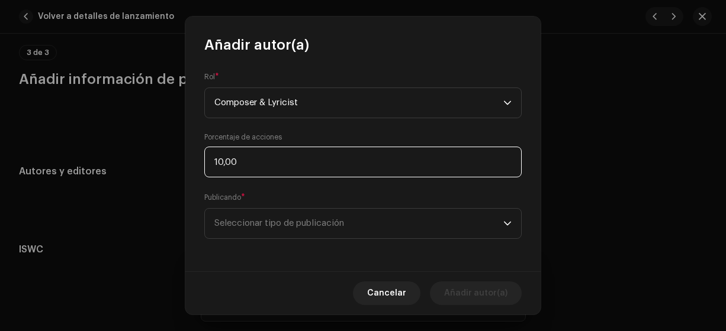
type input "100,00"
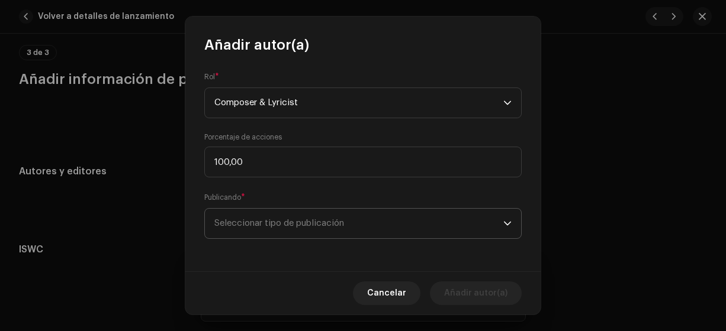
click at [359, 227] on span "Seleccionar tipo de publicación" at bounding box center [358, 224] width 289 height 30
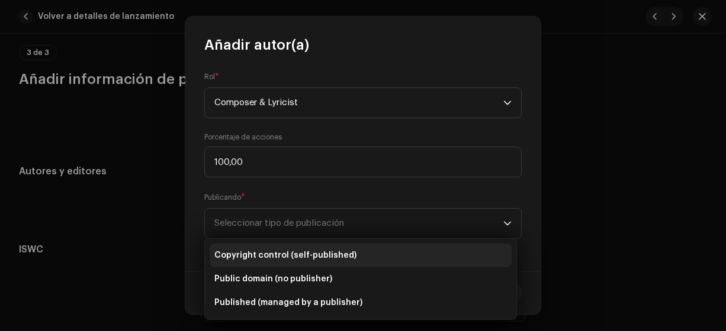
click at [359, 261] on li "Copyright control (self-published)" at bounding box center [361, 256] width 302 height 24
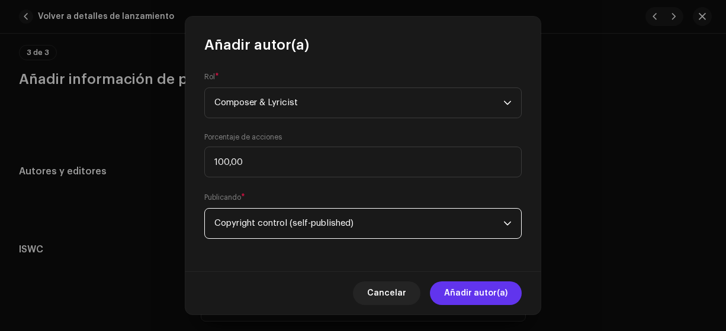
click at [464, 297] on span "Añadir autor(a)" at bounding box center [475, 294] width 63 height 24
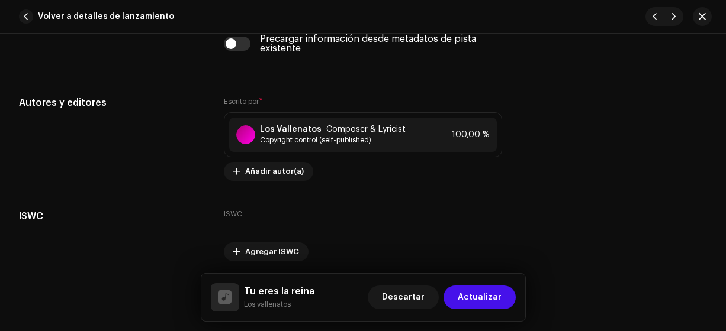
scroll to position [2448, 0]
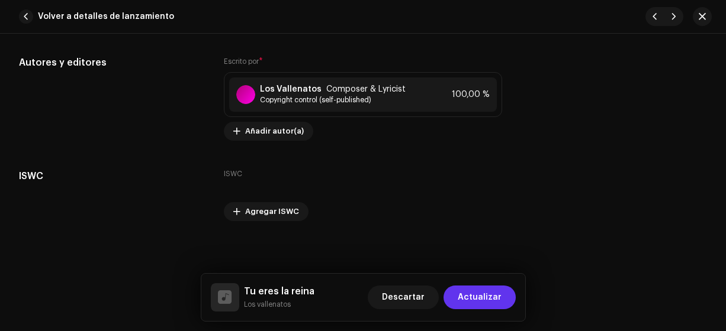
click at [479, 299] on span "Actualizar" at bounding box center [480, 298] width 44 height 24
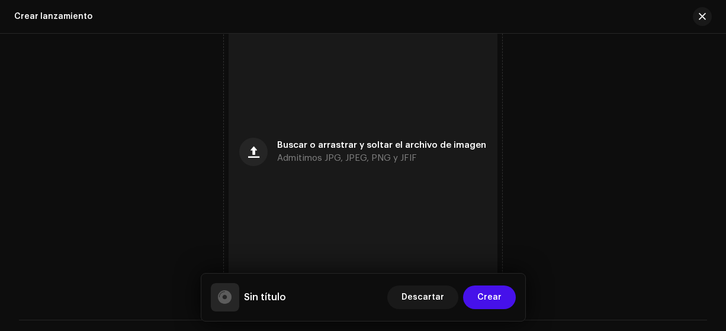
scroll to position [849, 0]
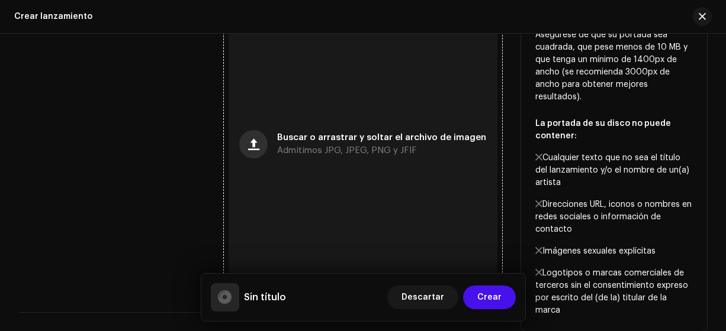
click at [256, 148] on span "button" at bounding box center [253, 144] width 11 height 9
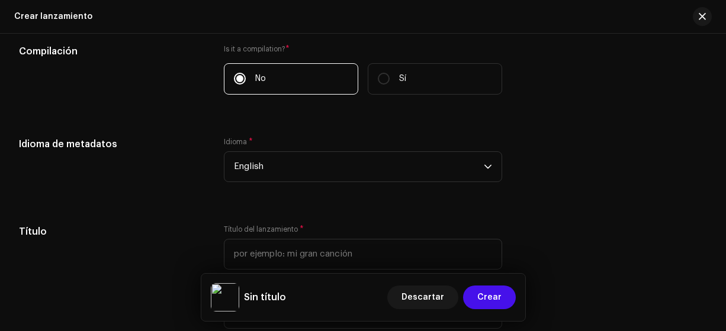
scroll to position [1318, 0]
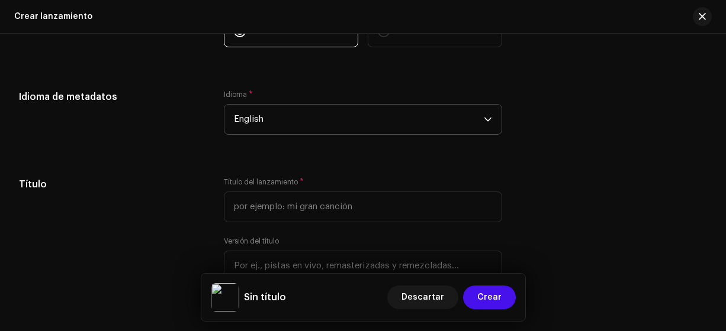
click at [423, 124] on span "English" at bounding box center [359, 120] width 250 height 30
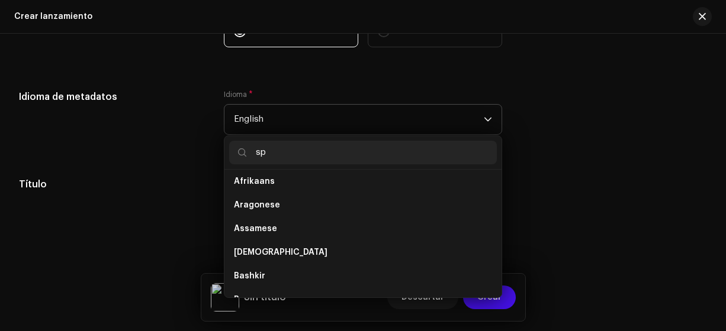
scroll to position [0, 0]
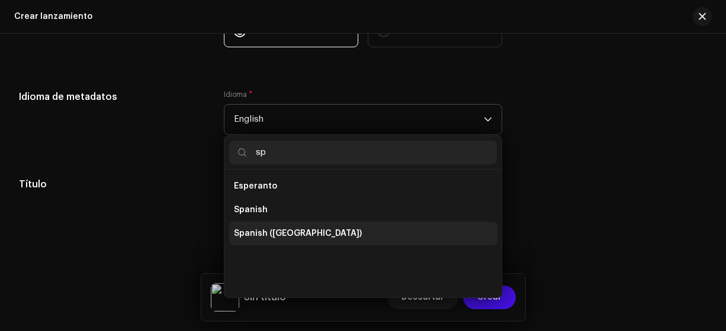
type input "sp"
click at [314, 232] on span "Spanish ([GEOGRAPHIC_DATA])" at bounding box center [298, 234] width 128 height 12
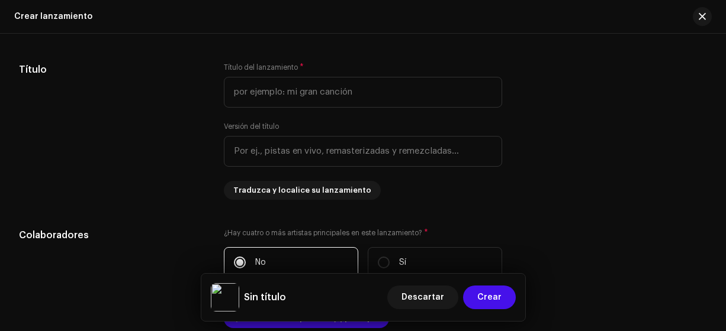
scroll to position [1435, 0]
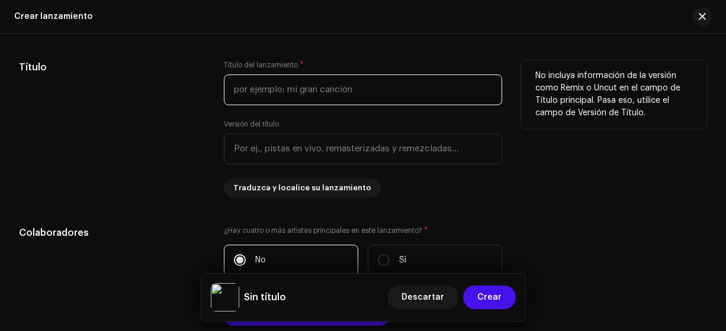
click at [448, 90] on input "text" at bounding box center [363, 90] width 279 height 31
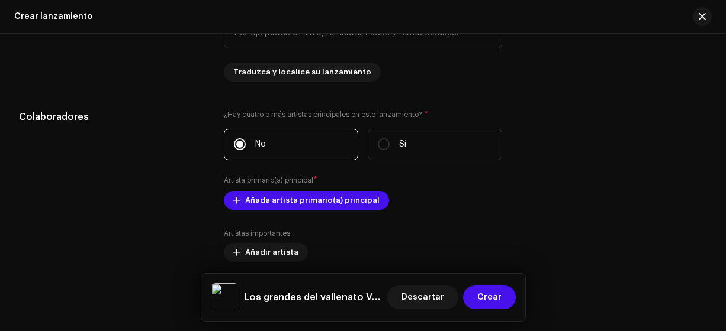
scroll to position [1551, 0]
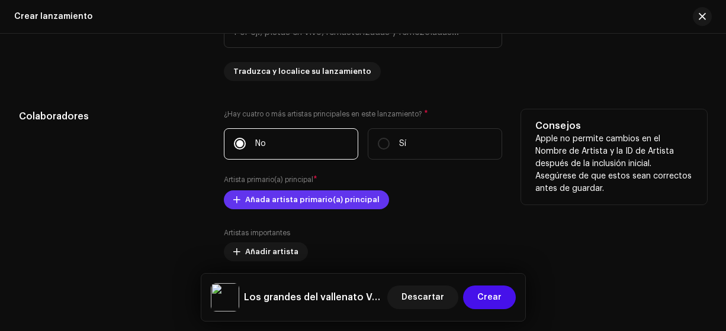
click at [360, 203] on span "Añada artista primario(a) principal" at bounding box center [312, 200] width 134 height 24
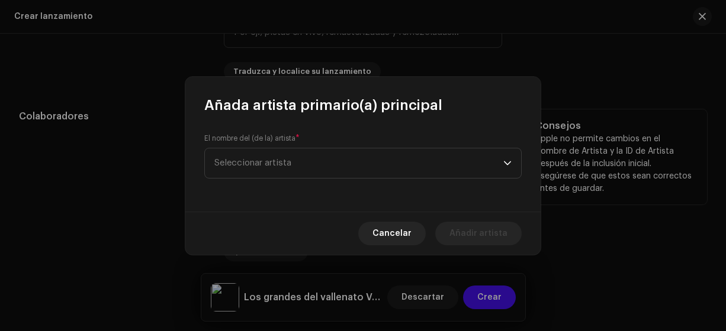
click at [433, 168] on span "Seleccionar artista" at bounding box center [358, 164] width 289 height 30
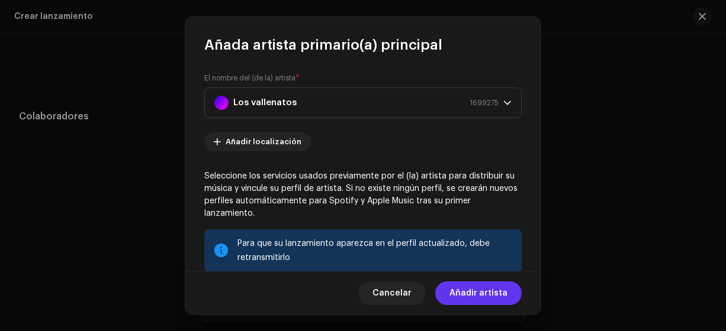
click at [468, 294] on span "Añadir artista" at bounding box center [478, 294] width 58 height 24
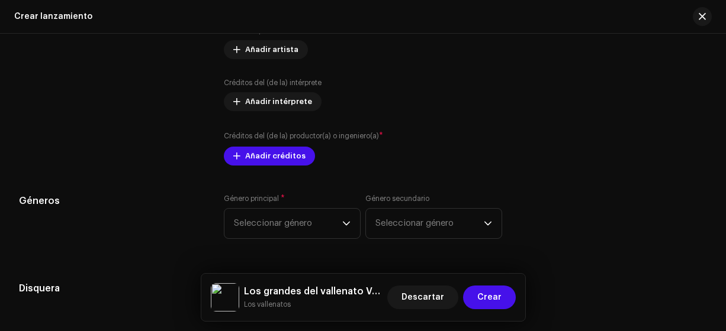
scroll to position [1775, 0]
click at [287, 155] on span "Añadir créditos" at bounding box center [275, 156] width 60 height 24
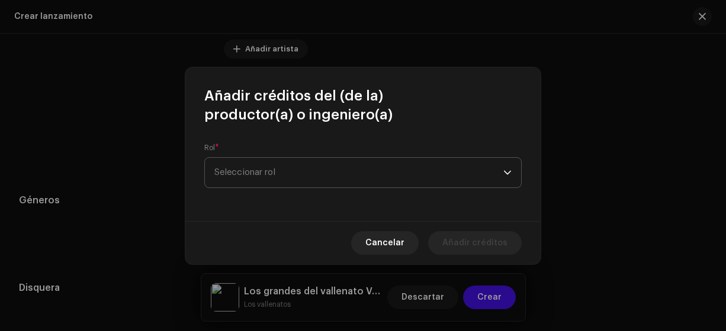
click at [438, 175] on span "Seleccionar rol" at bounding box center [358, 173] width 289 height 30
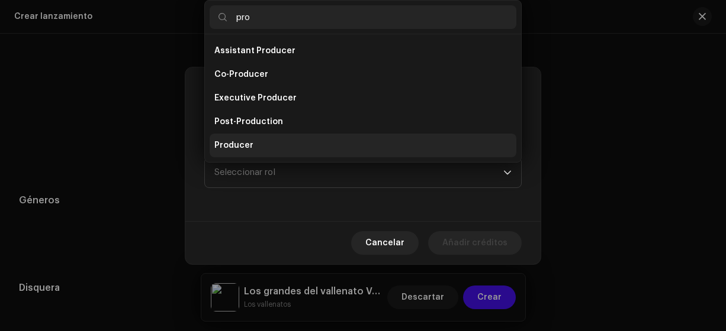
click at [306, 147] on li "Producer" at bounding box center [363, 146] width 307 height 24
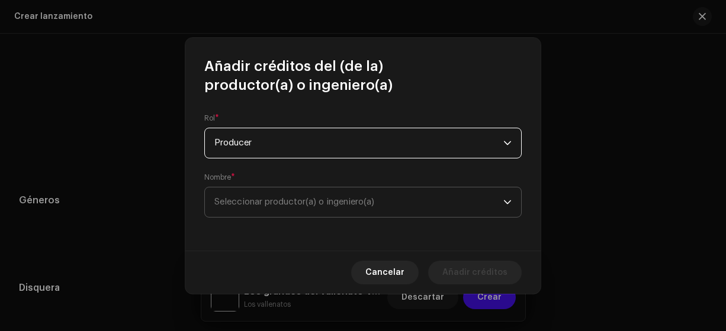
click at [402, 205] on span "Seleccionar productor(a) o ingeniero(a)" at bounding box center [358, 203] width 289 height 30
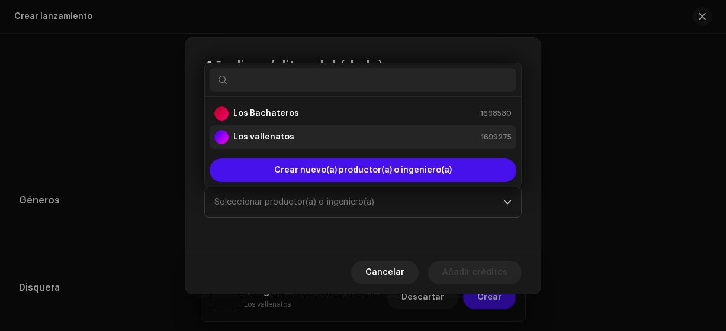
click at [327, 141] on div "Los vallenatos 1699275" at bounding box center [362, 137] width 297 height 14
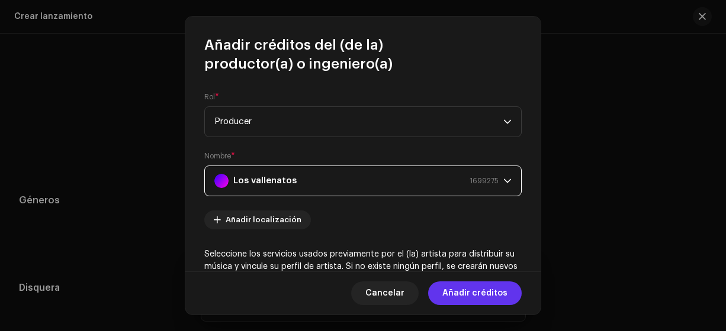
click at [476, 293] on span "Añadir créditos" at bounding box center [474, 294] width 65 height 24
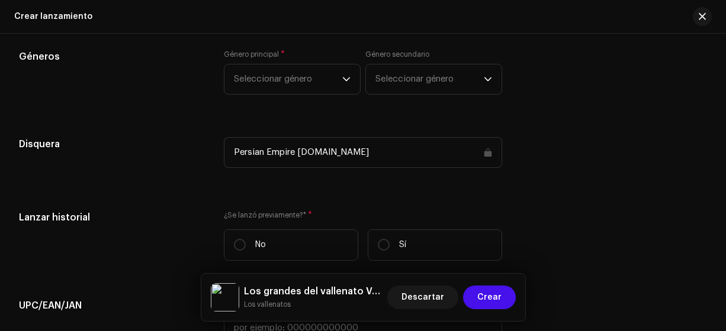
scroll to position [1969, 0]
click at [343, 78] on icon "dropdown trigger" at bounding box center [346, 79] width 8 height 8
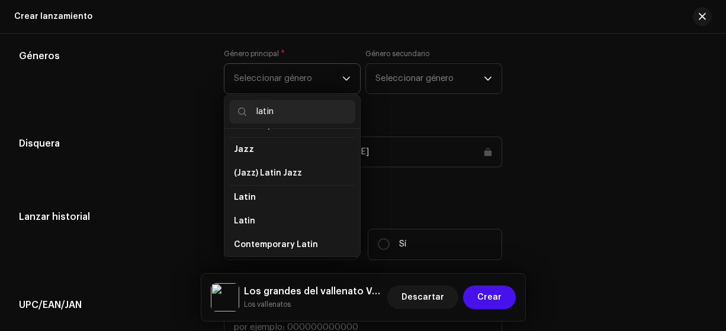
scroll to position [44, 0]
click at [300, 201] on li "Latin" at bounding box center [292, 197] width 126 height 24
click at [243, 196] on span "Latin" at bounding box center [245, 196] width 22 height 9
click at [248, 220] on span "Latin" at bounding box center [244, 221] width 21 height 12
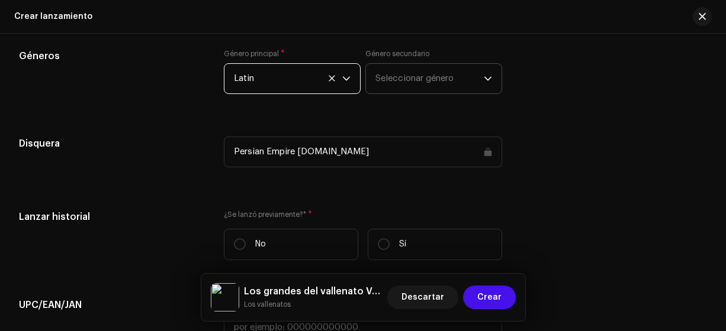
click at [431, 85] on span "Seleccionar género" at bounding box center [429, 79] width 108 height 30
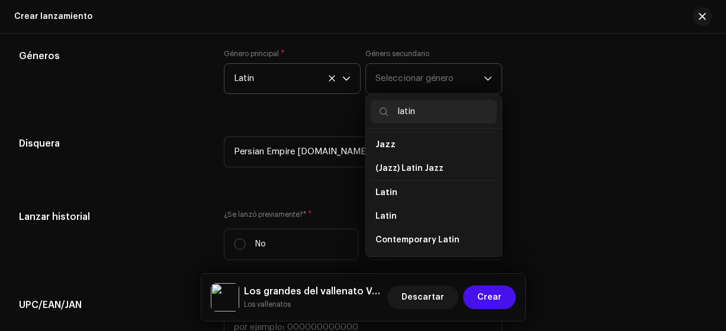
scroll to position [63, 0]
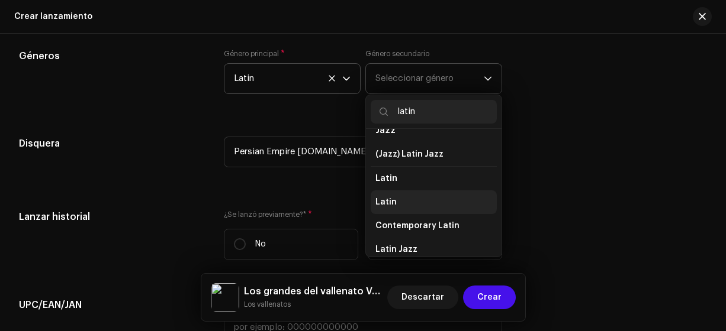
click at [427, 201] on li "Latin" at bounding box center [434, 203] width 126 height 24
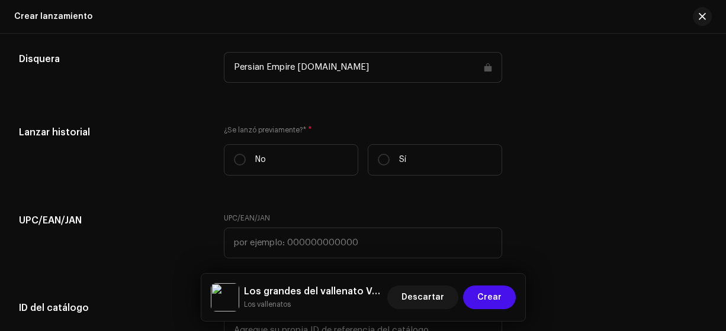
scroll to position [2055, 0]
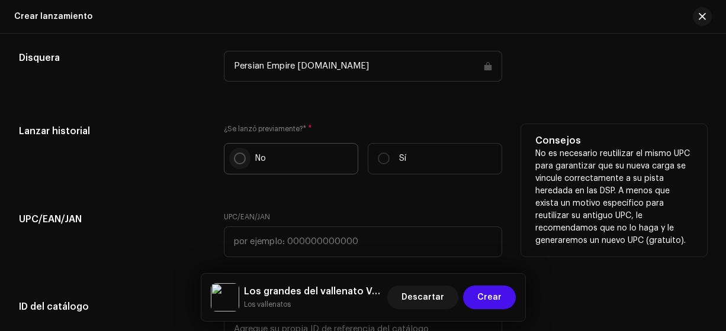
click at [236, 159] on input "No" at bounding box center [240, 159] width 12 height 12
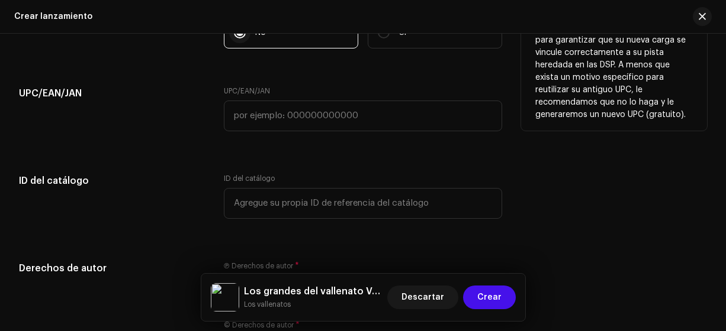
scroll to position [2196, 0]
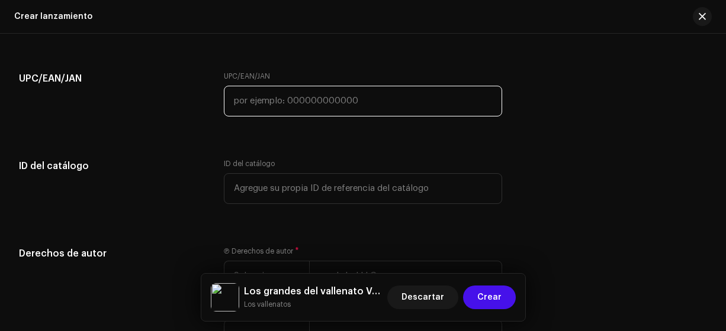
click at [411, 99] on input "text" at bounding box center [363, 101] width 279 height 31
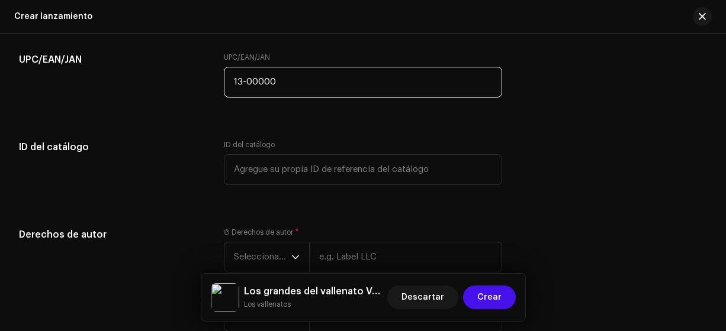
scroll to position [2214, 0]
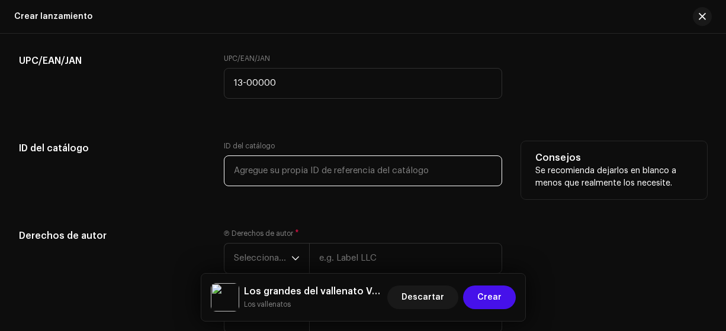
click at [423, 171] on input "text" at bounding box center [363, 171] width 279 height 31
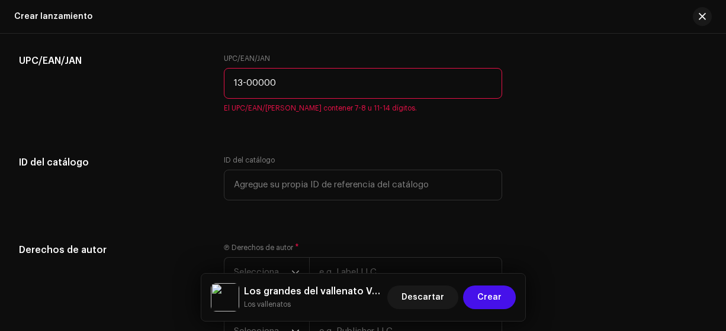
click at [400, 84] on input "13-00000" at bounding box center [363, 83] width 279 height 31
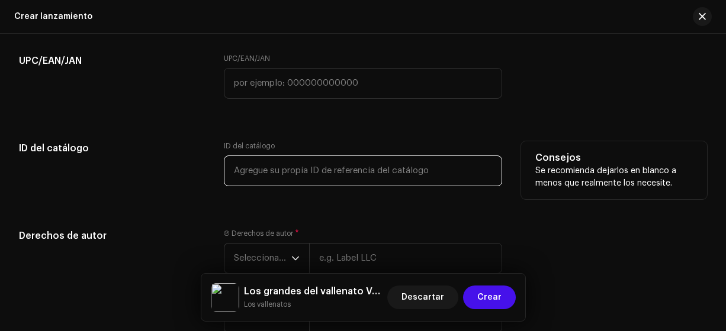
click at [423, 169] on input "text" at bounding box center [363, 171] width 279 height 31
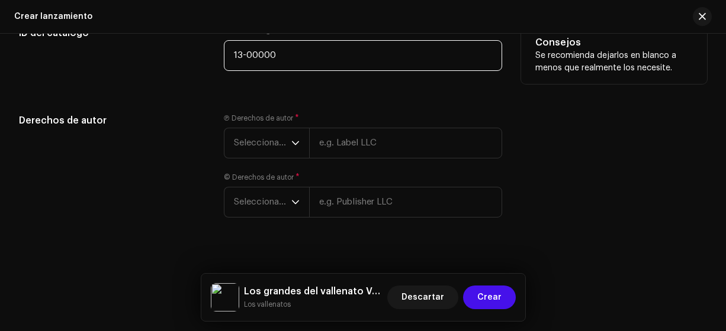
scroll to position [2330, 0]
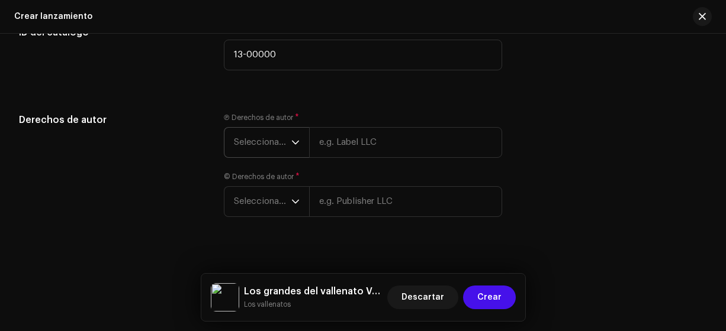
click at [278, 141] on span "Seleccionar año" at bounding box center [262, 143] width 57 height 30
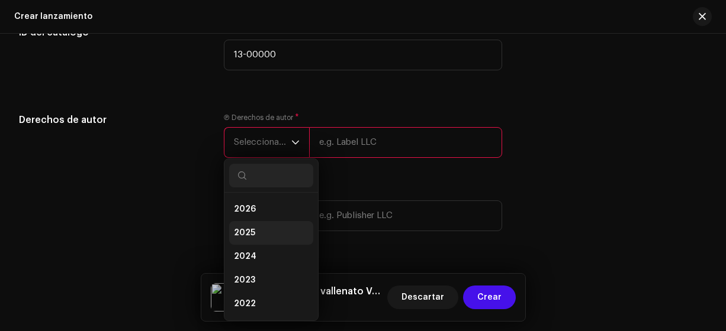
click at [269, 231] on li "2025" at bounding box center [271, 233] width 84 height 24
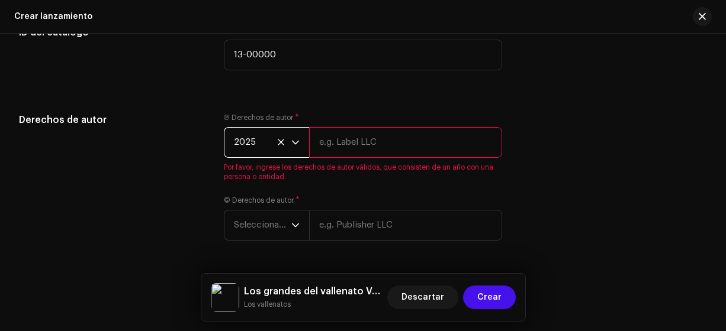
click at [350, 141] on input "text" at bounding box center [406, 142] width 194 height 31
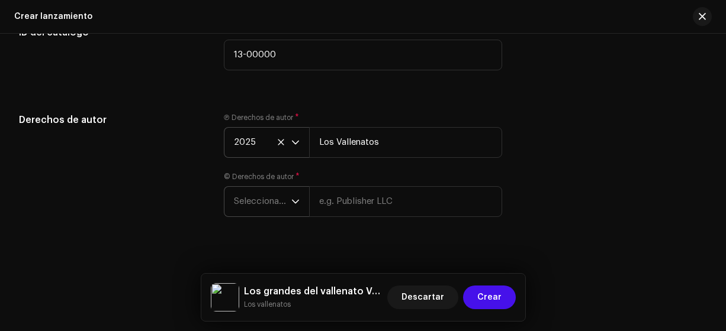
click at [279, 198] on span "Seleccionar año" at bounding box center [262, 202] width 57 height 30
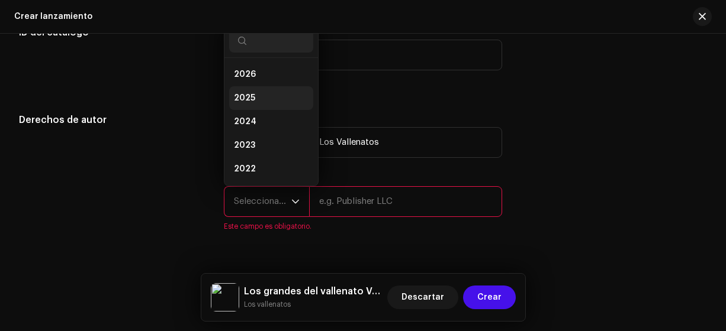
click at [249, 96] on span "2025" at bounding box center [244, 98] width 21 height 12
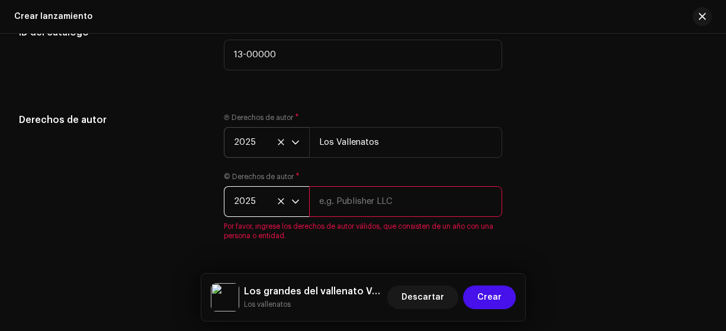
click at [365, 201] on input "text" at bounding box center [406, 201] width 194 height 31
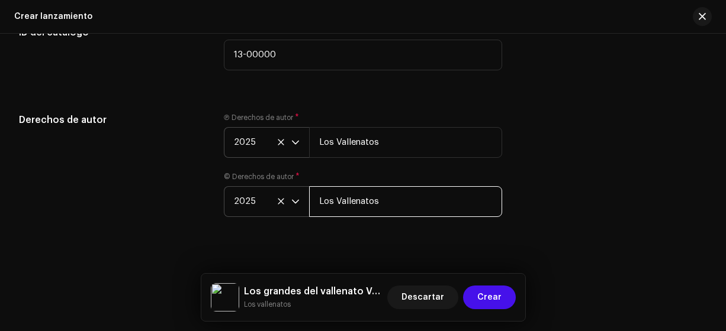
scroll to position [2342, 0]
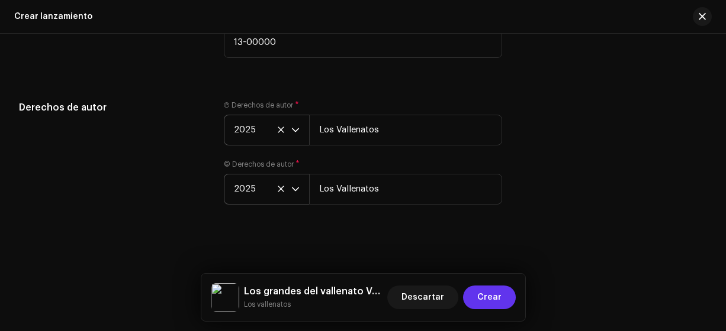
click at [495, 298] on span "Crear" at bounding box center [489, 298] width 24 height 24
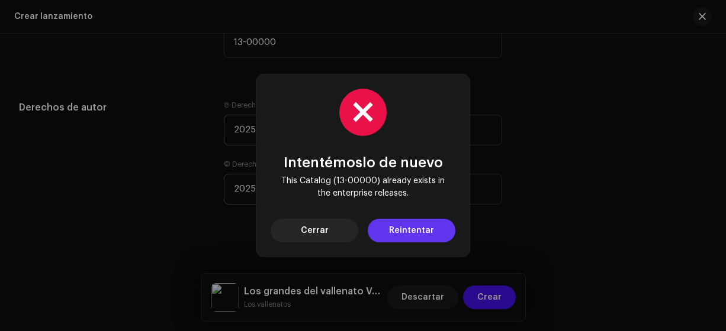
click at [420, 230] on span "Reintentar" at bounding box center [411, 231] width 45 height 24
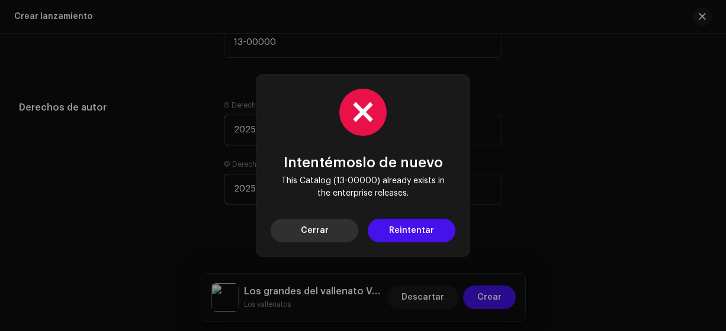
click at [321, 230] on span "Cerrar" at bounding box center [315, 231] width 28 height 24
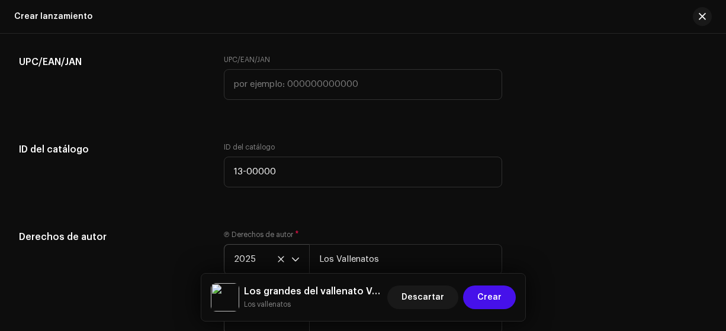
scroll to position [2209, 0]
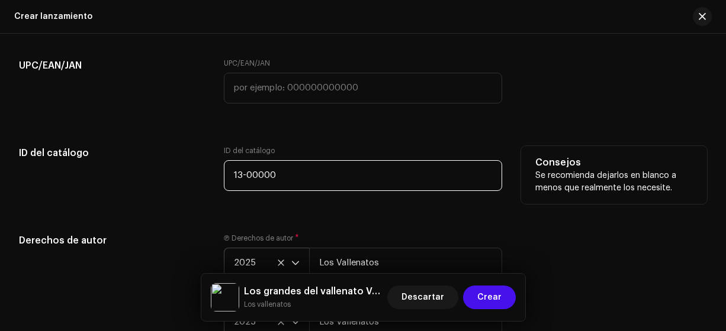
click at [391, 175] on input "13-00000" at bounding box center [363, 175] width 279 height 31
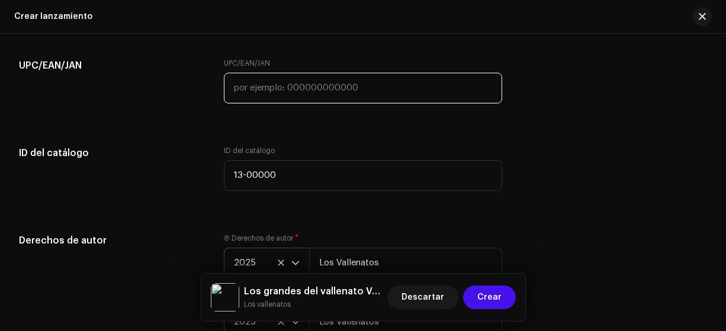
click at [434, 90] on input "text" at bounding box center [363, 88] width 279 height 31
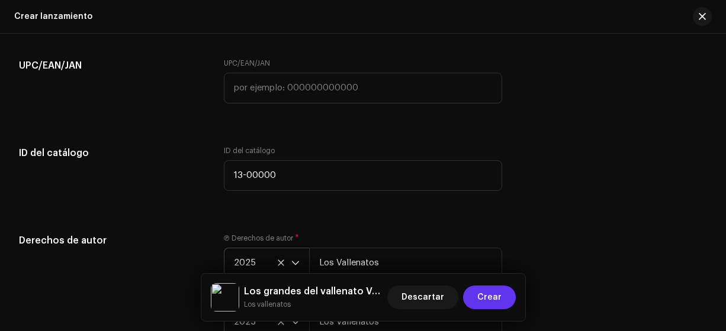
click at [491, 297] on span "Crear" at bounding box center [489, 298] width 24 height 24
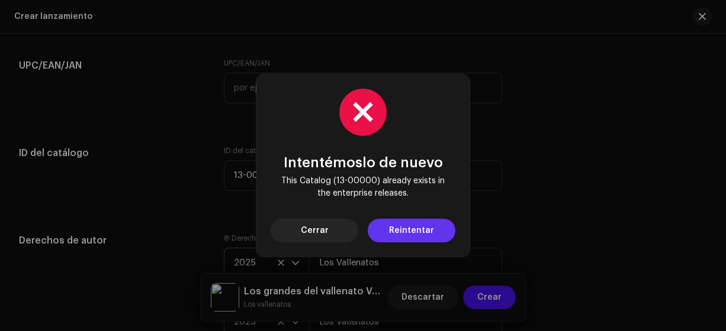
click at [443, 234] on button "Reintentar" at bounding box center [412, 231] width 88 height 24
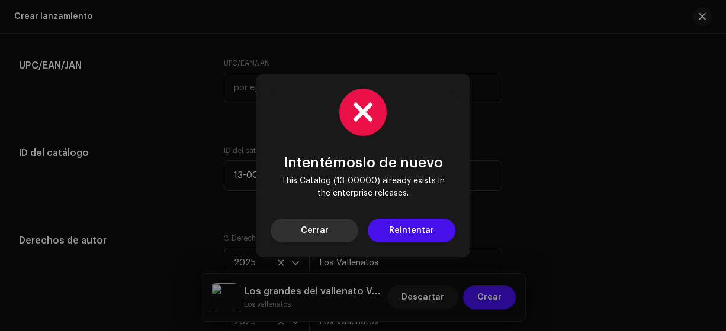
click at [322, 230] on span "Cerrar" at bounding box center [315, 231] width 28 height 24
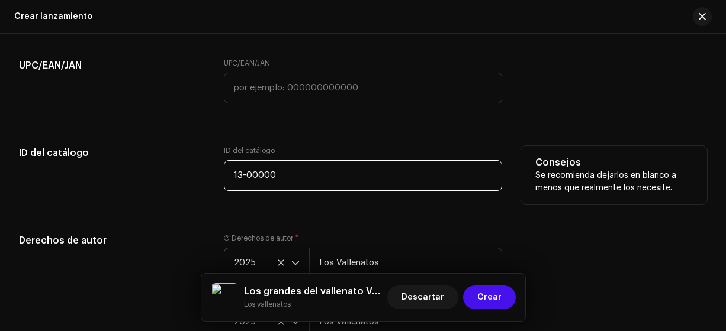
click at [342, 175] on input "13-00000" at bounding box center [363, 175] width 279 height 31
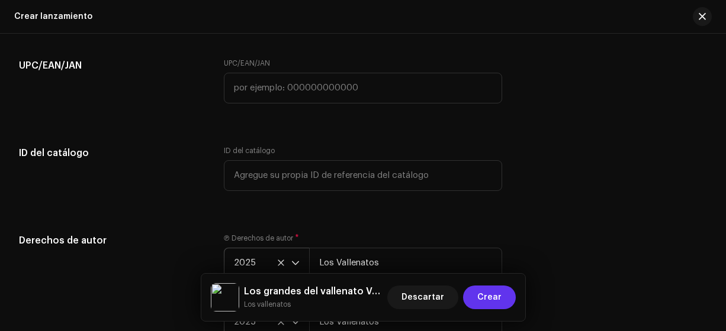
click at [488, 297] on span "Crear" at bounding box center [489, 298] width 24 height 24
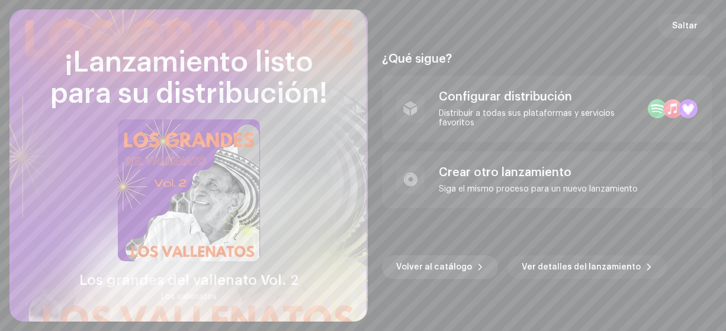
click at [451, 268] on span "Volver al catálogo" at bounding box center [434, 268] width 76 height 24
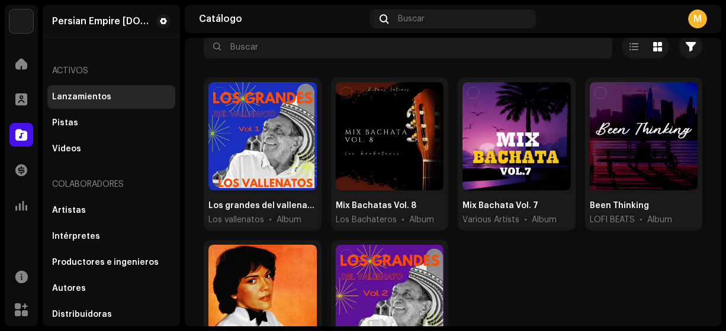
scroll to position [175, 0]
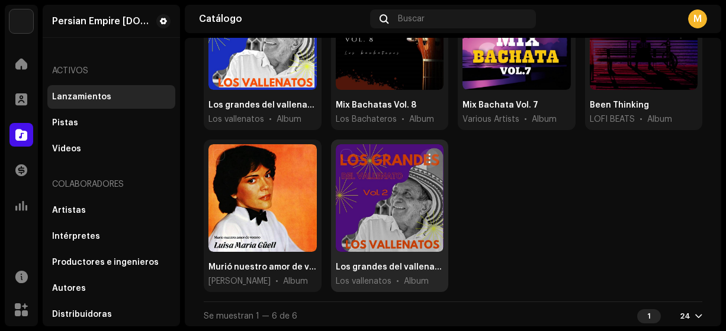
click at [401, 207] on div at bounding box center [390, 198] width 108 height 108
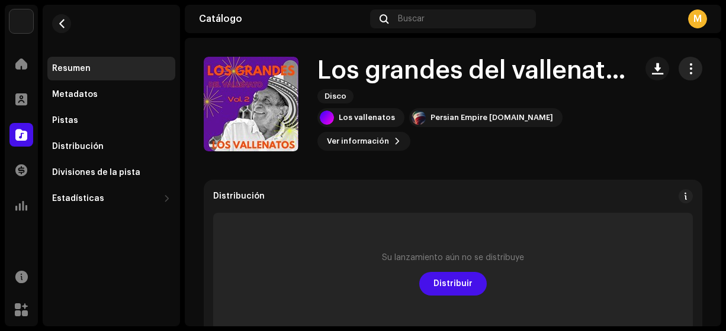
click at [685, 71] on span "button" at bounding box center [690, 68] width 11 height 9
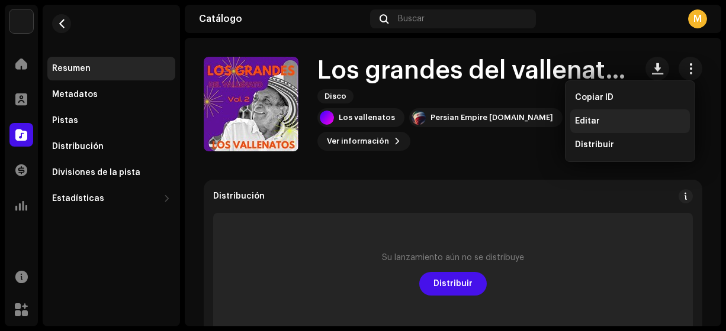
click at [594, 123] on span "Editar" at bounding box center [587, 121] width 25 height 9
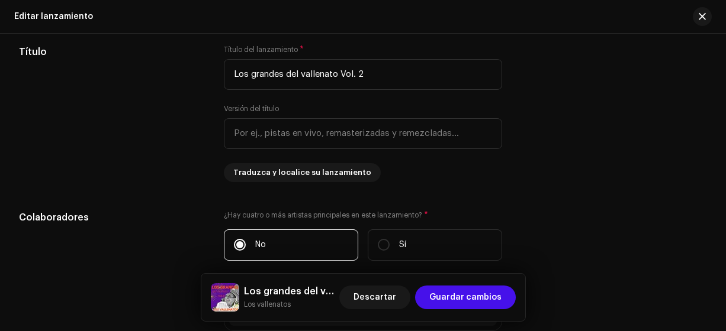
scroll to position [1435, 0]
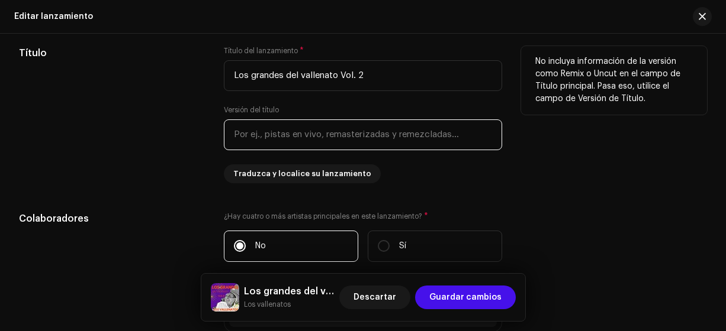
click at [449, 136] on input "text" at bounding box center [363, 135] width 279 height 31
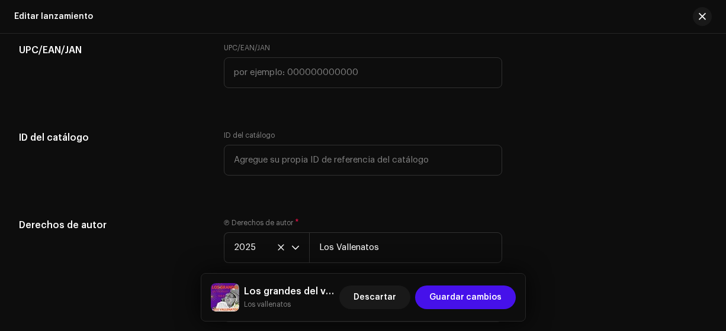
scroll to position [2212, 0]
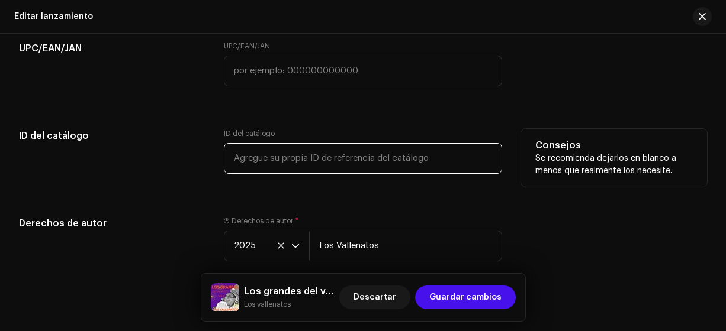
click at [400, 157] on input "text" at bounding box center [363, 158] width 279 height 31
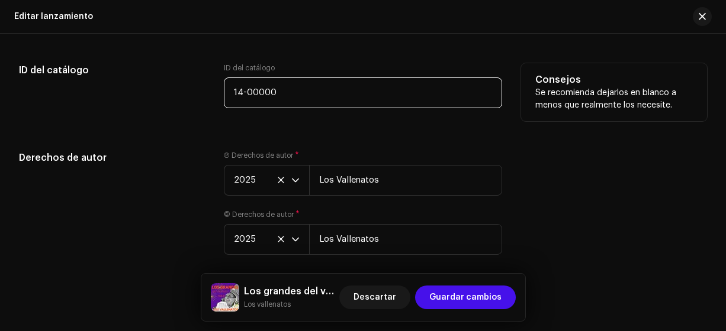
scroll to position [2328, 0]
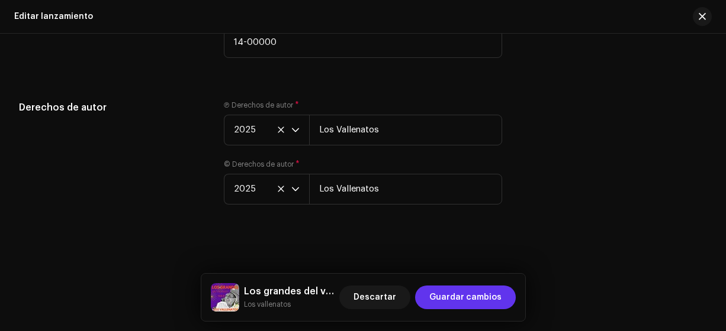
click at [477, 298] on span "Guardar cambios" at bounding box center [465, 298] width 72 height 24
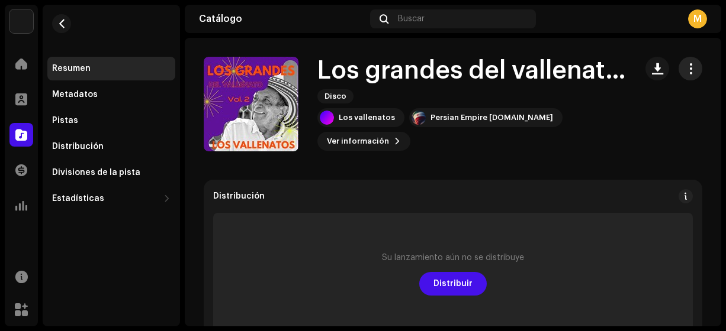
click at [685, 69] on span "button" at bounding box center [690, 68] width 11 height 9
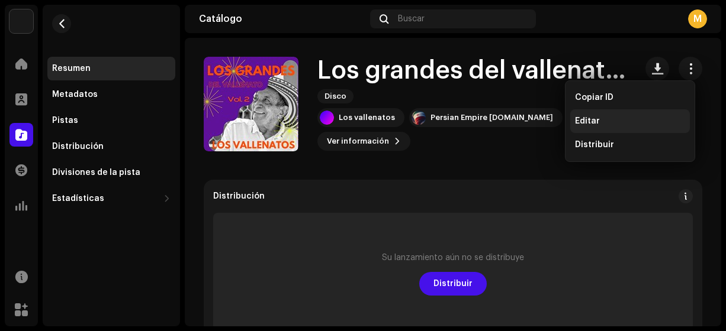
click at [587, 121] on span "Editar" at bounding box center [587, 121] width 25 height 9
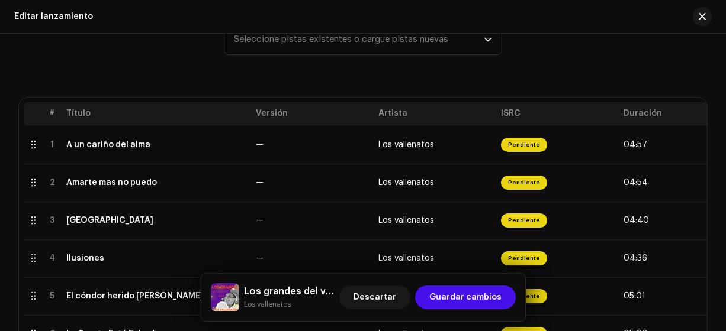
scroll to position [187, 0]
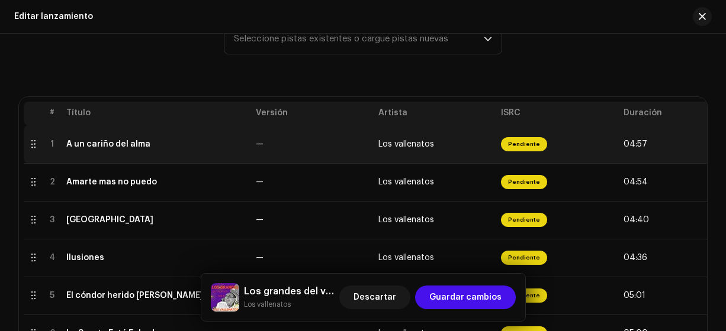
click at [295, 145] on td "—" at bounding box center [312, 144] width 123 height 38
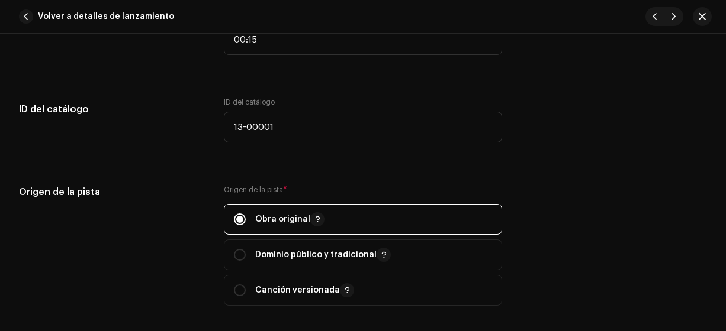
scroll to position [1278, 0]
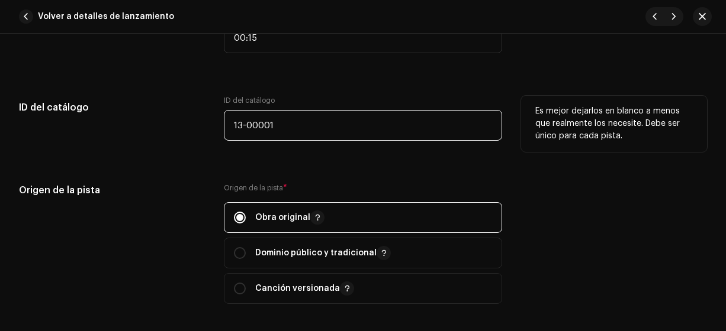
click at [237, 126] on input "13-00001" at bounding box center [363, 125] width 279 height 31
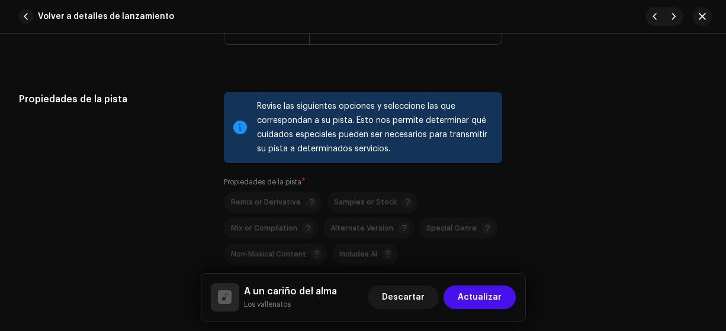
scroll to position [1626, 0]
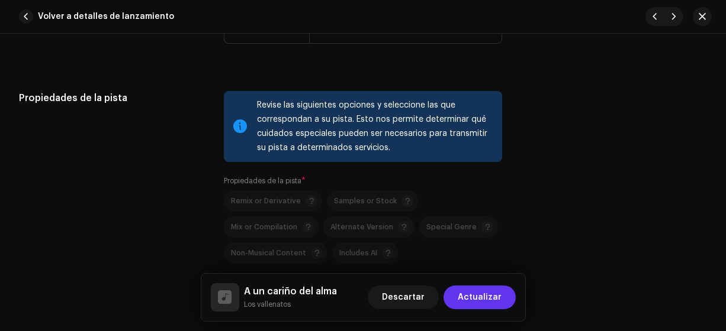
click at [470, 297] on span "Actualizar" at bounding box center [480, 298] width 44 height 24
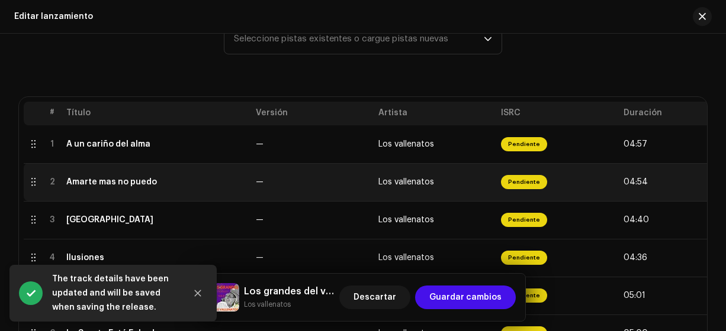
click at [262, 182] on span "—" at bounding box center [260, 182] width 8 height 8
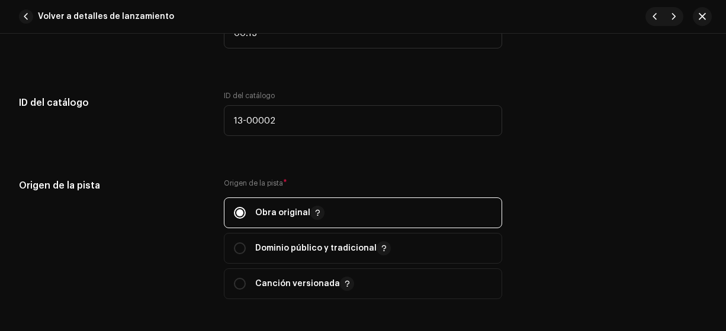
scroll to position [1283, 0]
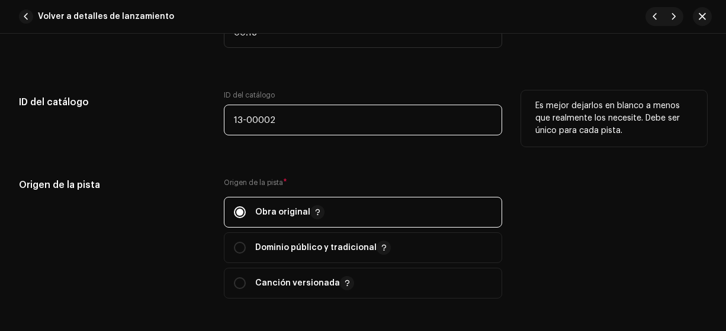
click at [239, 120] on input "13-00002" at bounding box center [363, 120] width 279 height 31
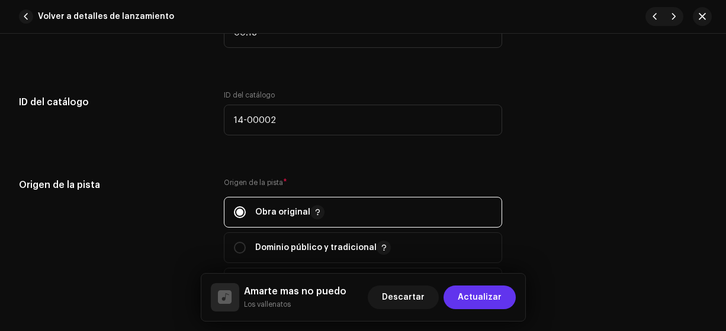
click at [479, 297] on span "Actualizar" at bounding box center [480, 298] width 44 height 24
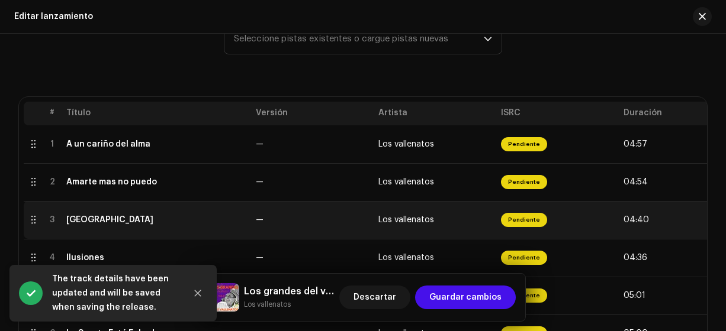
click at [239, 224] on div "[GEOGRAPHIC_DATA]" at bounding box center [156, 219] width 180 height 9
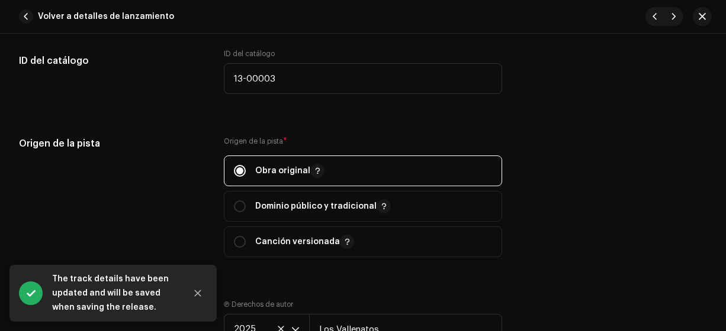
scroll to position [1344, 0]
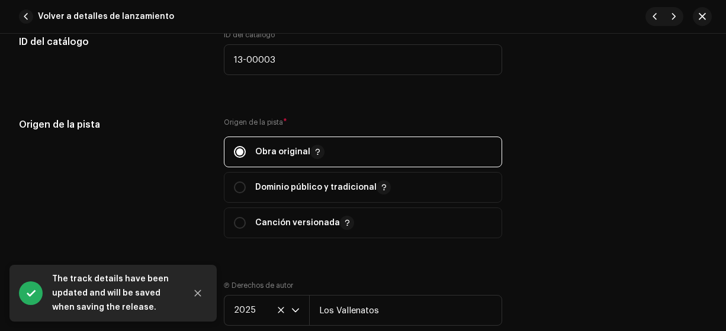
click at [184, 130] on div "Origen de la pista" at bounding box center [112, 185] width 186 height 135
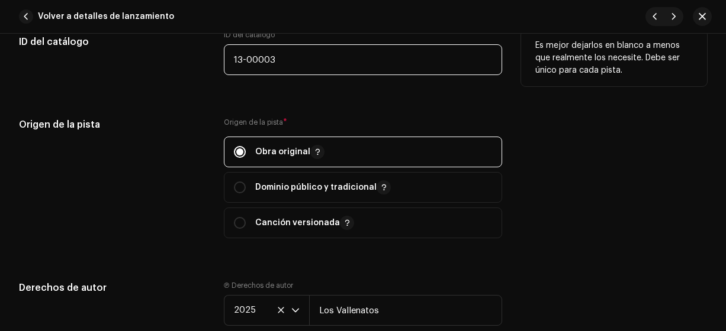
click at [237, 60] on input "13-00003" at bounding box center [363, 59] width 279 height 31
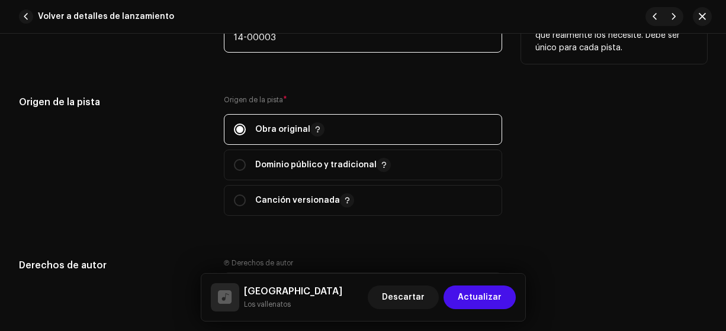
scroll to position [1368, 0]
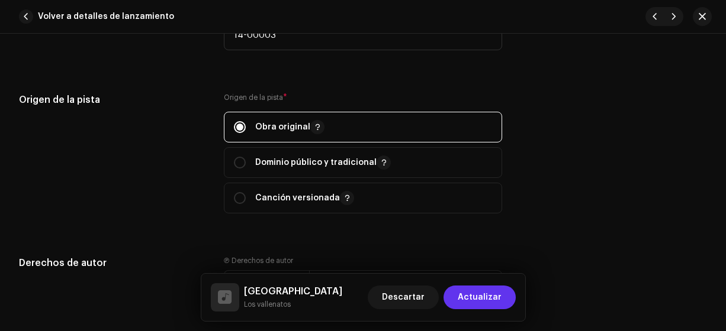
click at [481, 309] on span "Actualizar" at bounding box center [480, 298] width 44 height 24
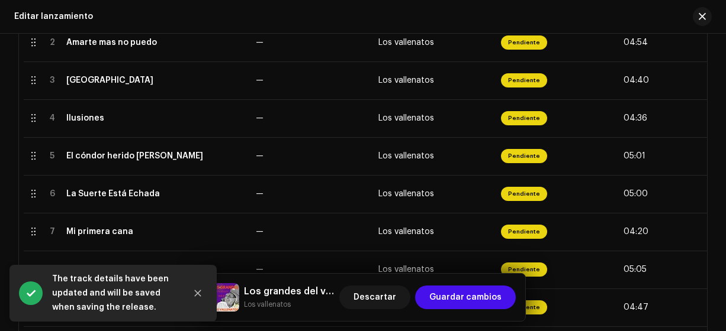
scroll to position [336, 0]
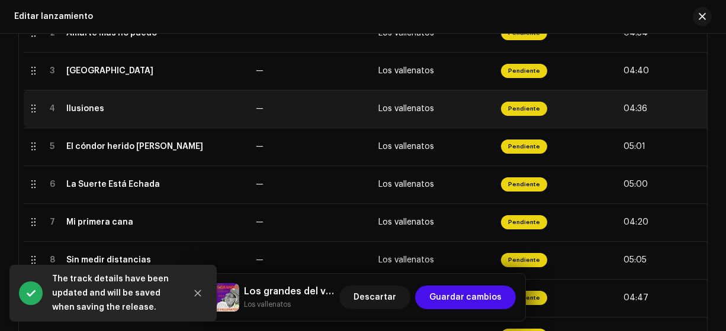
click at [232, 109] on div "Ilusiones" at bounding box center [156, 108] width 180 height 9
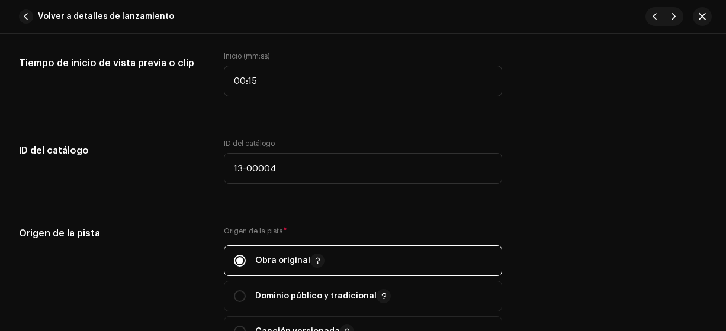
scroll to position [1239, 0]
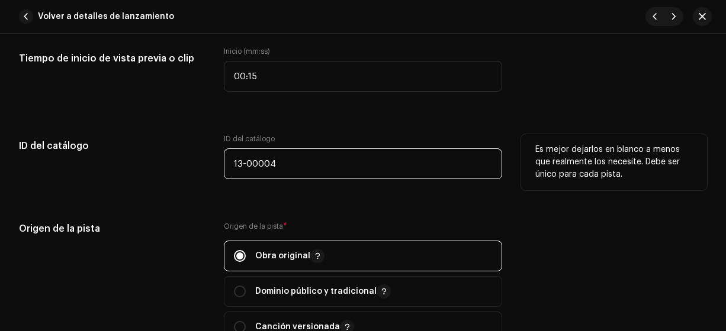
click at [240, 161] on input "13-00004" at bounding box center [363, 164] width 279 height 31
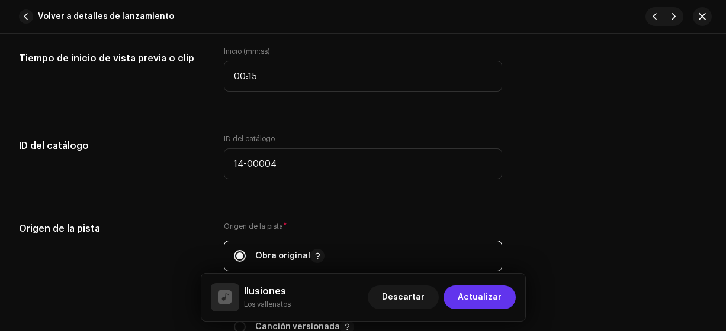
click at [479, 298] on span "Actualizar" at bounding box center [480, 298] width 44 height 24
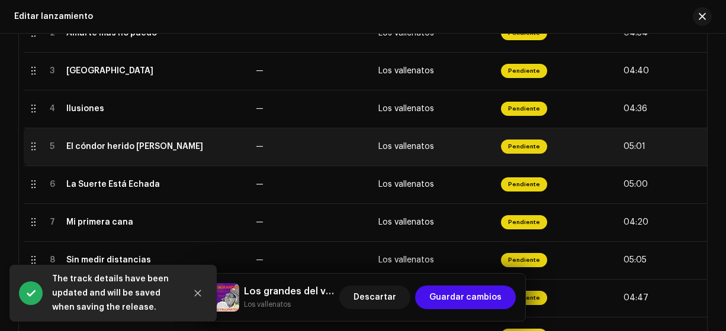
click at [170, 149] on div "El cóndor herido [PERSON_NAME]" at bounding box center [134, 146] width 137 height 9
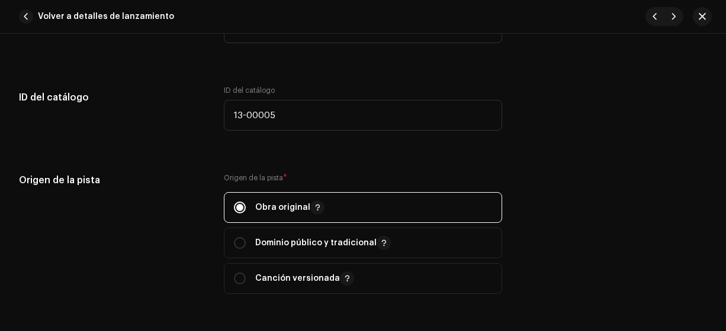
scroll to position [1290, 0]
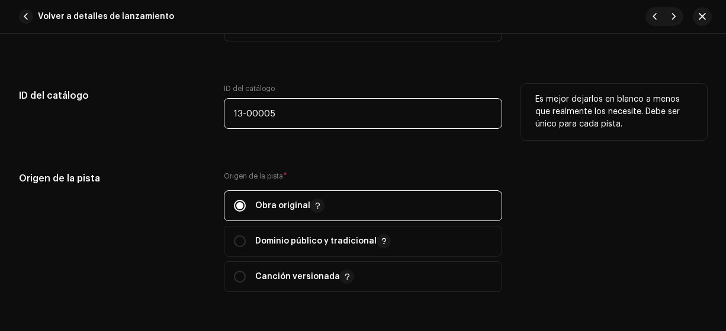
click at [241, 112] on input "13-00005" at bounding box center [363, 113] width 279 height 31
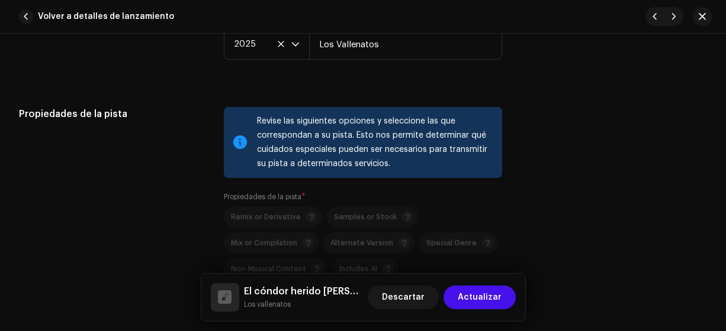
scroll to position [1612, 0]
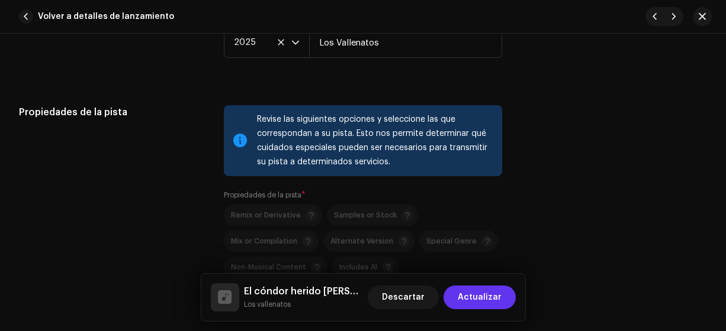
click at [481, 297] on span "Actualizar" at bounding box center [480, 298] width 44 height 24
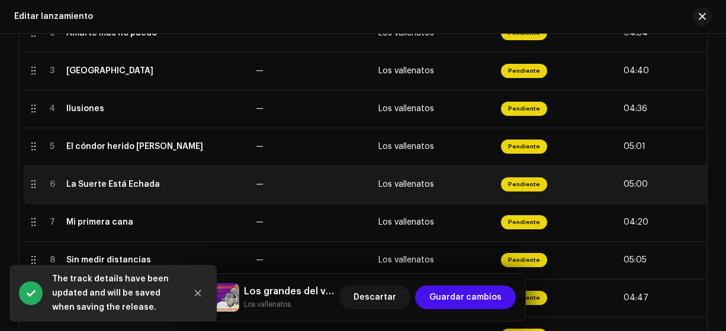
click at [173, 187] on div "La Suerte Está Echada" at bounding box center [156, 184] width 180 height 9
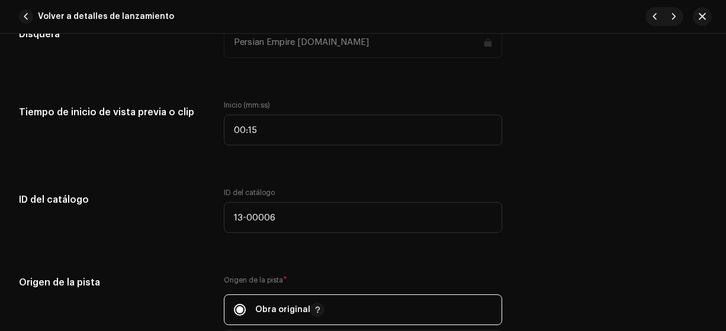
scroll to position [1203, 0]
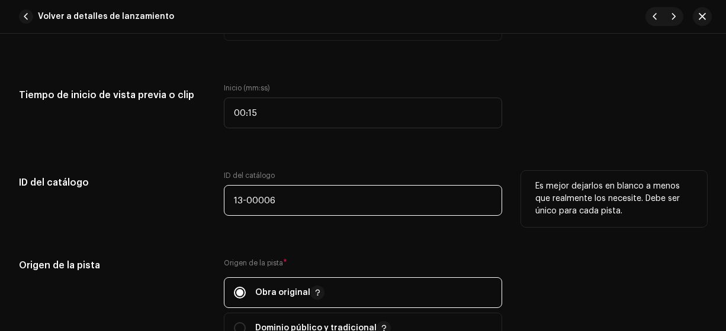
click at [238, 199] on input "13-00006" at bounding box center [363, 200] width 279 height 31
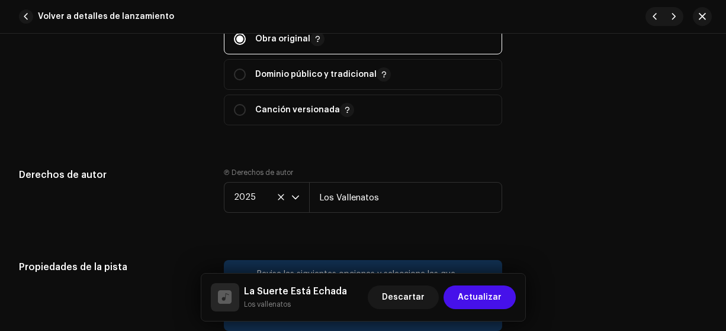
scroll to position [1457, 0]
click at [484, 298] on span "Actualizar" at bounding box center [480, 298] width 44 height 24
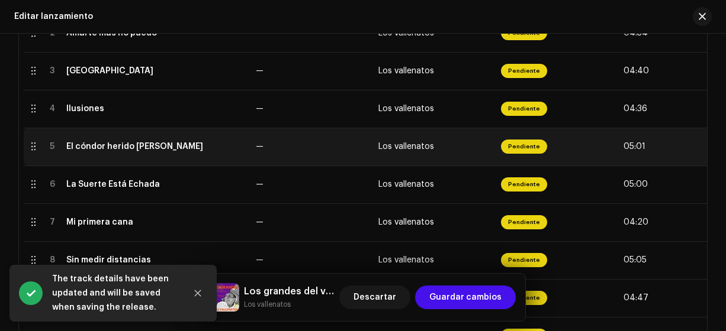
click at [172, 149] on div "El cóndor herido [PERSON_NAME]" at bounding box center [134, 146] width 137 height 9
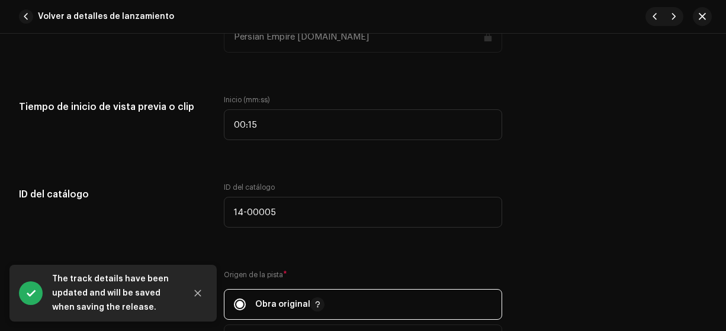
scroll to position [1196, 0]
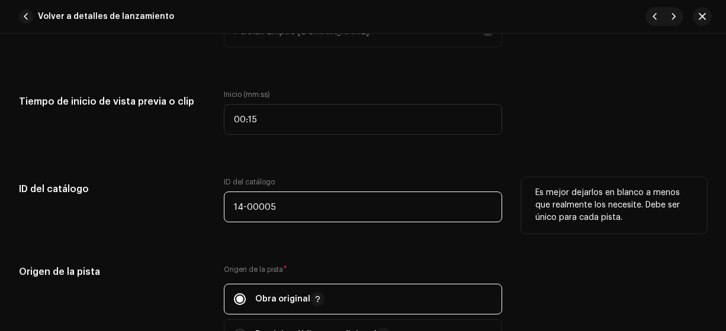
click at [300, 206] on input "14-00005" at bounding box center [363, 207] width 279 height 31
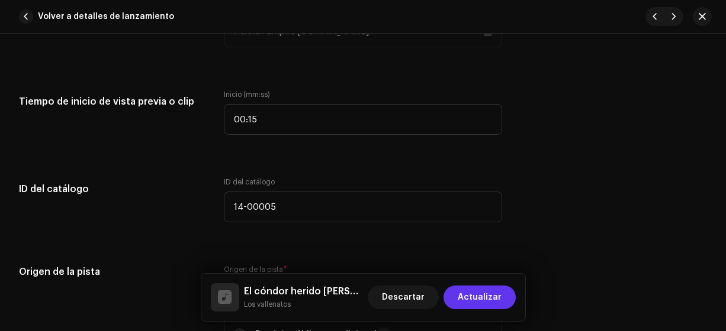
click at [492, 298] on span "Actualizar" at bounding box center [480, 298] width 44 height 24
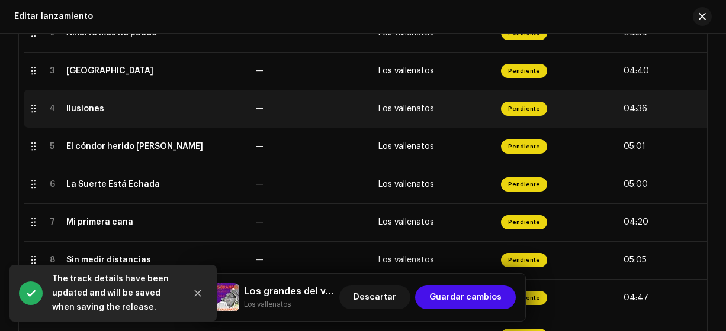
click at [96, 108] on div "Ilusiones" at bounding box center [85, 108] width 38 height 9
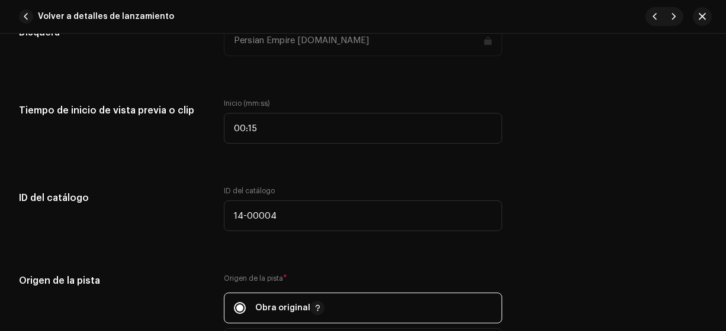
scroll to position [1184, 0]
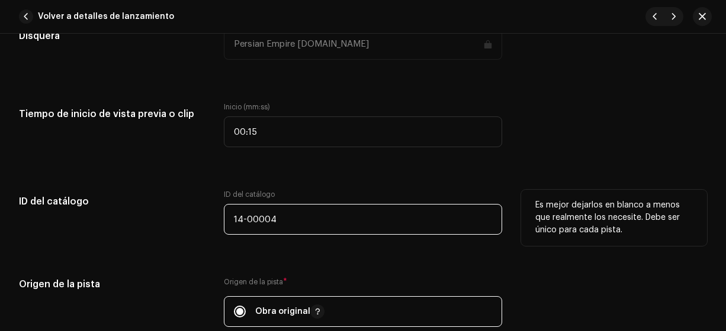
click at [305, 219] on input "14-00004" at bounding box center [363, 219] width 279 height 31
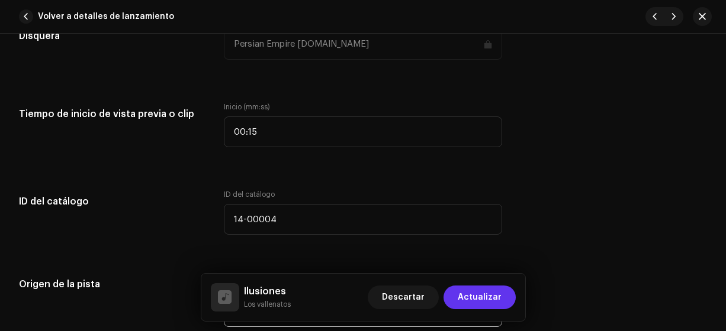
click at [497, 301] on span "Actualizar" at bounding box center [480, 298] width 44 height 24
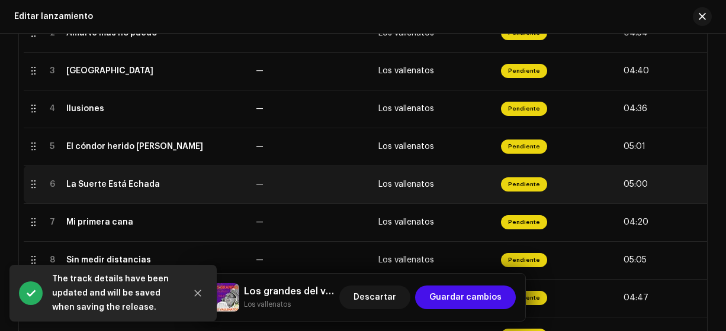
click at [147, 183] on div "La Suerte Está Echada" at bounding box center [113, 184] width 94 height 9
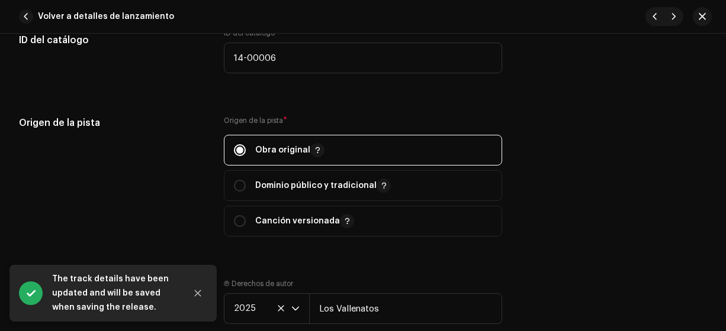
scroll to position [1344, 0]
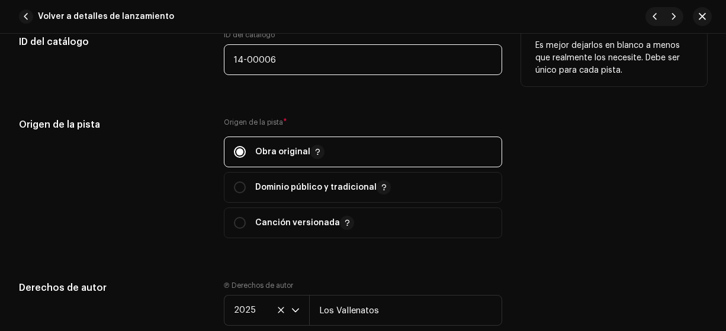
click at [314, 59] on input "14-00006" at bounding box center [363, 59] width 279 height 31
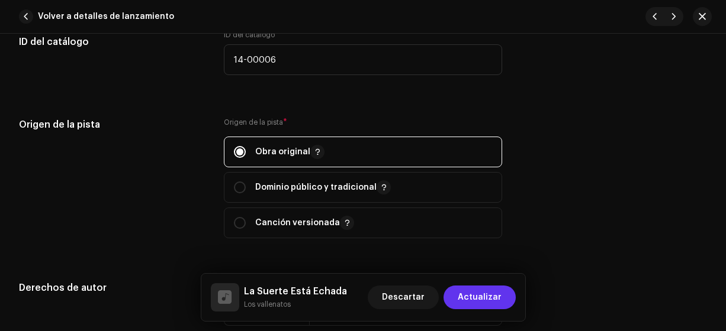
click at [482, 298] on span "Actualizar" at bounding box center [480, 298] width 44 height 24
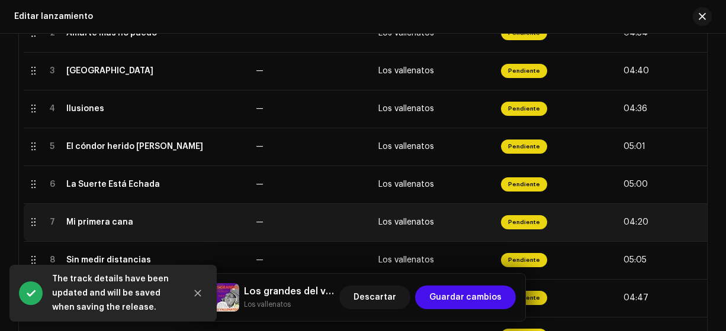
click at [231, 222] on div "Mi primera cana" at bounding box center [156, 222] width 180 height 9
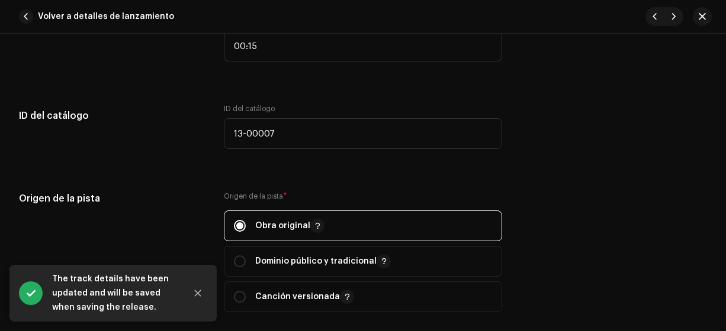
scroll to position [1271, 0]
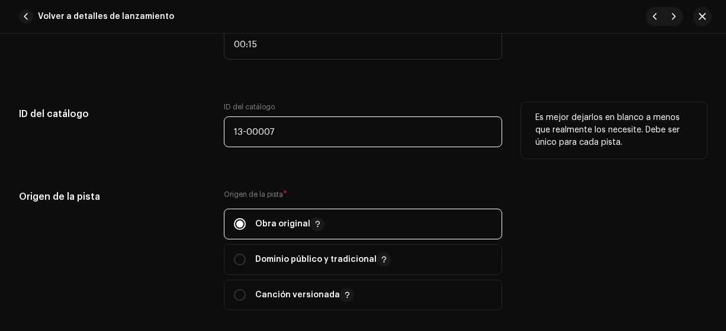
click at [243, 131] on input "13-00007" at bounding box center [363, 132] width 279 height 31
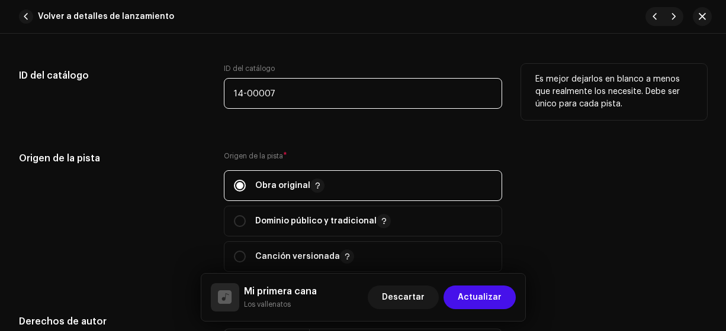
scroll to position [1311, 0]
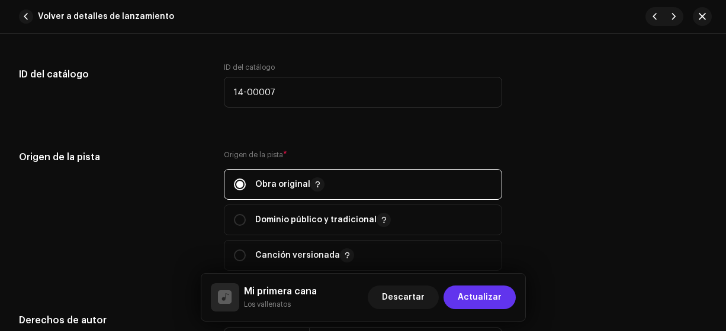
click at [493, 297] on span "Actualizar" at bounding box center [480, 298] width 44 height 24
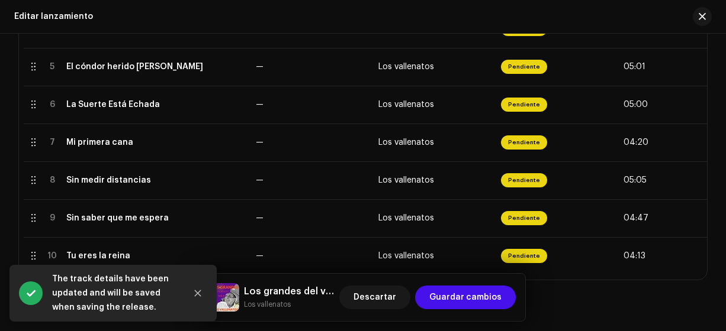
scroll to position [417, 0]
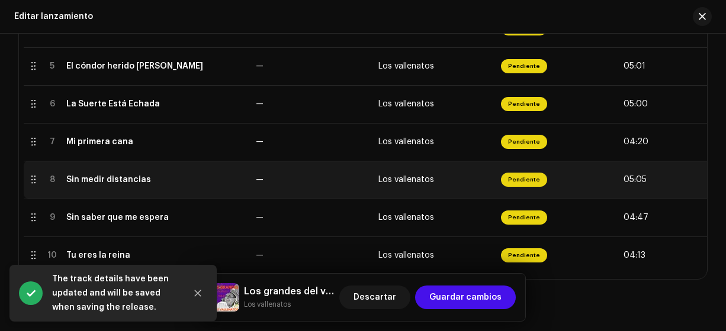
click at [77, 177] on div "Sin medir distancias" at bounding box center [108, 179] width 85 height 9
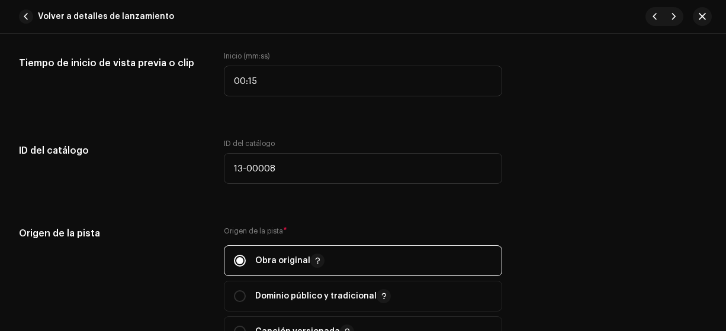
scroll to position [1242, 0]
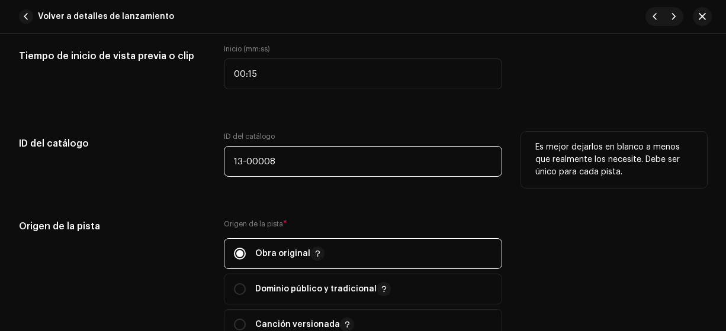
click at [241, 161] on input "13-00008" at bounding box center [363, 161] width 279 height 31
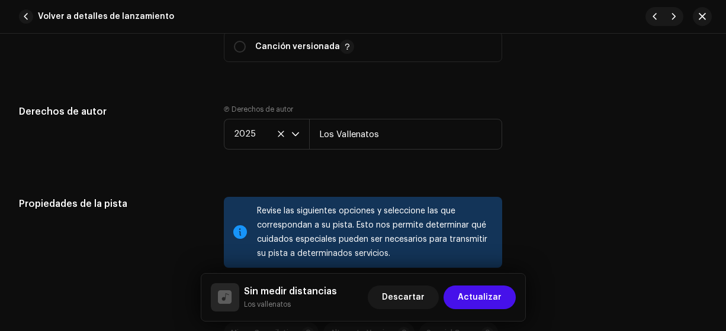
scroll to position [1522, 0]
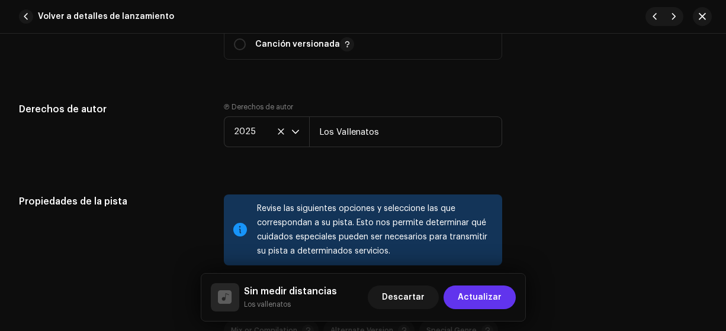
click at [489, 297] on span "Actualizar" at bounding box center [480, 298] width 44 height 24
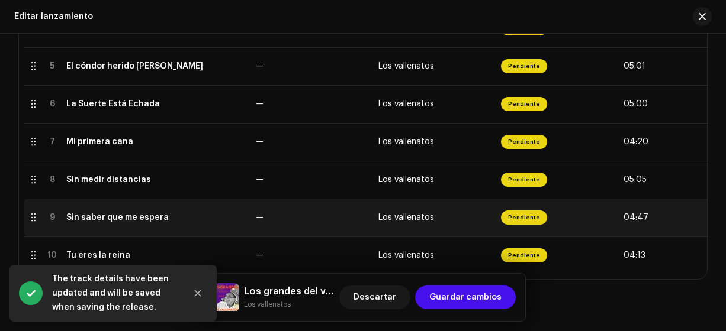
click at [204, 217] on div "Sin saber que me espera" at bounding box center [156, 217] width 180 height 9
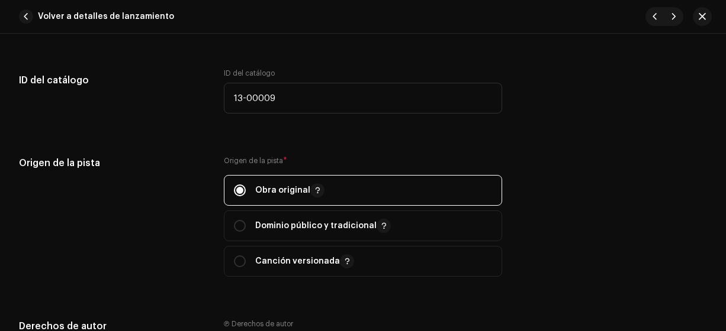
scroll to position [1307, 0]
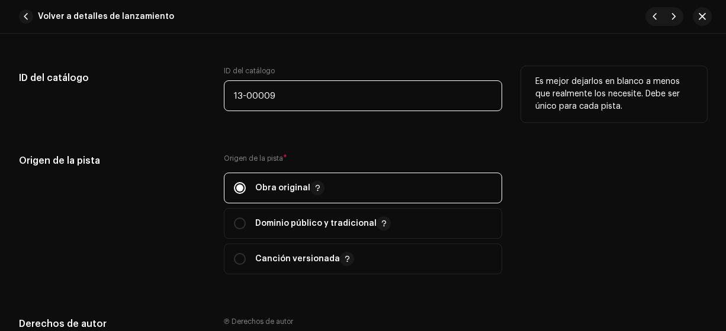
click at [245, 98] on input "13-00009" at bounding box center [363, 95] width 279 height 31
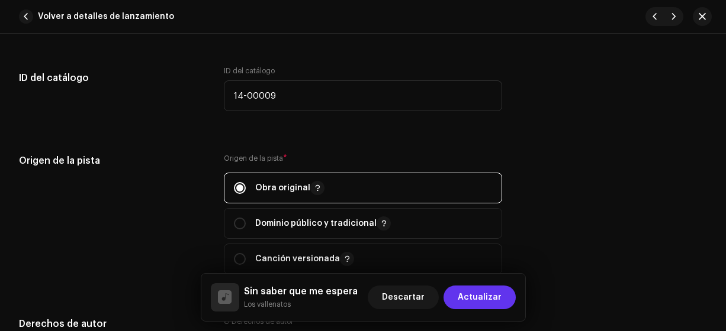
click at [485, 301] on span "Actualizar" at bounding box center [480, 298] width 44 height 24
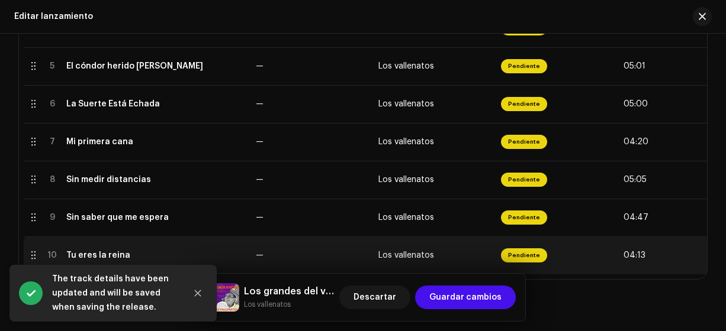
click at [202, 257] on div "Tu eres la reina" at bounding box center [156, 255] width 180 height 9
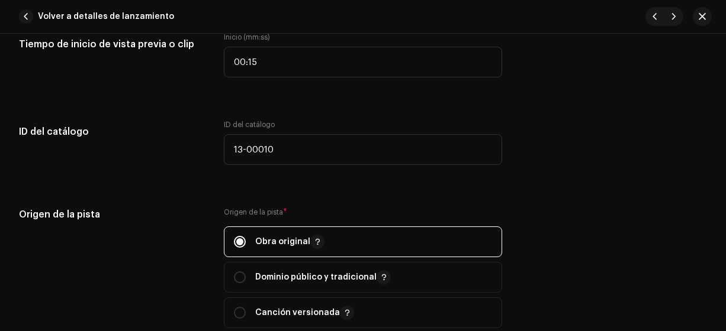
scroll to position [1254, 0]
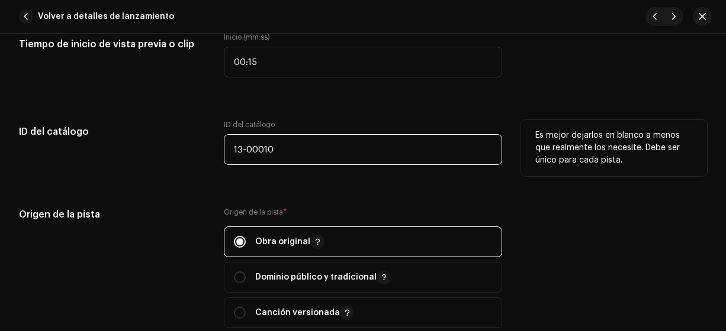
click at [242, 147] on input "13-00010" at bounding box center [363, 149] width 279 height 31
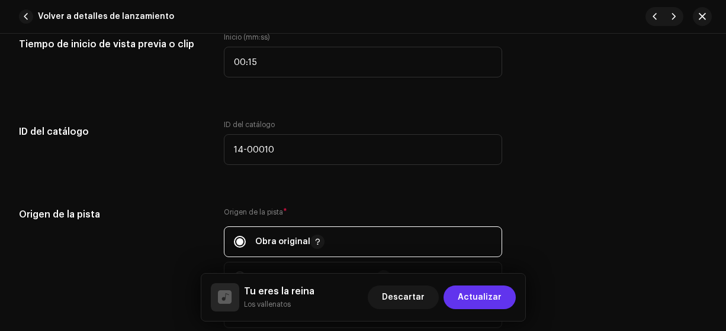
click at [490, 301] on span "Actualizar" at bounding box center [480, 298] width 44 height 24
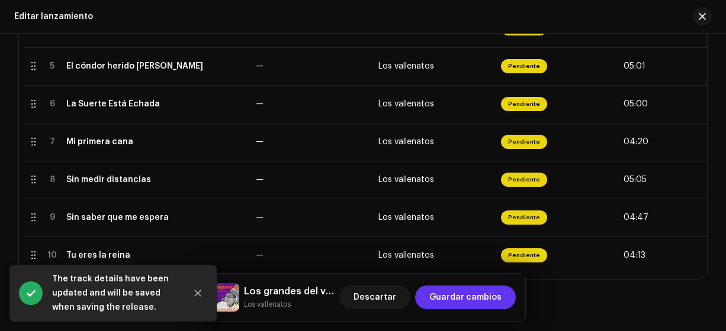
click at [457, 298] on span "Guardar cambios" at bounding box center [465, 298] width 72 height 24
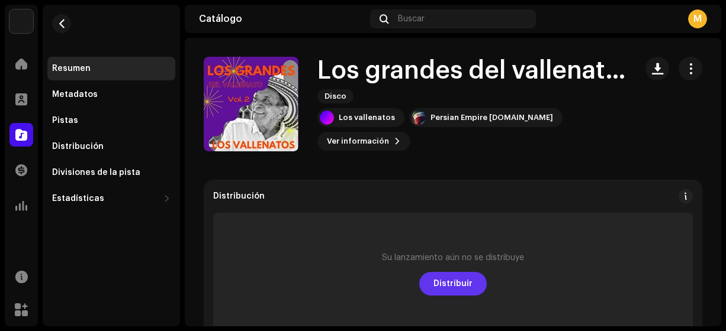
click at [447, 285] on span "Distribuir" at bounding box center [452, 284] width 39 height 24
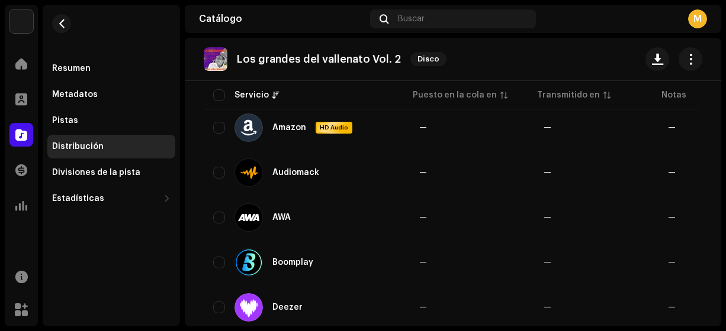
scroll to position [168, 0]
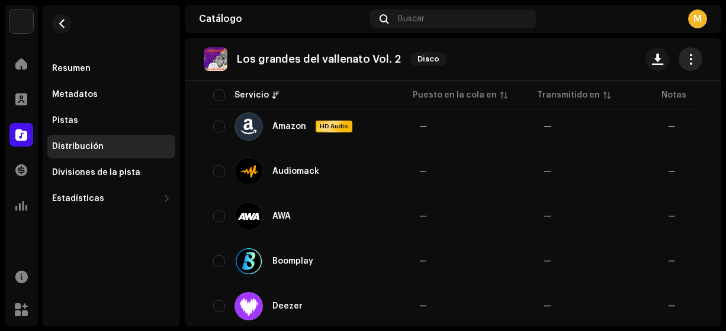
click at [688, 62] on span "button" at bounding box center [690, 58] width 11 height 9
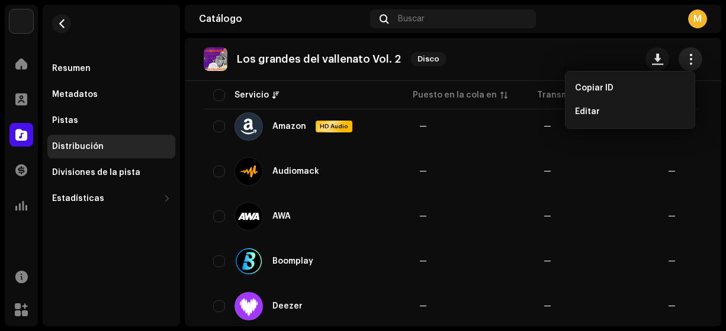
click at [685, 59] on span "button" at bounding box center [690, 58] width 11 height 9
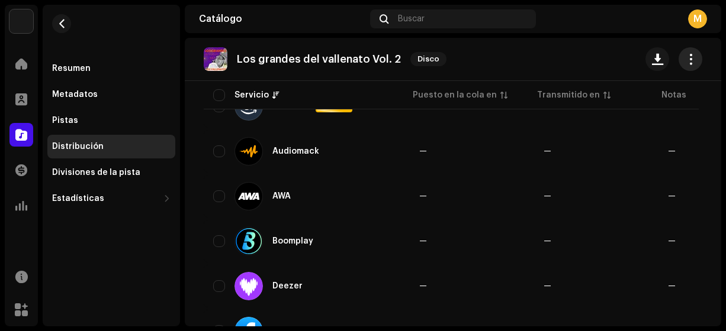
scroll to position [184, 0]
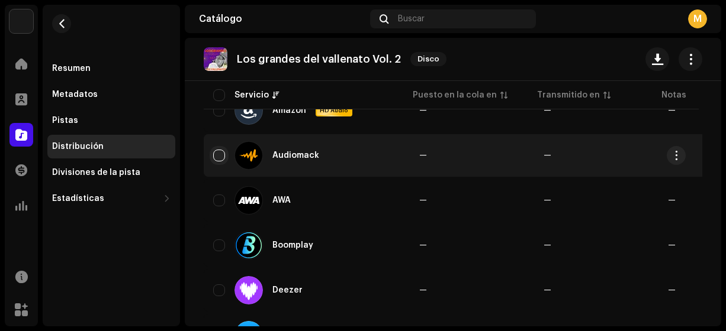
click at [218, 154] on input "checkbox" at bounding box center [219, 156] width 12 height 12
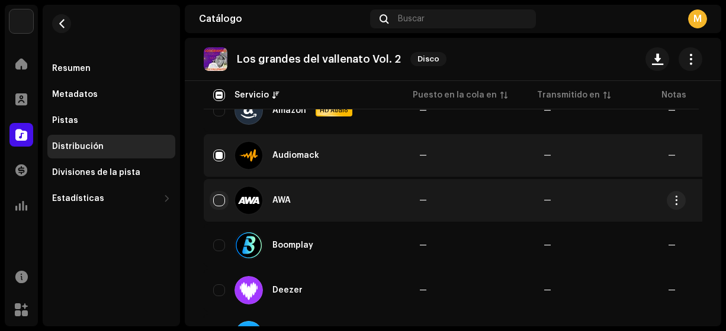
click at [214, 204] on input "Row Unselected" at bounding box center [219, 201] width 12 height 12
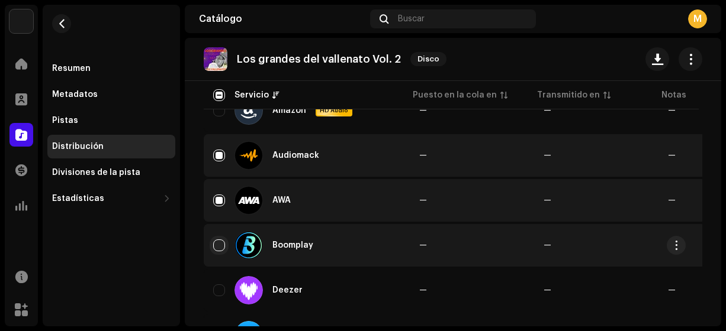
click at [218, 246] on input "Row Unselected" at bounding box center [219, 246] width 12 height 12
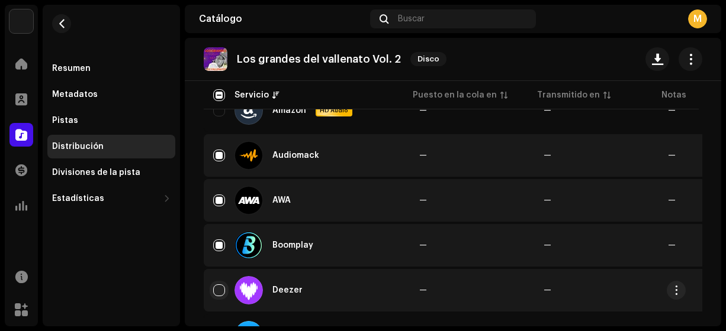
click at [224, 291] on input "Row Unselected" at bounding box center [219, 291] width 12 height 12
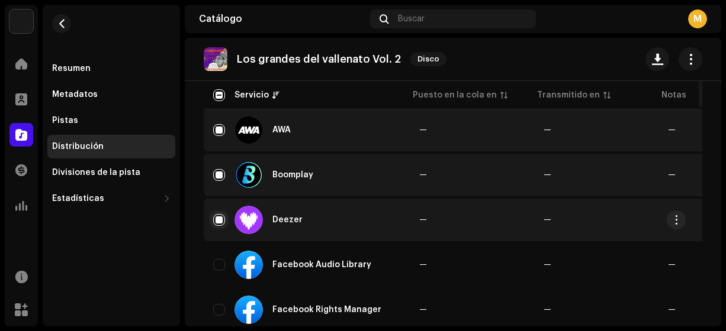
scroll to position [310, 0]
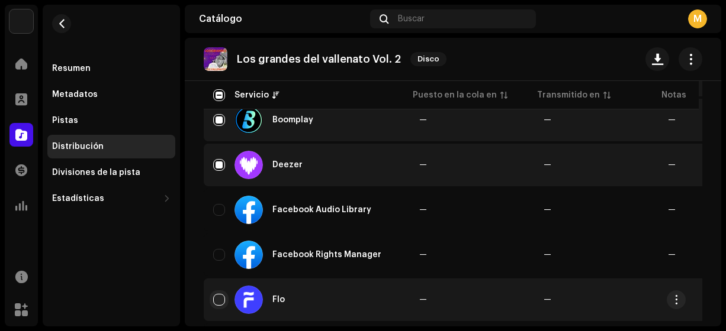
click at [220, 299] on input "Row Unselected" at bounding box center [219, 300] width 12 height 12
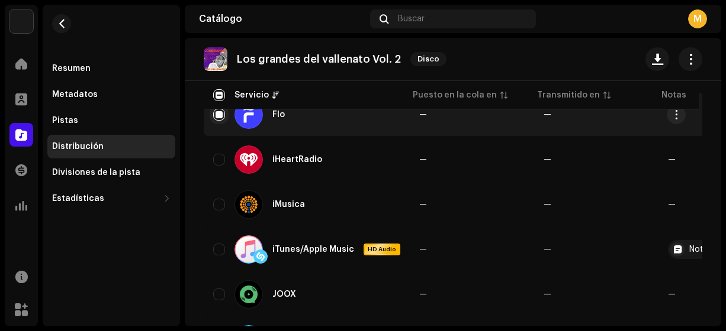
scroll to position [509, 0]
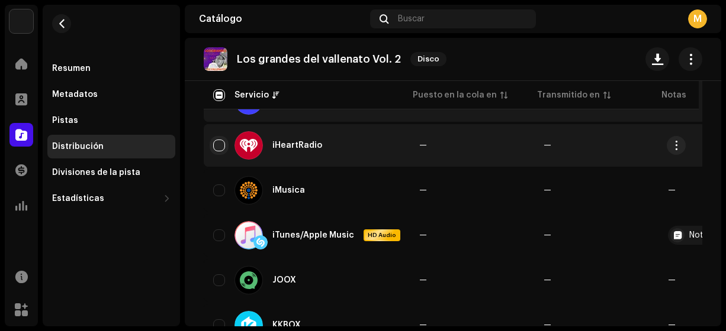
click at [219, 147] on input "Row Unselected" at bounding box center [219, 146] width 12 height 12
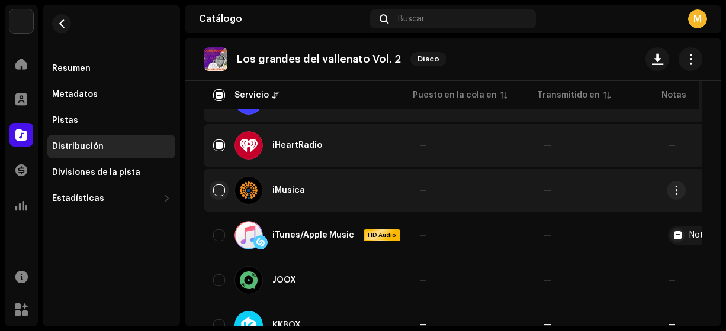
click at [219, 192] on input "Row Unselected" at bounding box center [219, 191] width 12 height 12
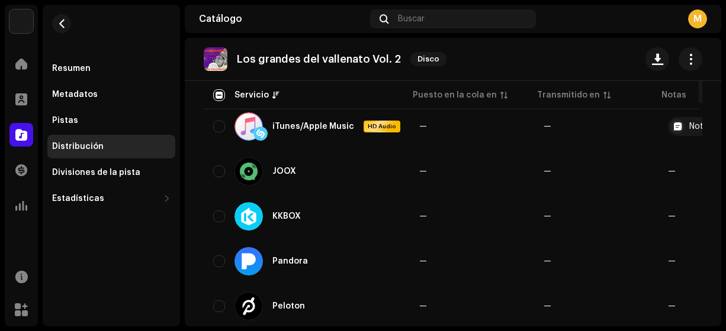
scroll to position [656, 0]
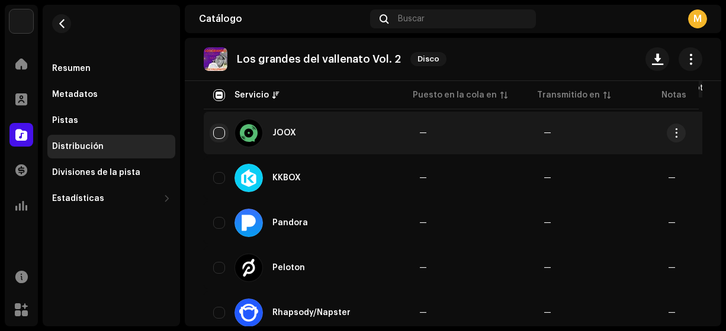
click at [220, 133] on input "Row Unselected" at bounding box center [219, 133] width 12 height 12
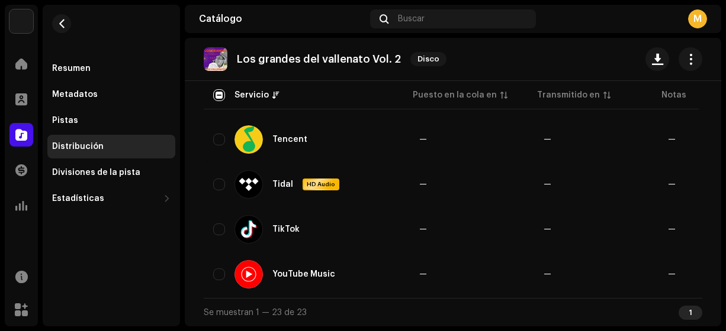
scroll to position [629, 0]
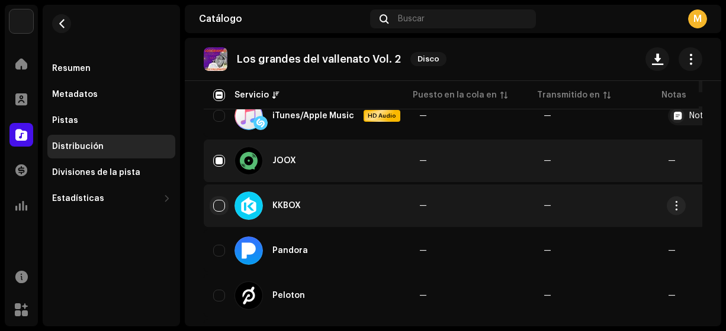
click at [215, 209] on input "Row Unselected" at bounding box center [219, 206] width 12 height 12
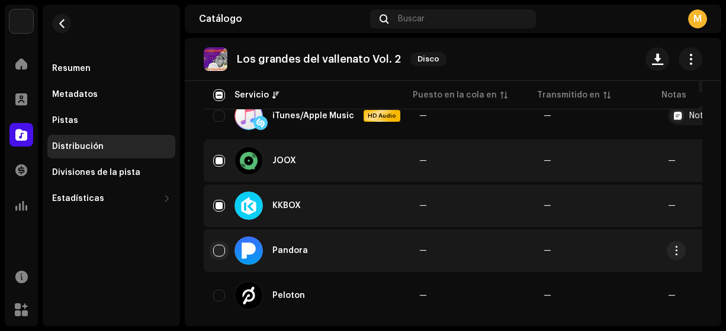
click at [219, 255] on input "Row Unselected" at bounding box center [219, 251] width 12 height 12
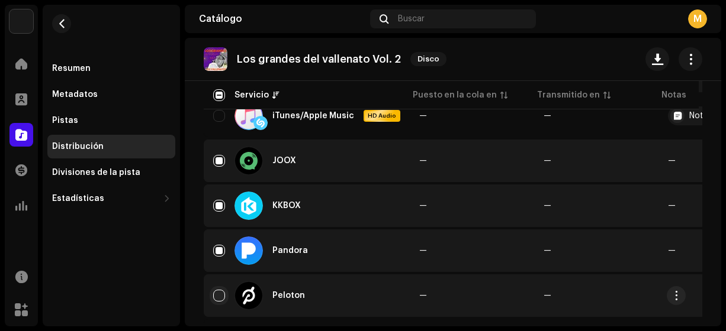
click at [218, 297] on input "Row Unselected" at bounding box center [219, 296] width 12 height 12
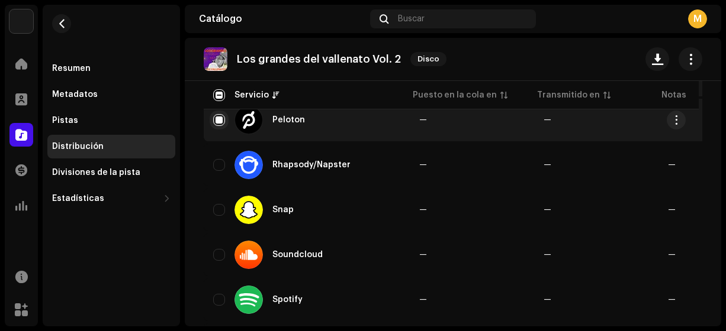
scroll to position [805, 0]
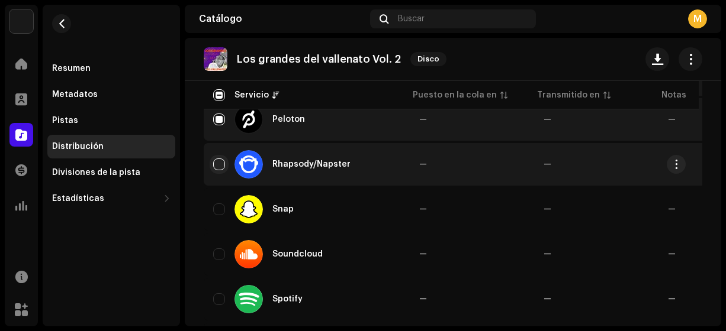
click at [221, 159] on input "Row Unselected" at bounding box center [219, 165] width 12 height 12
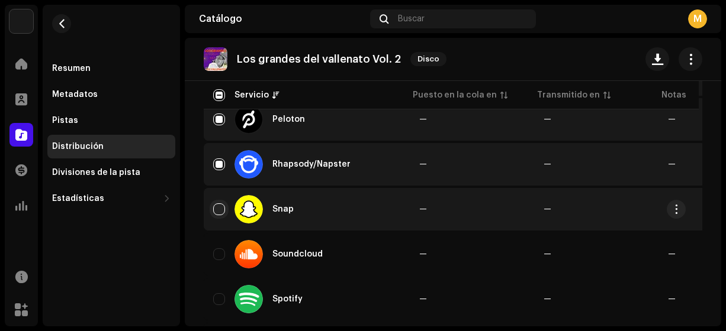
click at [224, 208] on input "Row Unselected" at bounding box center [219, 210] width 12 height 12
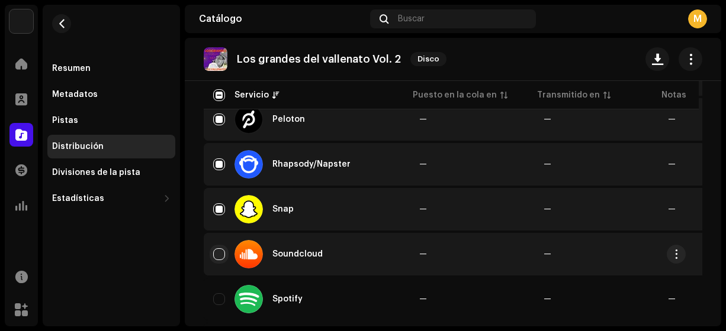
click at [223, 255] on input "Row Unselected" at bounding box center [219, 255] width 12 height 12
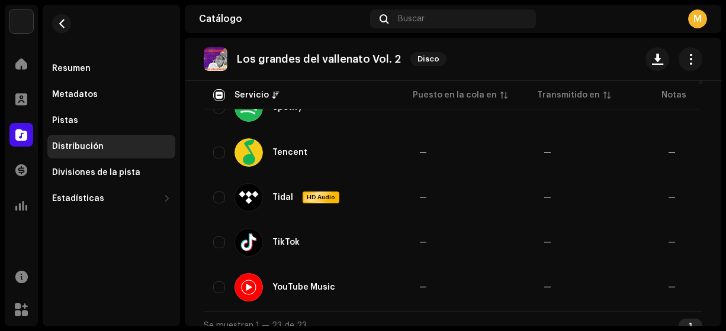
scroll to position [997, 0]
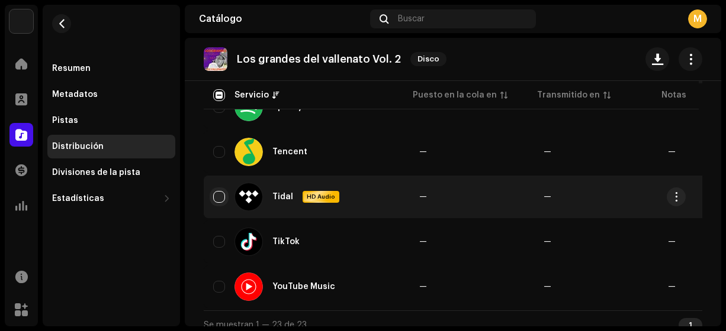
click at [221, 199] on input "Row Unselected" at bounding box center [219, 197] width 12 height 12
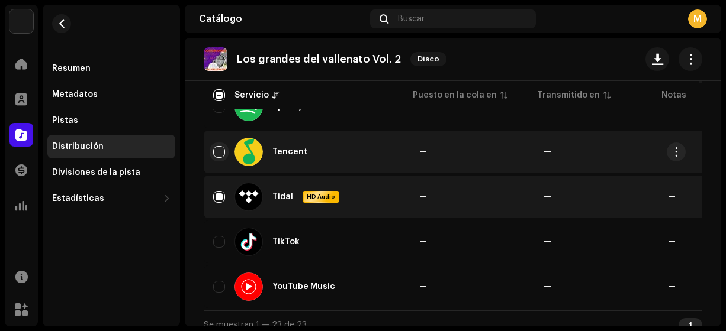
click at [218, 156] on input "Row Unselected" at bounding box center [219, 152] width 12 height 12
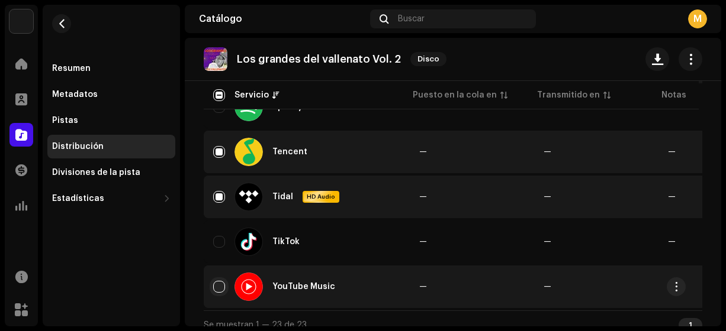
click at [216, 286] on input "Row Unselected" at bounding box center [219, 287] width 12 height 12
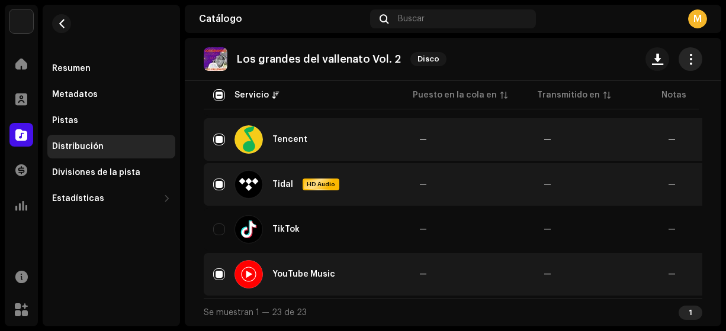
click at [685, 62] on span "button" at bounding box center [690, 58] width 11 height 9
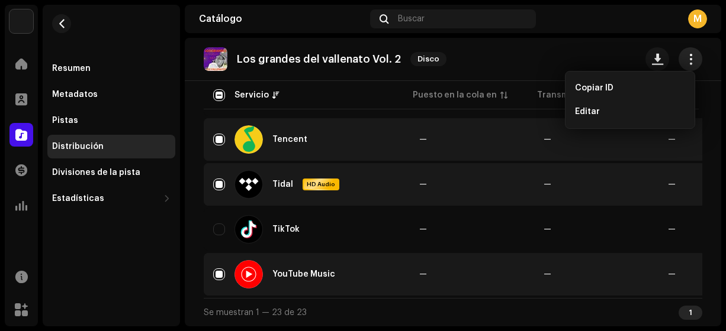
click at [687, 62] on span "button" at bounding box center [690, 58] width 11 height 9
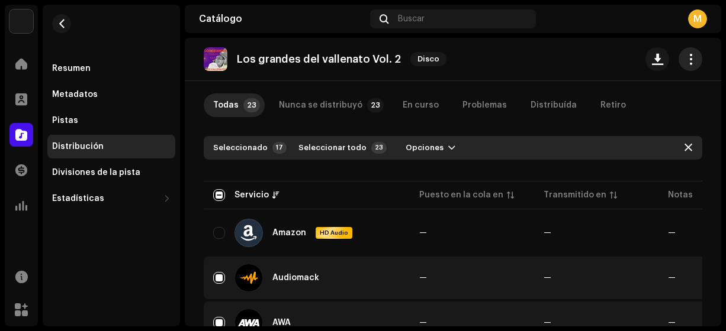
scroll to position [0, 0]
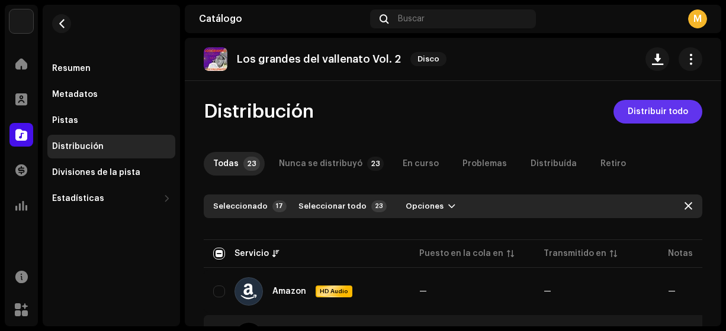
click at [658, 111] on span "Distribuir todo" at bounding box center [657, 112] width 60 height 24
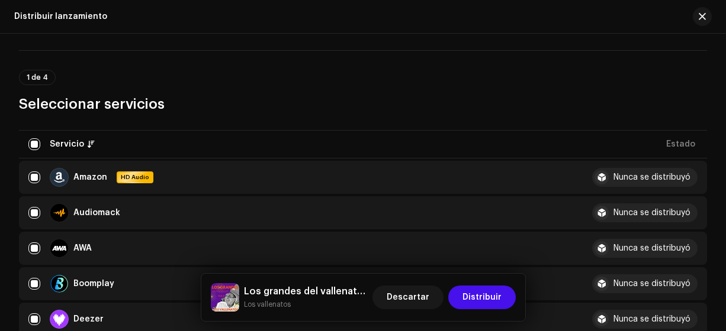
scroll to position [75, 0]
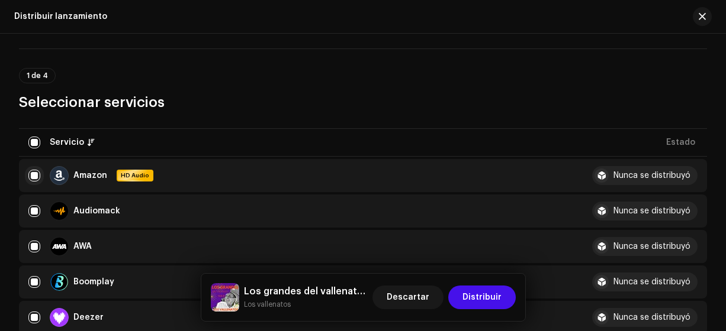
click at [34, 175] on input "checkbox" at bounding box center [34, 176] width 12 height 12
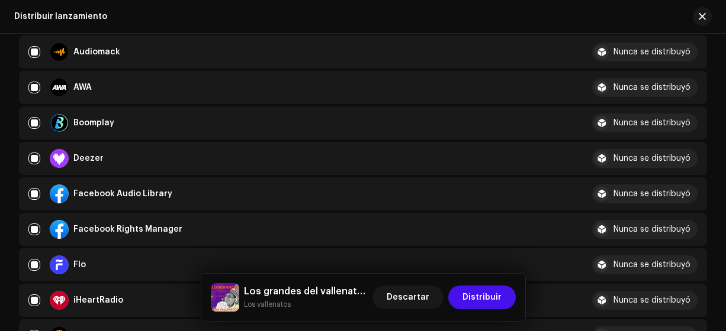
scroll to position [236, 0]
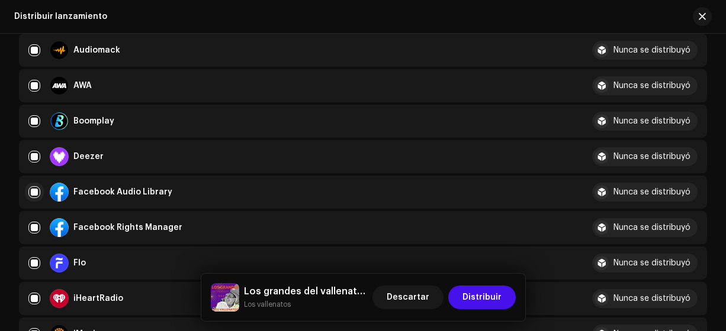
click at [34, 191] on input "Row Selected" at bounding box center [34, 192] width 12 height 12
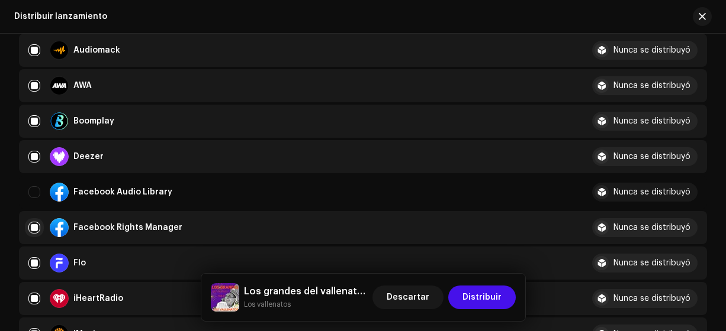
click at [34, 227] on input "Row Selected" at bounding box center [34, 228] width 12 height 12
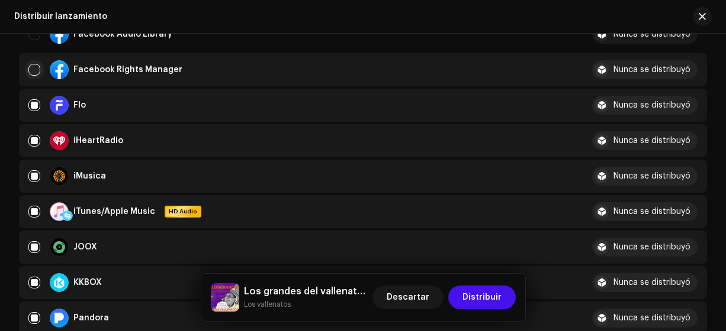
scroll to position [397, 0]
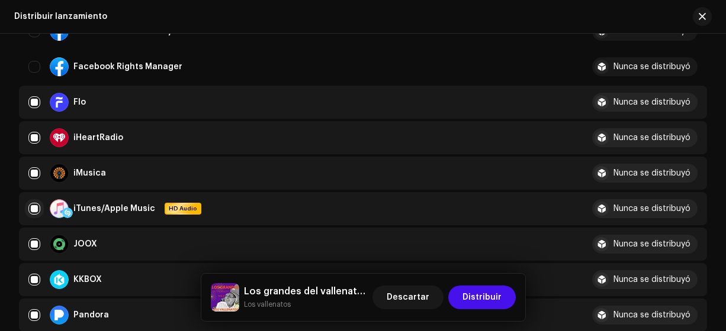
click at [34, 211] on input "Row Selected" at bounding box center [34, 209] width 12 height 12
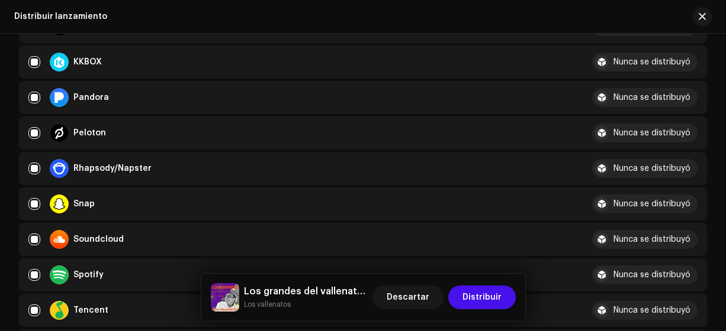
scroll to position [617, 0]
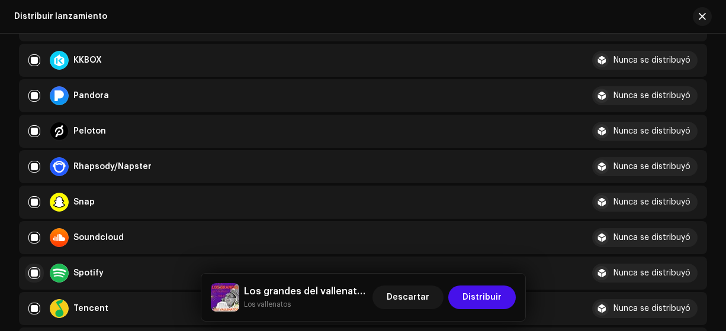
click at [34, 272] on input "Row Selected" at bounding box center [34, 274] width 12 height 12
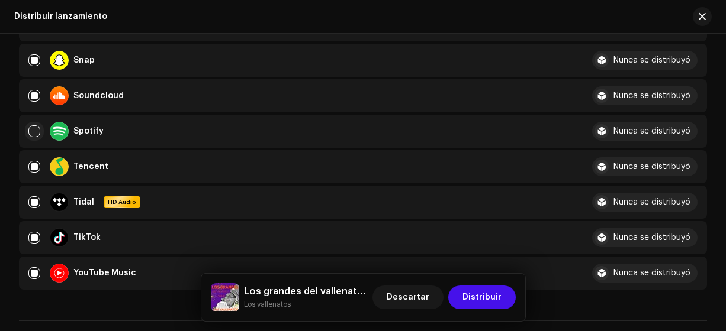
scroll to position [765, 0]
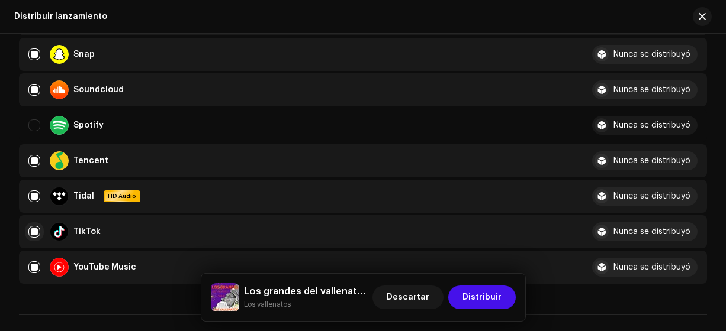
click at [32, 233] on input "Row Selected" at bounding box center [34, 232] width 12 height 12
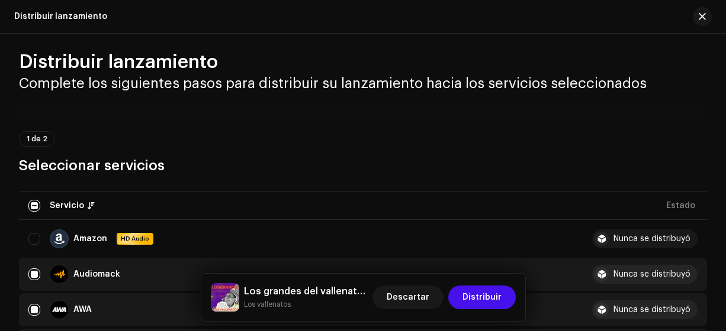
scroll to position [0, 0]
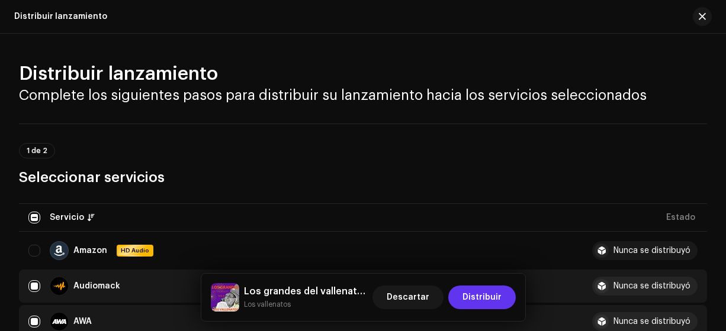
click at [487, 296] on span "Distribuir" at bounding box center [481, 298] width 39 height 24
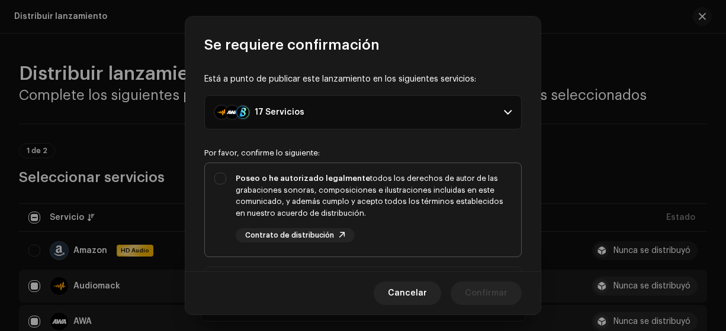
click at [217, 185] on div "Poseo o he autorizado legalmente todos los derechos de autor de las grabaciones…" at bounding box center [363, 207] width 316 height 89
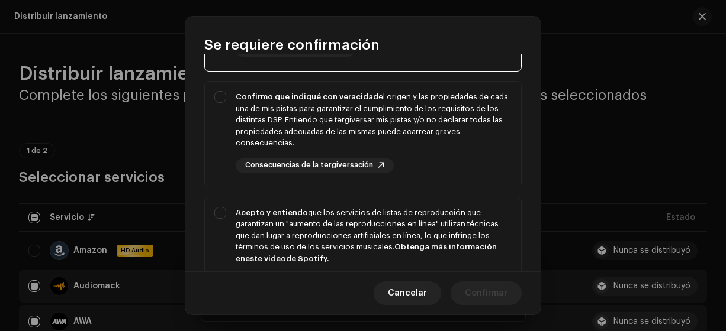
scroll to position [189, 0]
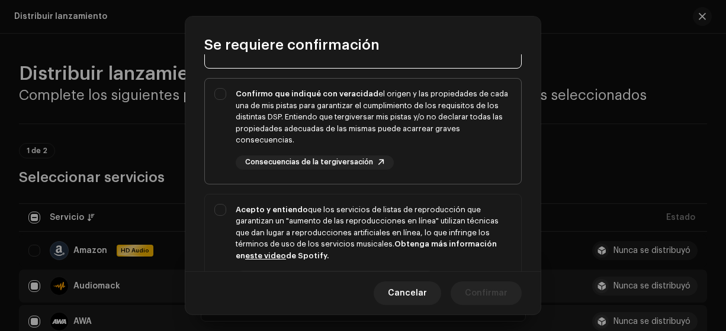
click at [220, 91] on div "Confirmo que indiqué con veracidad el origen y las propiedades de cada una de m…" at bounding box center [363, 129] width 316 height 101
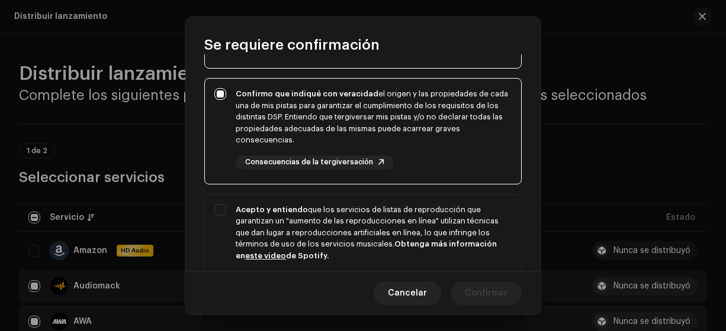
click at [219, 208] on div "Acepto y entiendo que los servicios de listas de reproducción que garantizan un…" at bounding box center [363, 255] width 316 height 120
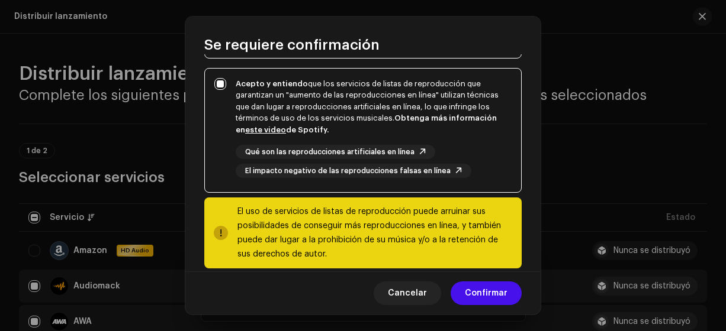
scroll to position [331, 0]
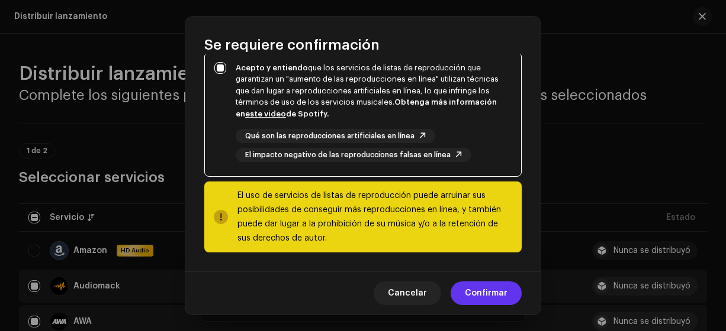
click at [494, 291] on span "Confirmar" at bounding box center [486, 294] width 43 height 24
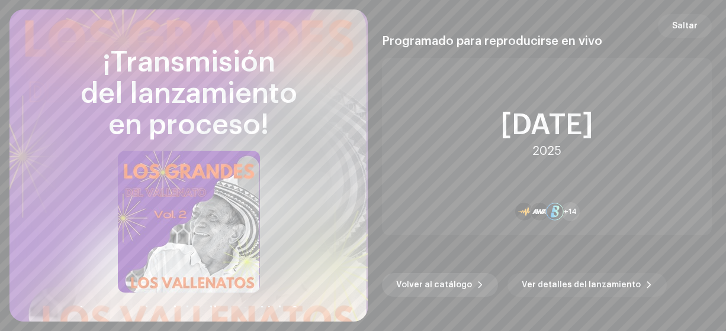
click at [460, 285] on span "Volver al catálogo" at bounding box center [434, 285] width 76 height 24
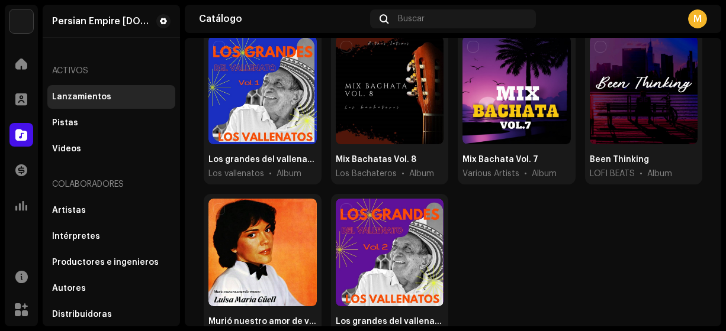
scroll to position [120, 0]
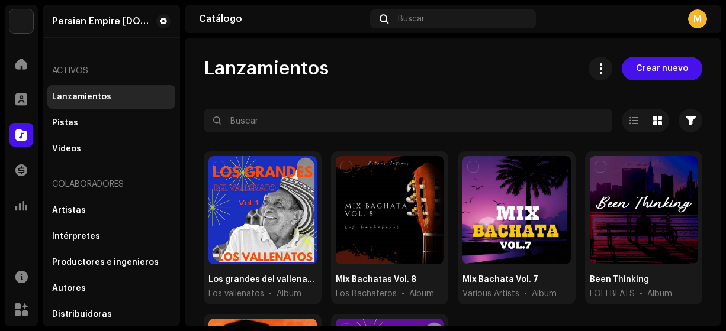
scroll to position [120, 0]
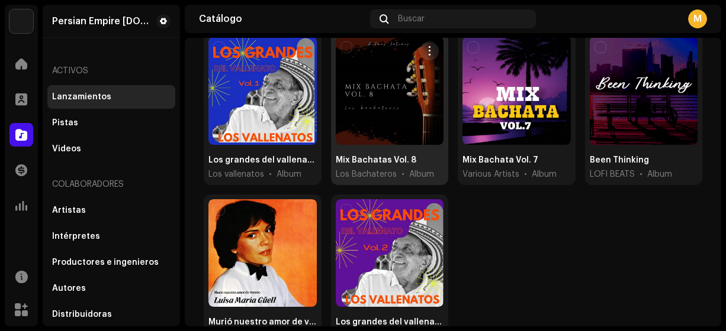
click at [380, 112] on div at bounding box center [390, 91] width 108 height 108
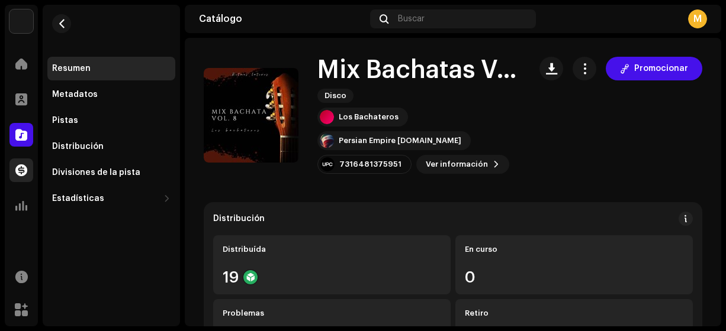
click at [21, 166] on span at bounding box center [21, 170] width 12 height 9
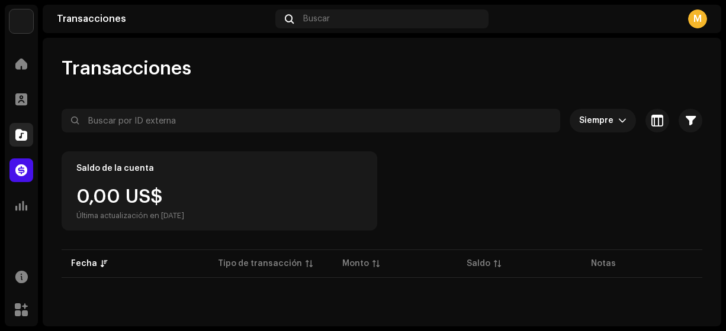
click at [20, 135] on span at bounding box center [21, 134] width 12 height 9
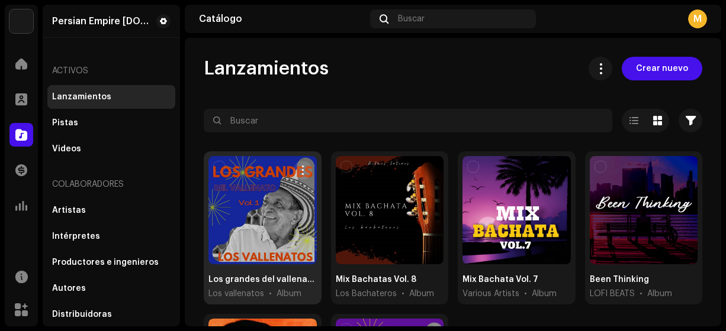
click at [270, 233] on div at bounding box center [262, 210] width 108 height 108
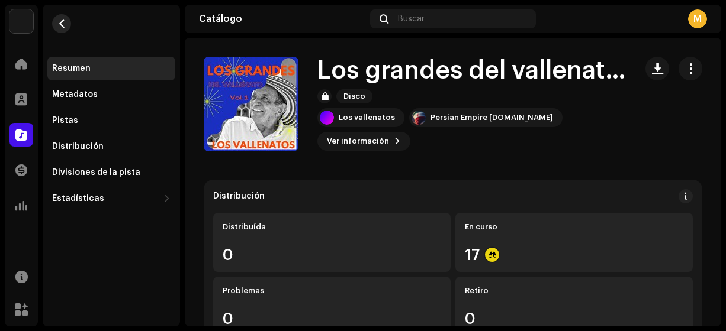
click at [57, 23] on span "button" at bounding box center [61, 23] width 9 height 9
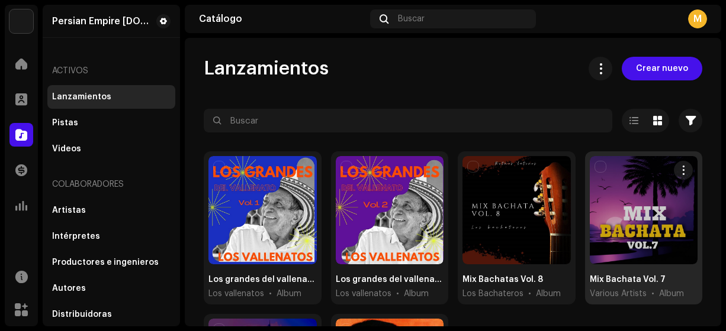
click at [627, 208] on div at bounding box center [644, 210] width 108 height 108
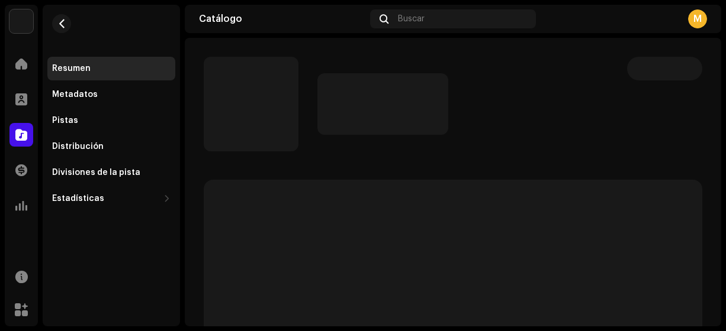
click at [493, 133] on div at bounding box center [462, 104] width 291 height 62
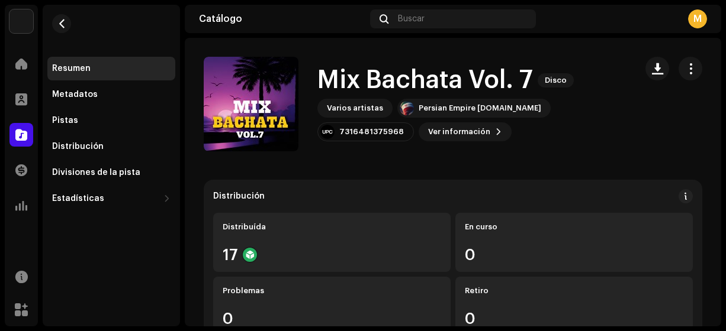
click at [21, 139] on span at bounding box center [21, 134] width 12 height 9
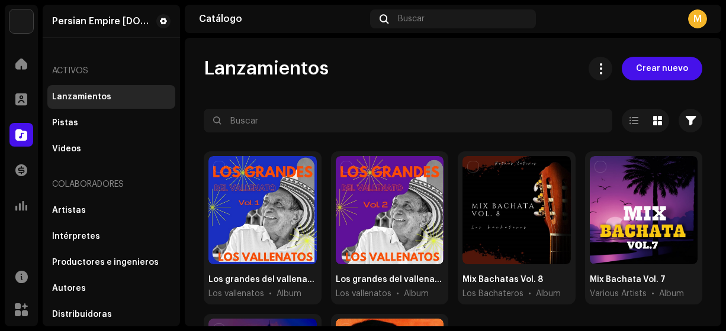
click at [691, 17] on div "M" at bounding box center [697, 18] width 19 height 19
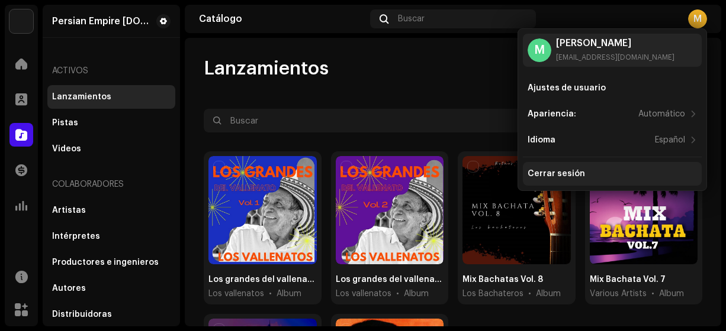
click at [560, 182] on div "Cerrar sesión" at bounding box center [612, 174] width 179 height 24
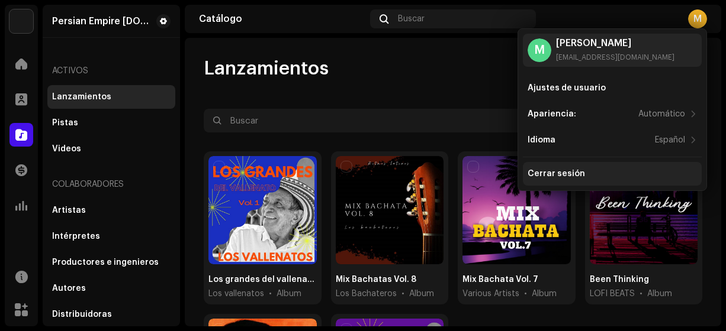
click at [552, 170] on div "Cerrar sesión" at bounding box center [555, 173] width 57 height 9
